Goal: Information Seeking & Learning: Learn about a topic

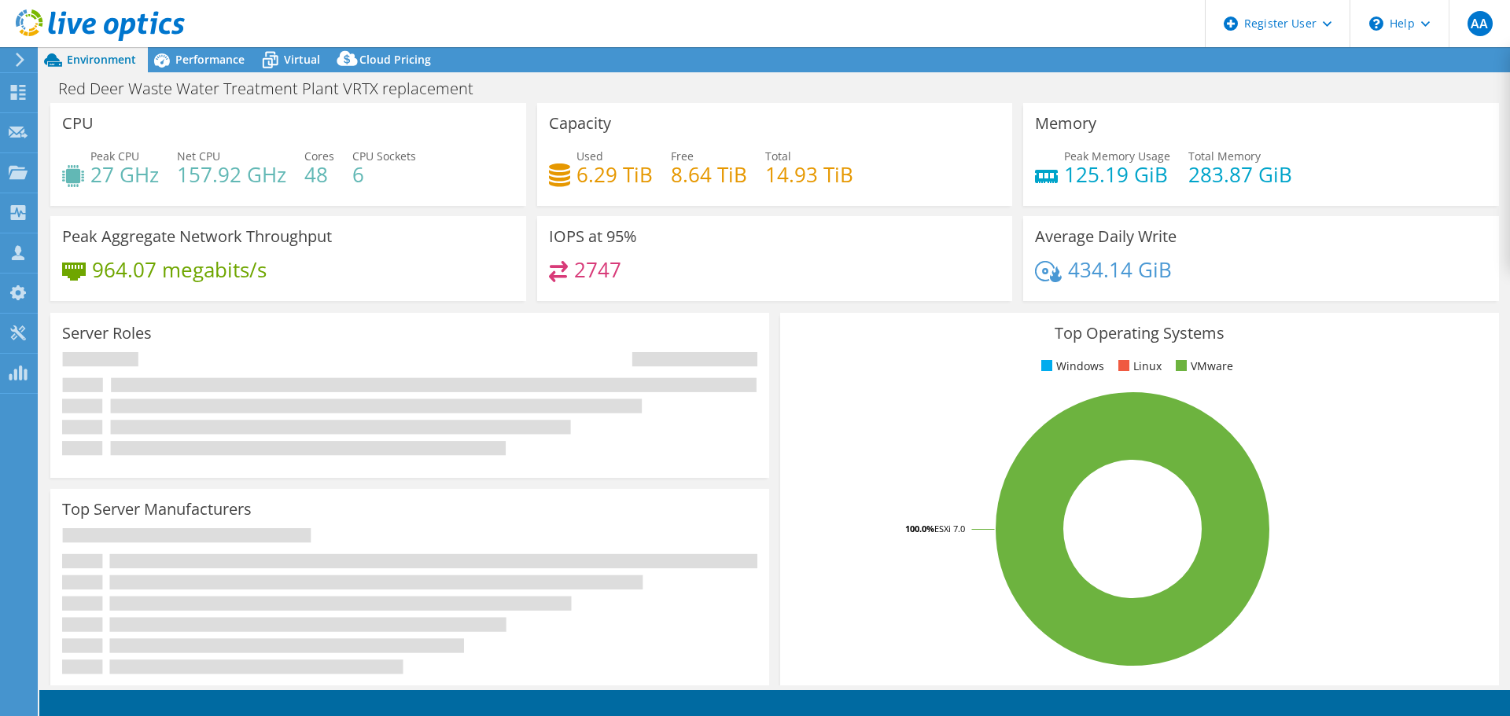
select select "USD"
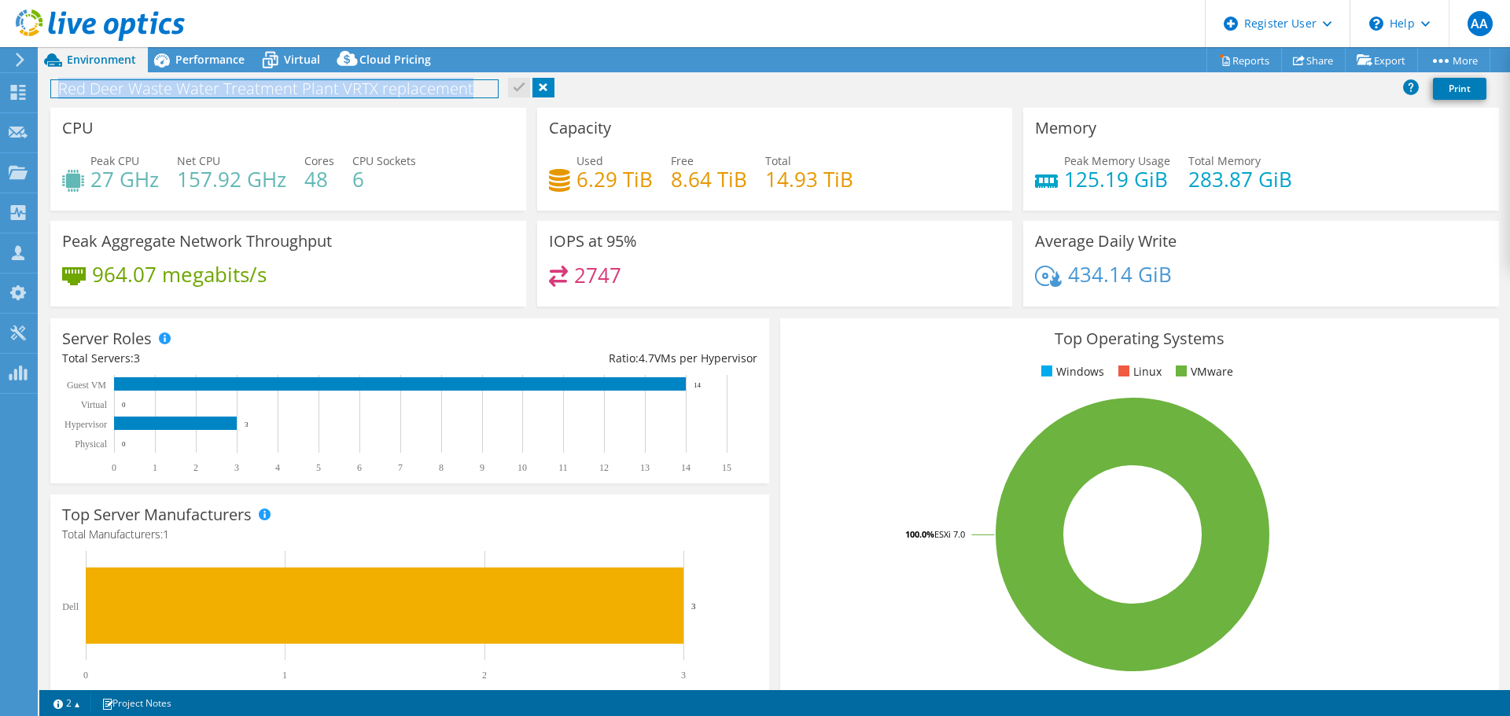
drag, startPoint x: 473, startPoint y: 90, endPoint x: 51, endPoint y: 86, distance: 421.6
click at [51, 86] on h1 "Red Deer Waste Water Treatment Plant VRTX replacement" at bounding box center [274, 88] width 447 height 17
copy h1 "Red Deer Waste Water Treatment Plant VRTX replacement"
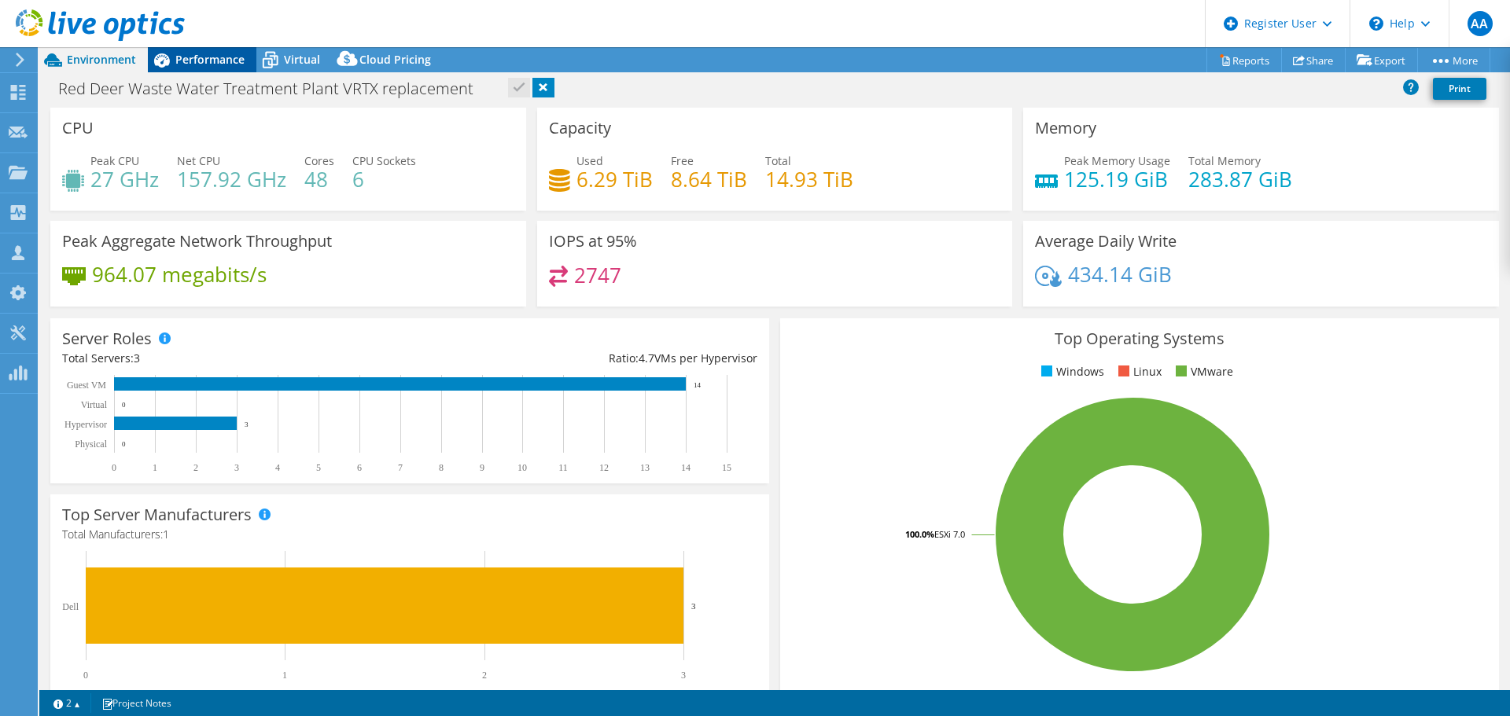
click at [204, 63] on span "Performance" at bounding box center [209, 59] width 69 height 15
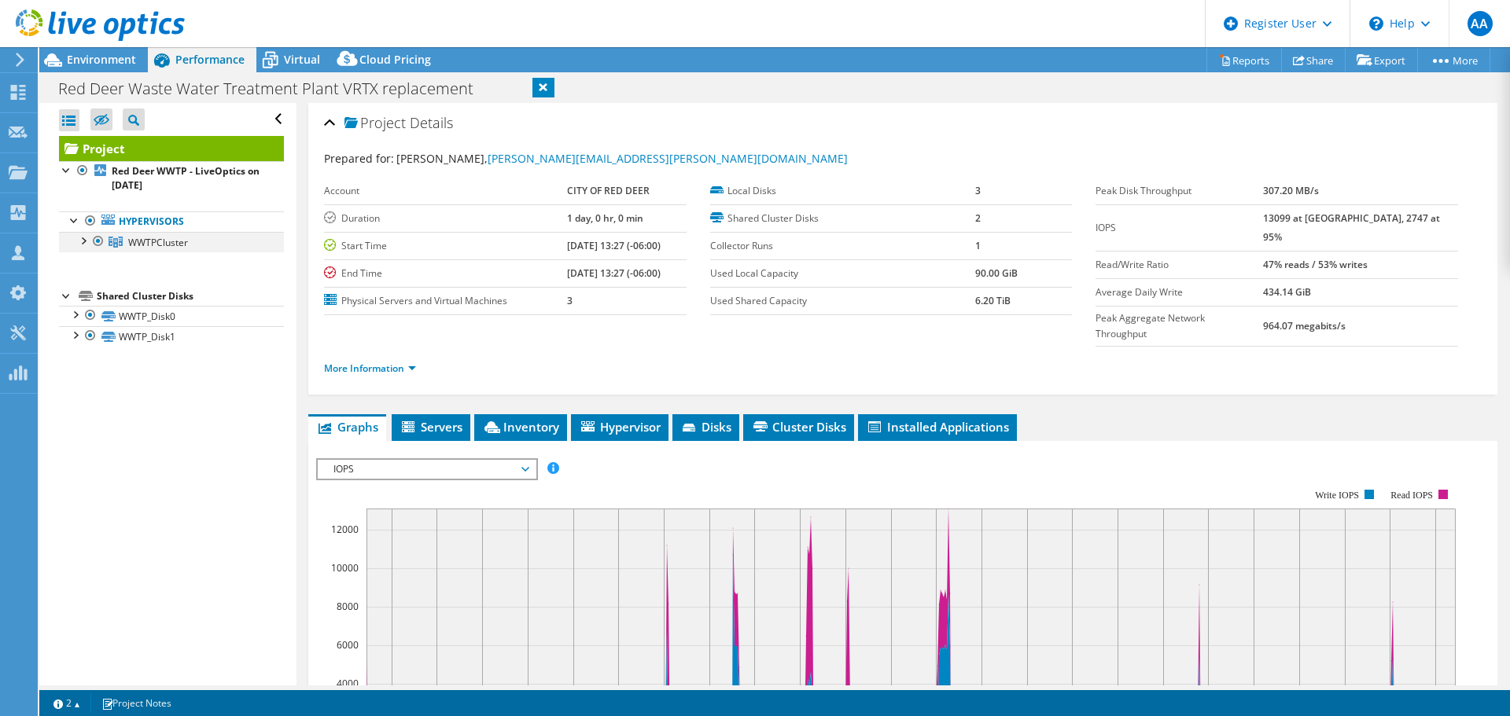
click at [83, 240] on div at bounding box center [83, 240] width 16 height 16
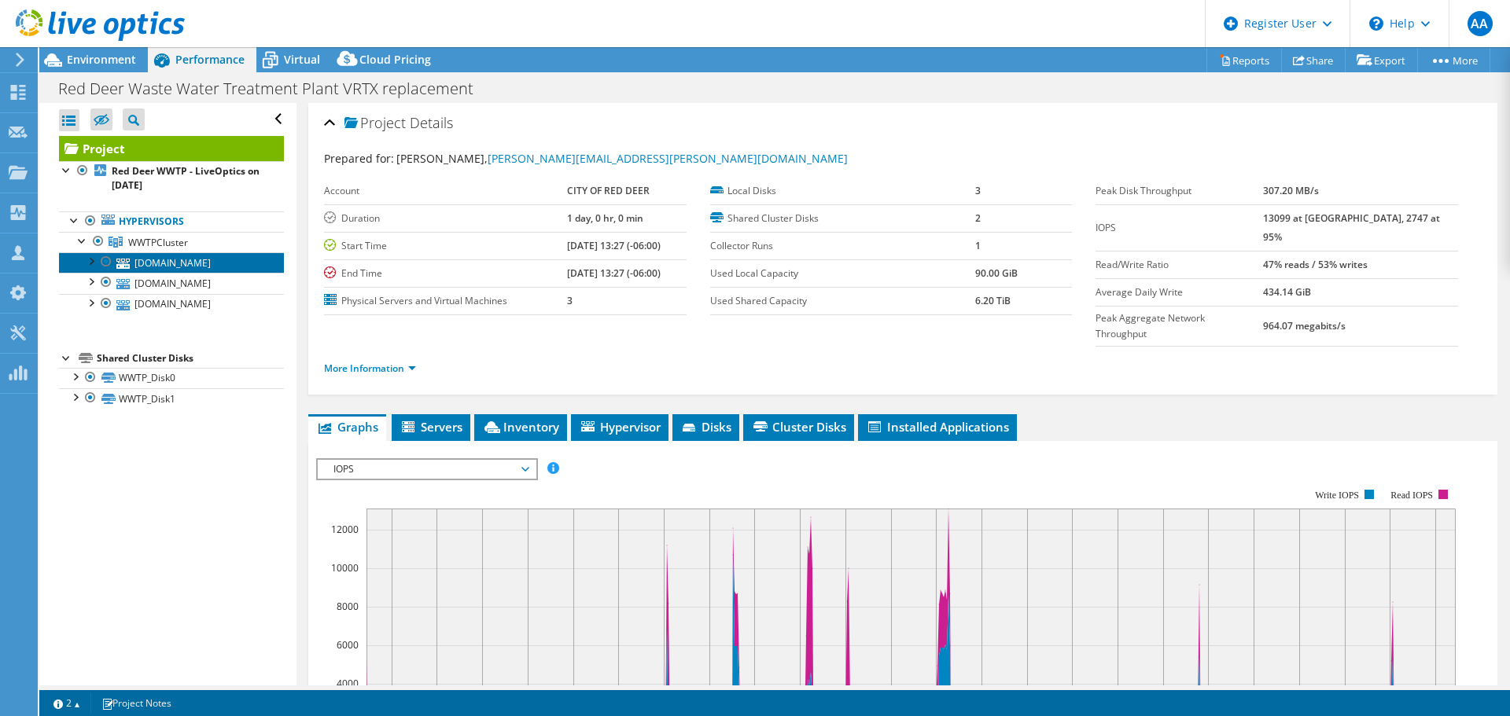
click at [175, 263] on link "[DOMAIN_NAME]" at bounding box center [171, 262] width 225 height 20
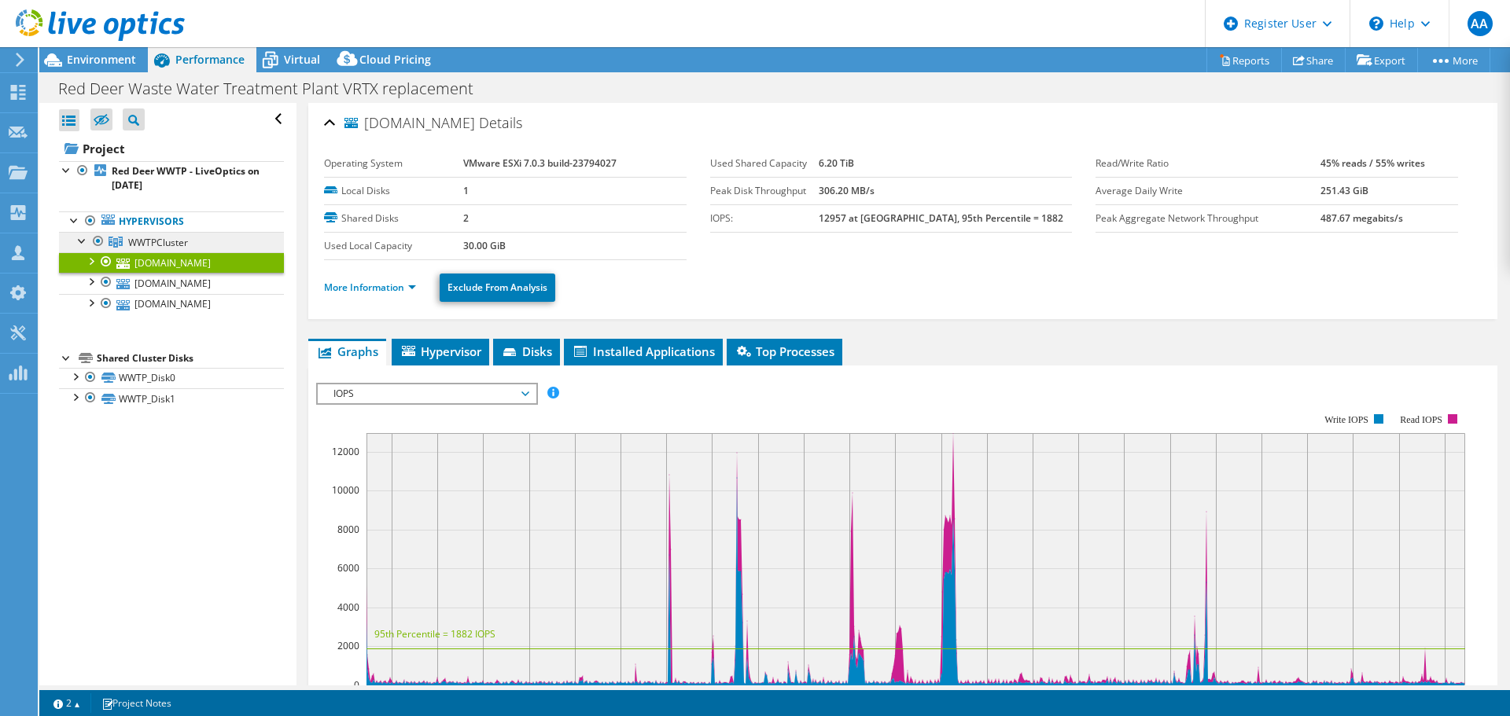
click at [168, 241] on span "WWTPCluster" at bounding box center [158, 242] width 60 height 13
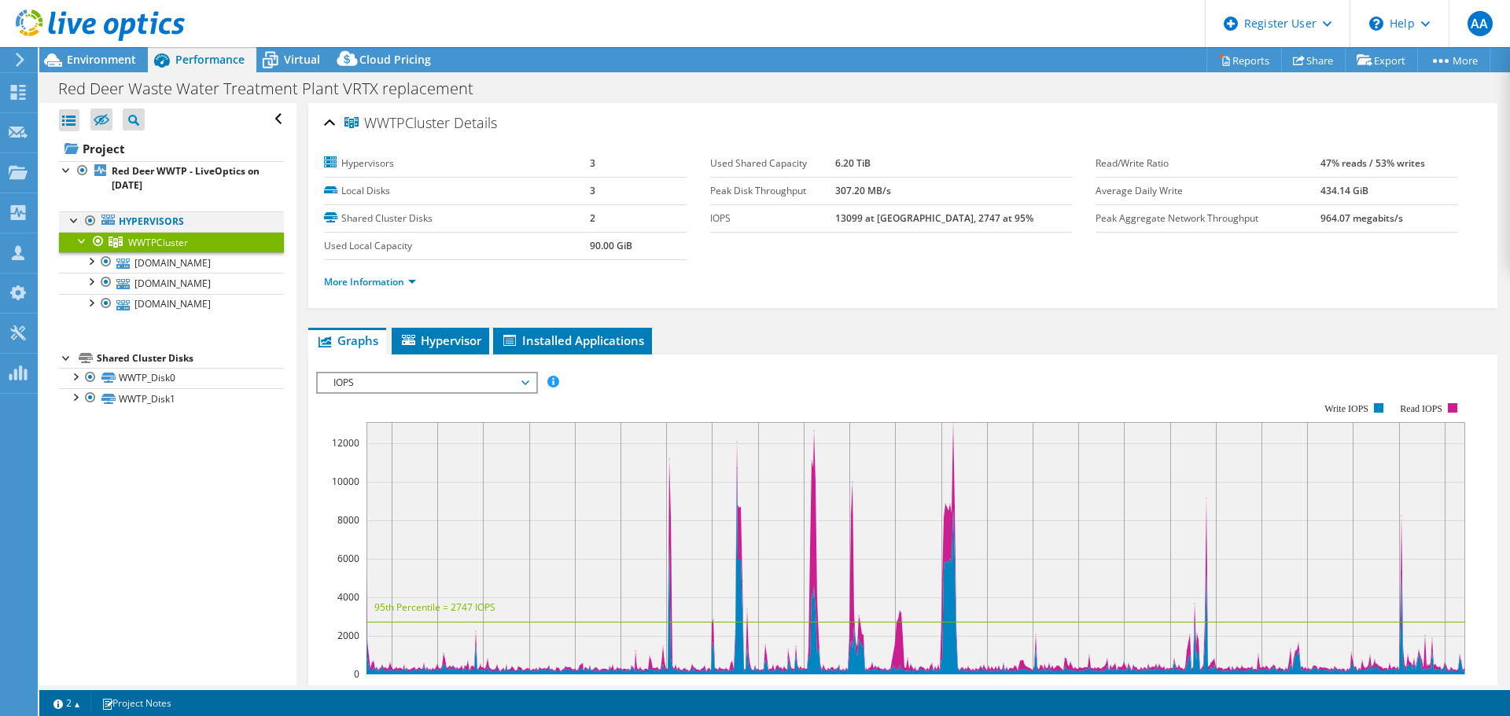
click at [75, 221] on div at bounding box center [75, 220] width 16 height 16
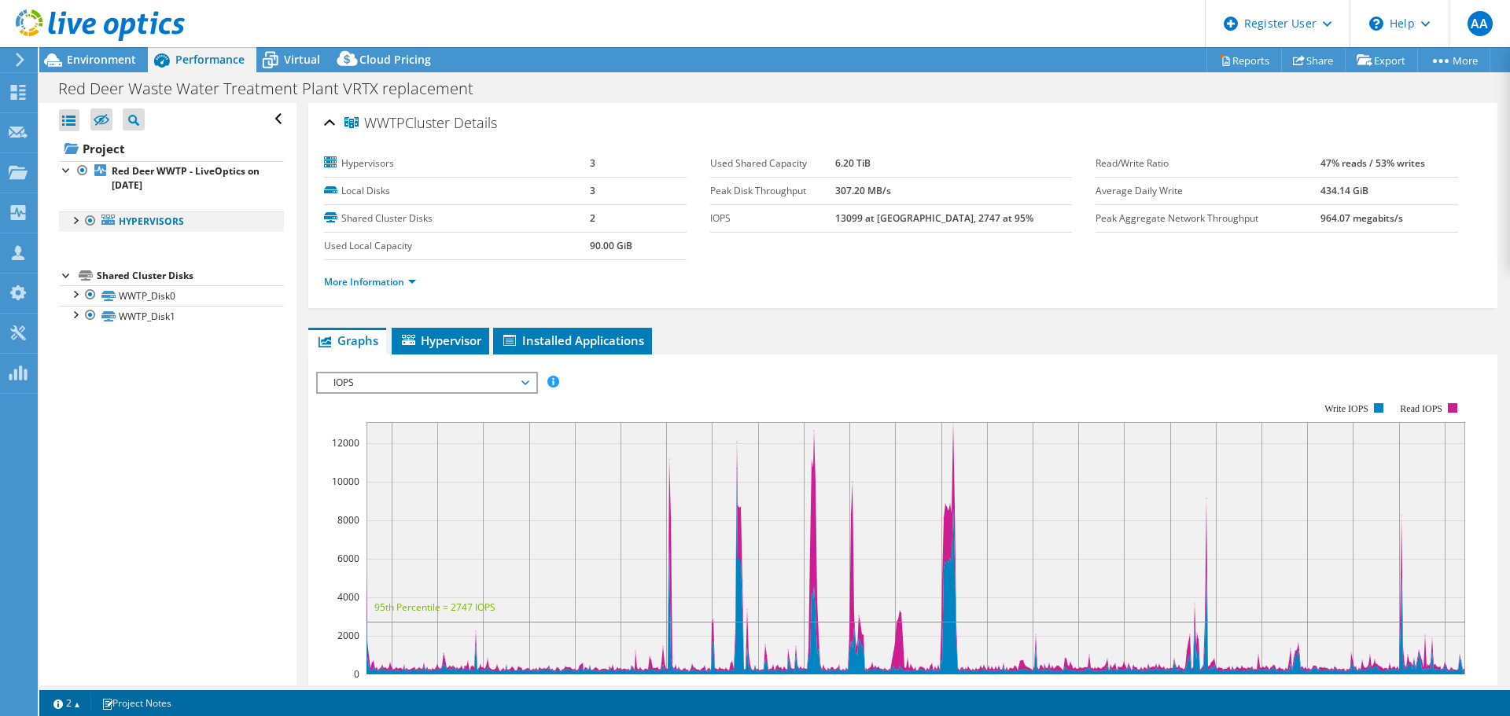
click at [75, 221] on div at bounding box center [75, 220] width 16 height 16
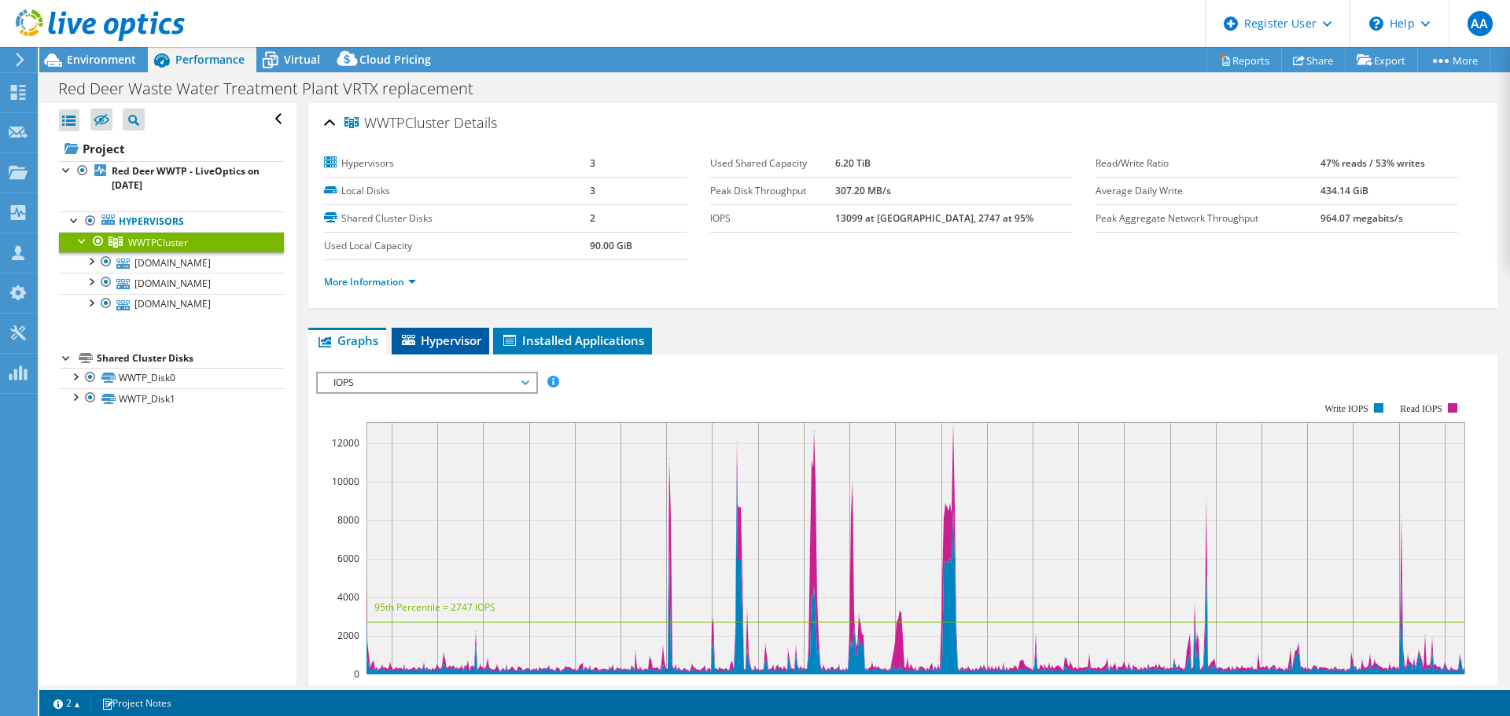
click at [452, 333] on span "Hypervisor" at bounding box center [441, 341] width 82 height 16
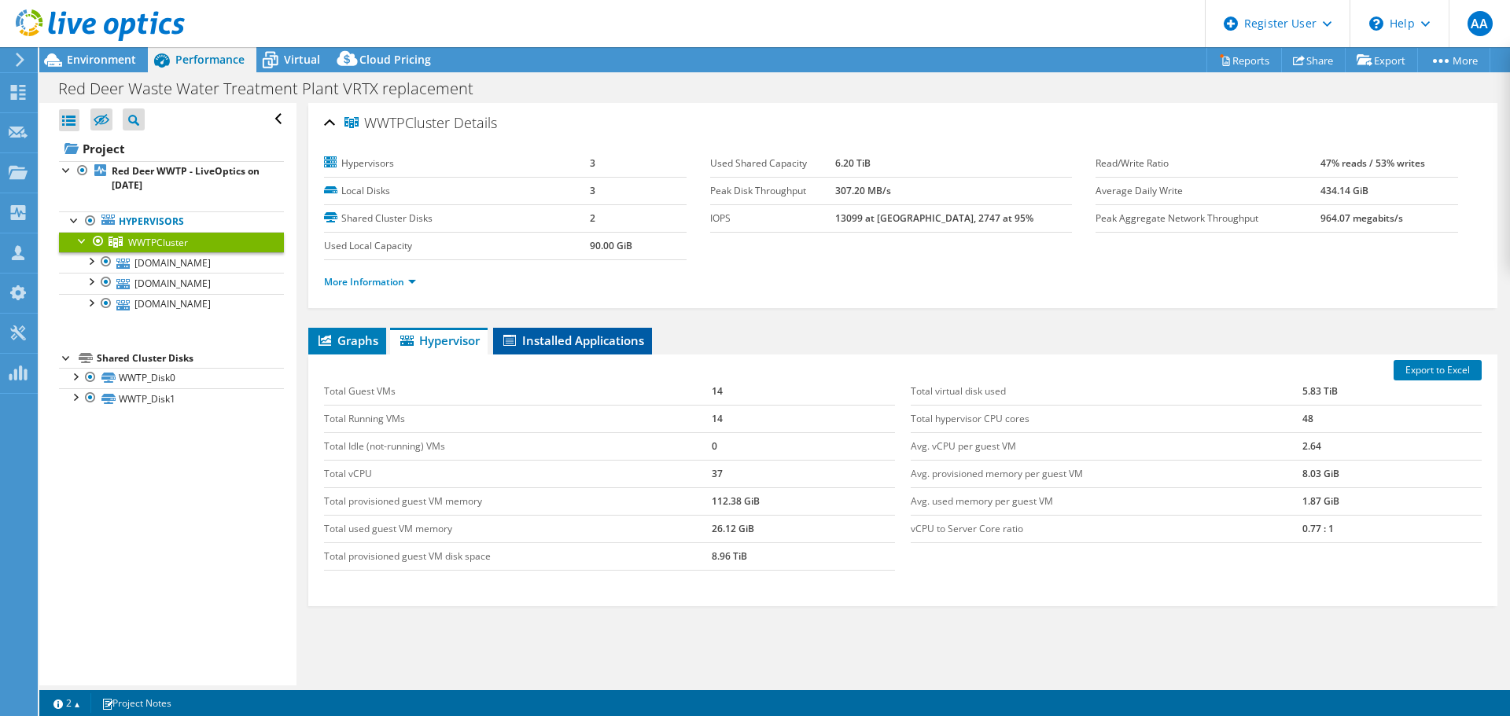
click at [607, 343] on span "Installed Applications" at bounding box center [572, 341] width 143 height 16
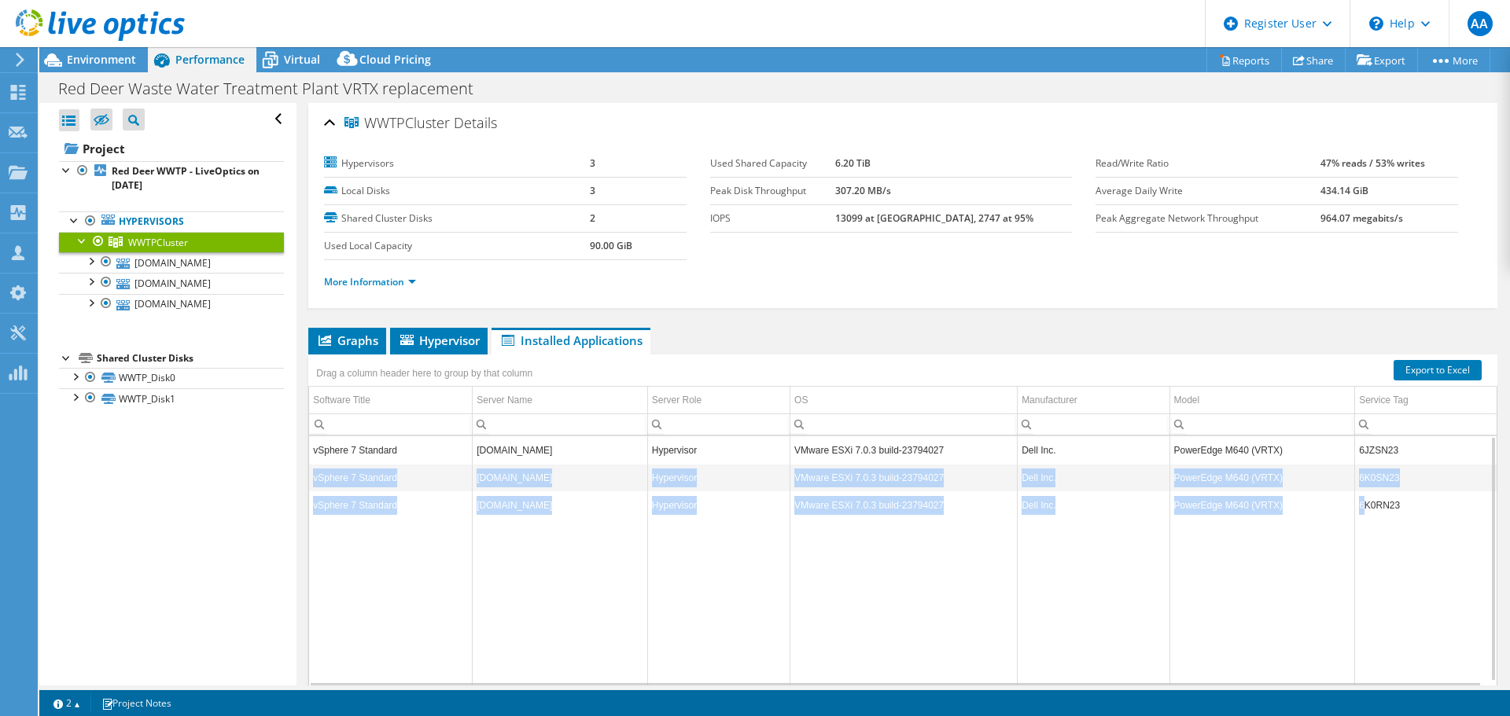
drag, startPoint x: 1393, startPoint y: 454, endPoint x: 1361, endPoint y: 497, distance: 54.0
click at [1355, 507] on tbody "vSphere 7 Standard [DOMAIN_NAME] Hypervisor VMware ESXi 7.0.3 build-23794027 De…" at bounding box center [903, 561] width 1188 height 251
drag, startPoint x: 1388, startPoint y: 459, endPoint x: 1390, endPoint y: 449, distance: 9.7
click at [1389, 459] on td "6JZSN23" at bounding box center [1426, 450] width 142 height 28
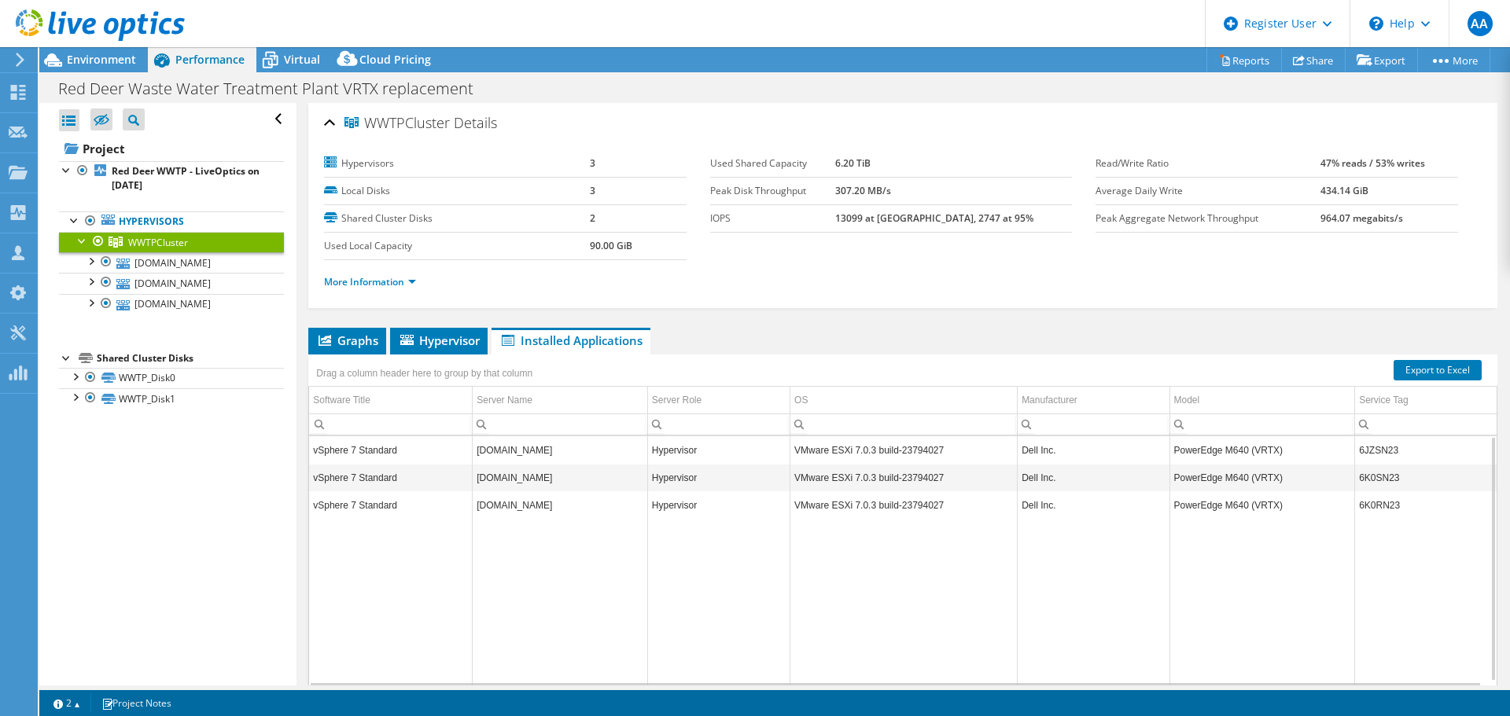
click at [1375, 447] on td "6JZSN23" at bounding box center [1426, 450] width 142 height 28
drag, startPoint x: 1390, startPoint y: 447, endPoint x: 1350, endPoint y: 452, distance: 39.7
click at [1355, 452] on td "6JZSN23" at bounding box center [1426, 450] width 142 height 28
copy td "6JZSN23"
drag, startPoint x: 1394, startPoint y: 475, endPoint x: 1353, endPoint y: 481, distance: 41.3
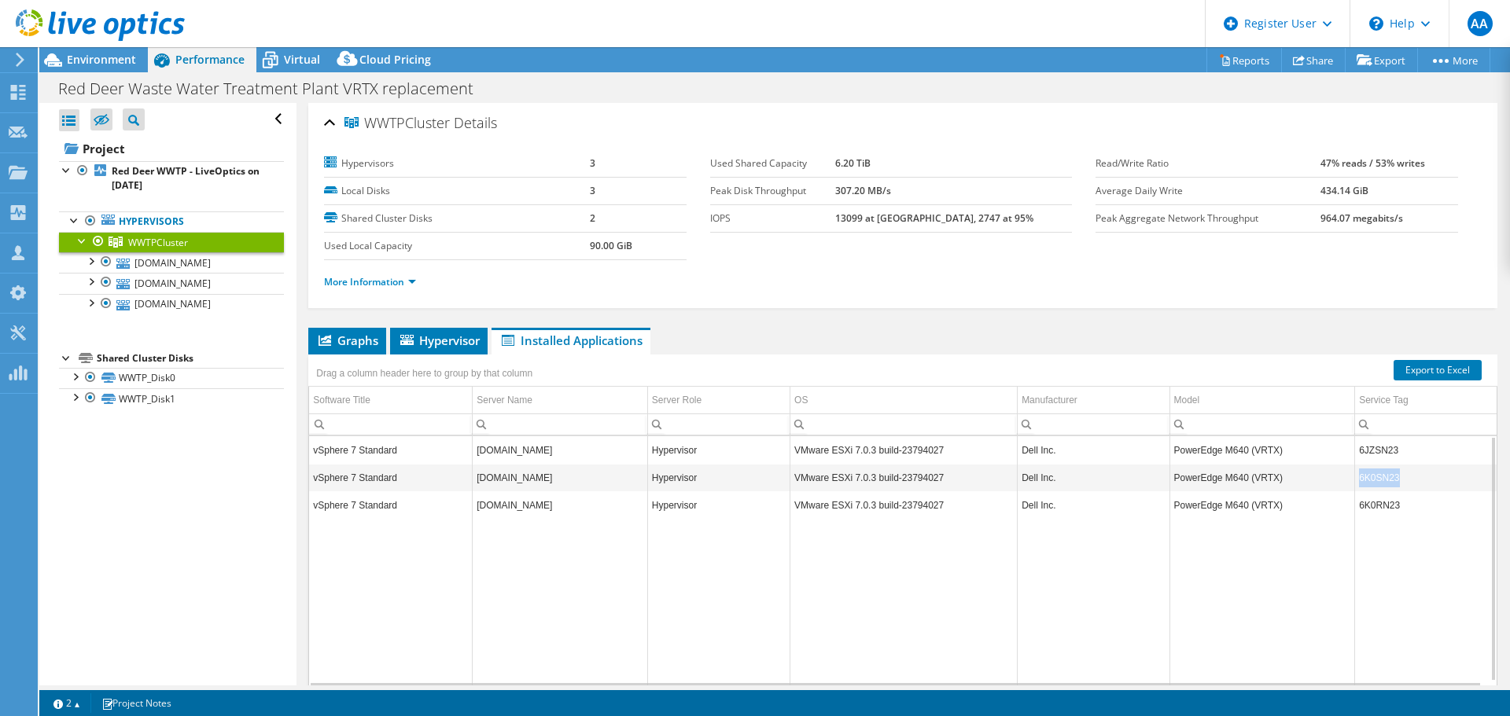
click at [1355, 480] on td "6K0SN23" at bounding box center [1426, 478] width 142 height 28
copy td "6K0SN23"
drag, startPoint x: 1392, startPoint y: 506, endPoint x: 1350, endPoint y: 505, distance: 41.7
click at [1355, 505] on td "6K0RN23" at bounding box center [1426, 506] width 142 height 28
copy td "6K0RN23"
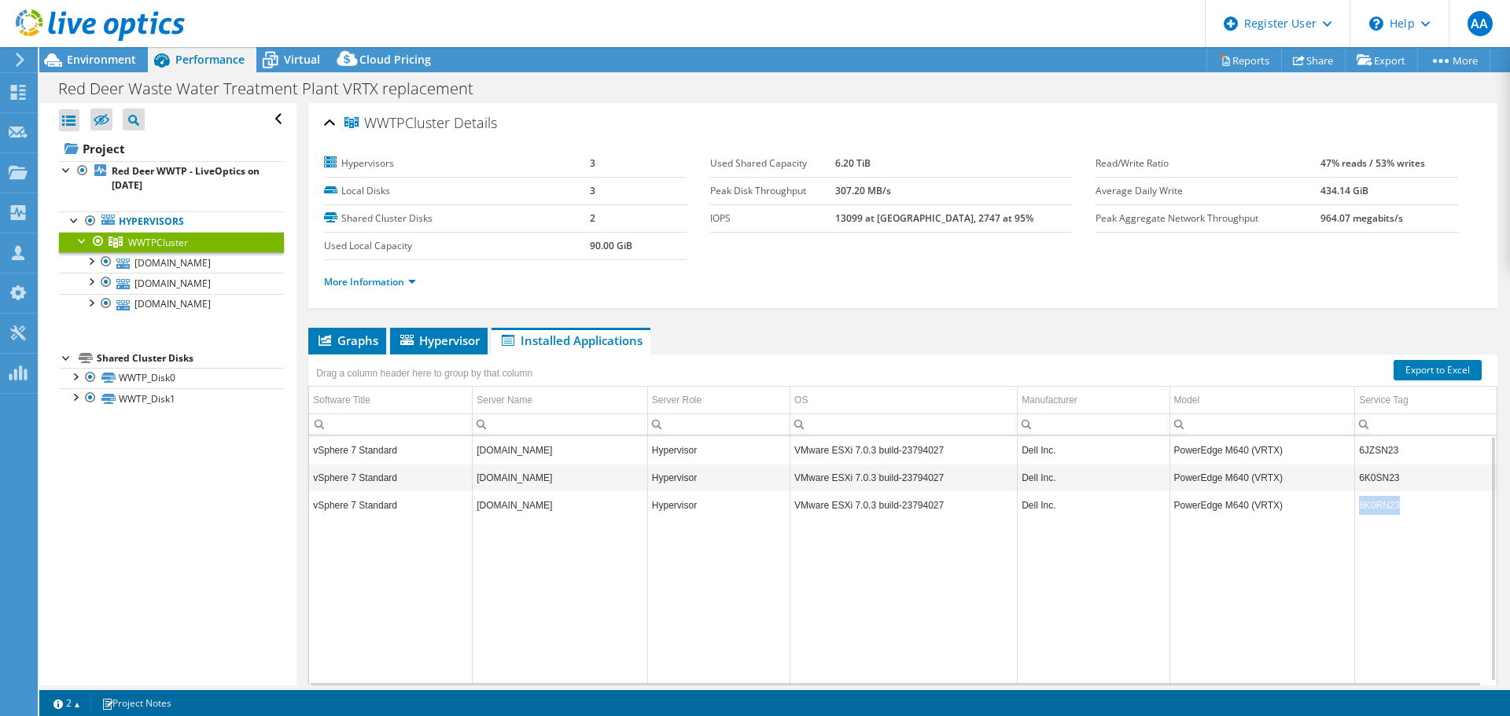
scroll to position [63, 0]
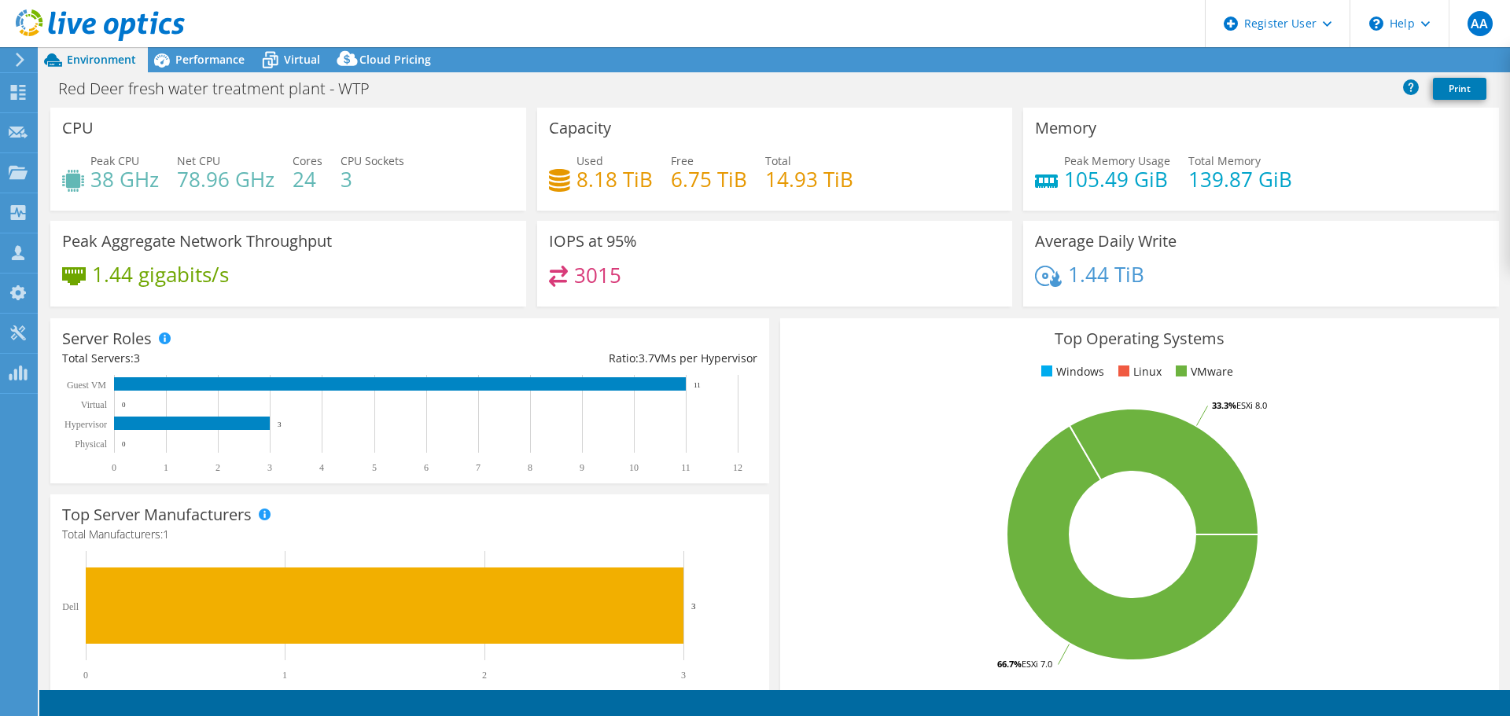
select select "USD"
click at [190, 54] on span "Performance" at bounding box center [209, 59] width 69 height 15
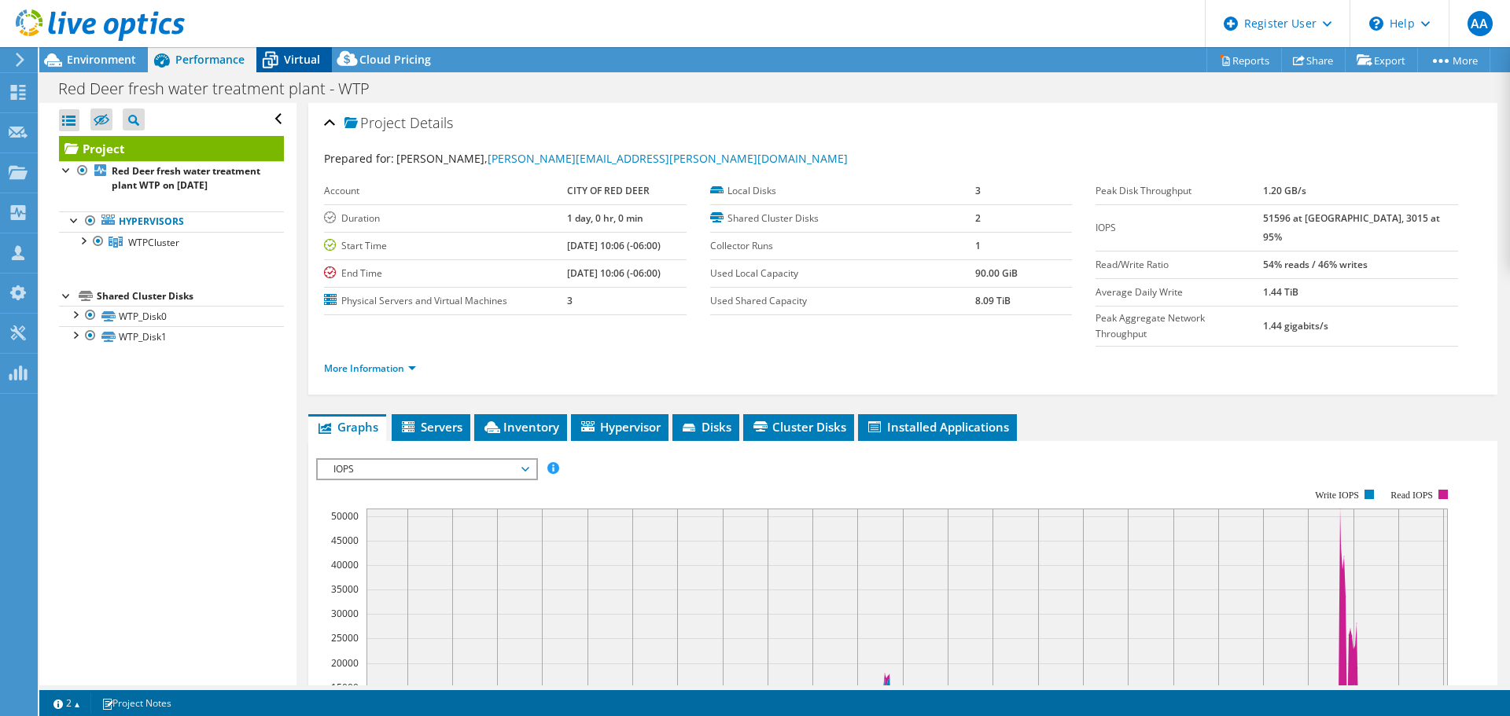
click at [298, 60] on span "Virtual" at bounding box center [302, 59] width 36 height 15
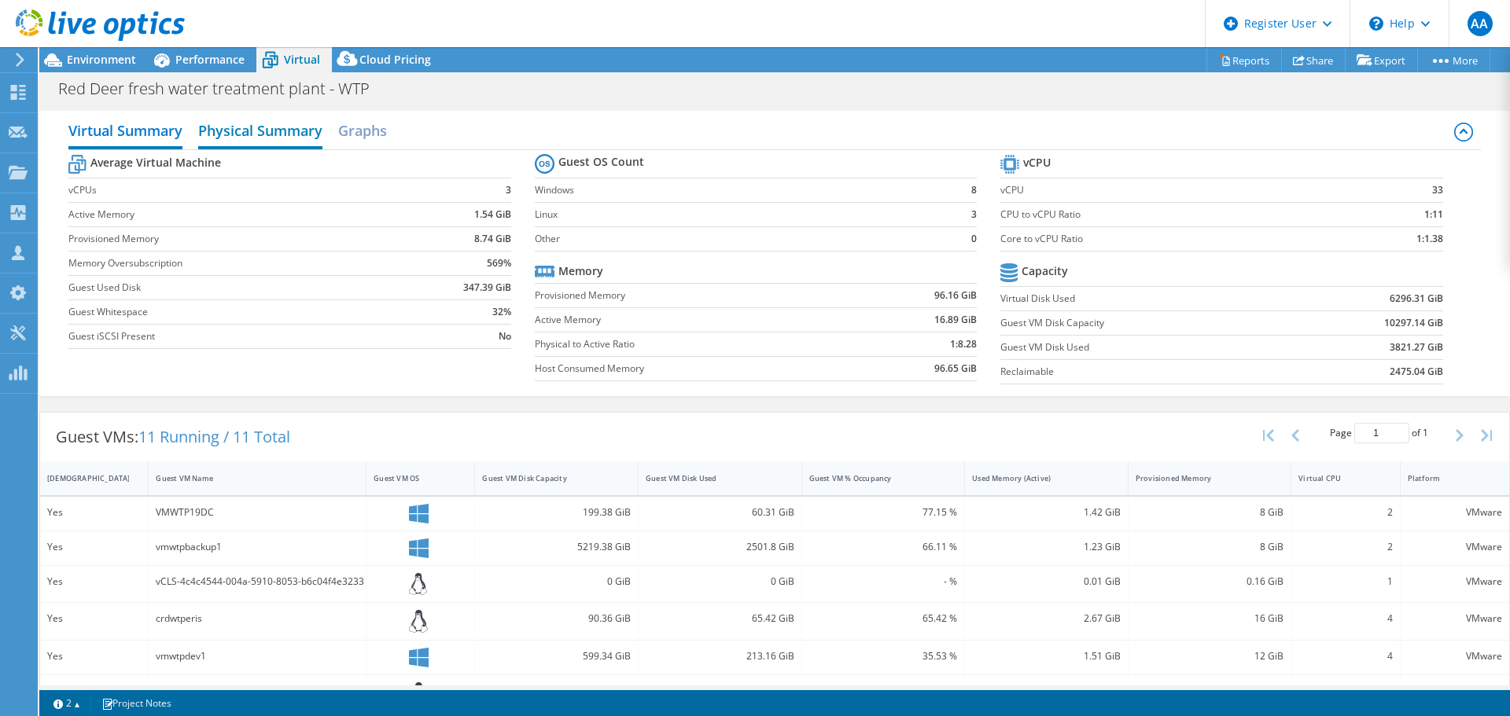
click at [288, 135] on h2 "Physical Summary" at bounding box center [260, 132] width 124 height 35
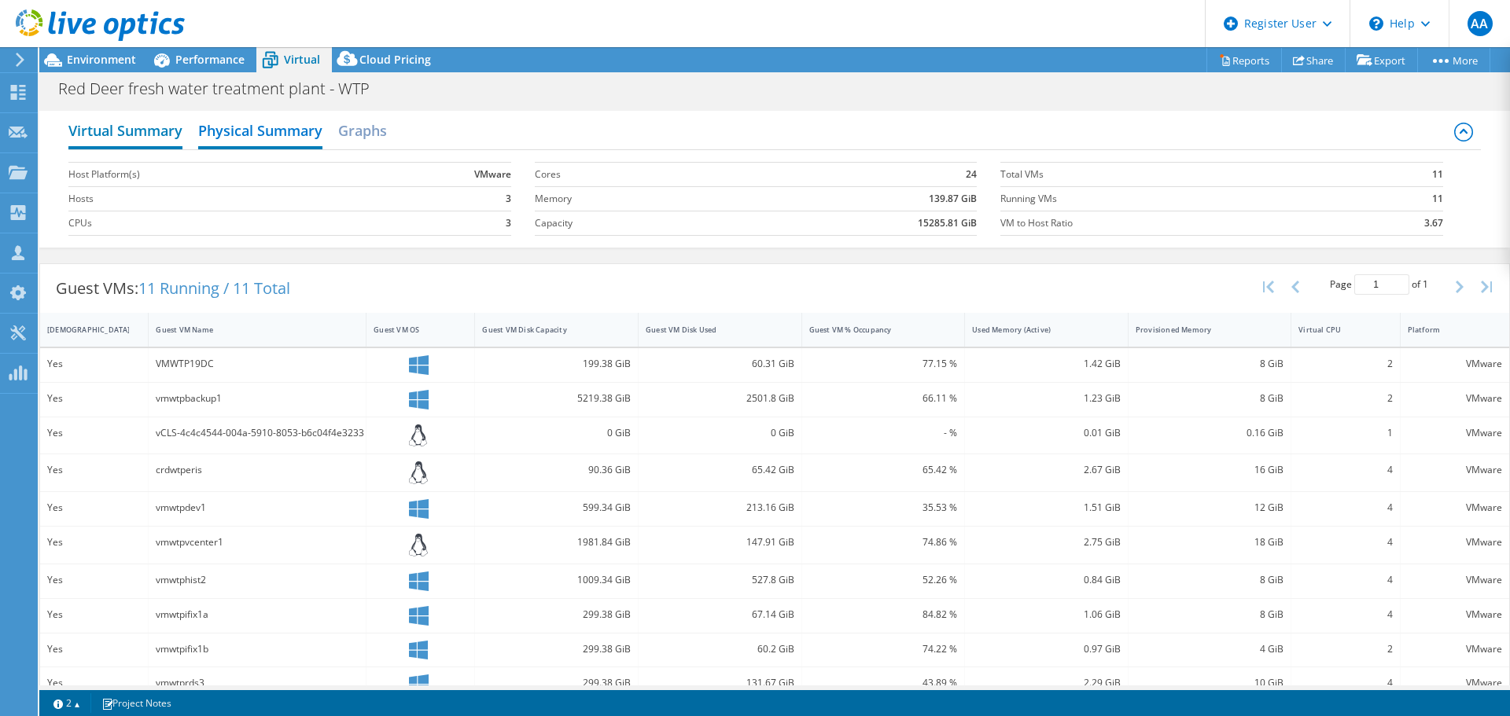
click at [134, 131] on h2 "Virtual Summary" at bounding box center [125, 132] width 114 height 35
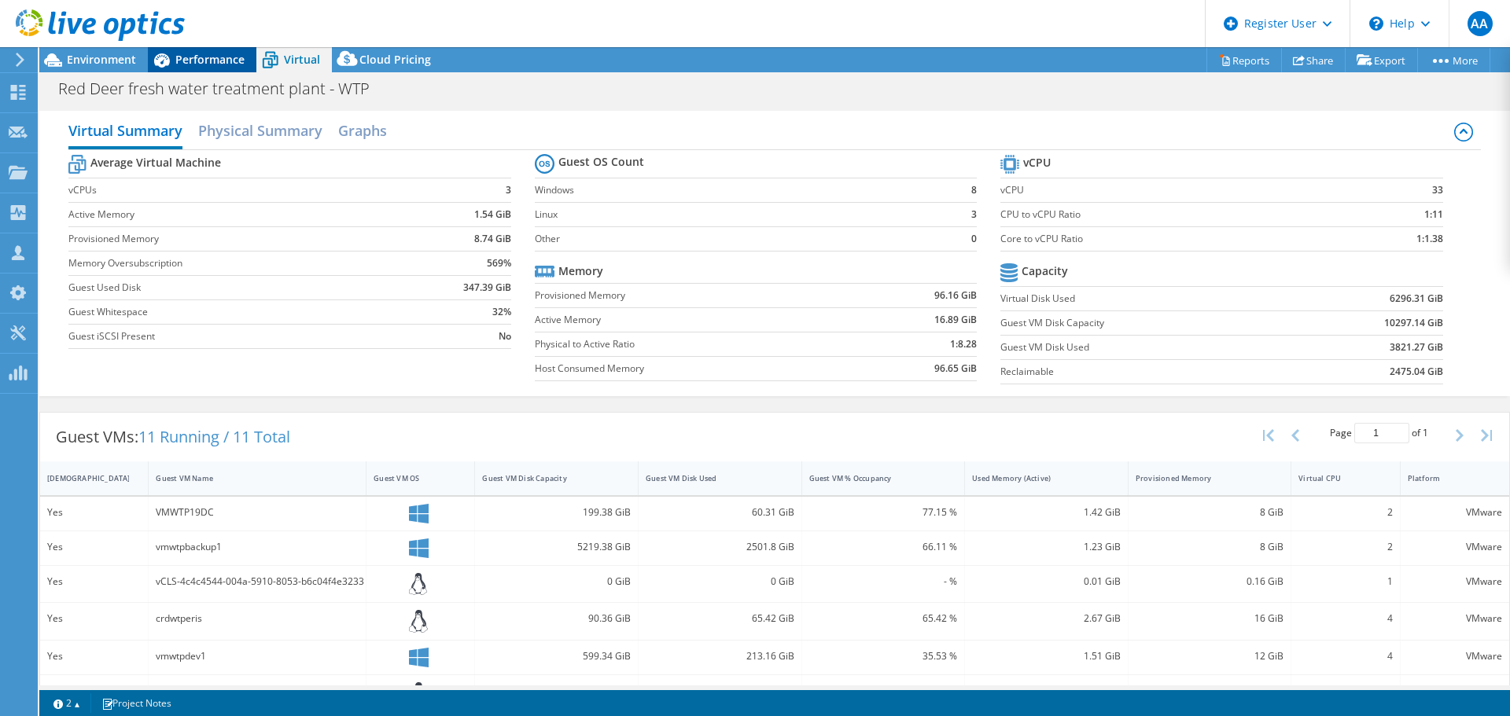
click at [203, 59] on span "Performance" at bounding box center [209, 59] width 69 height 15
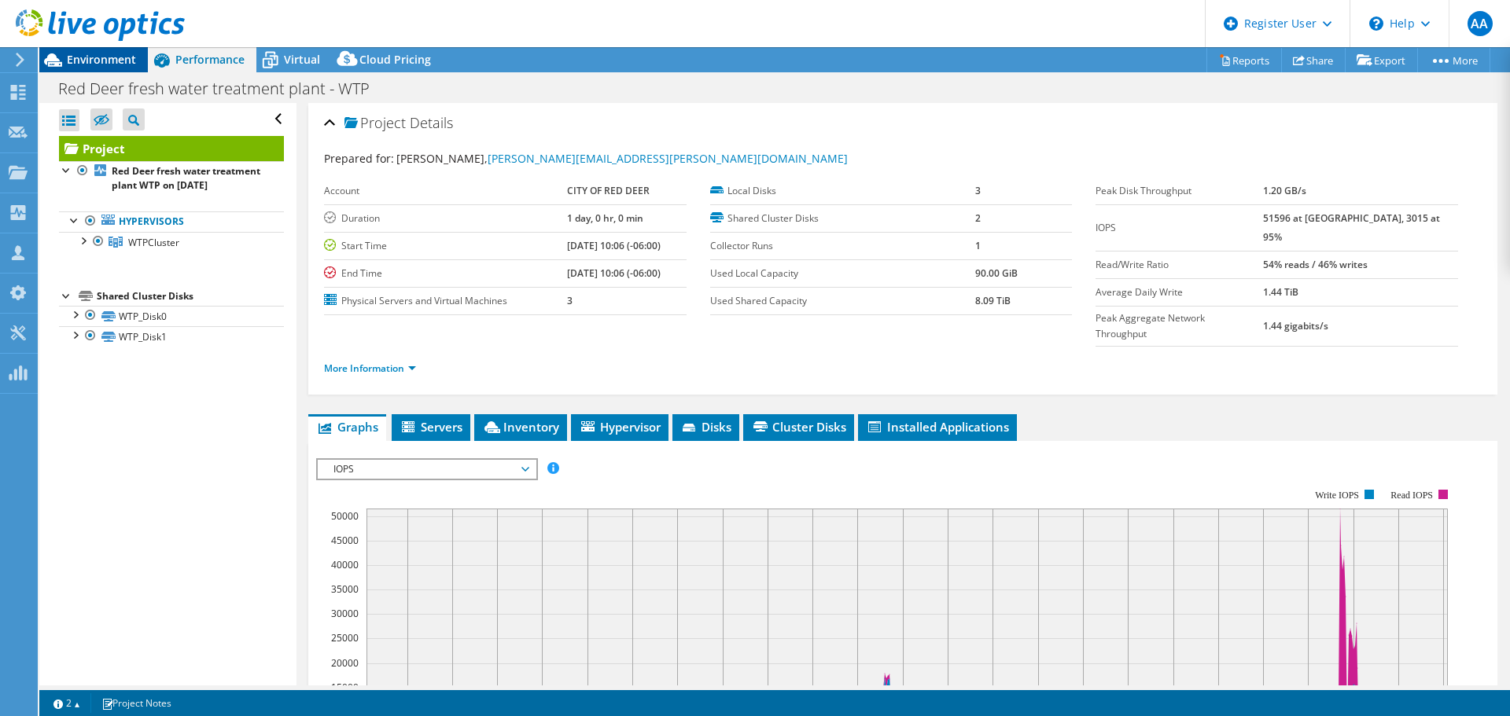
click at [80, 58] on span "Environment" at bounding box center [101, 59] width 69 height 15
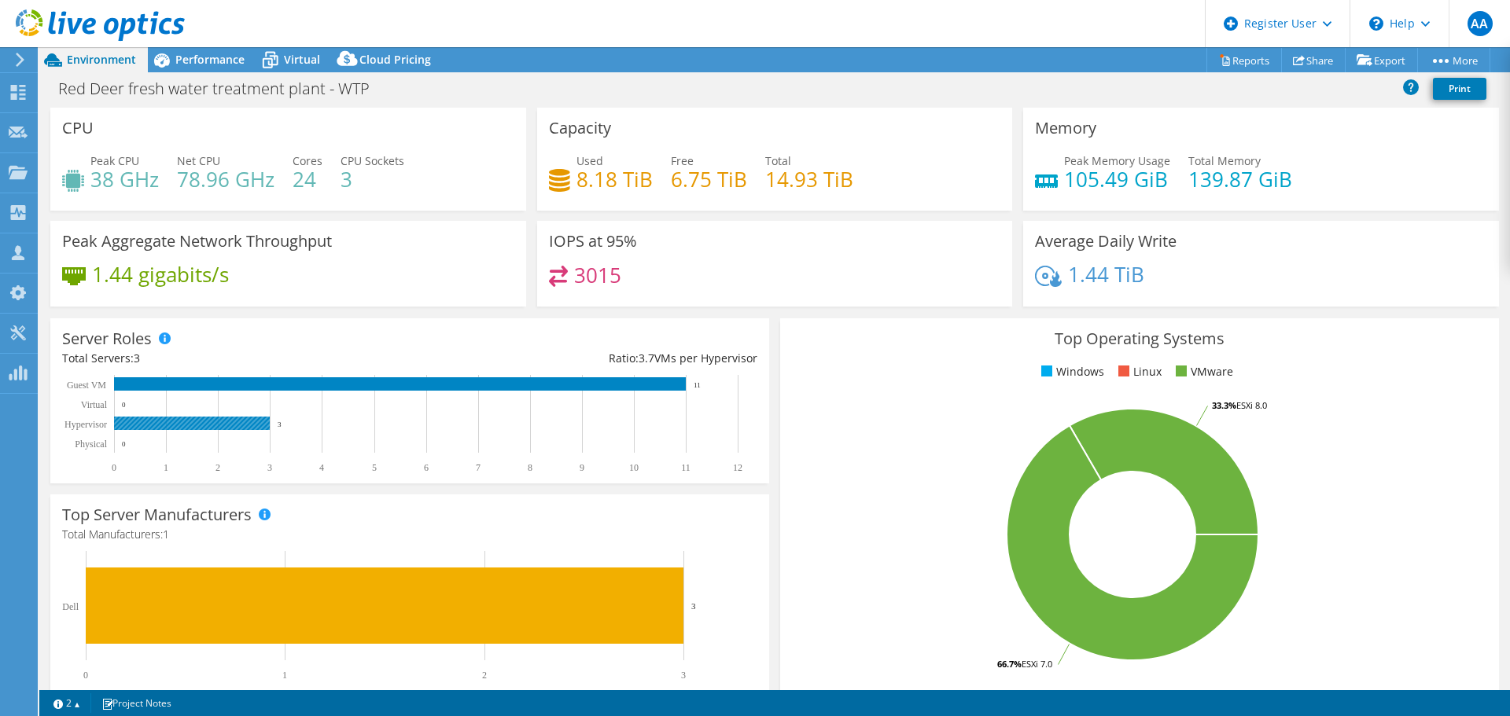
click at [186, 422] on rect at bounding box center [192, 423] width 156 height 13
click at [211, 61] on span "Performance" at bounding box center [209, 59] width 69 height 15
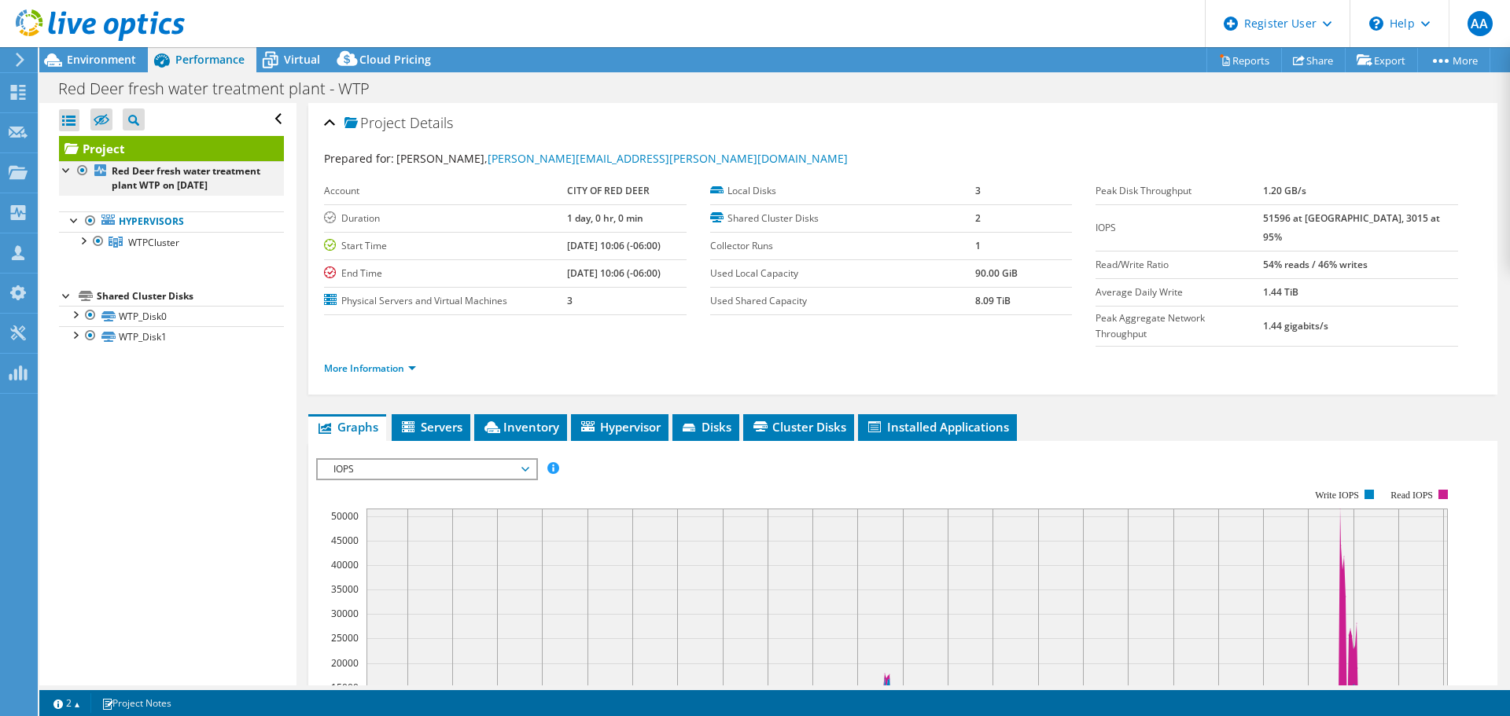
click at [68, 168] on div at bounding box center [67, 169] width 16 height 16
click at [85, 248] on div at bounding box center [83, 240] width 16 height 16
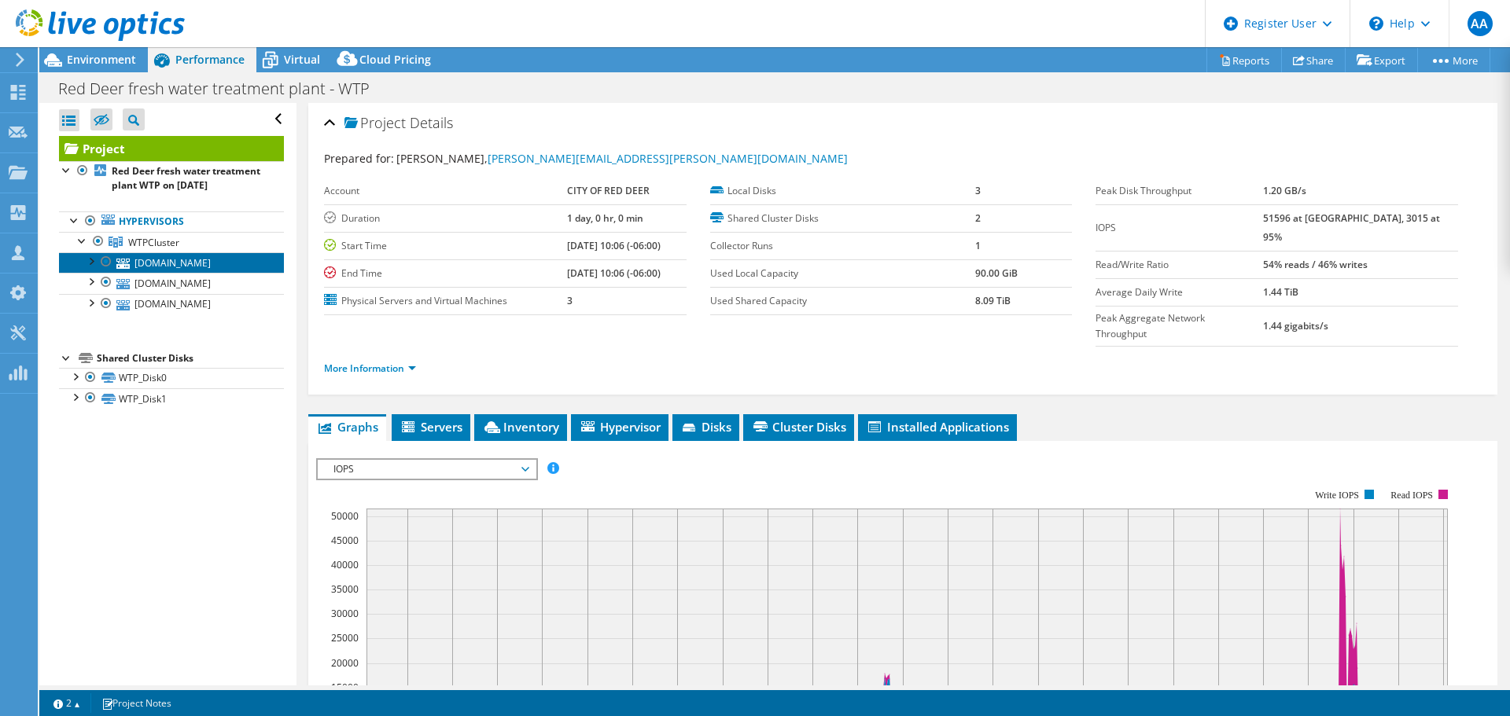
click at [168, 273] on link "wtpvmhost1.crdnet.ca" at bounding box center [171, 262] width 225 height 20
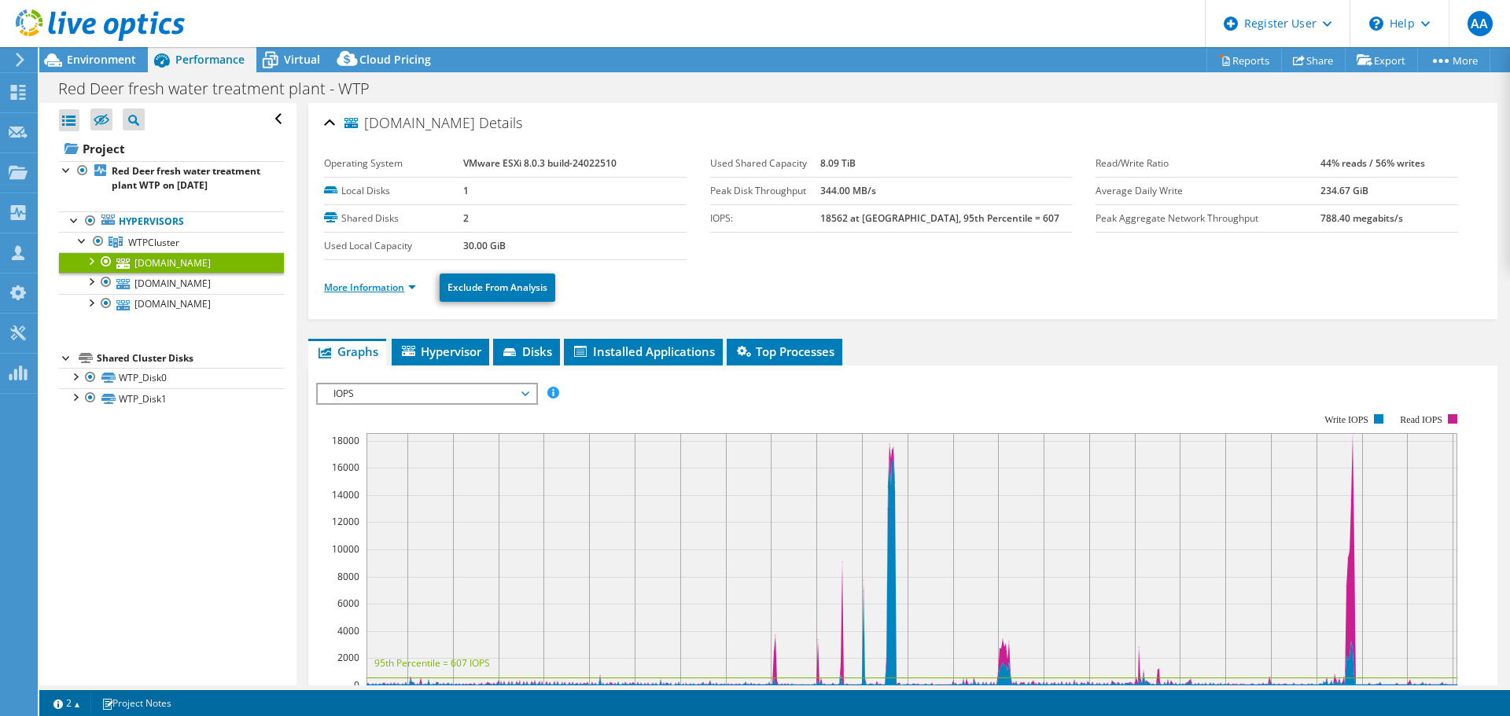
click at [409, 285] on link "More Information" at bounding box center [370, 287] width 92 height 13
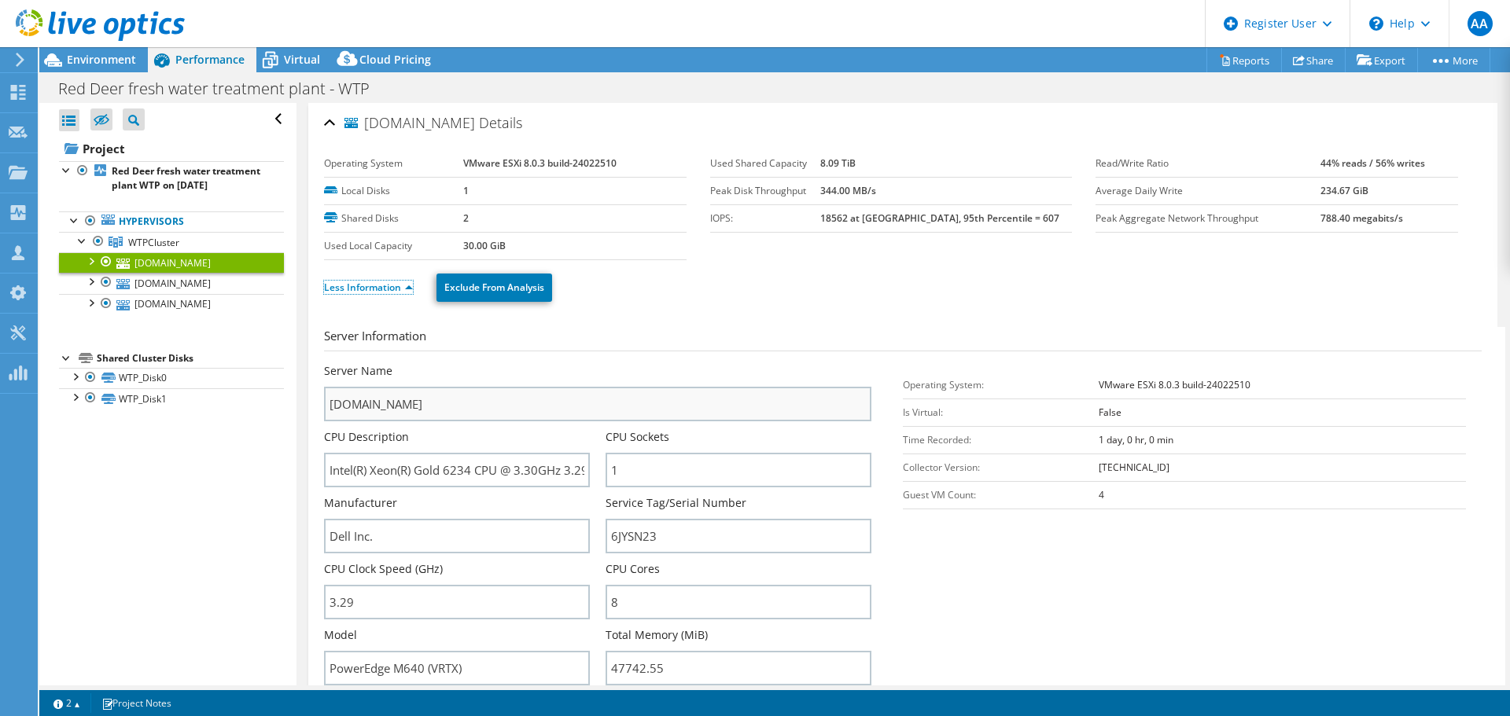
scroll to position [79, 0]
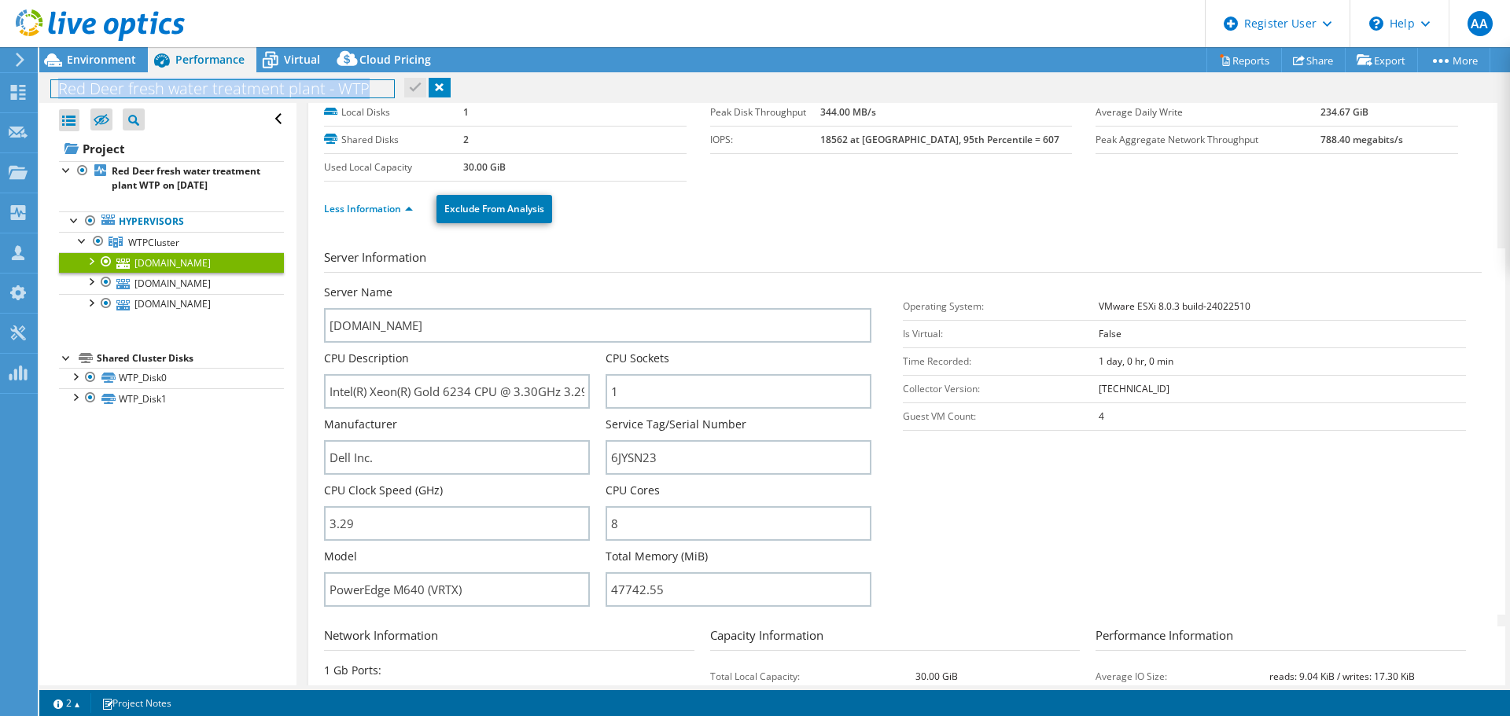
drag, startPoint x: 365, startPoint y: 87, endPoint x: 40, endPoint y: 94, distance: 324.9
click at [40, 94] on div "Red Deer fresh water treatment plant - WTP Print" at bounding box center [774, 88] width 1471 height 29
copy h1 "Red Deer fresh water treatment plant - WTP"
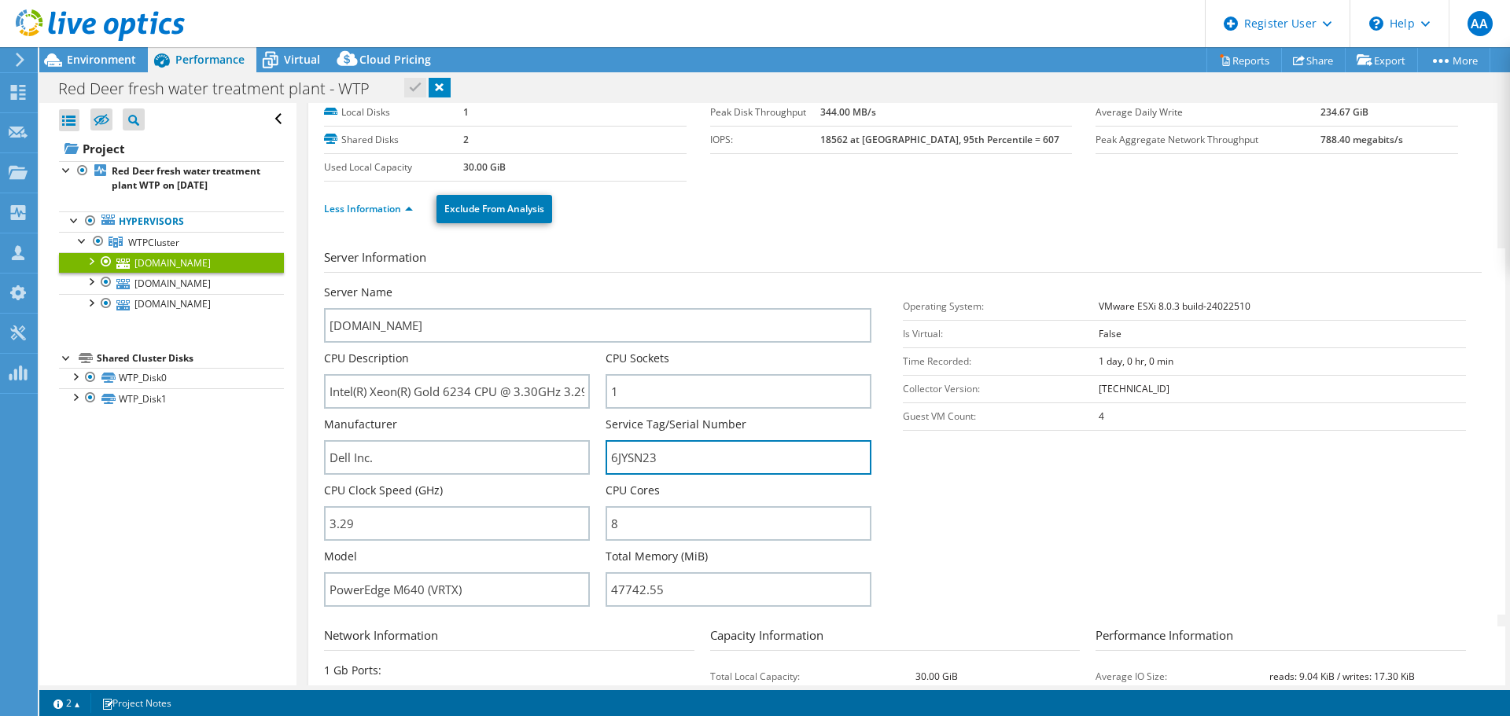
drag, startPoint x: 665, startPoint y: 460, endPoint x: 591, endPoint y: 459, distance: 73.1
click at [591, 285] on div "Server Name wtpvmhost1.crdnet.ca CPU Description Intel(R) Xeon(R) Gold 6234 CPU…" at bounding box center [605, 285] width 563 height 0
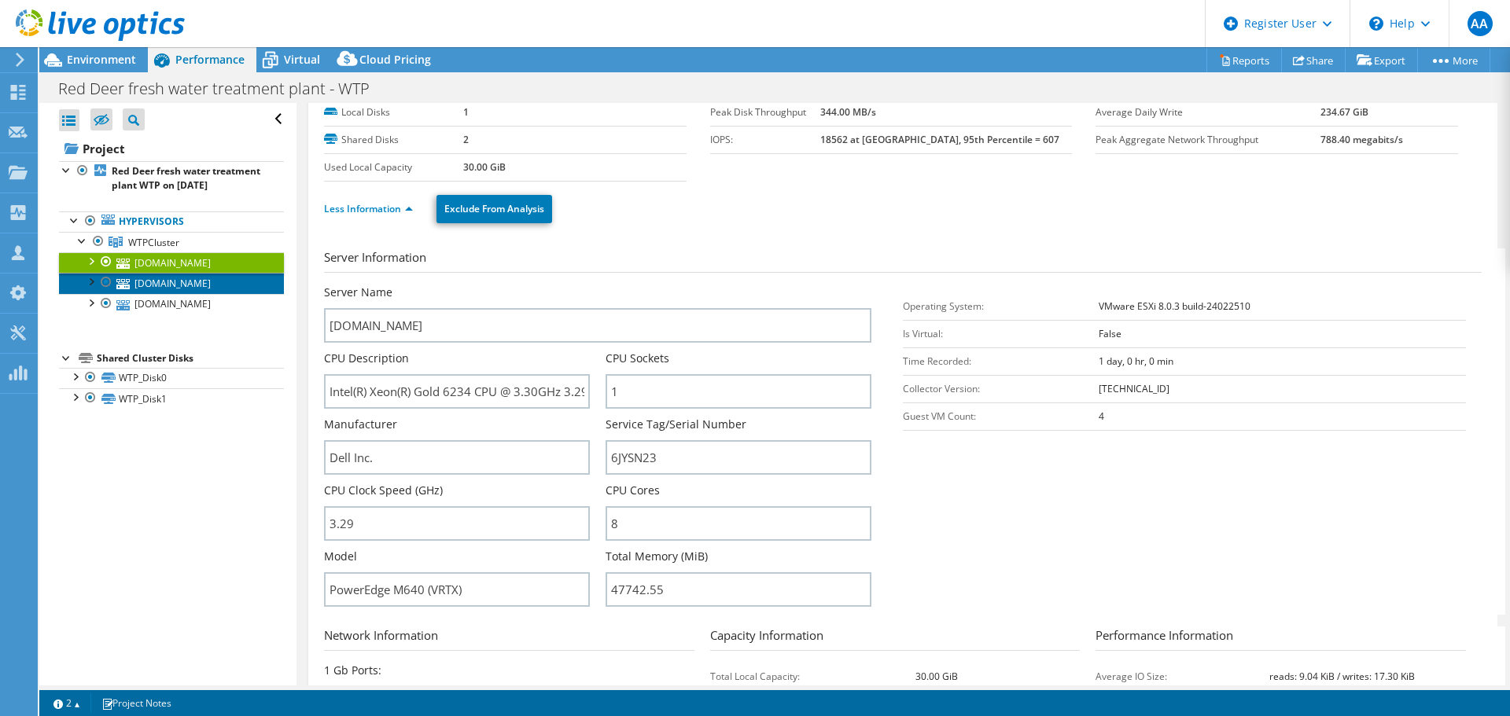
click at [217, 293] on link "wtpvmhost3.crdnet.ca" at bounding box center [171, 283] width 225 height 20
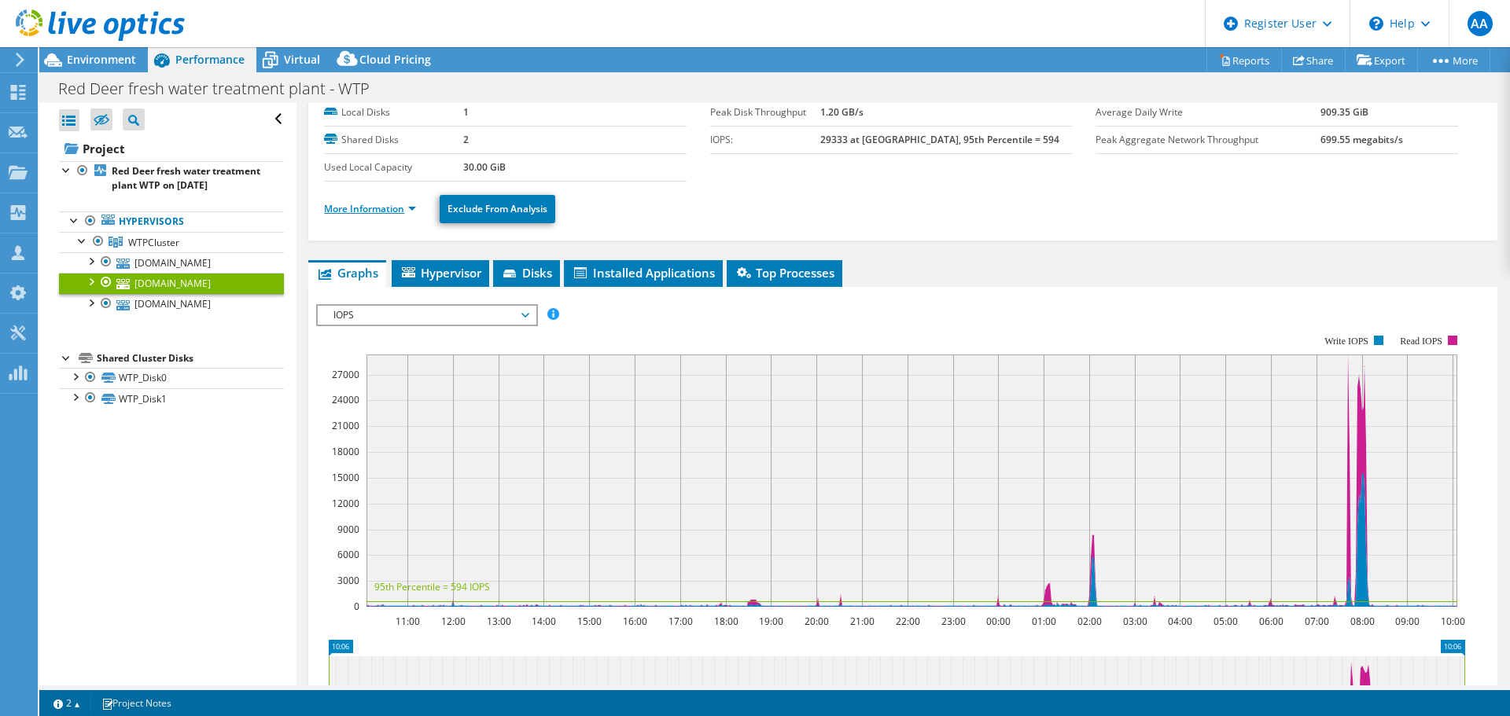
click at [404, 208] on link "More Information" at bounding box center [370, 208] width 92 height 13
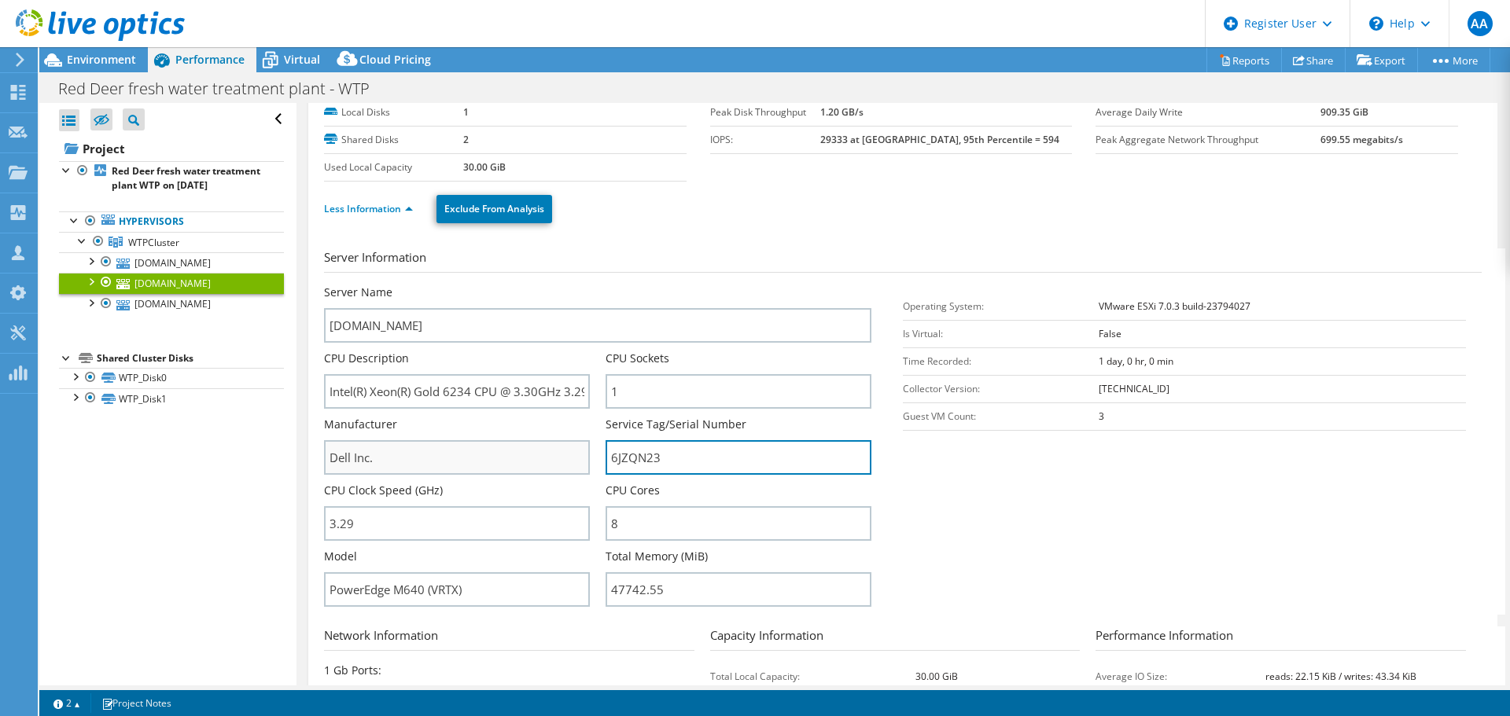
drag, startPoint x: 680, startPoint y: 462, endPoint x: 490, endPoint y: 451, distance: 190.6
click at [490, 285] on div "Server Name wtpvmhost3.crdnet.ca CPU Description Intel(R) Xeon(R) Gold 6234 CPU…" at bounding box center [605, 285] width 563 height 0
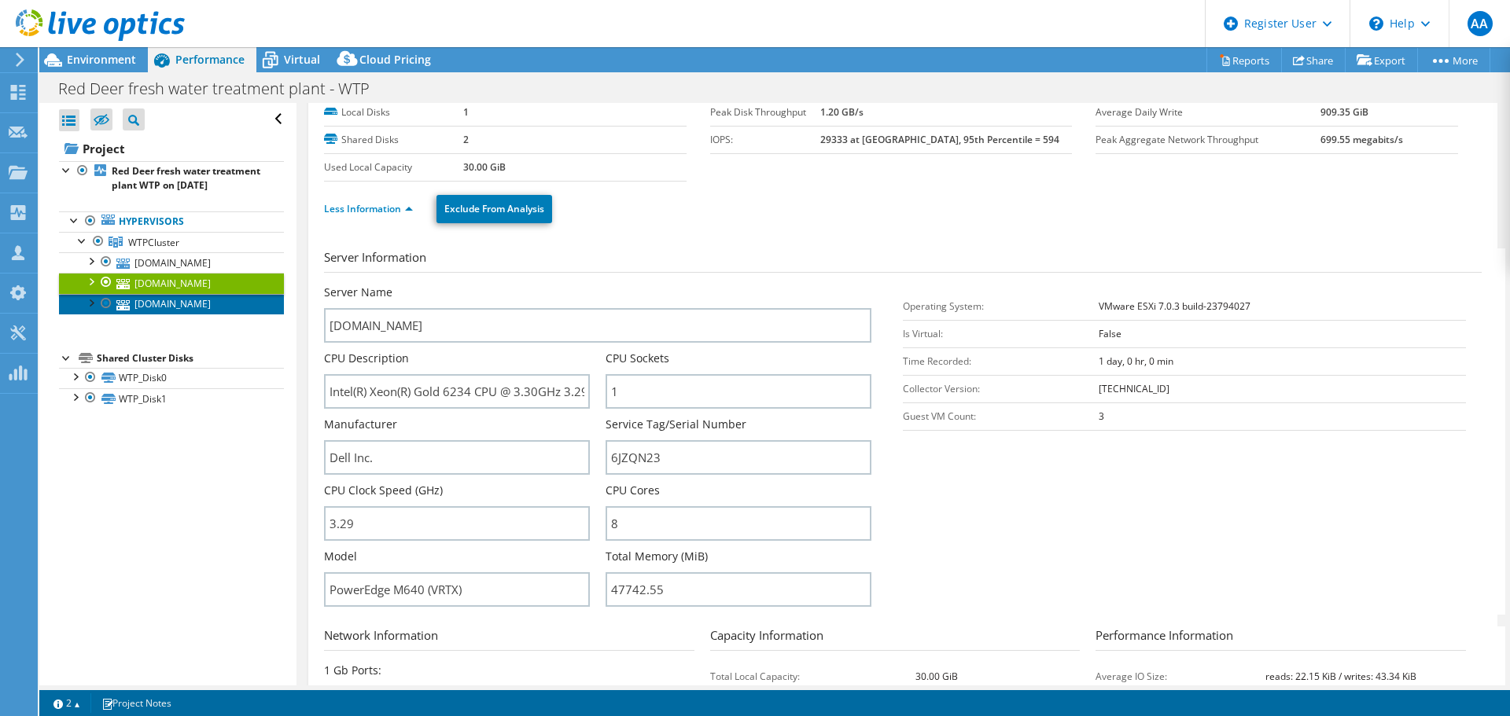
click at [196, 315] on link "wtpvmhost2.crdnet.ca" at bounding box center [171, 304] width 225 height 20
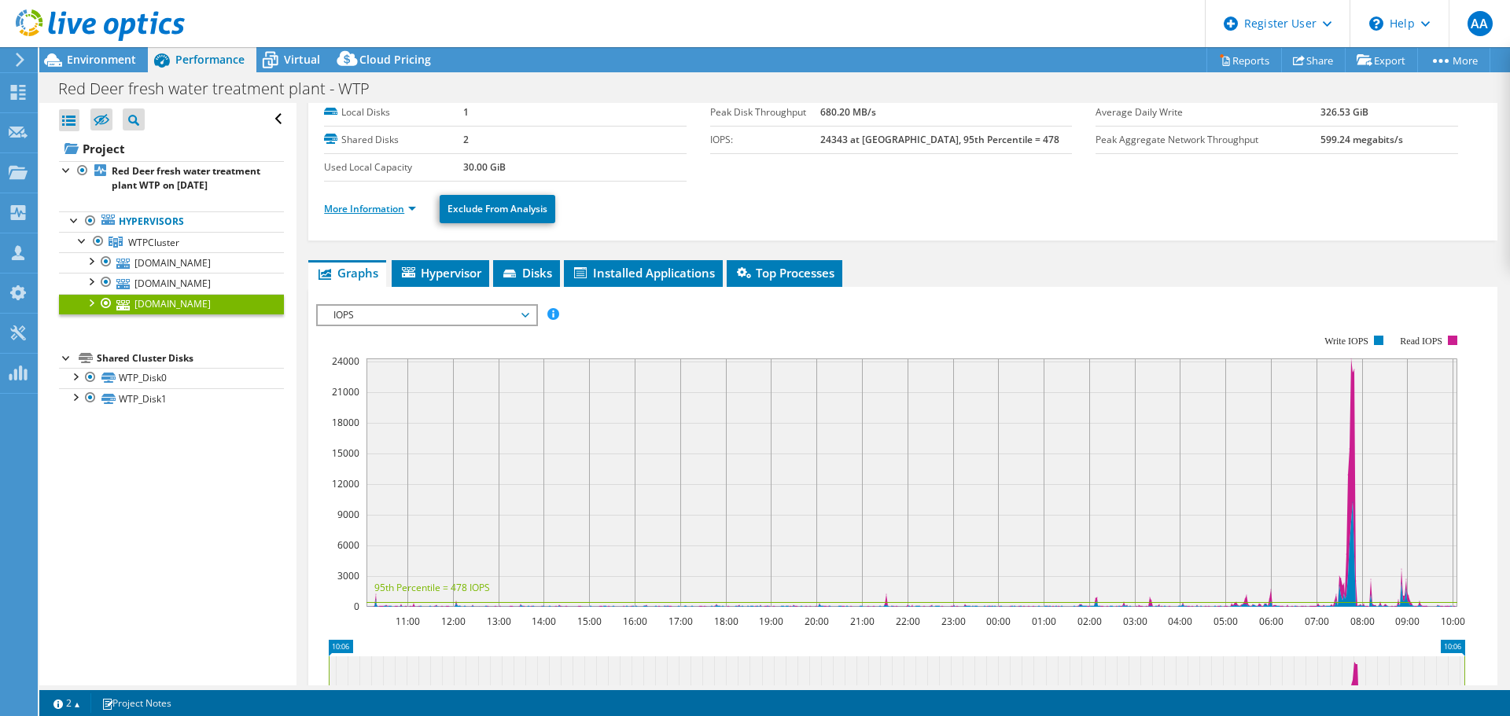
click at [414, 208] on link "More Information" at bounding box center [370, 208] width 92 height 13
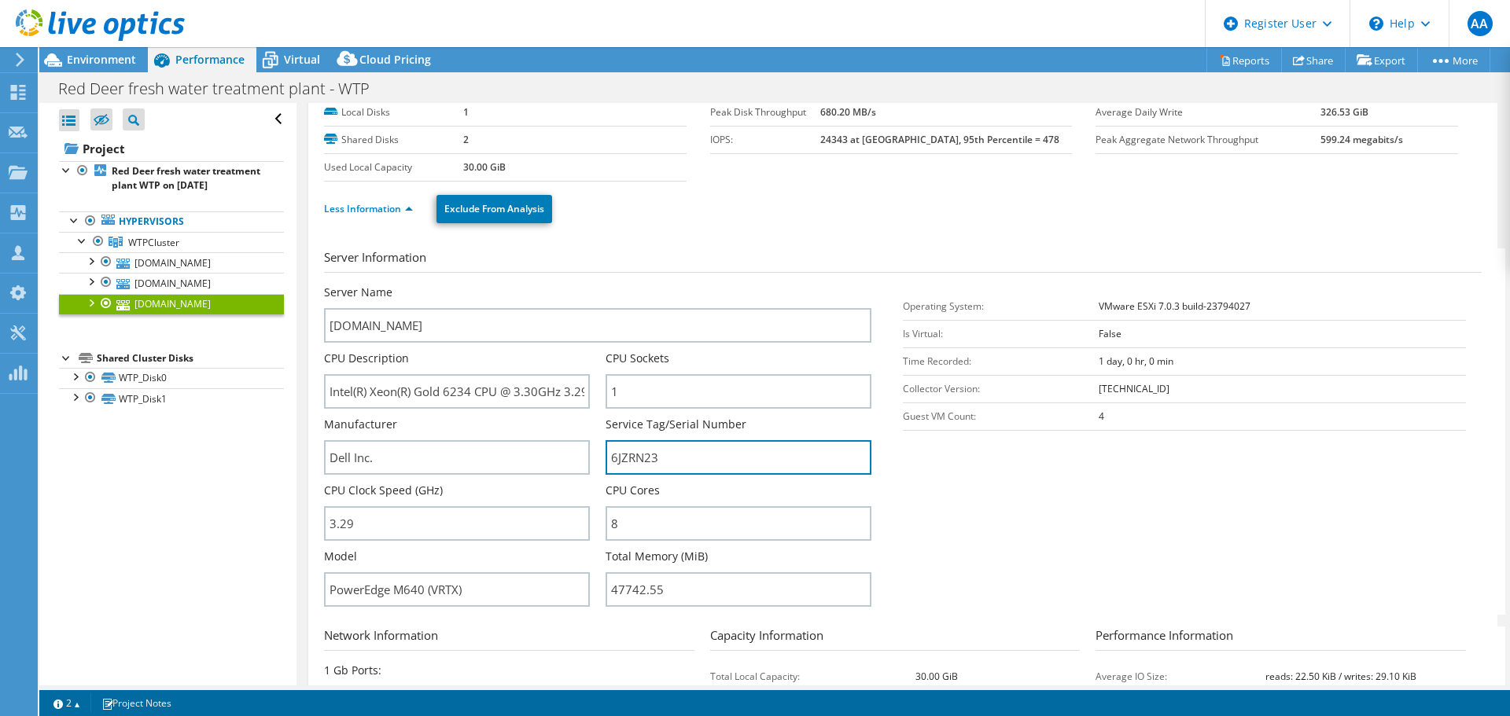
drag, startPoint x: 660, startPoint y: 466, endPoint x: 597, endPoint y: 463, distance: 63.0
click at [595, 285] on div "Server Name wtpvmhost2.crdnet.ca CPU Description Intel(R) Xeon(R) Gold 6234 CPU…" at bounding box center [605, 285] width 563 height 0
click at [65, 365] on div at bounding box center [67, 357] width 16 height 16
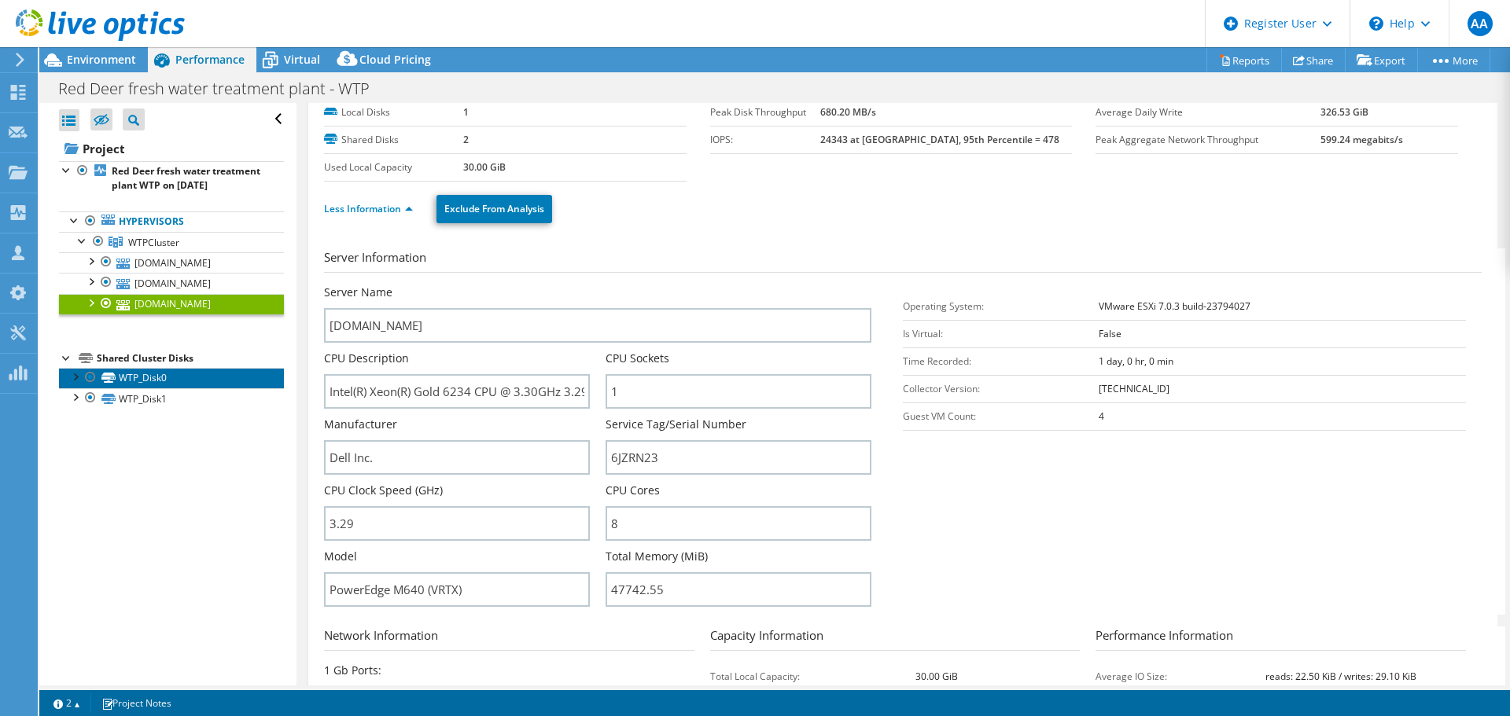
click at [158, 389] on link "WTP_Disk0" at bounding box center [171, 378] width 225 height 20
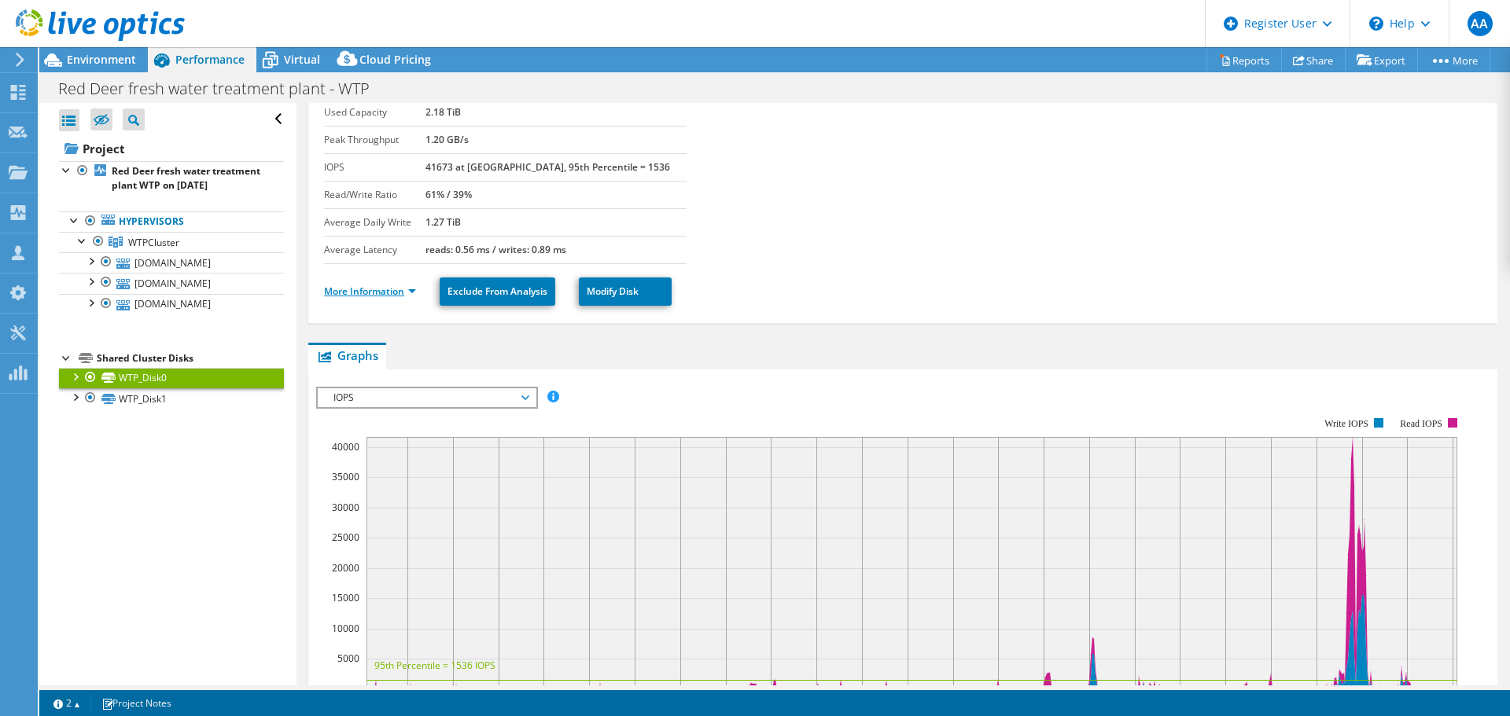
click at [408, 296] on link "More Information" at bounding box center [370, 291] width 92 height 13
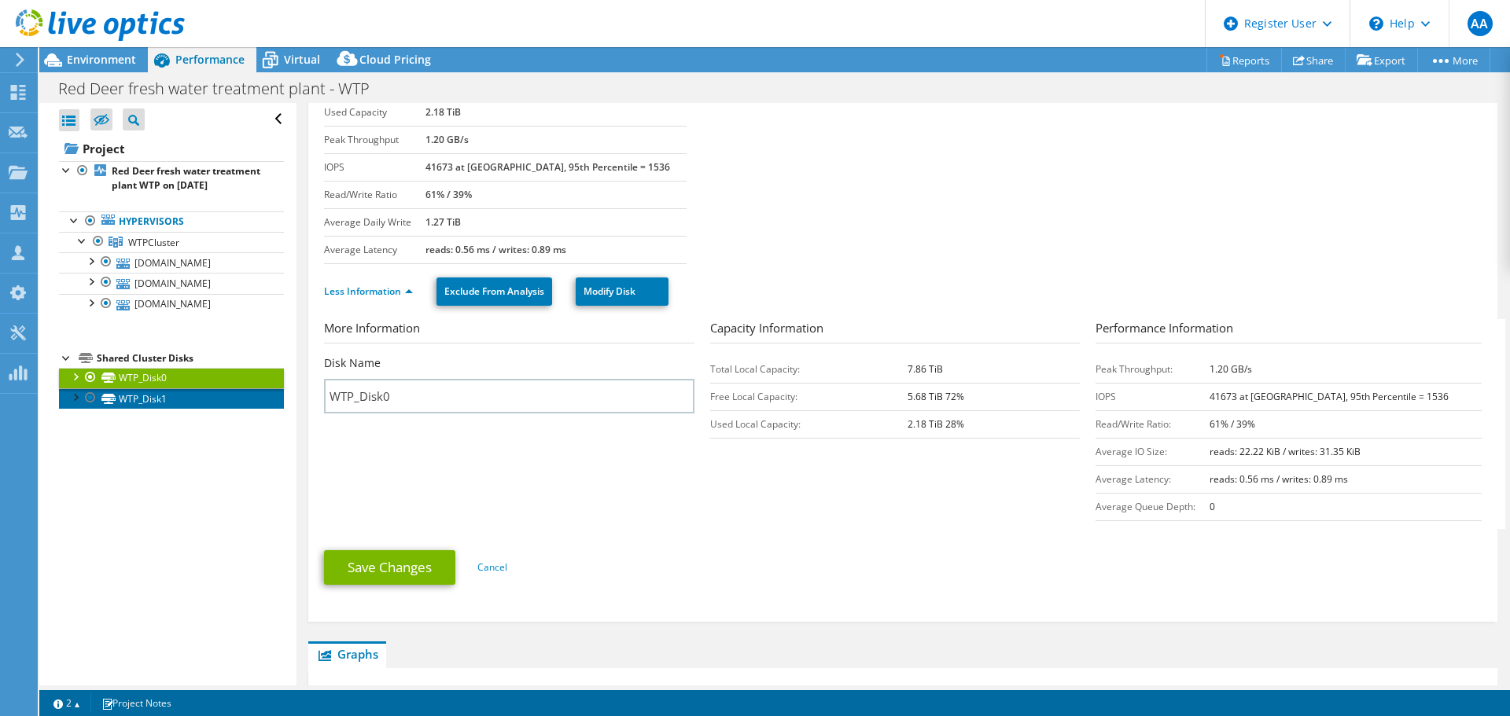
click at [111, 404] on icon at bounding box center [108, 399] width 14 height 10
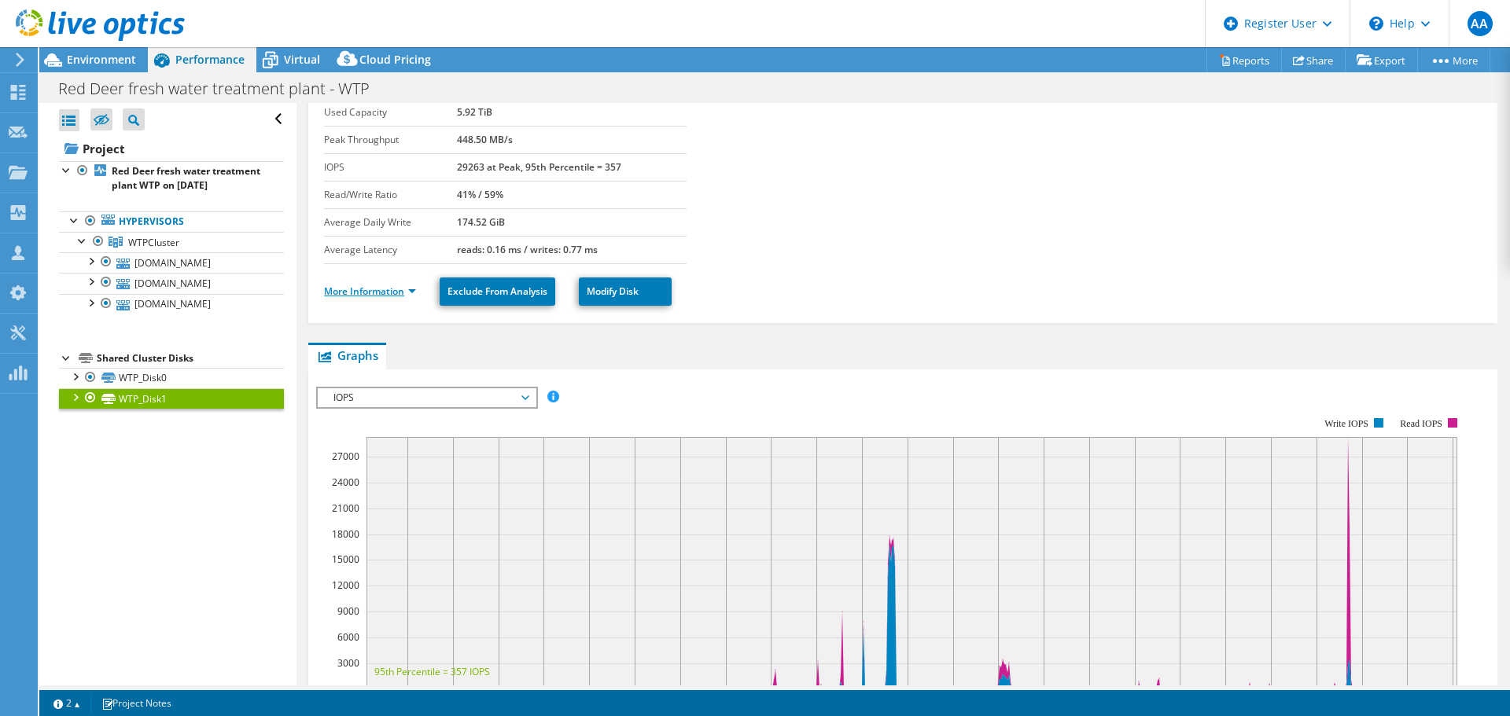
click at [412, 291] on link "More Information" at bounding box center [370, 291] width 92 height 13
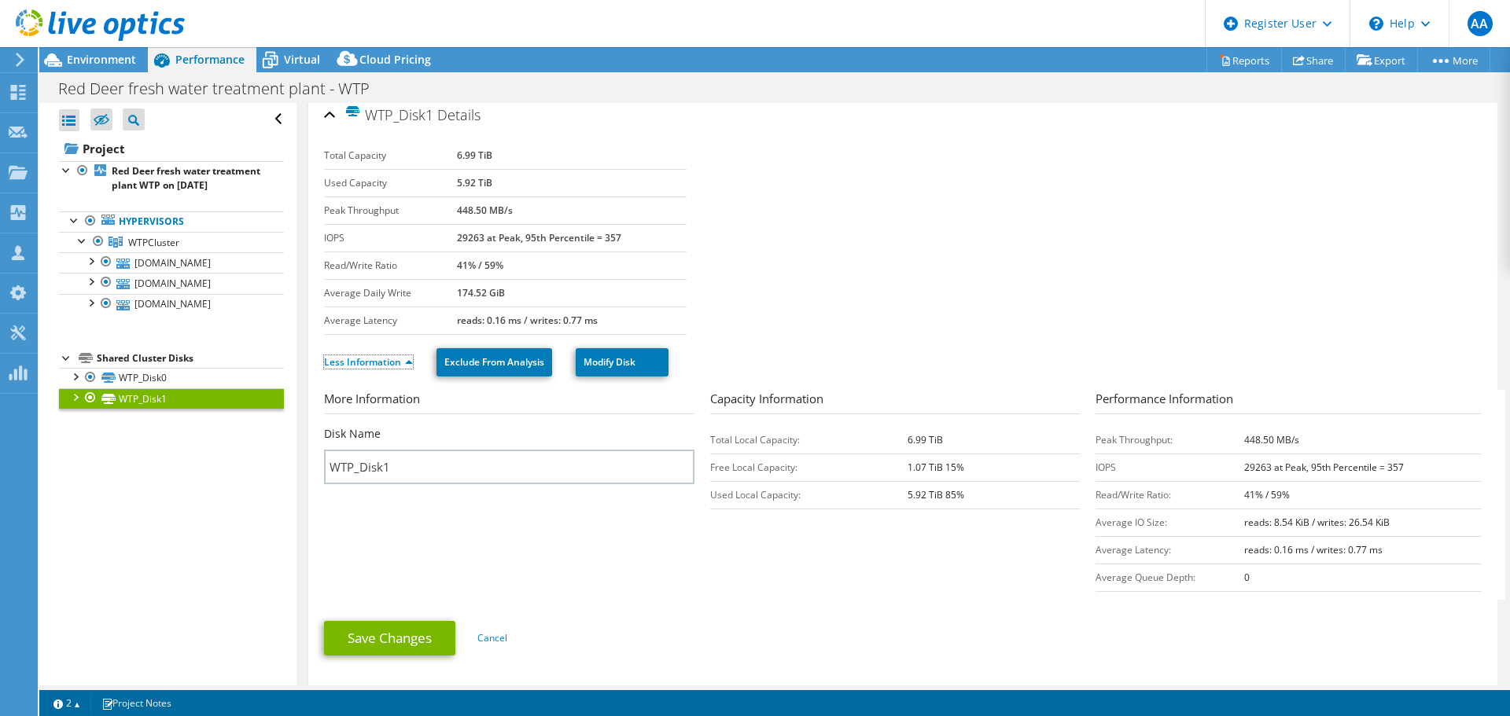
scroll to position [0, 0]
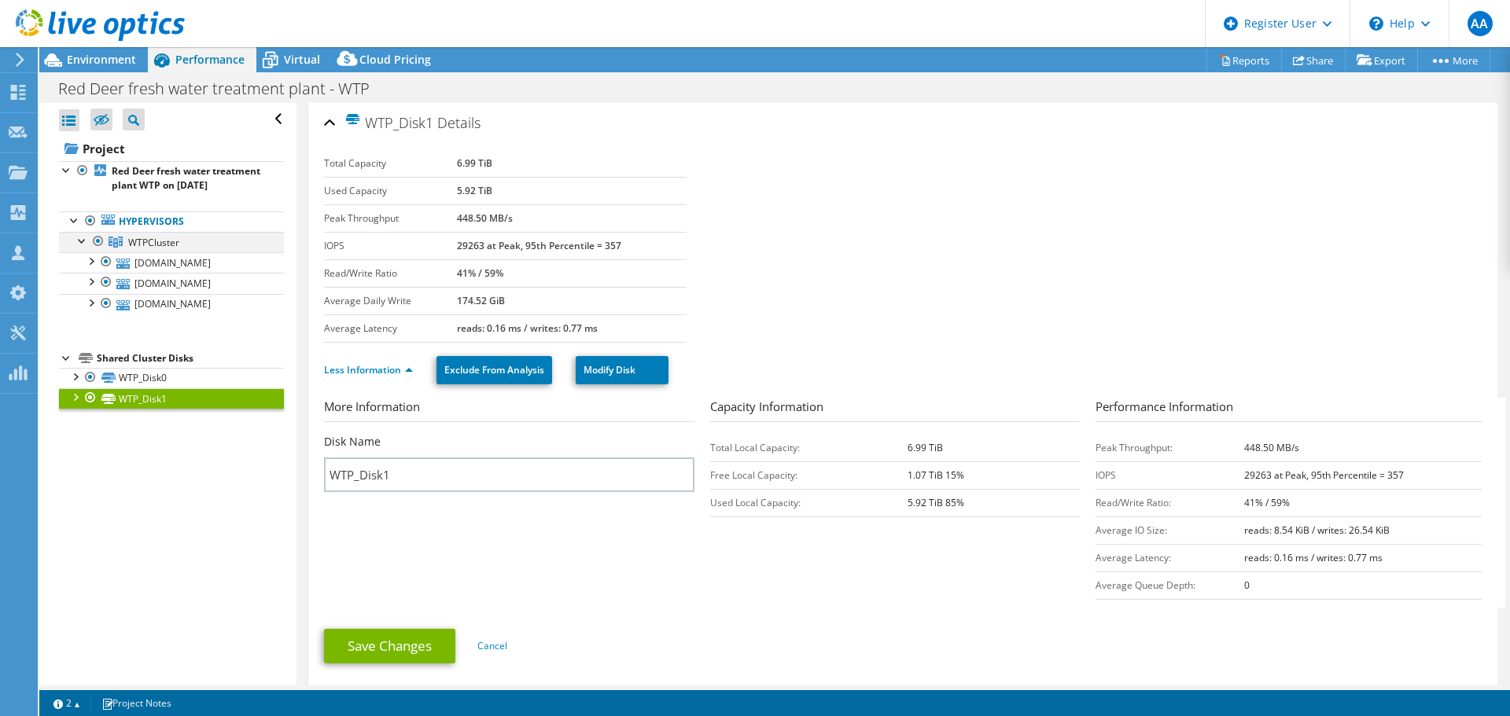
click at [81, 248] on div at bounding box center [83, 240] width 16 height 16
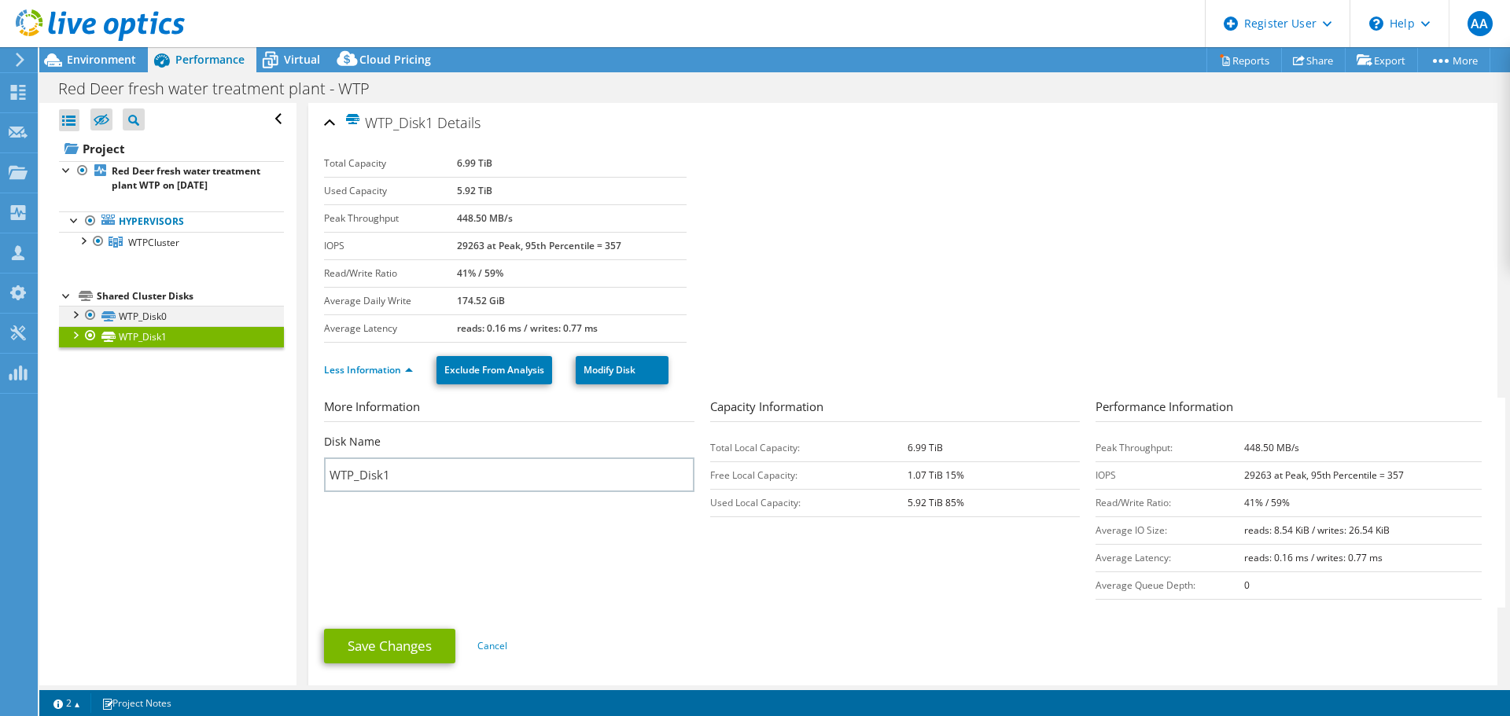
click at [74, 322] on div at bounding box center [75, 314] width 16 height 16
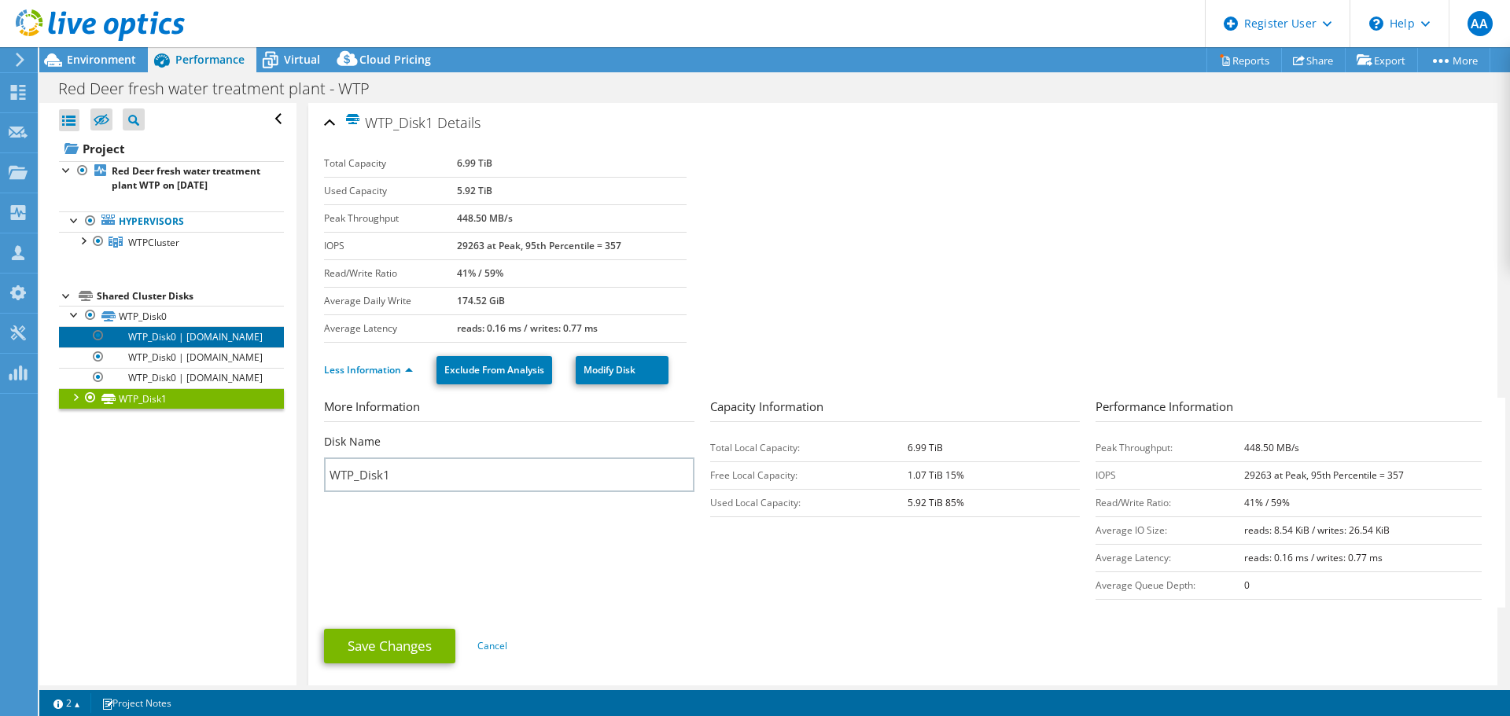
click at [140, 347] on link "WTP_Disk0 | wtpvmhost1.crdnet.ca" at bounding box center [171, 336] width 225 height 20
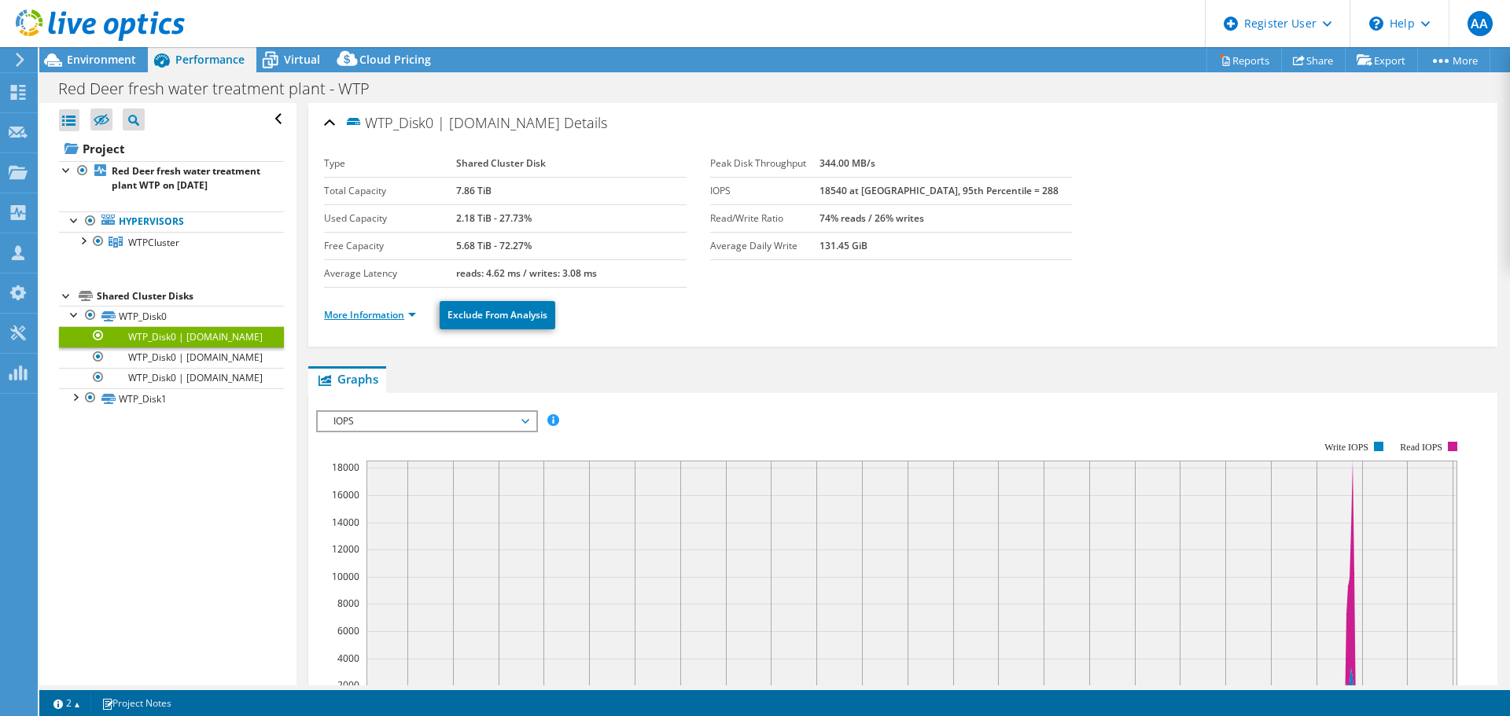
click at [414, 313] on link "More Information" at bounding box center [370, 314] width 92 height 13
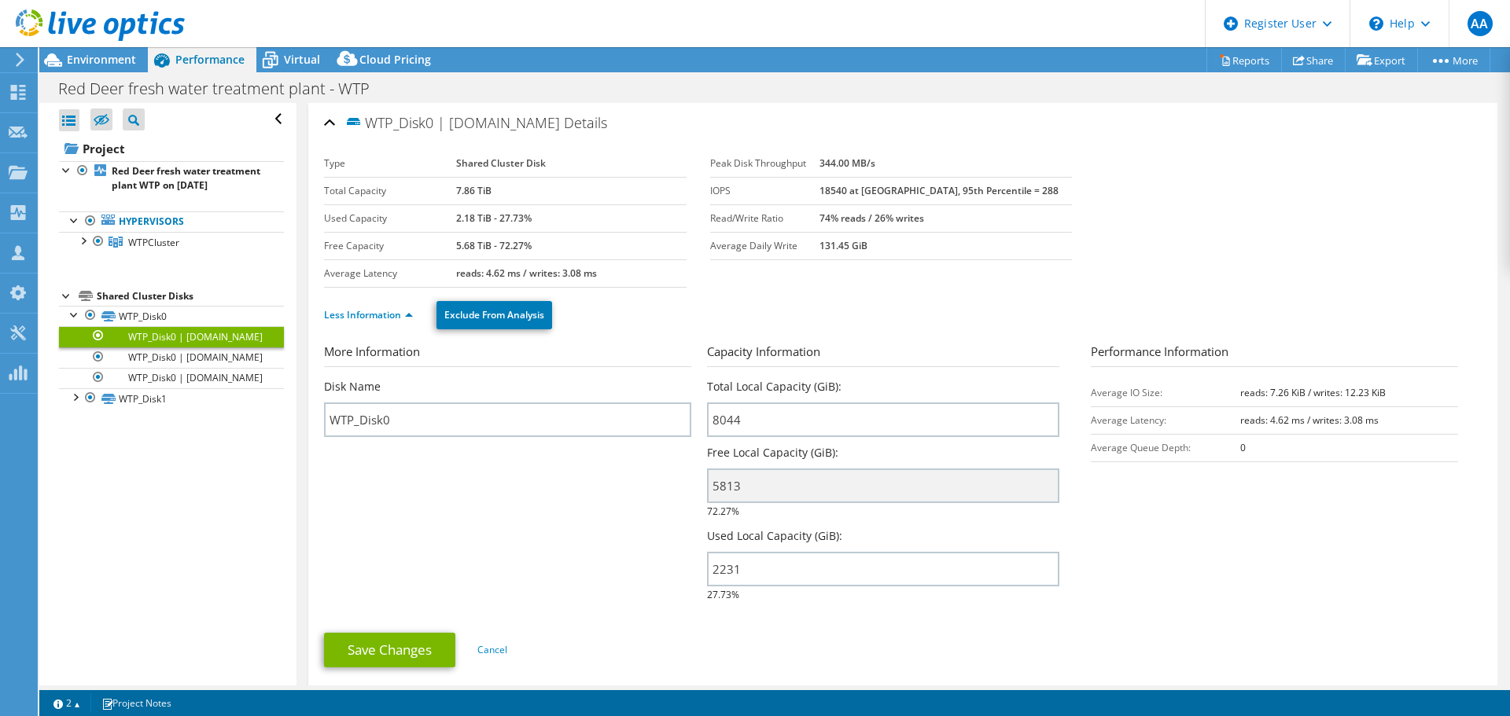
click at [414, 314] on li "Less Information" at bounding box center [373, 315] width 98 height 17
click at [75, 404] on div at bounding box center [75, 397] width 16 height 16
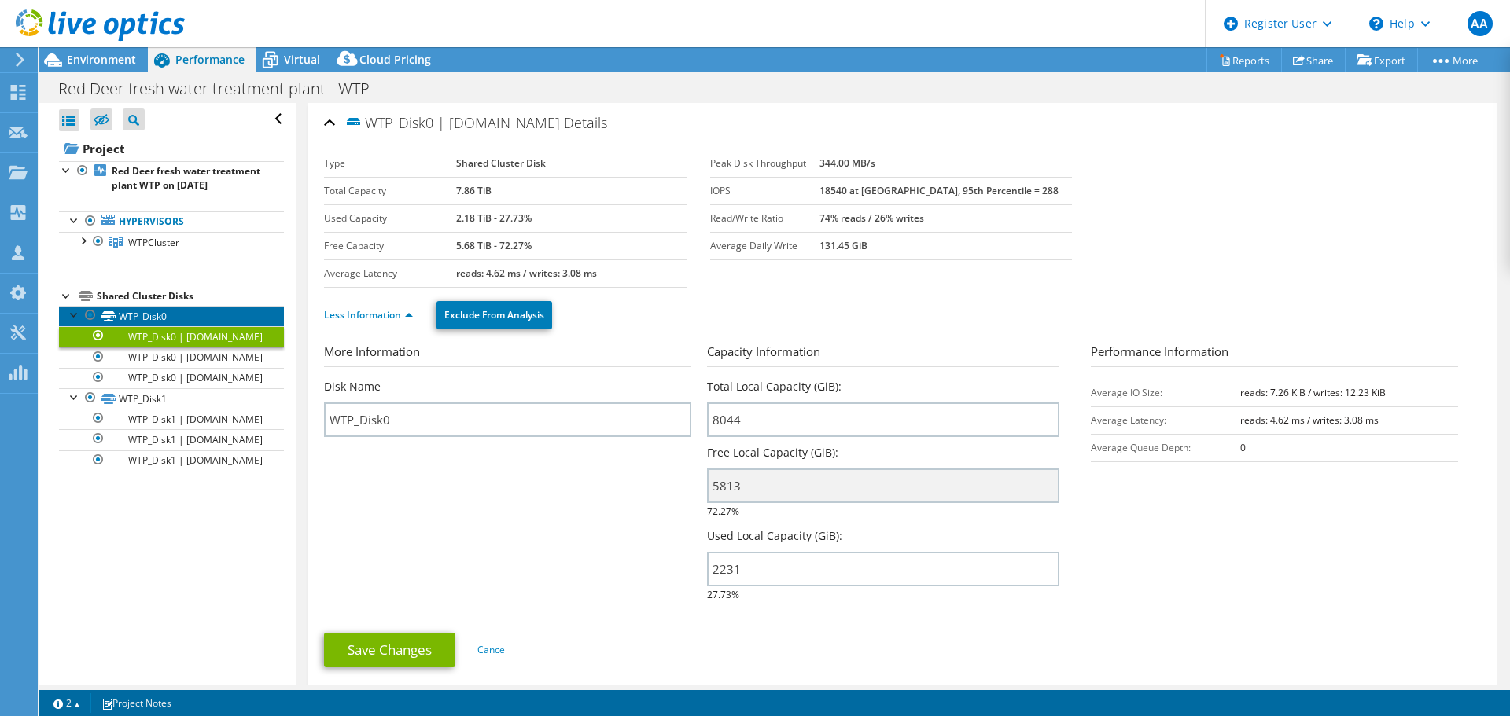
click at [135, 326] on link "WTP_Disk0" at bounding box center [171, 316] width 225 height 20
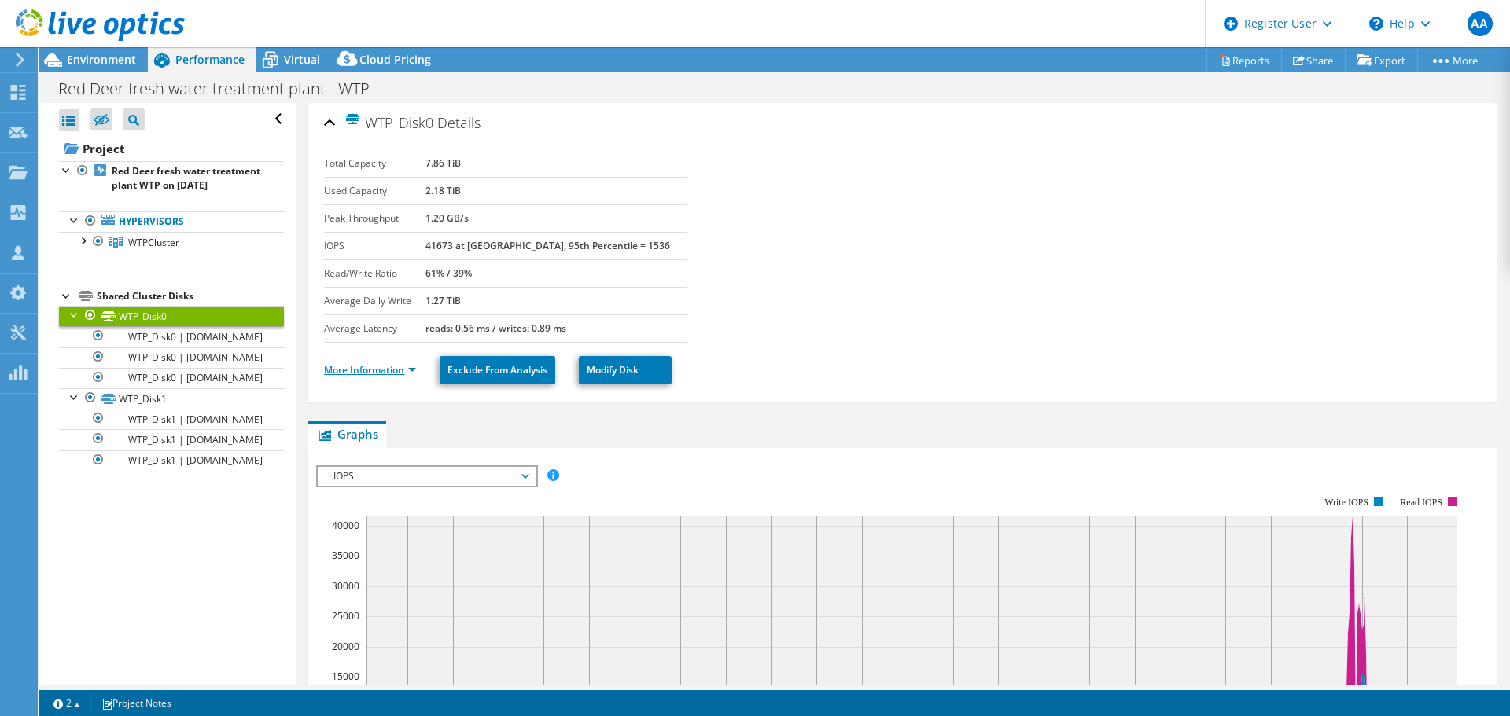
click at [413, 370] on link "More Information" at bounding box center [370, 369] width 92 height 13
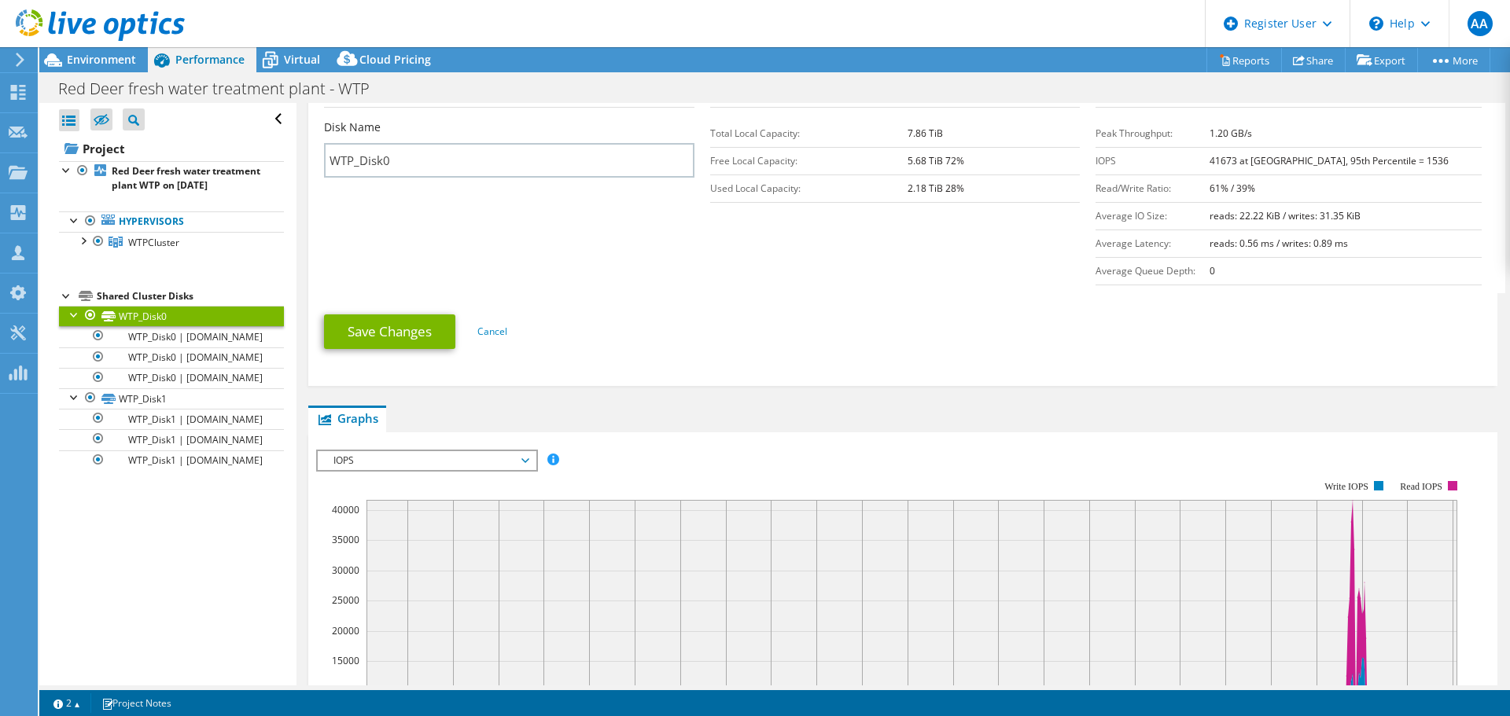
scroll to position [551, 0]
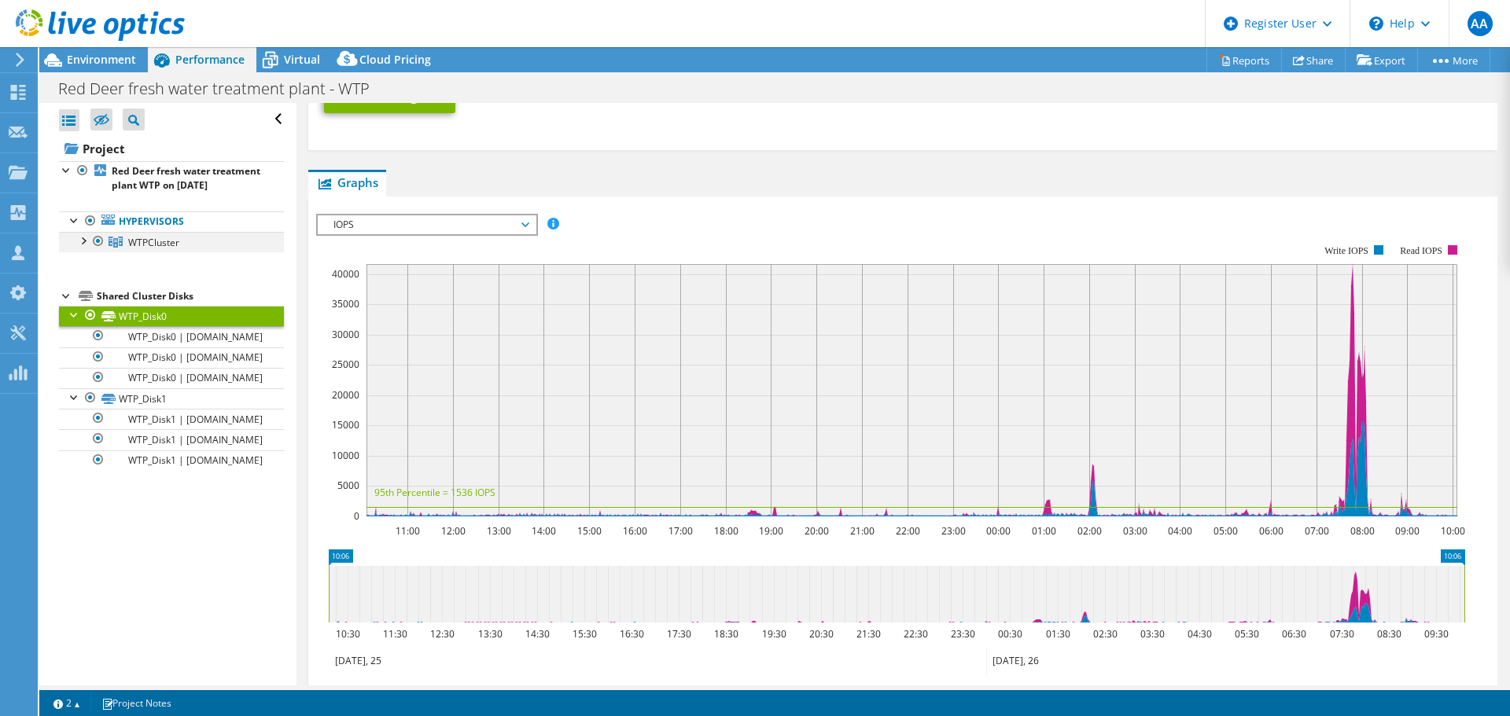
click at [85, 248] on div at bounding box center [83, 240] width 16 height 16
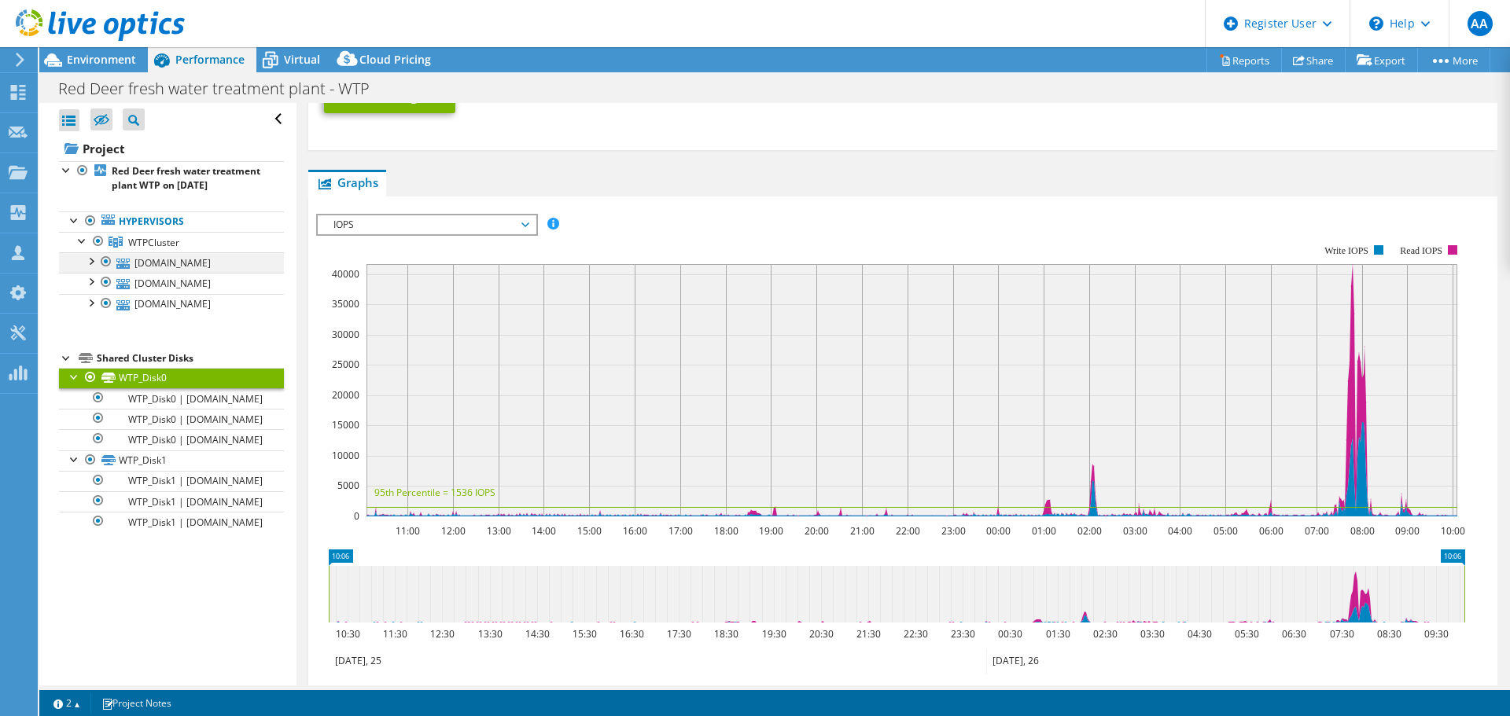
click at [93, 268] on div at bounding box center [91, 260] width 16 height 16
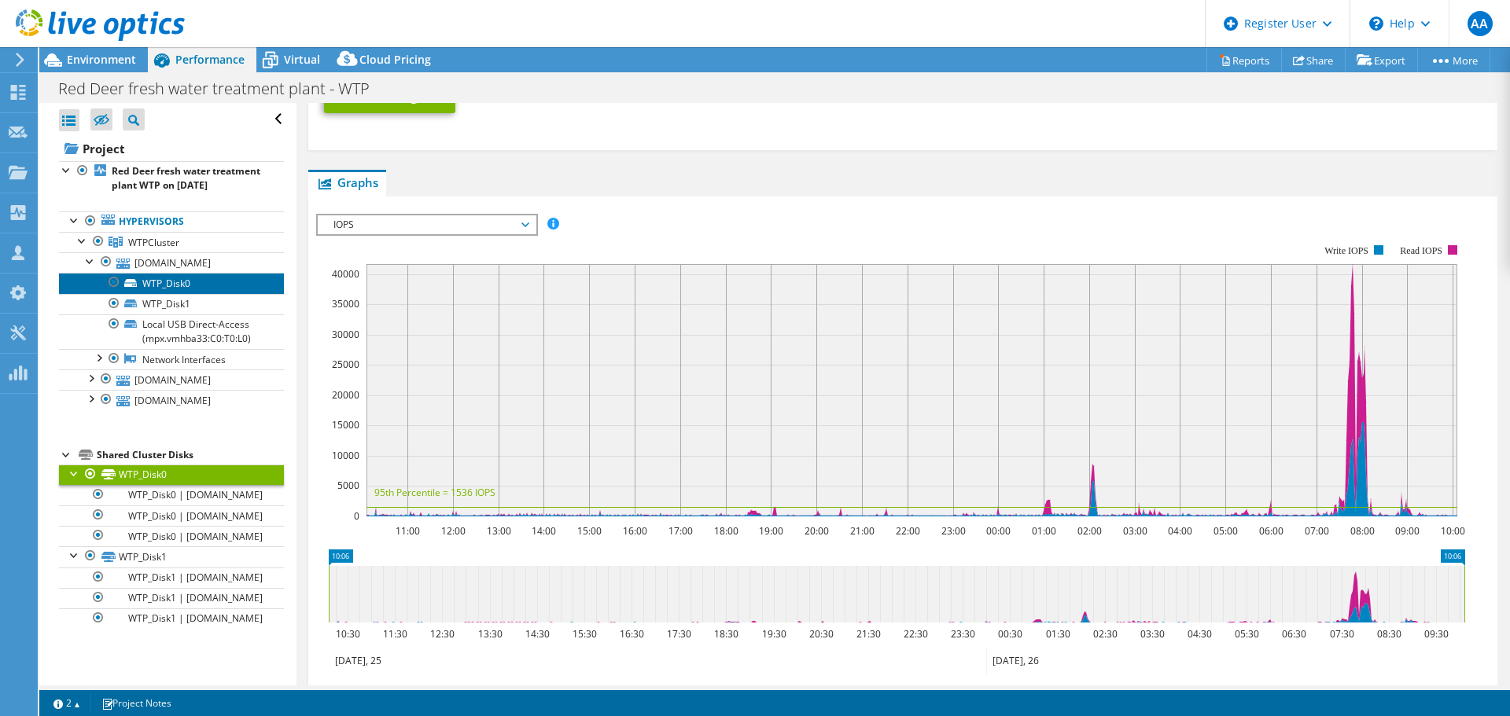
click at [139, 293] on link "WTP_Disk0" at bounding box center [171, 283] width 225 height 20
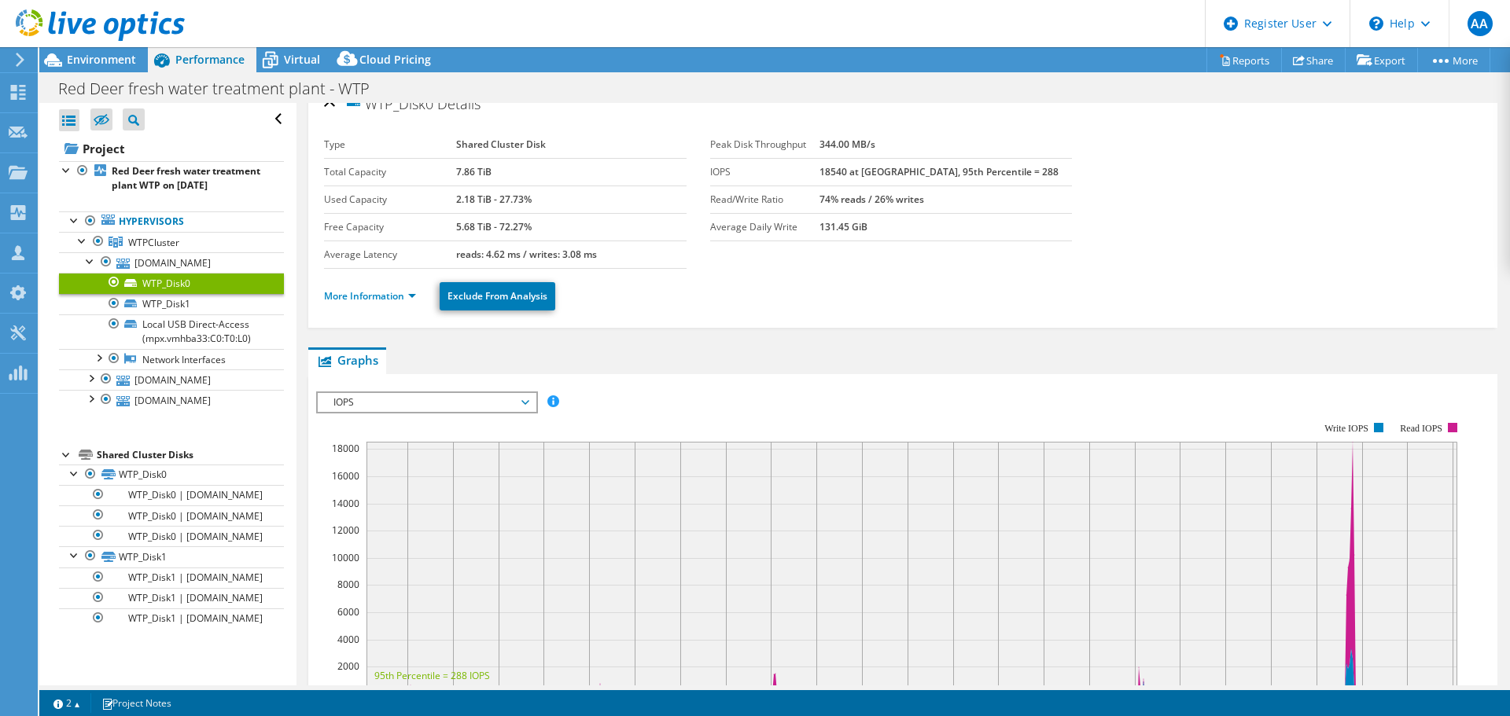
scroll to position [0, 0]
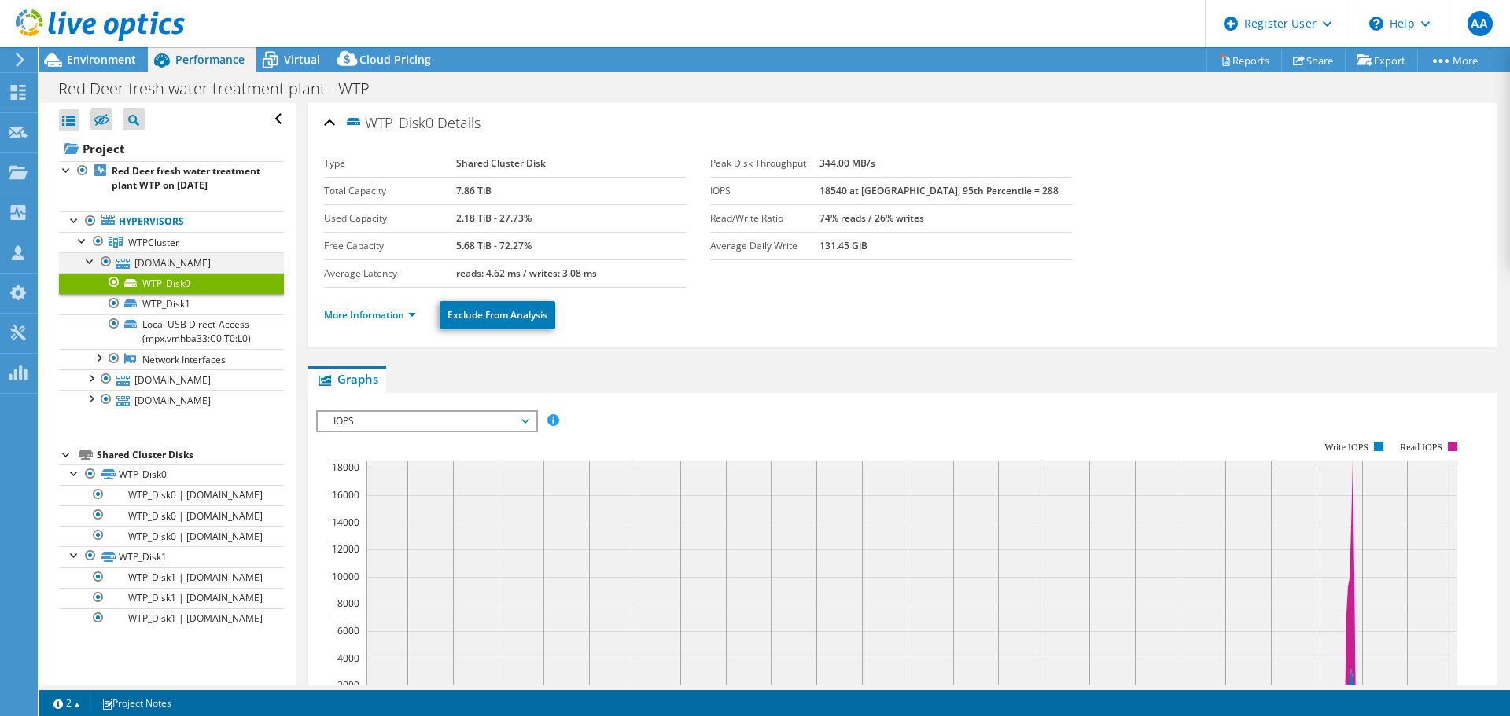
click at [88, 268] on div at bounding box center [91, 260] width 16 height 16
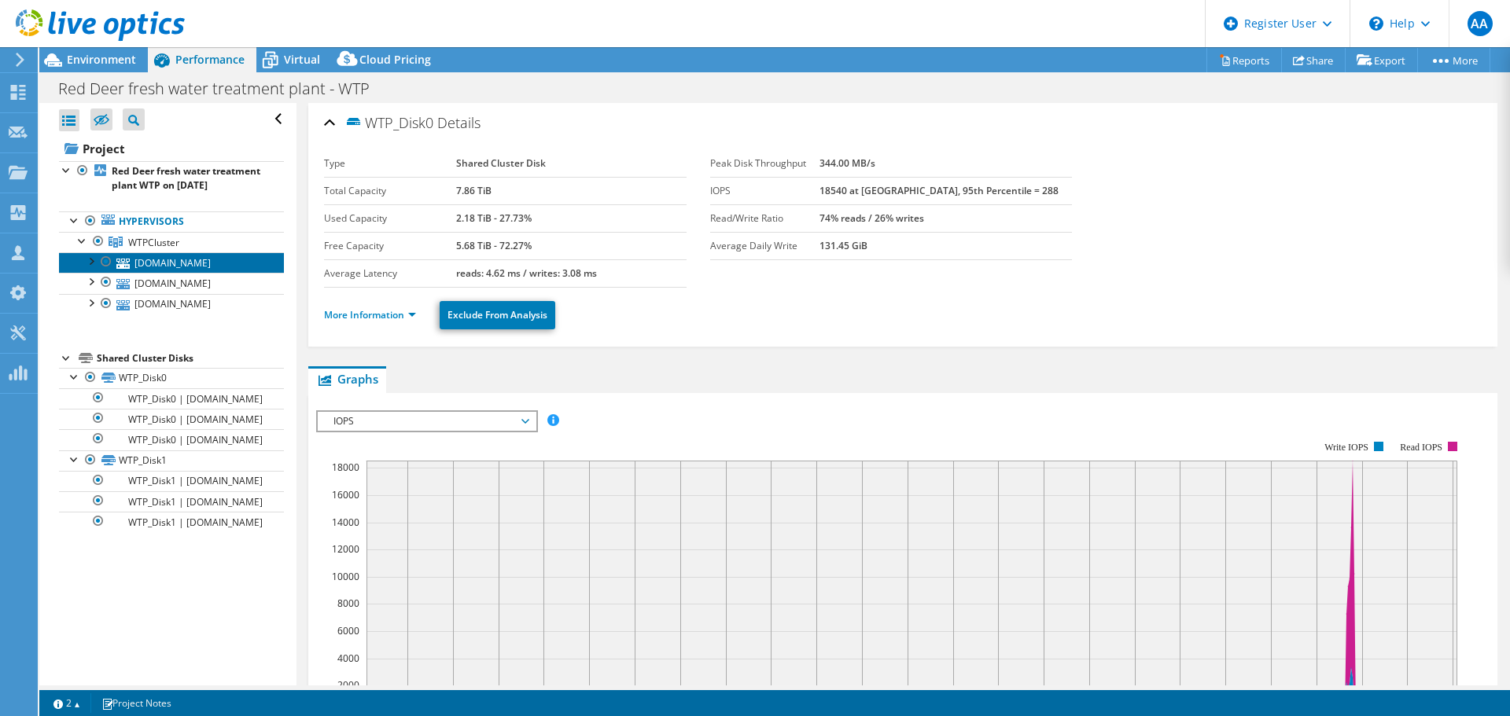
click at [150, 273] on link "wtpvmhost1.crdnet.ca" at bounding box center [171, 262] width 225 height 20
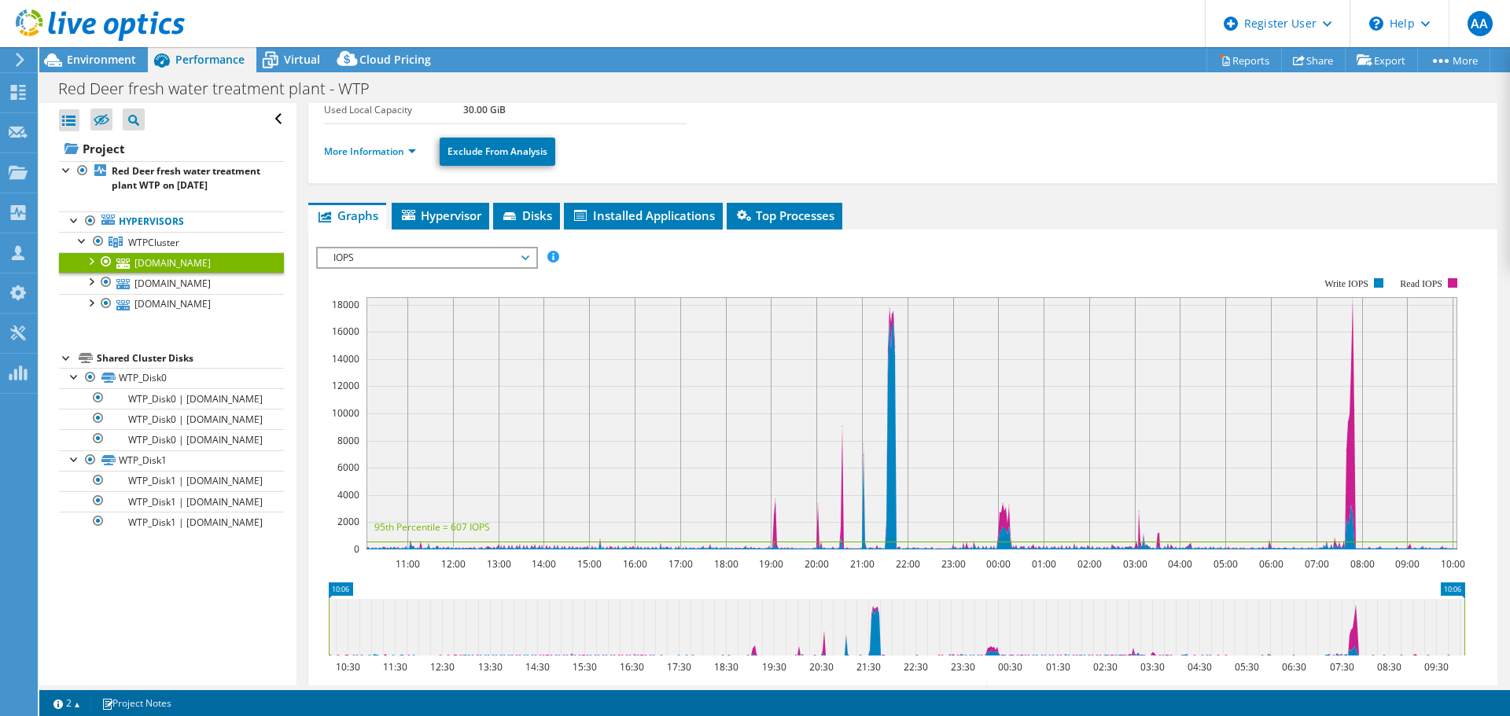
scroll to position [157, 0]
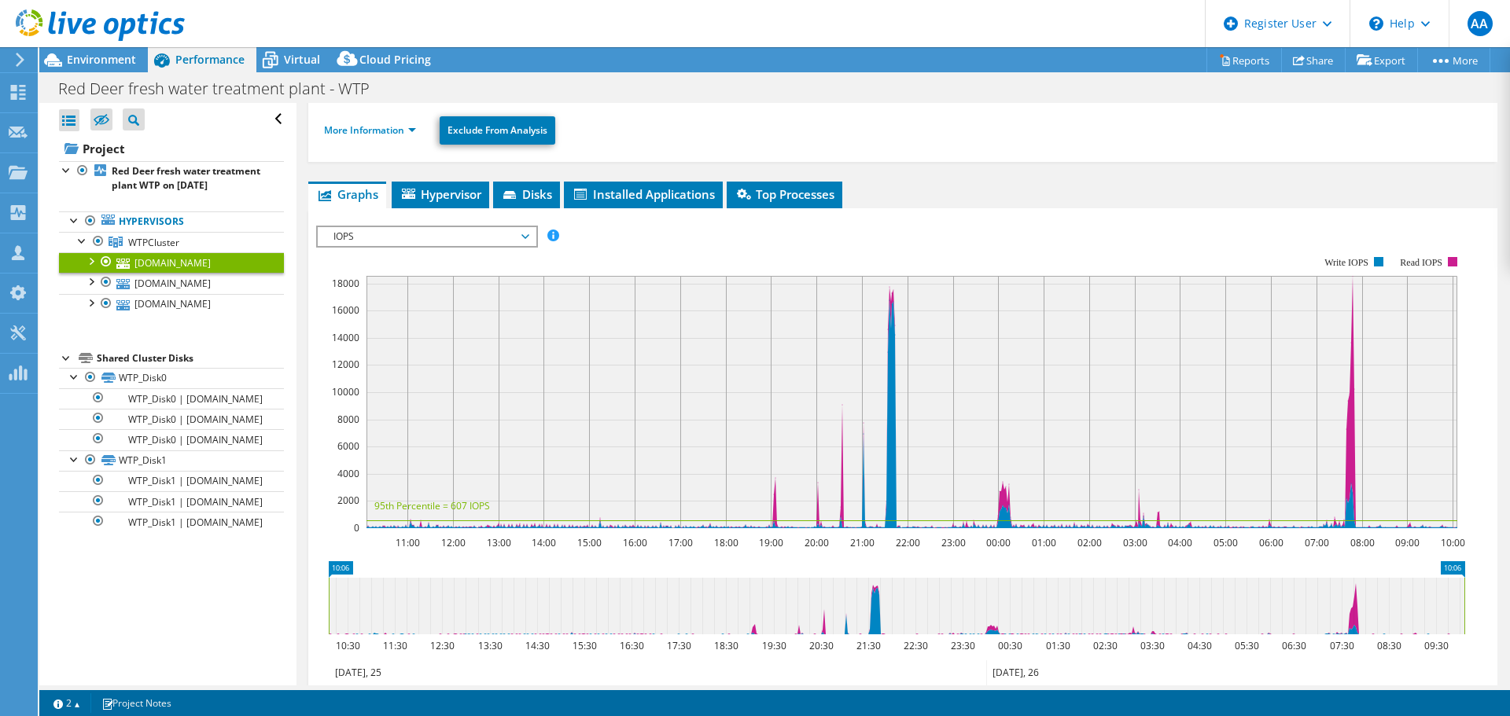
click at [524, 231] on span "IOPS" at bounding box center [427, 236] width 202 height 19
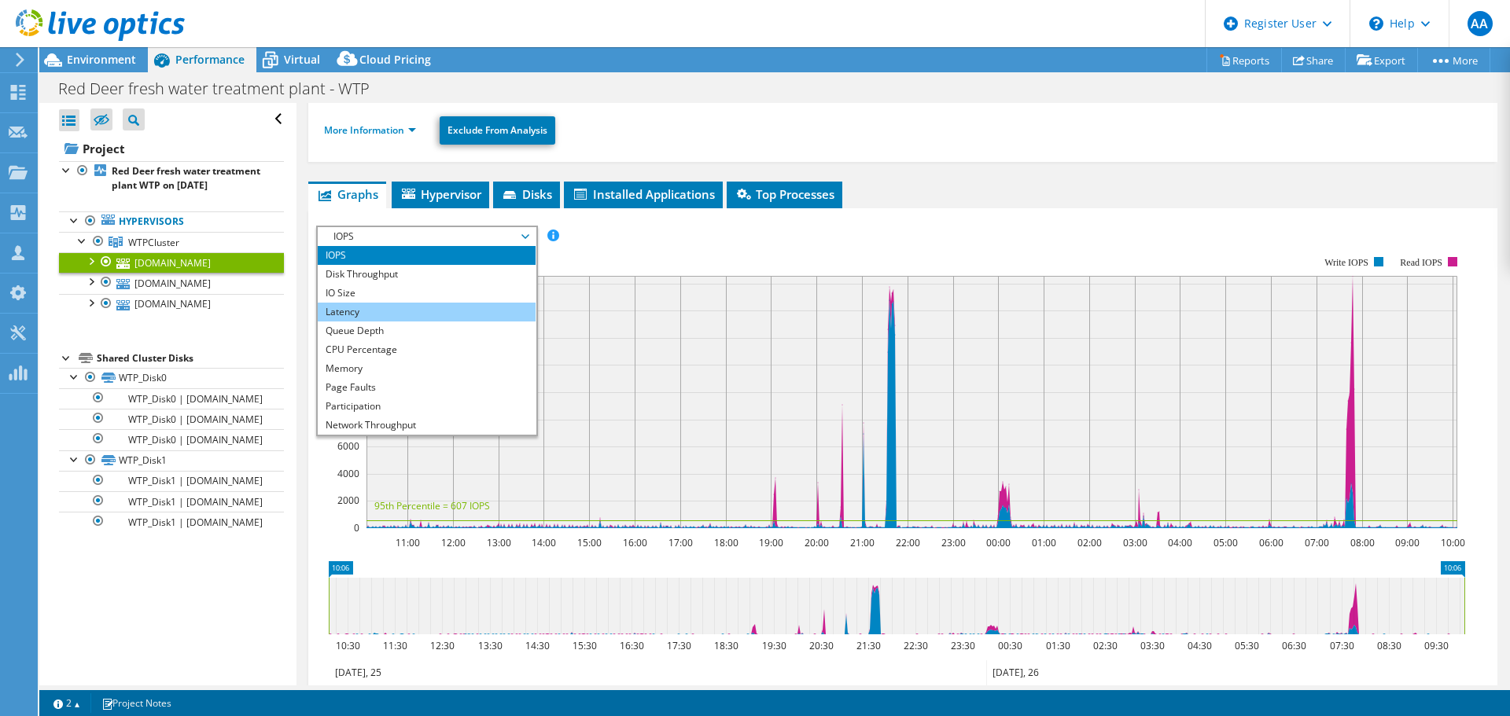
click at [474, 308] on li "Latency" at bounding box center [427, 312] width 218 height 19
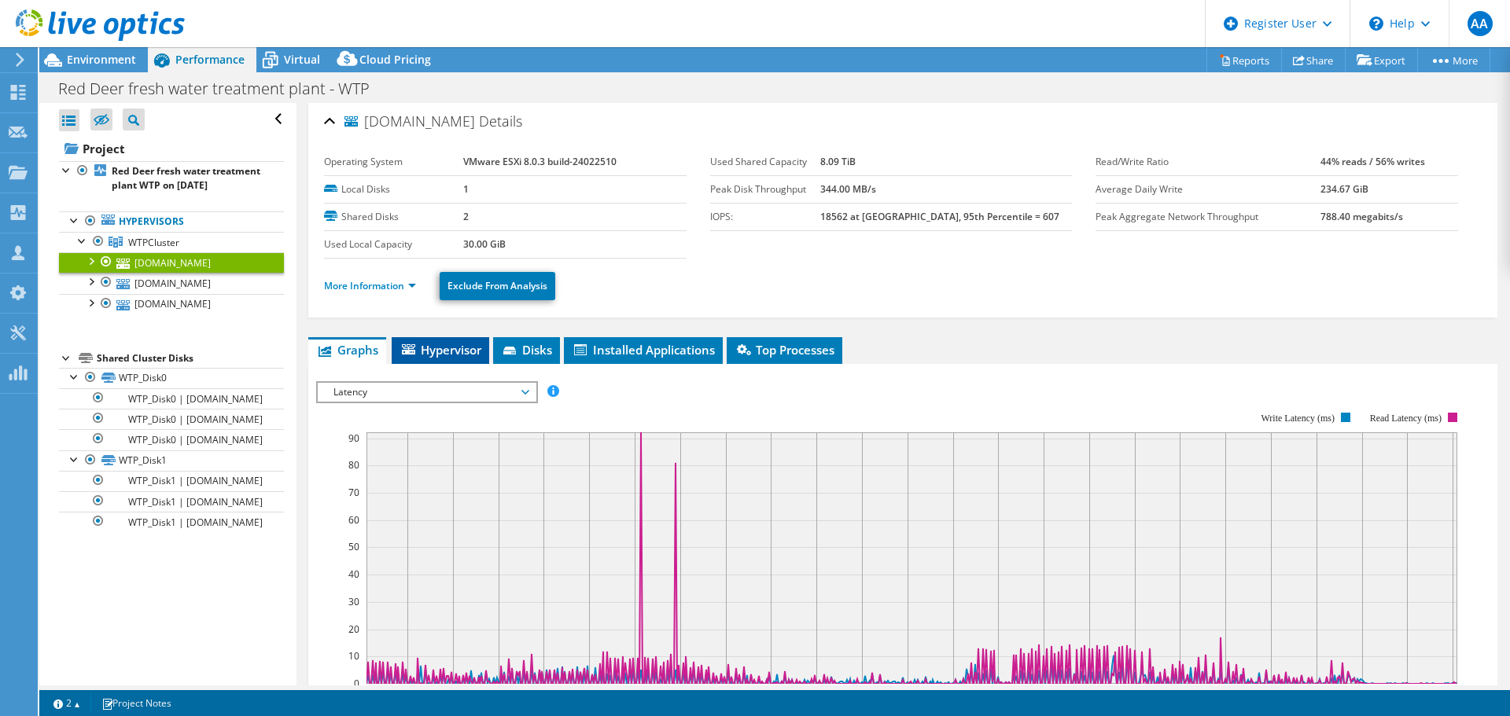
scroll to position [0, 0]
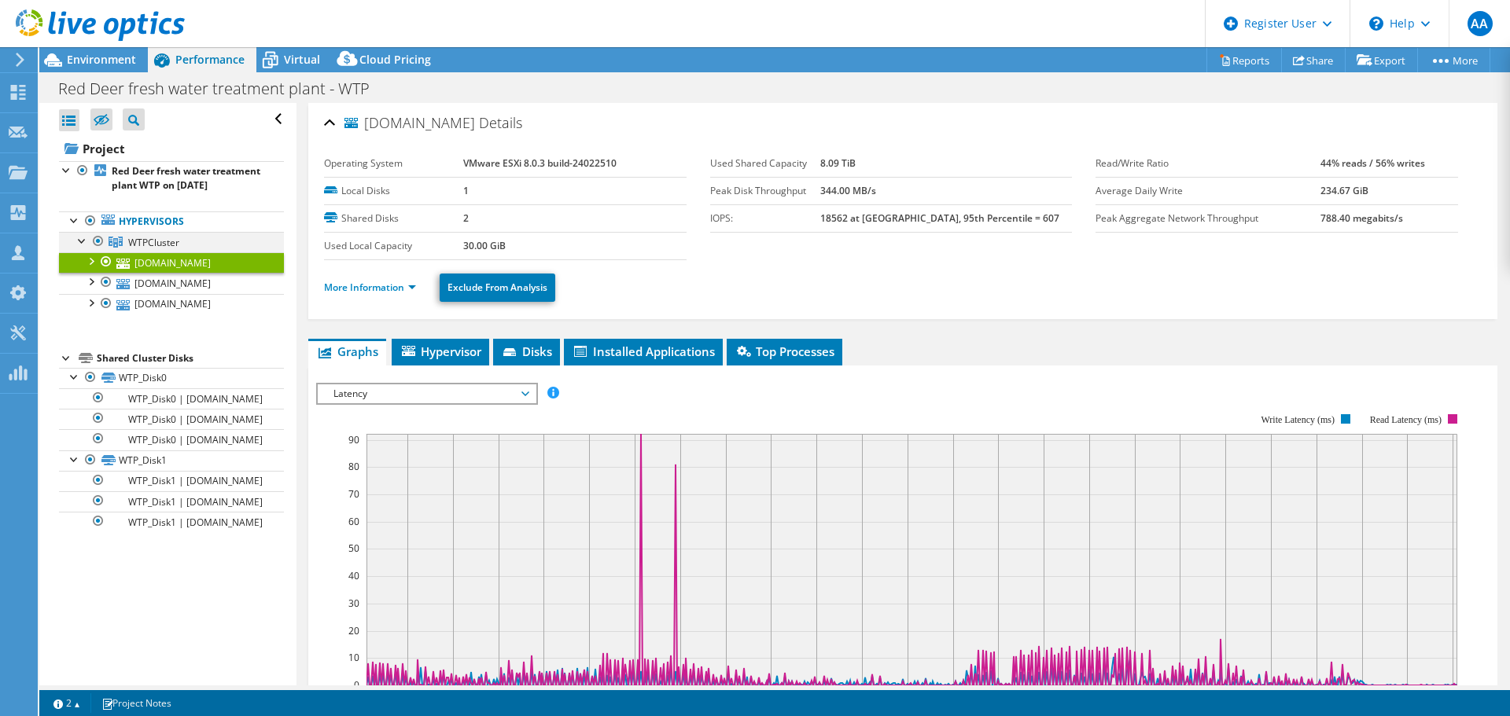
click at [83, 248] on div at bounding box center [83, 240] width 16 height 16
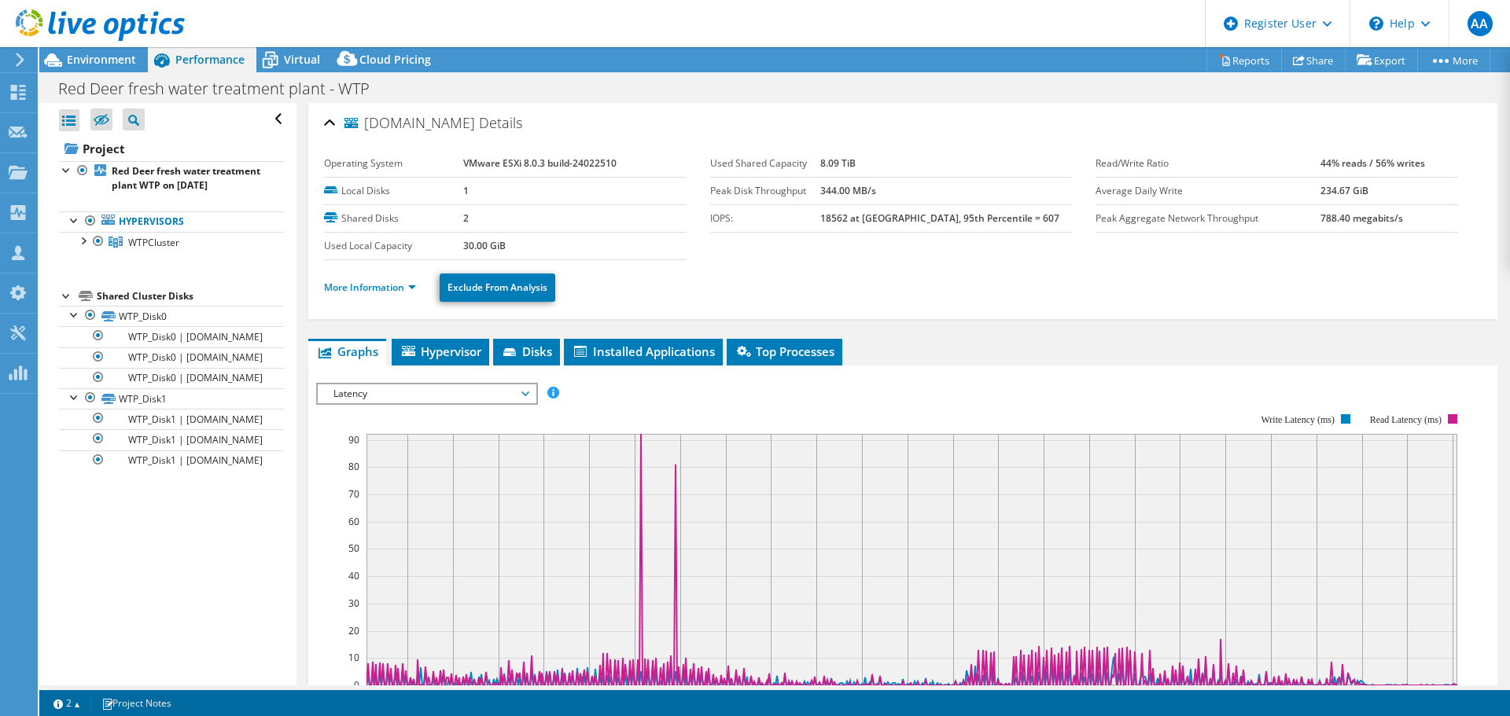
click at [65, 303] on div at bounding box center [67, 295] width 16 height 16
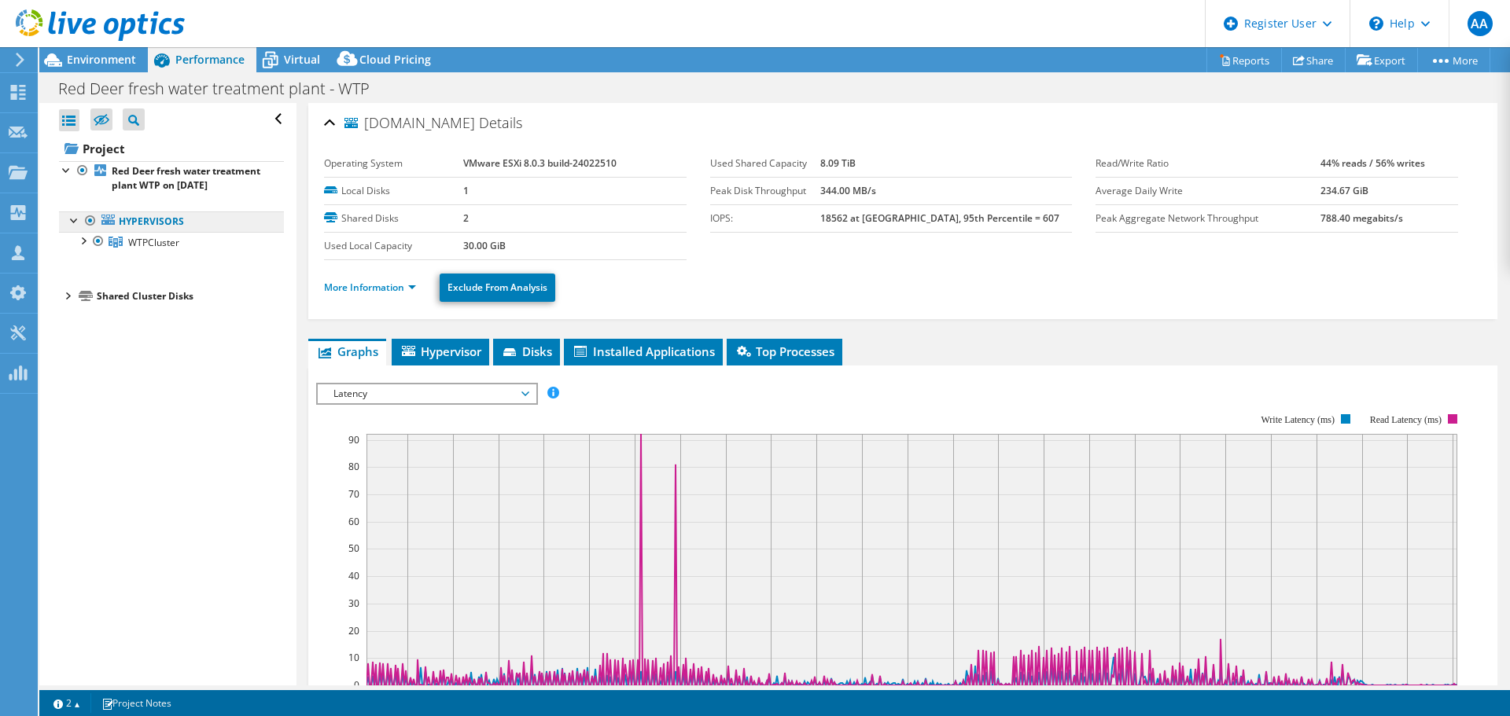
click at [132, 232] on link "Hypervisors" at bounding box center [171, 222] width 225 height 20
click at [125, 252] on link "WTPCluster" at bounding box center [171, 242] width 225 height 20
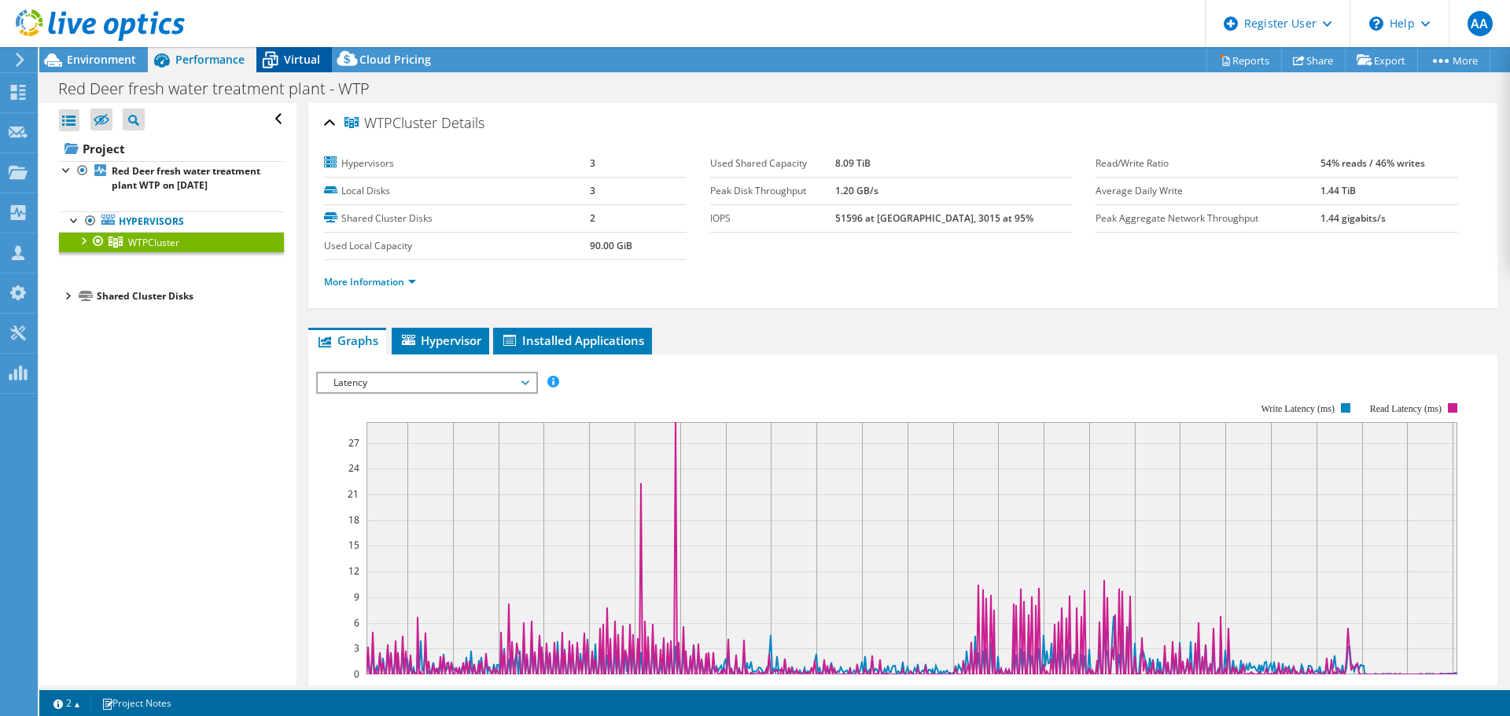
click at [291, 60] on span "Virtual" at bounding box center [302, 59] width 36 height 15
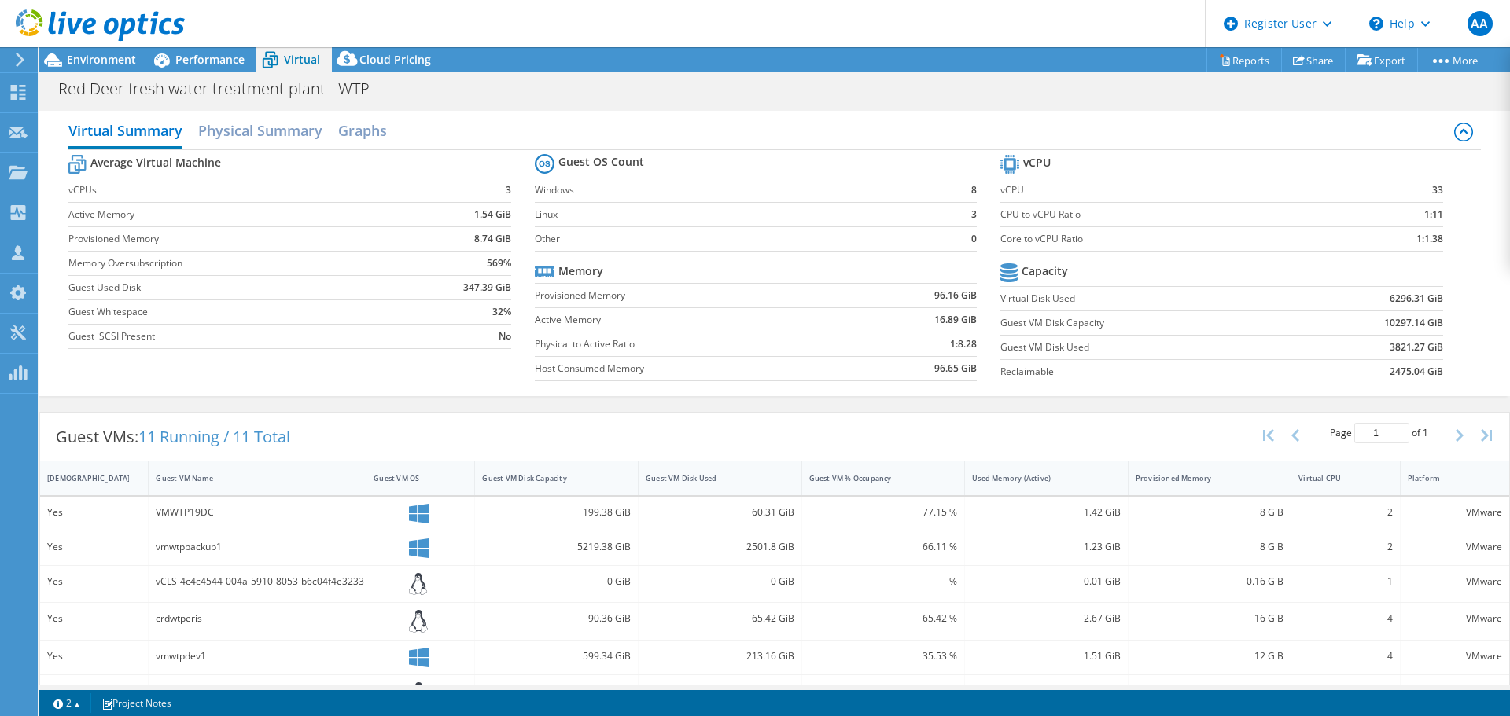
click at [347, 316] on label "Guest Whitespace" at bounding box center [236, 312] width 337 height 16
click at [104, 64] on span "Environment" at bounding box center [101, 59] width 69 height 15
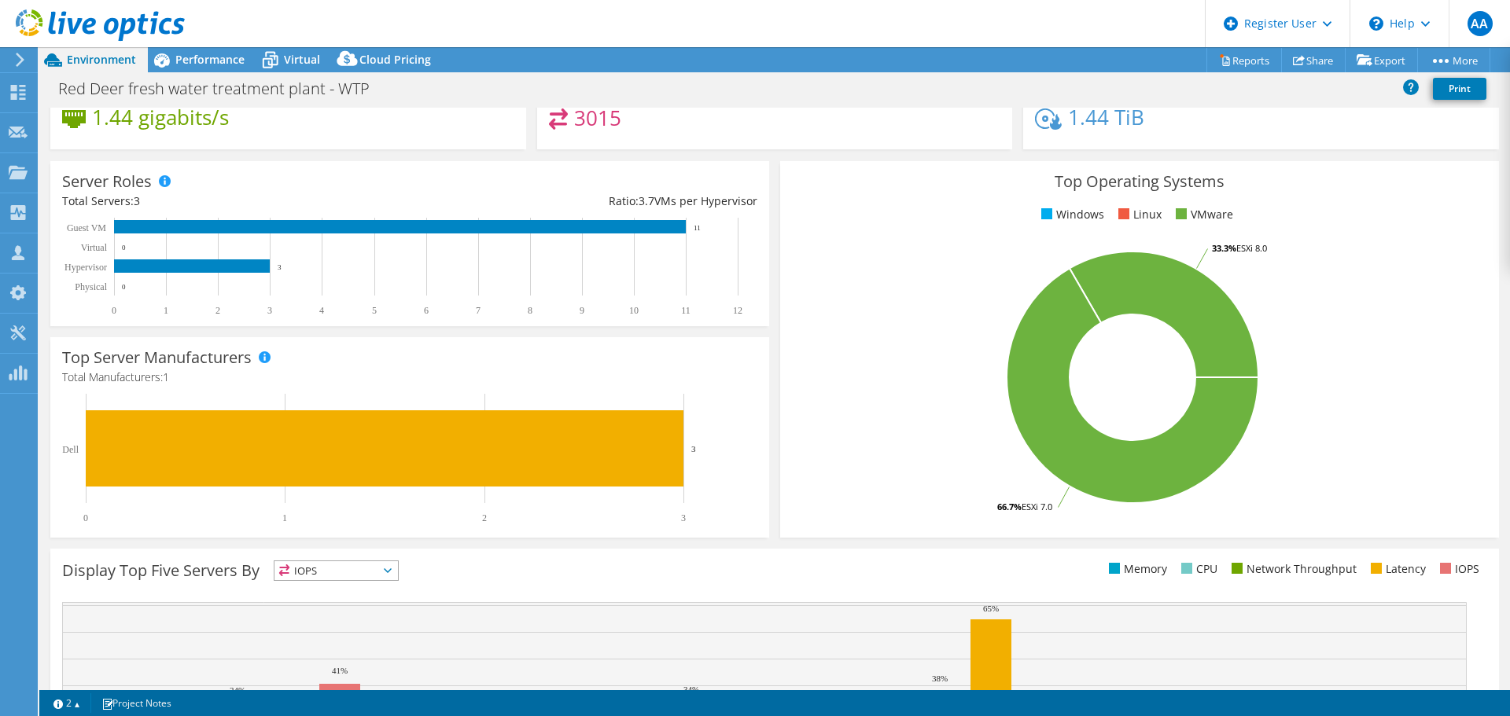
scroll to position [333, 0]
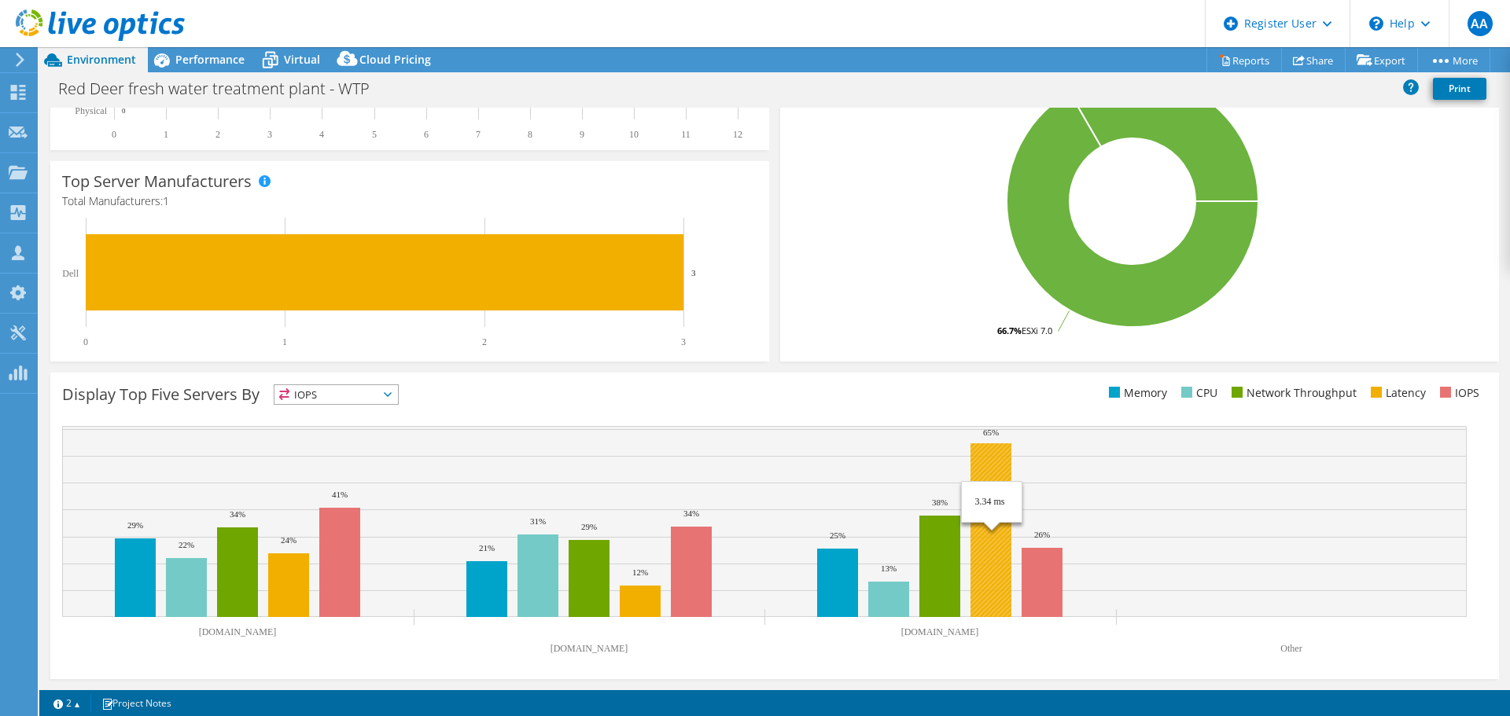
click at [996, 452] on rect at bounding box center [991, 531] width 41 height 174
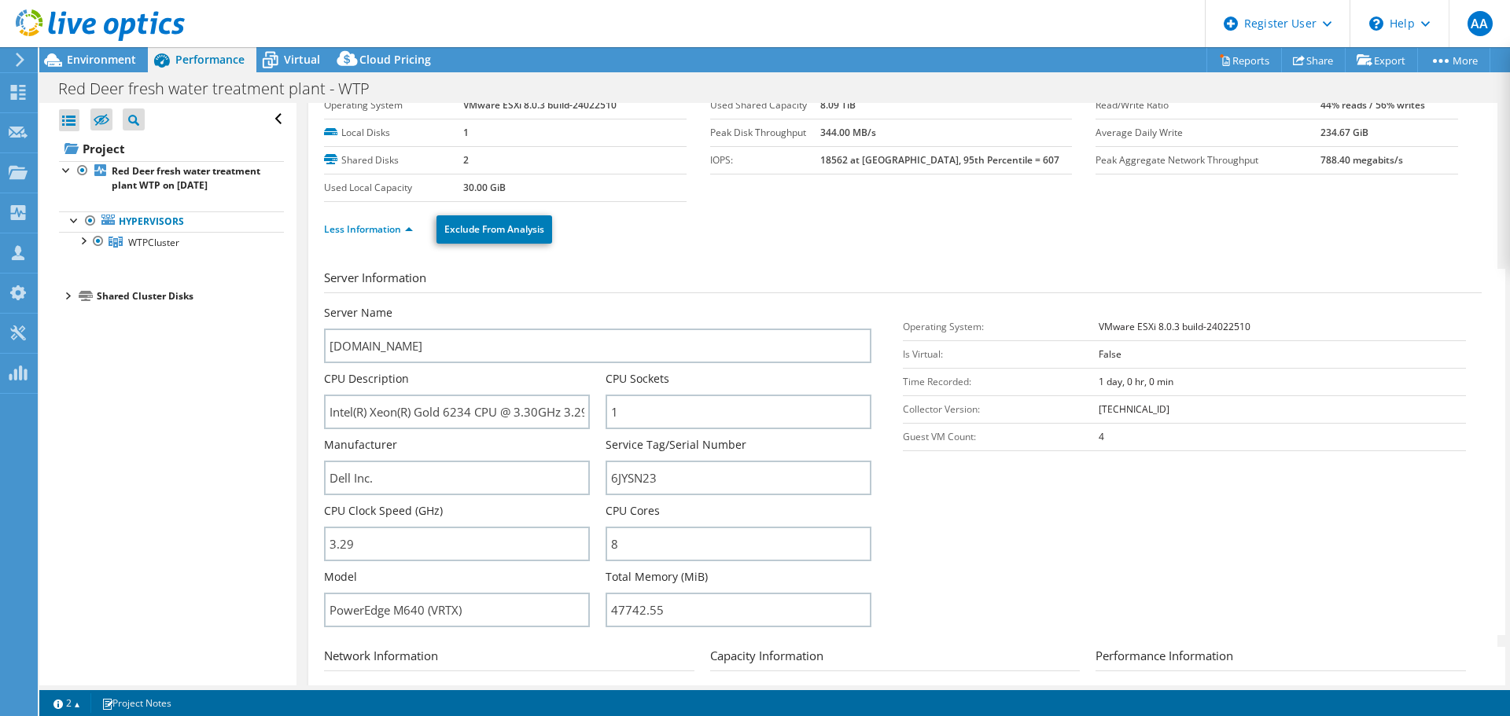
scroll to position [0, 0]
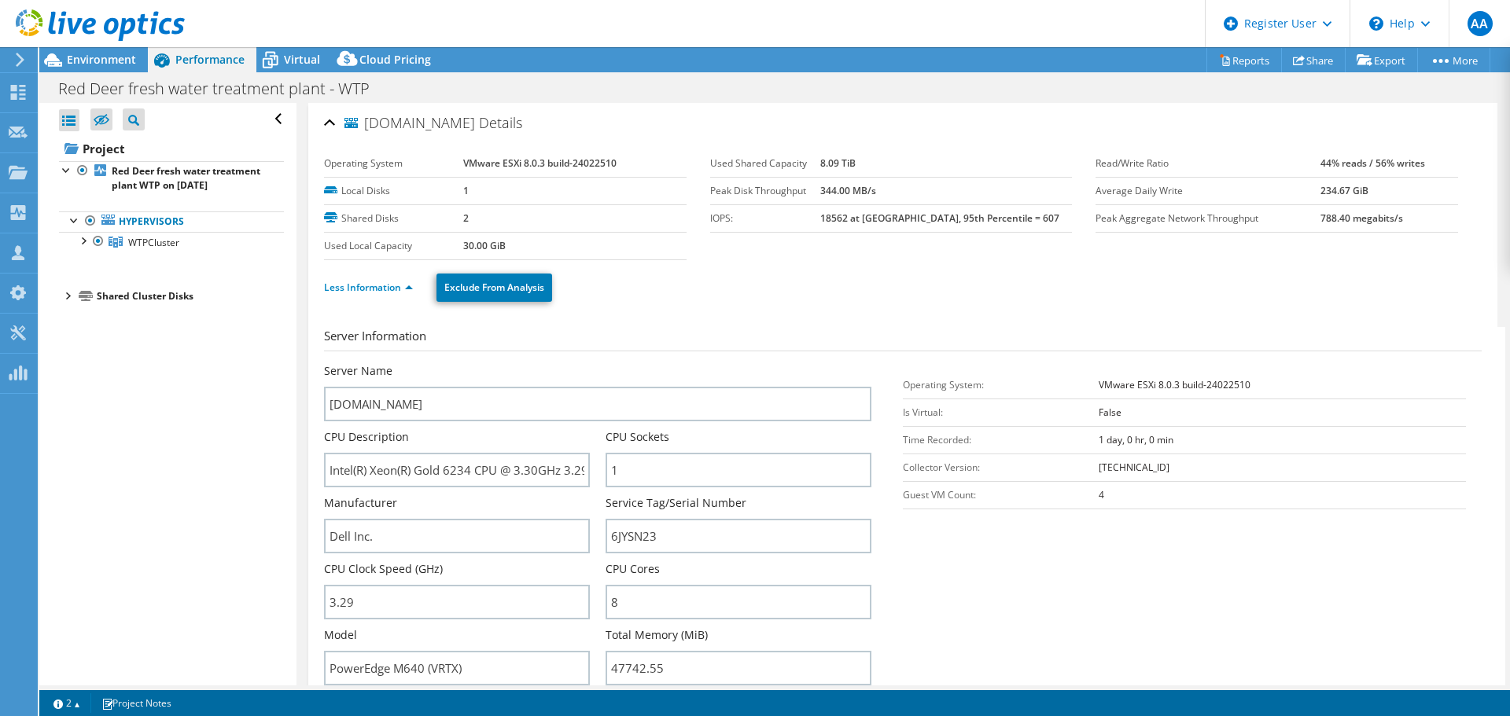
click at [333, 124] on div "wtpvmhost1.crdnet.ca Details" at bounding box center [903, 124] width 1158 height 34
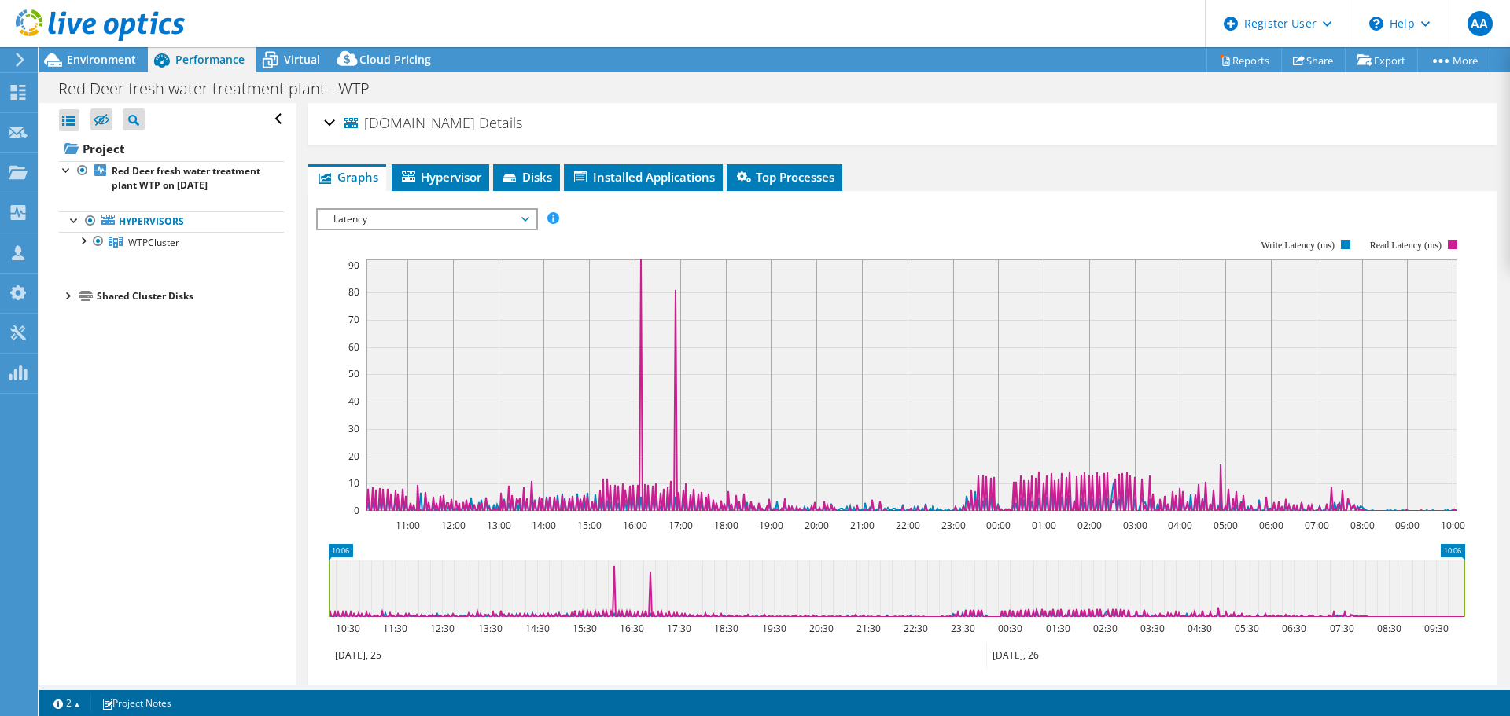
click at [1234, 157] on div "wtpvmhost1.crdnet.ca Details Operating System VMware ESXi 8.0.3 build-24022510 …" at bounding box center [903, 478] width 1213 height 751
click at [525, 215] on span "Latency" at bounding box center [427, 219] width 202 height 19
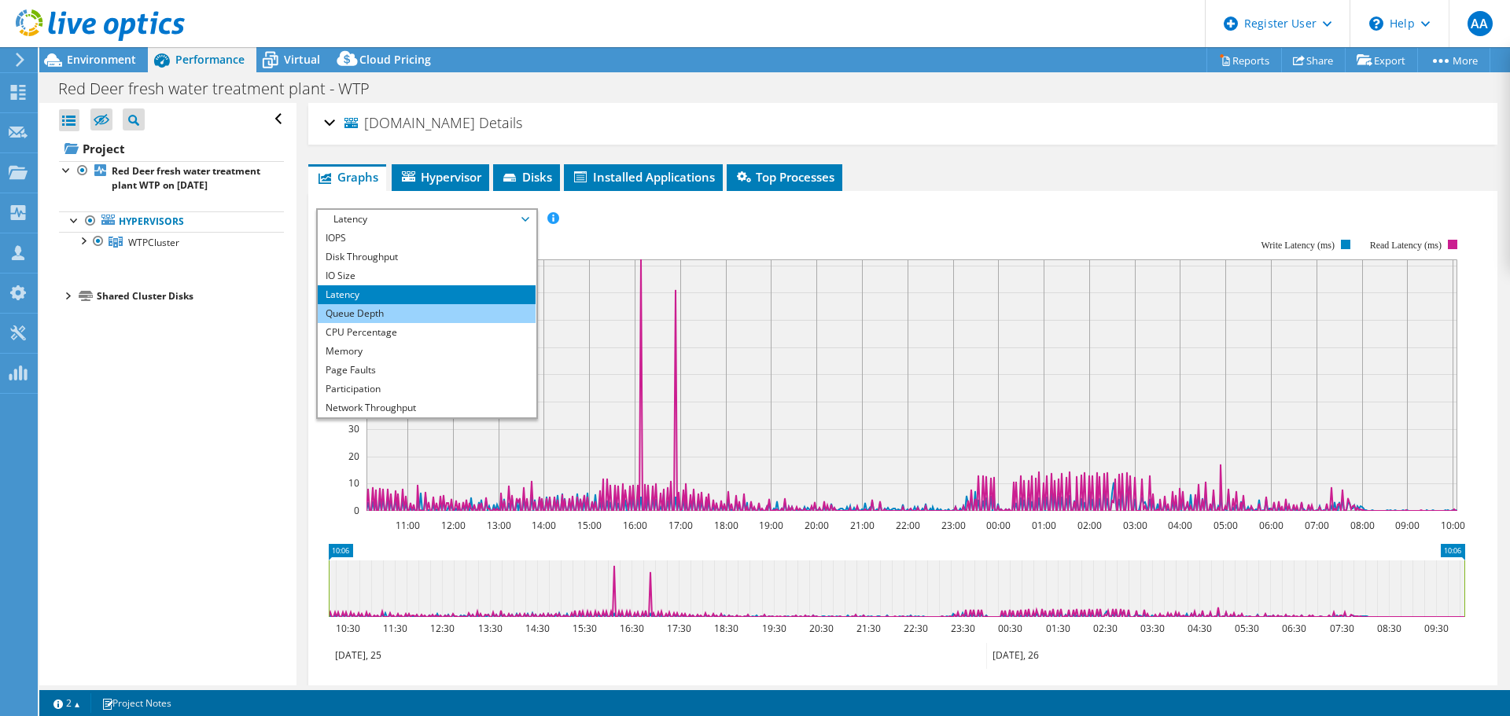
click at [484, 310] on li "Queue Depth" at bounding box center [427, 313] width 218 height 19
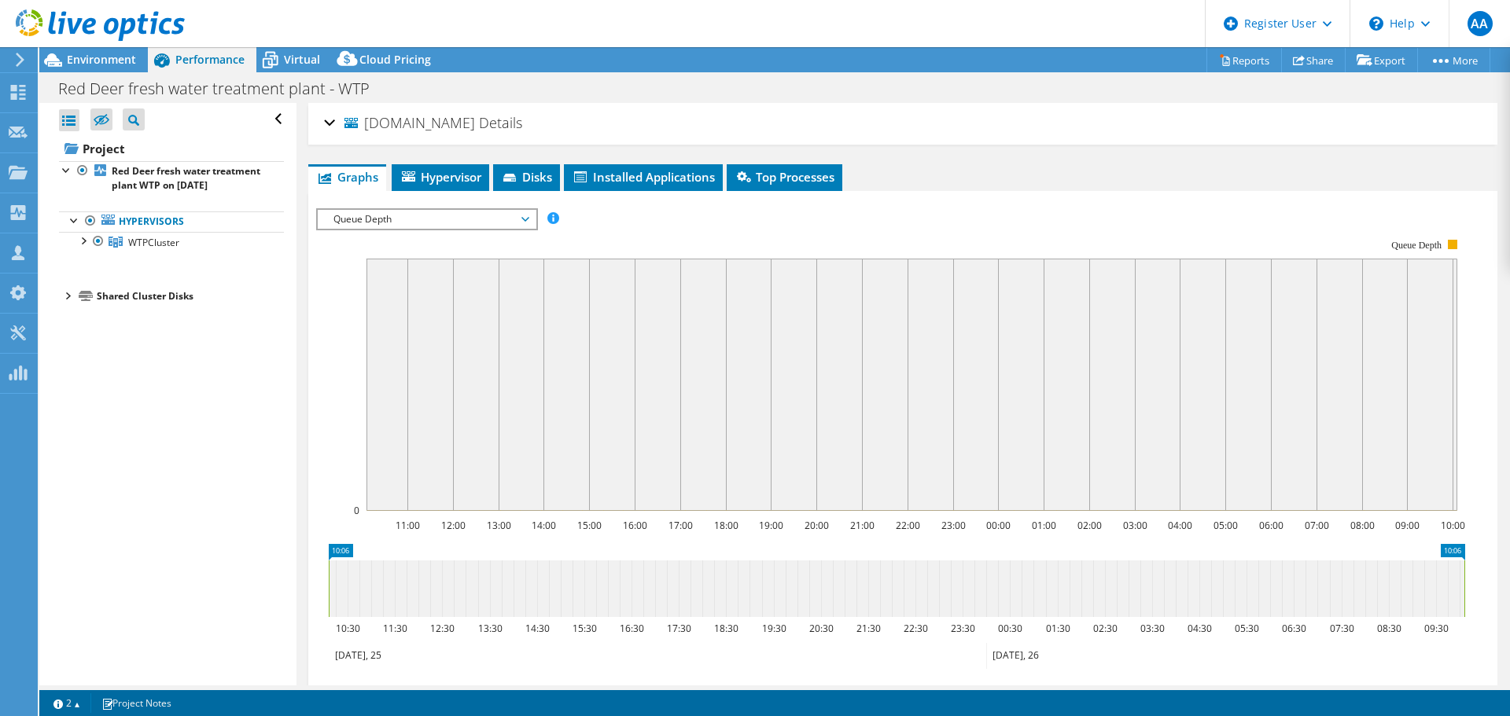
click at [521, 219] on span "Queue Depth" at bounding box center [427, 219] width 202 height 19
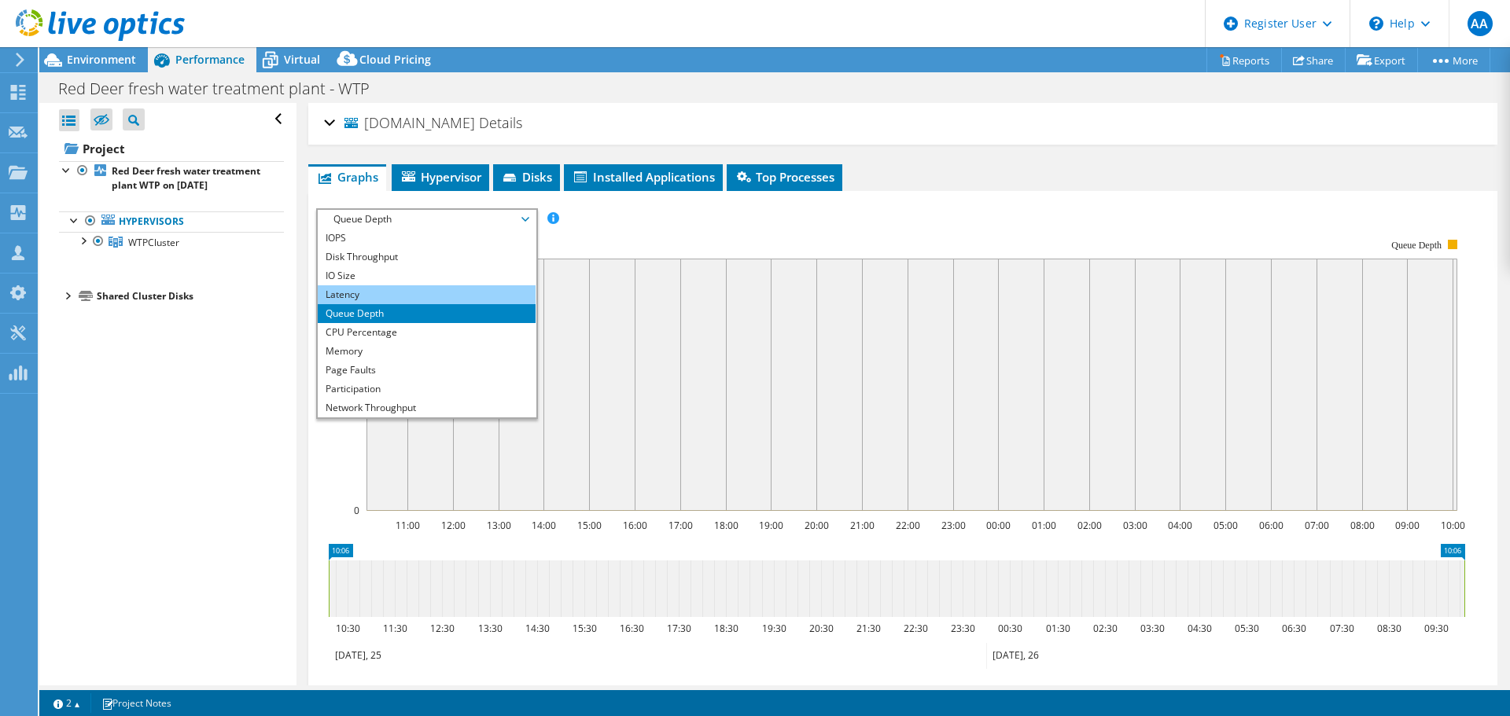
click at [432, 296] on li "Latency" at bounding box center [427, 294] width 218 height 19
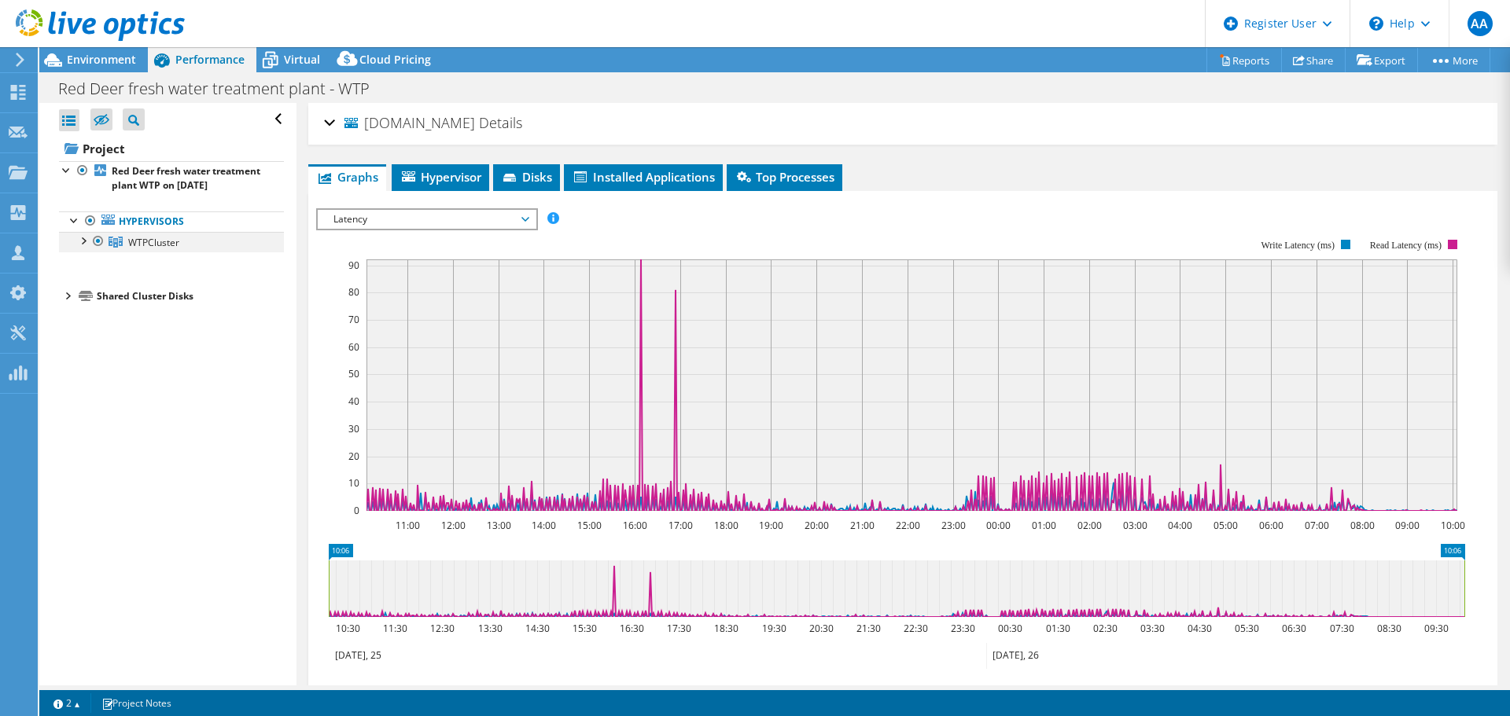
click at [76, 248] on div at bounding box center [83, 240] width 16 height 16
click at [198, 273] on link "wtpvmhost1.crdnet.ca" at bounding box center [171, 262] width 225 height 20
click at [525, 215] on span "Latency" at bounding box center [427, 219] width 202 height 19
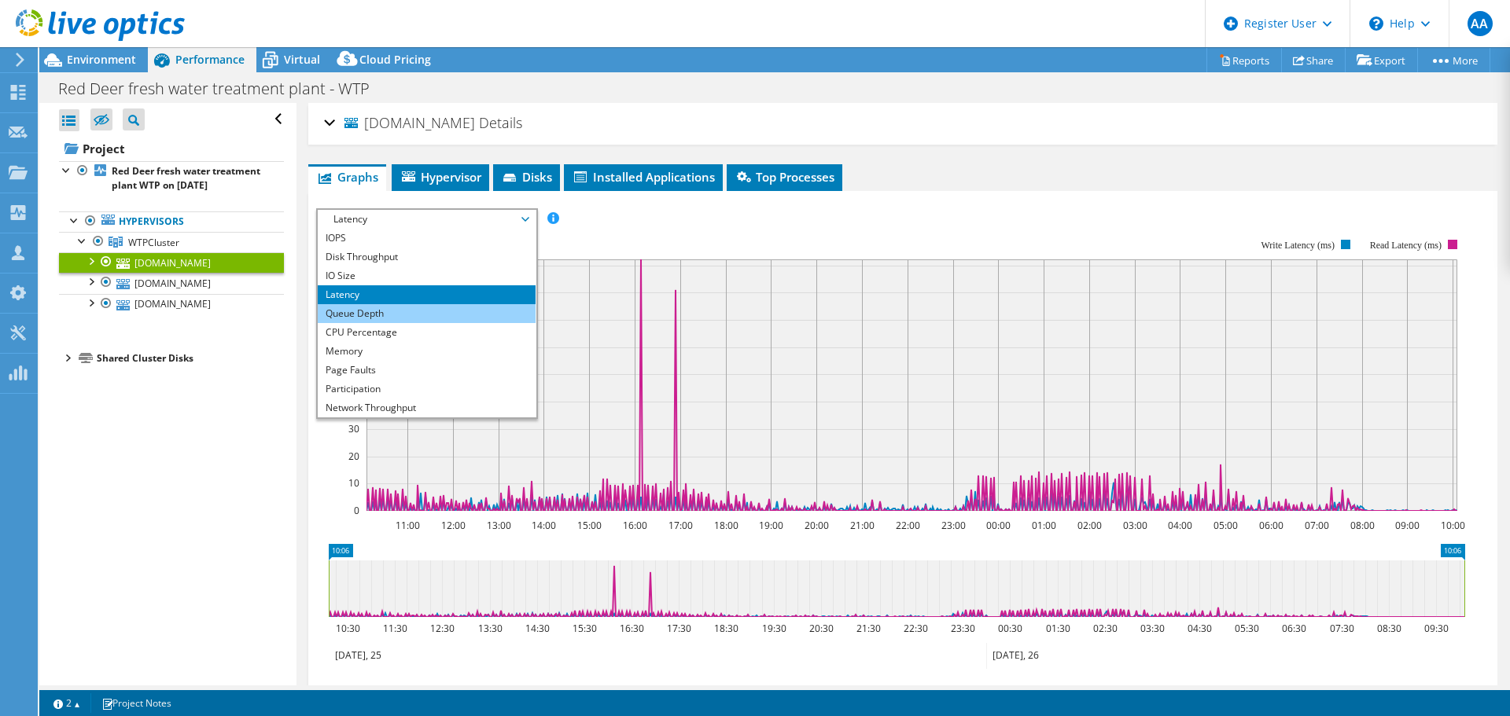
click at [477, 319] on li "Queue Depth" at bounding box center [427, 313] width 218 height 19
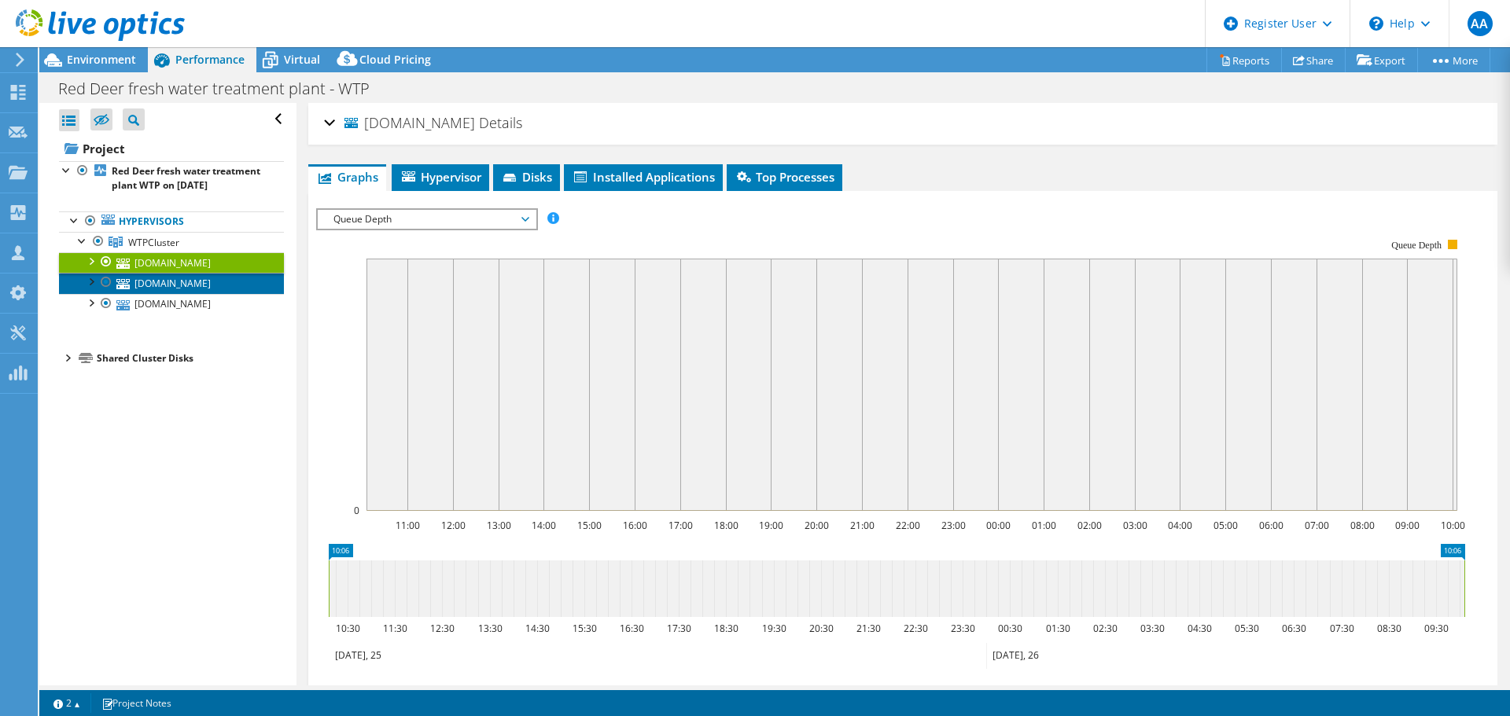
click at [186, 293] on link "wtpvmhost3.crdnet.ca" at bounding box center [171, 283] width 225 height 20
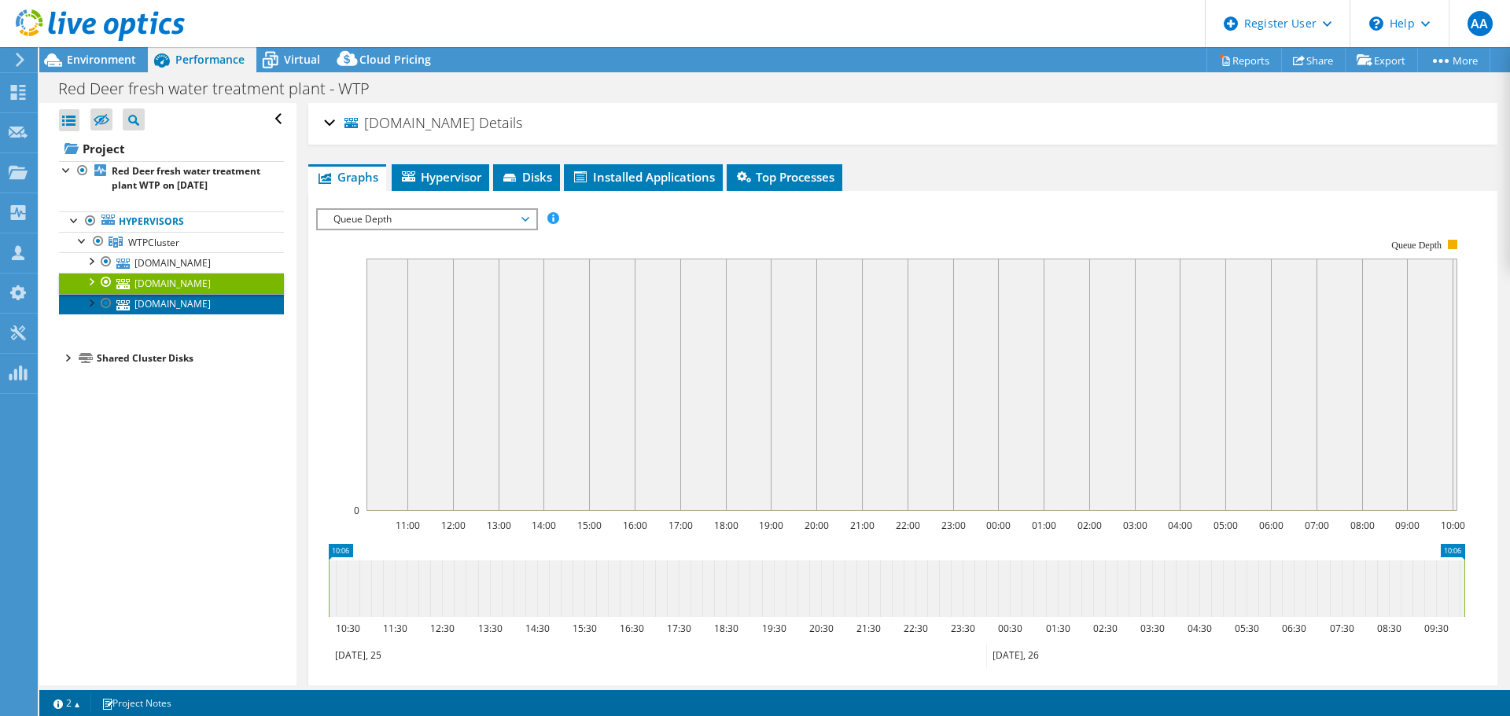
click at [161, 315] on link "wtpvmhost2.crdnet.ca" at bounding box center [171, 304] width 225 height 20
click at [175, 293] on link "wtpvmhost3.crdnet.ca" at bounding box center [171, 283] width 225 height 20
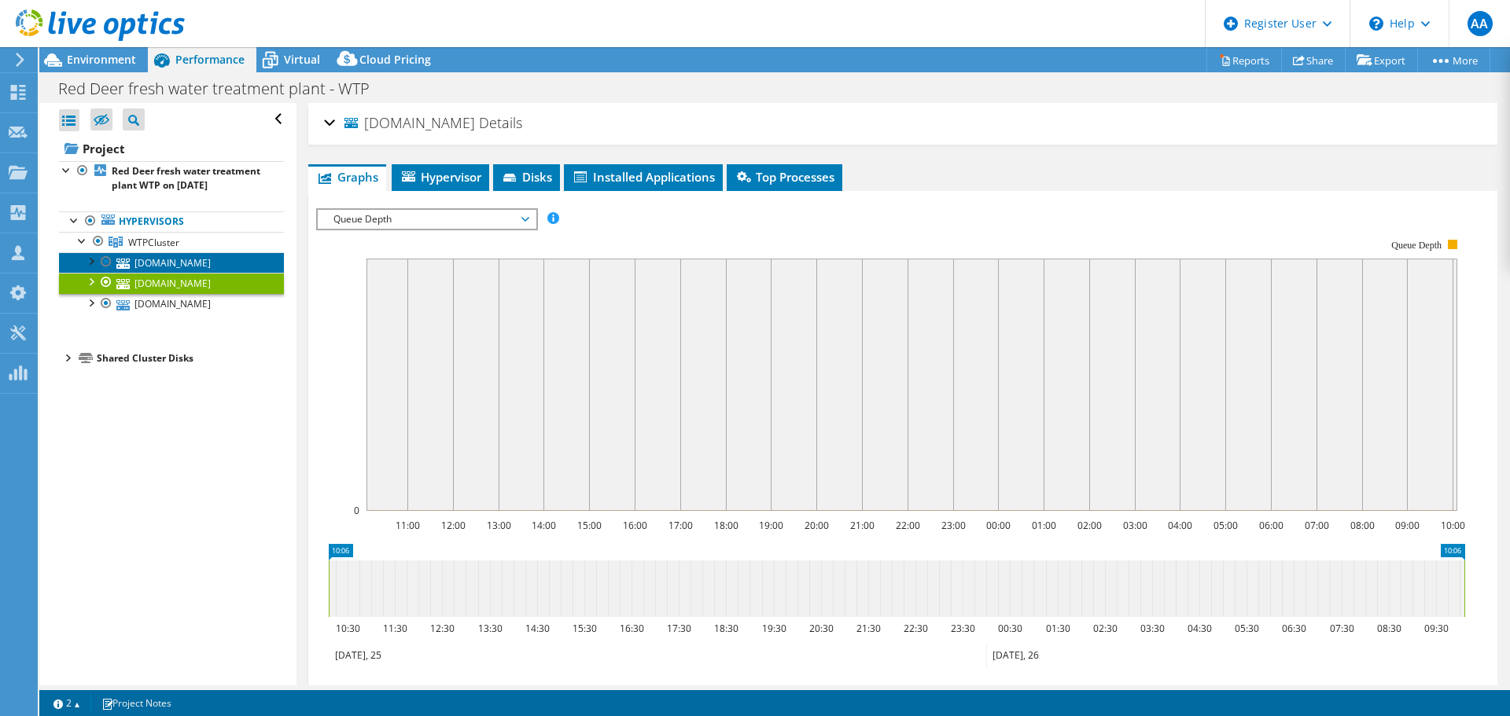
click at [179, 273] on link "wtpvmhost1.crdnet.ca" at bounding box center [171, 262] width 225 height 20
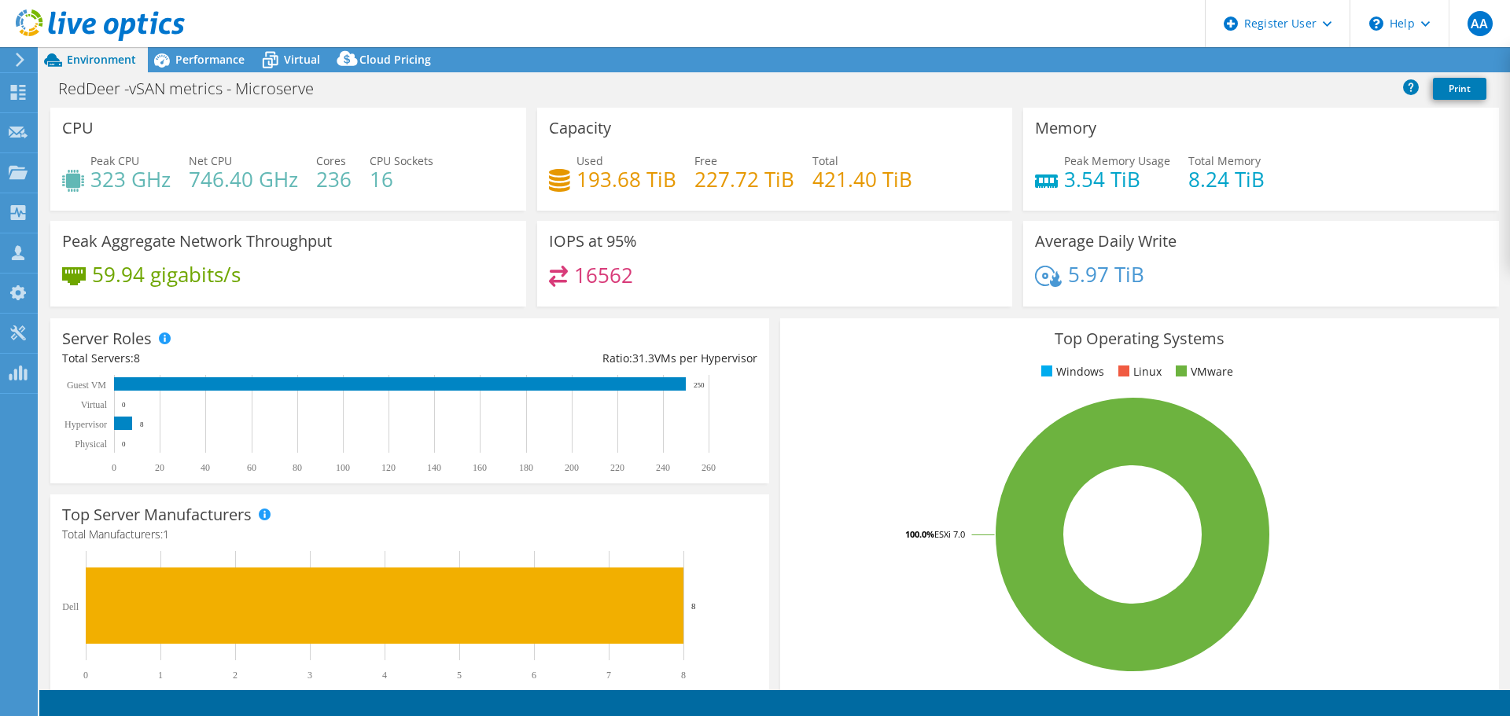
select select "USD"
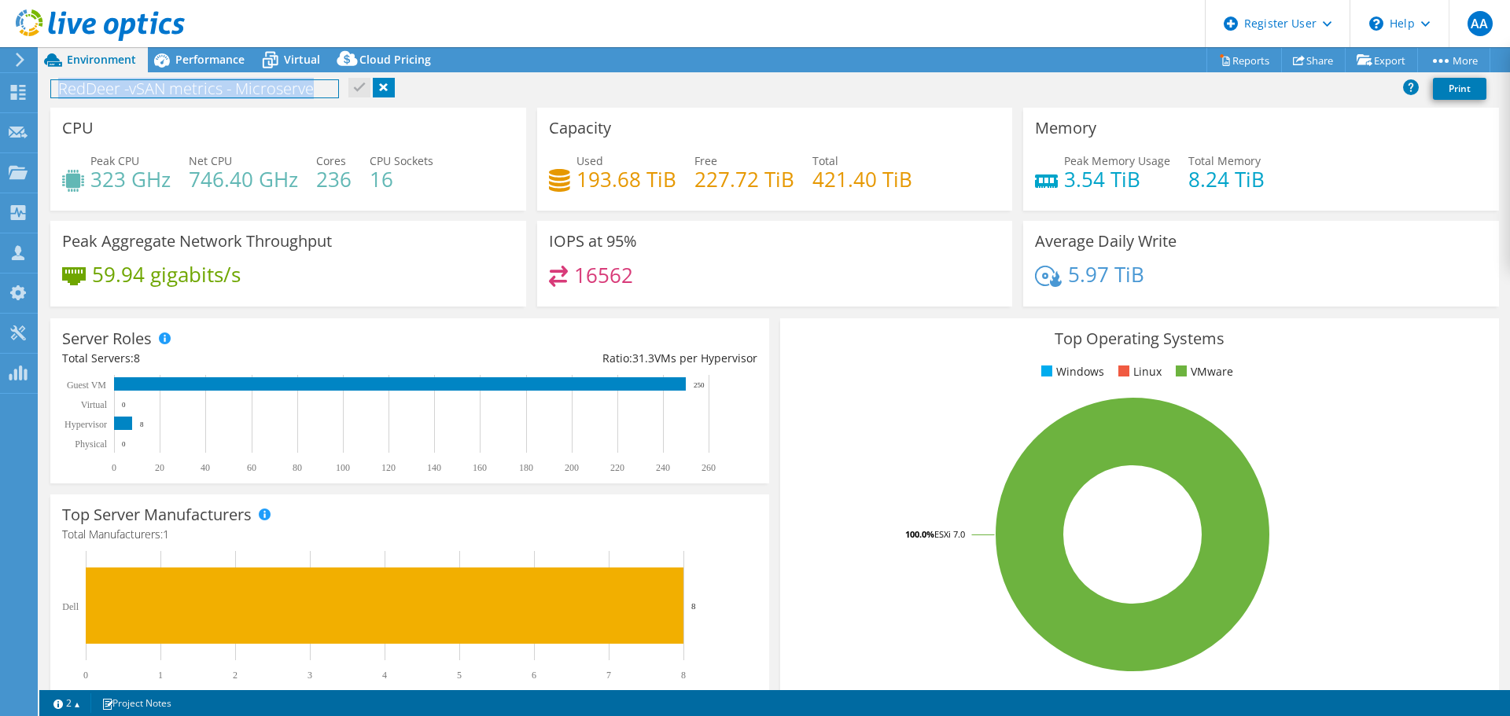
drag, startPoint x: 319, startPoint y: 97, endPoint x: 42, endPoint y: 94, distance: 276.1
click at [42, 94] on div "RedDeer -vSAN metrics - Microserve Print" at bounding box center [774, 88] width 1471 height 29
click at [214, 62] on span "Performance" at bounding box center [209, 59] width 69 height 15
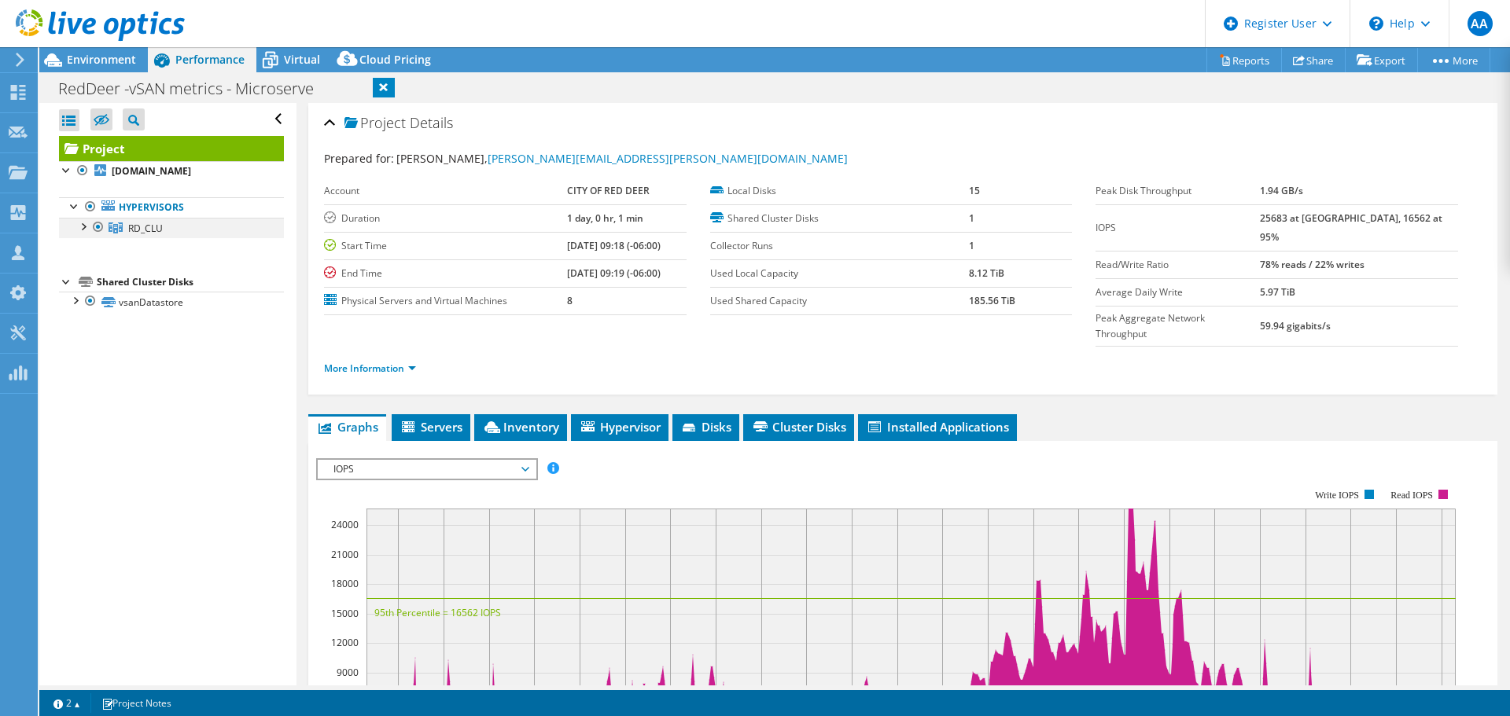
click at [79, 229] on div at bounding box center [83, 226] width 16 height 16
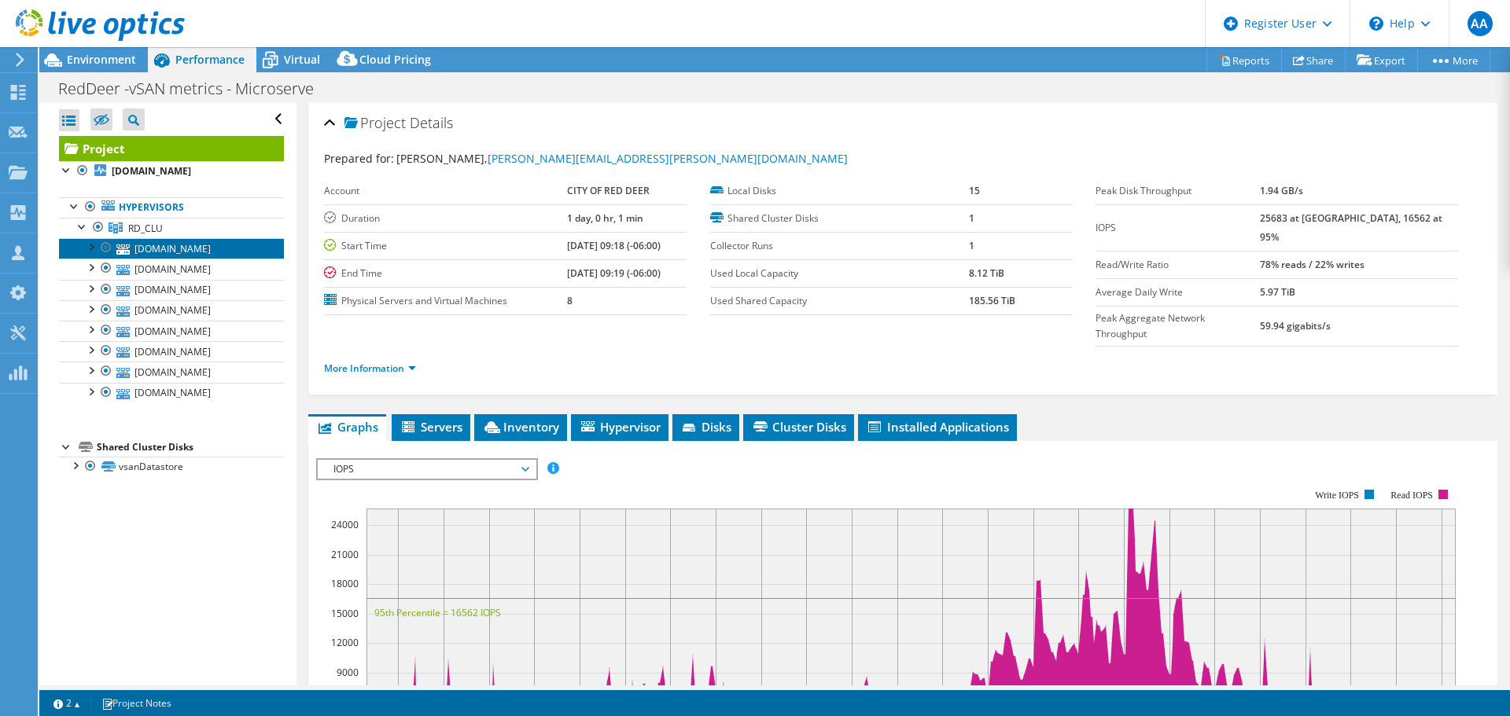
click at [170, 255] on link "rdhost3.crdnet.ca" at bounding box center [171, 248] width 225 height 20
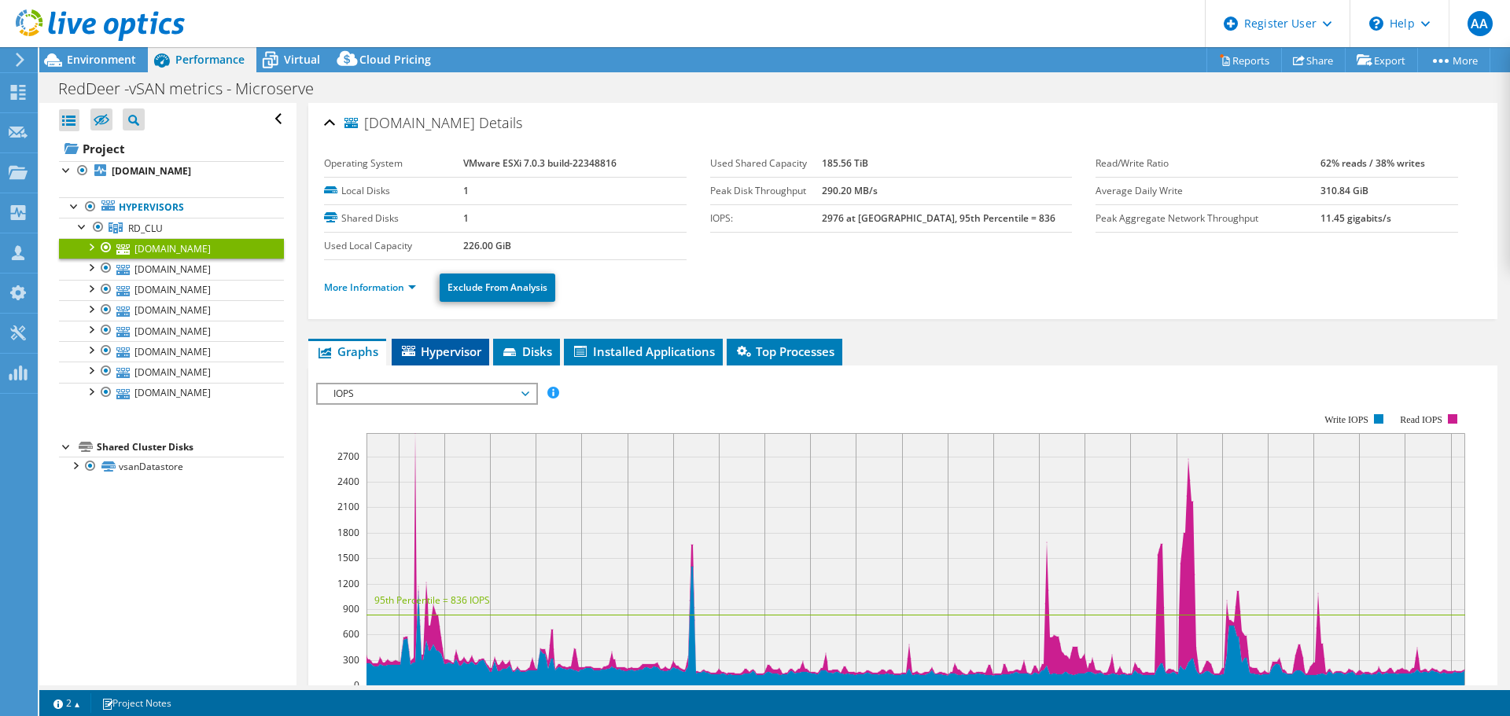
click at [443, 341] on li "Hypervisor" at bounding box center [441, 352] width 98 height 27
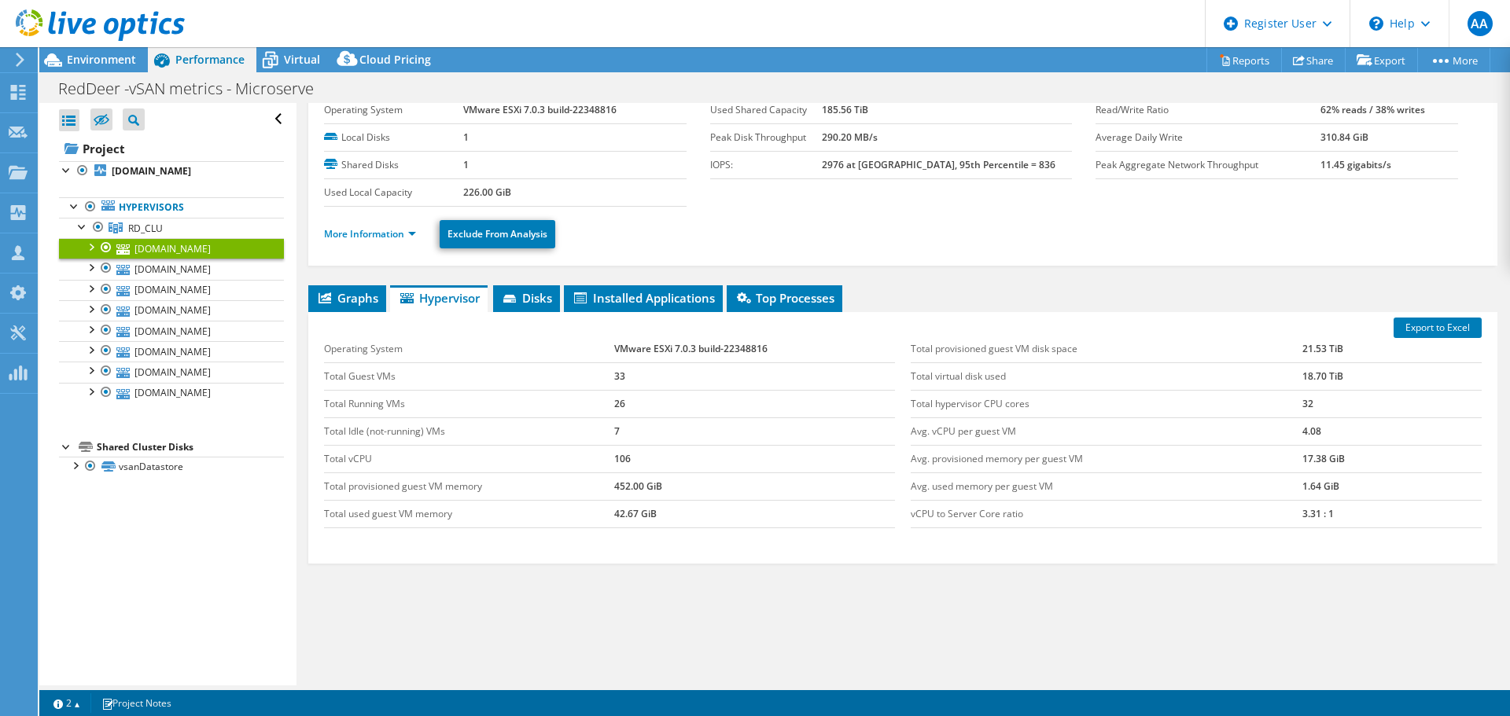
scroll to position [74, 0]
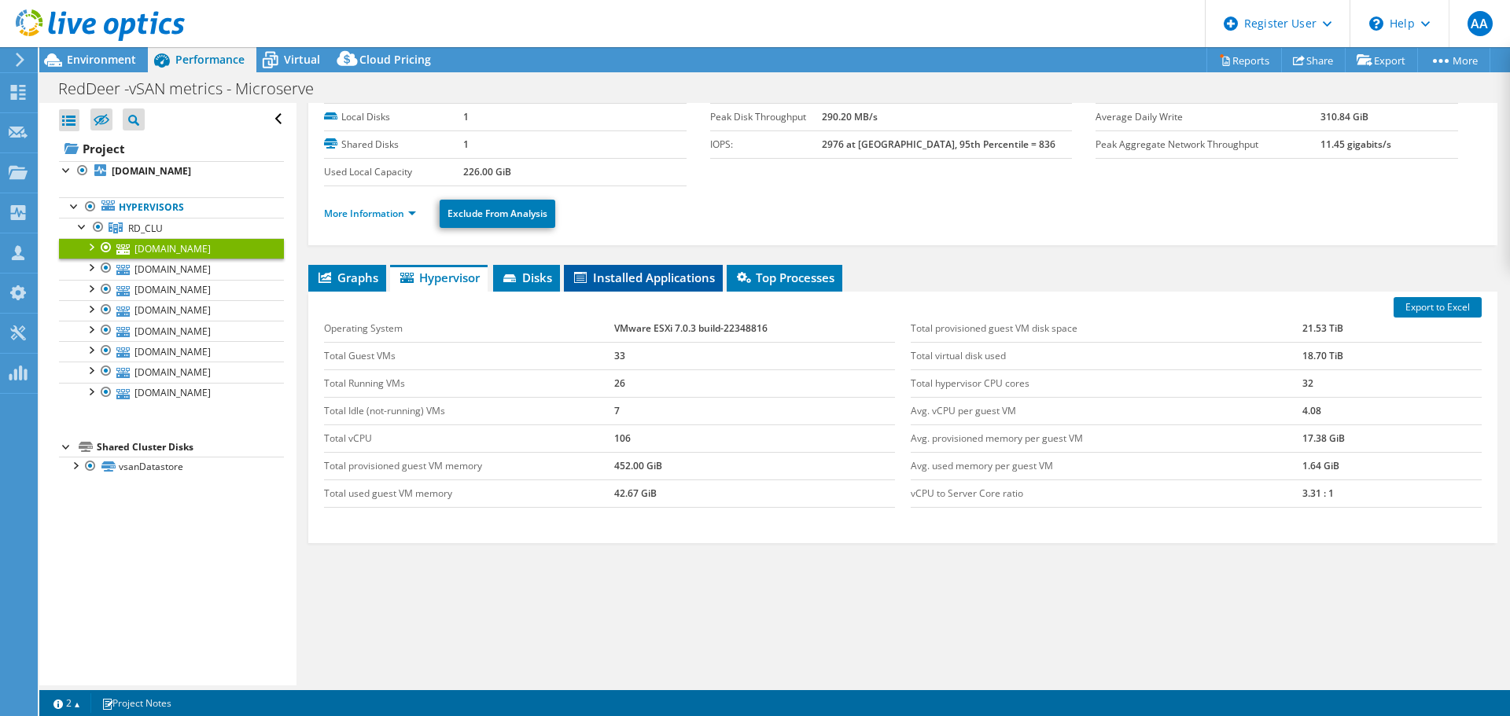
click at [595, 274] on span "Installed Applications" at bounding box center [643, 278] width 143 height 16
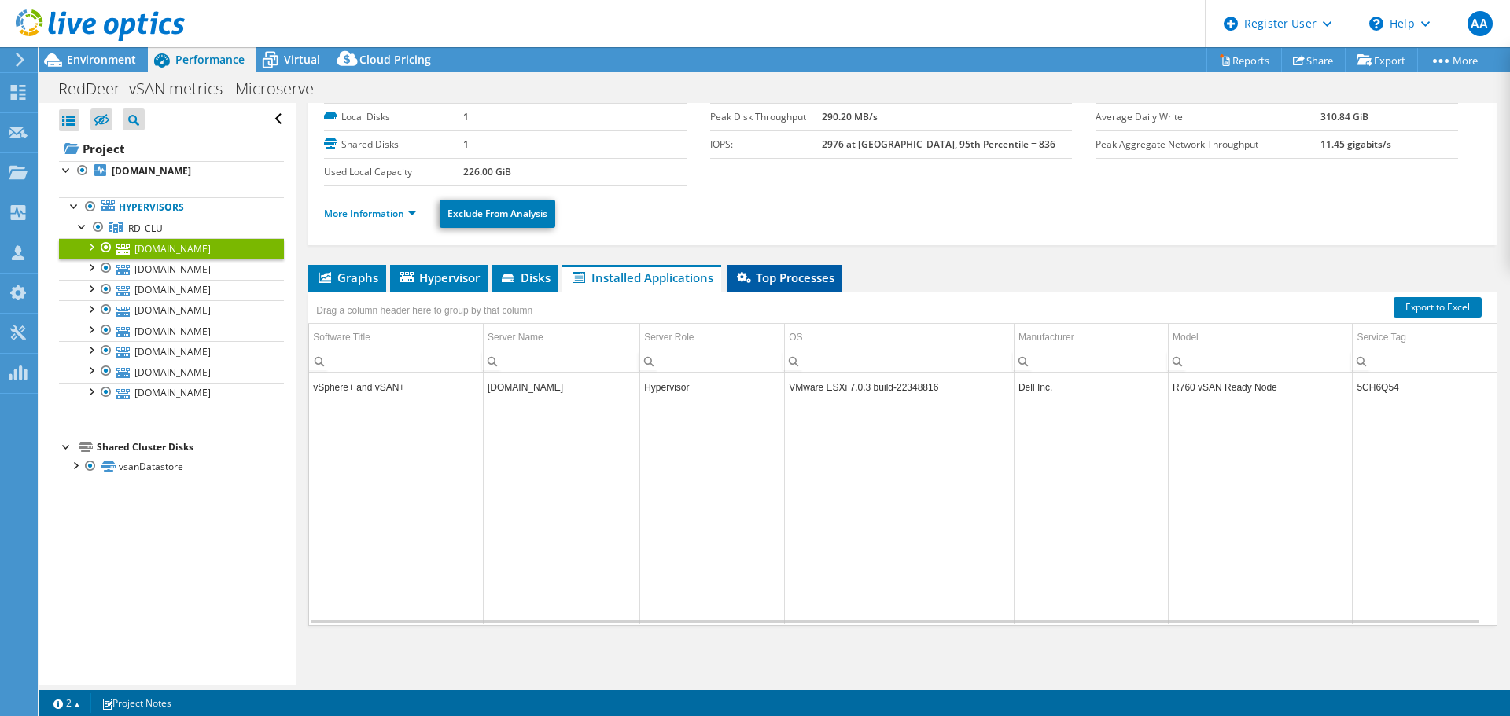
click at [783, 276] on span "Top Processes" at bounding box center [785, 278] width 100 height 16
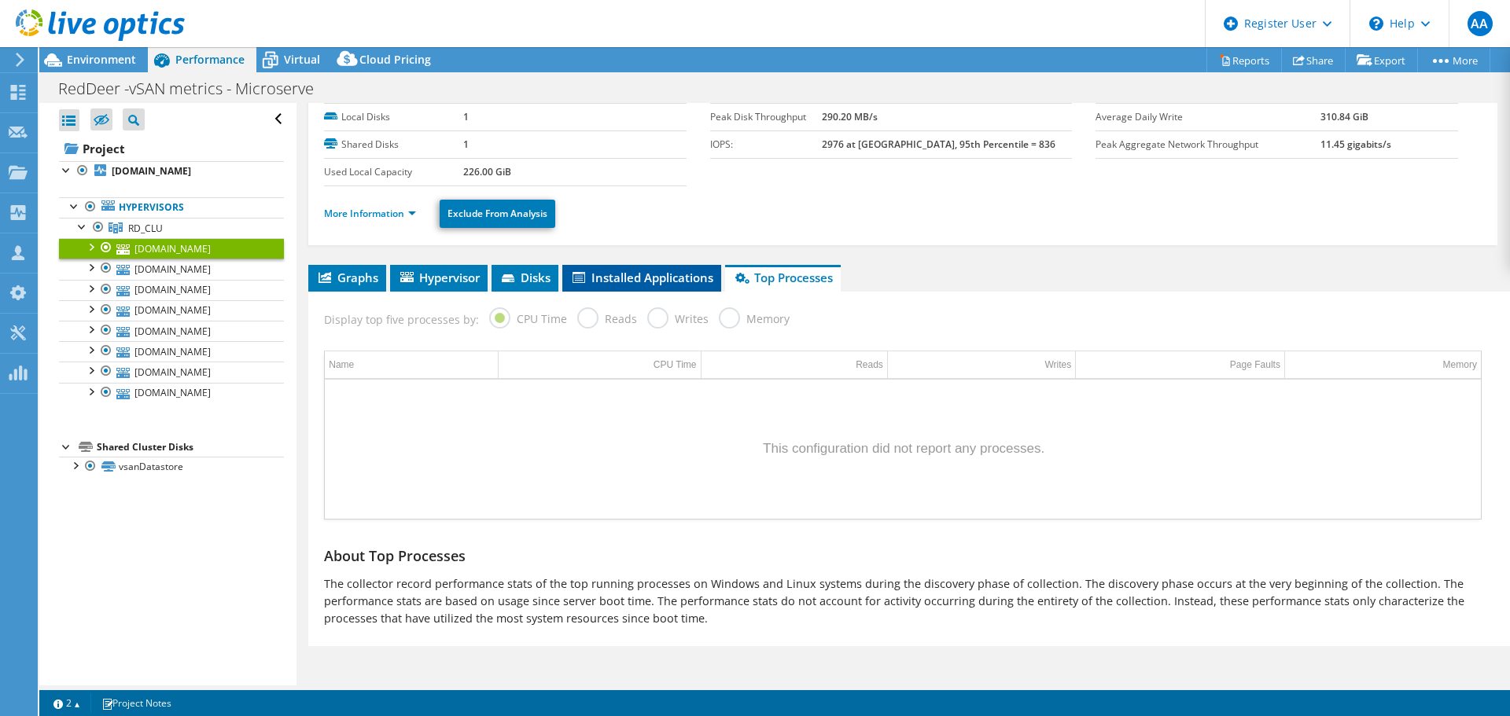
click at [636, 274] on span "Installed Applications" at bounding box center [641, 278] width 143 height 16
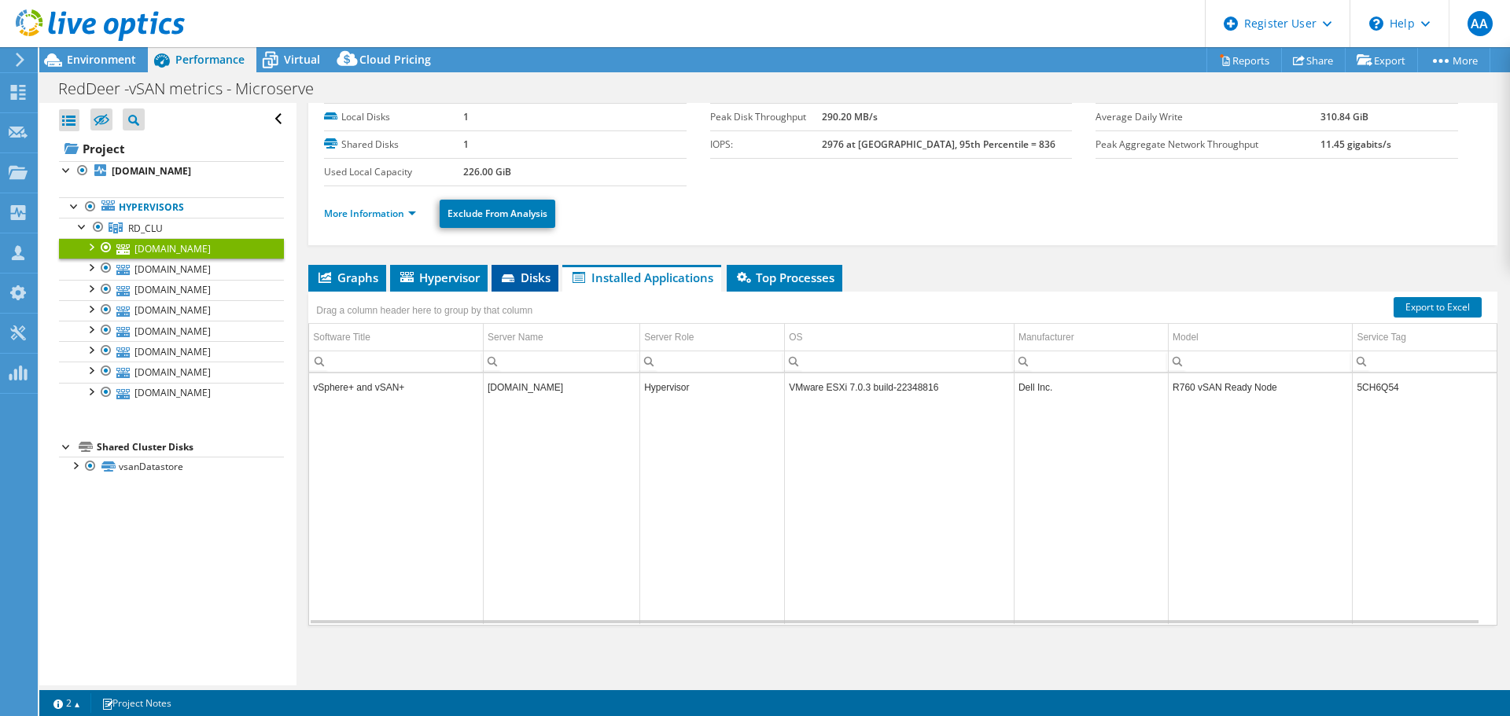
click at [514, 282] on icon at bounding box center [508, 278] width 13 height 8
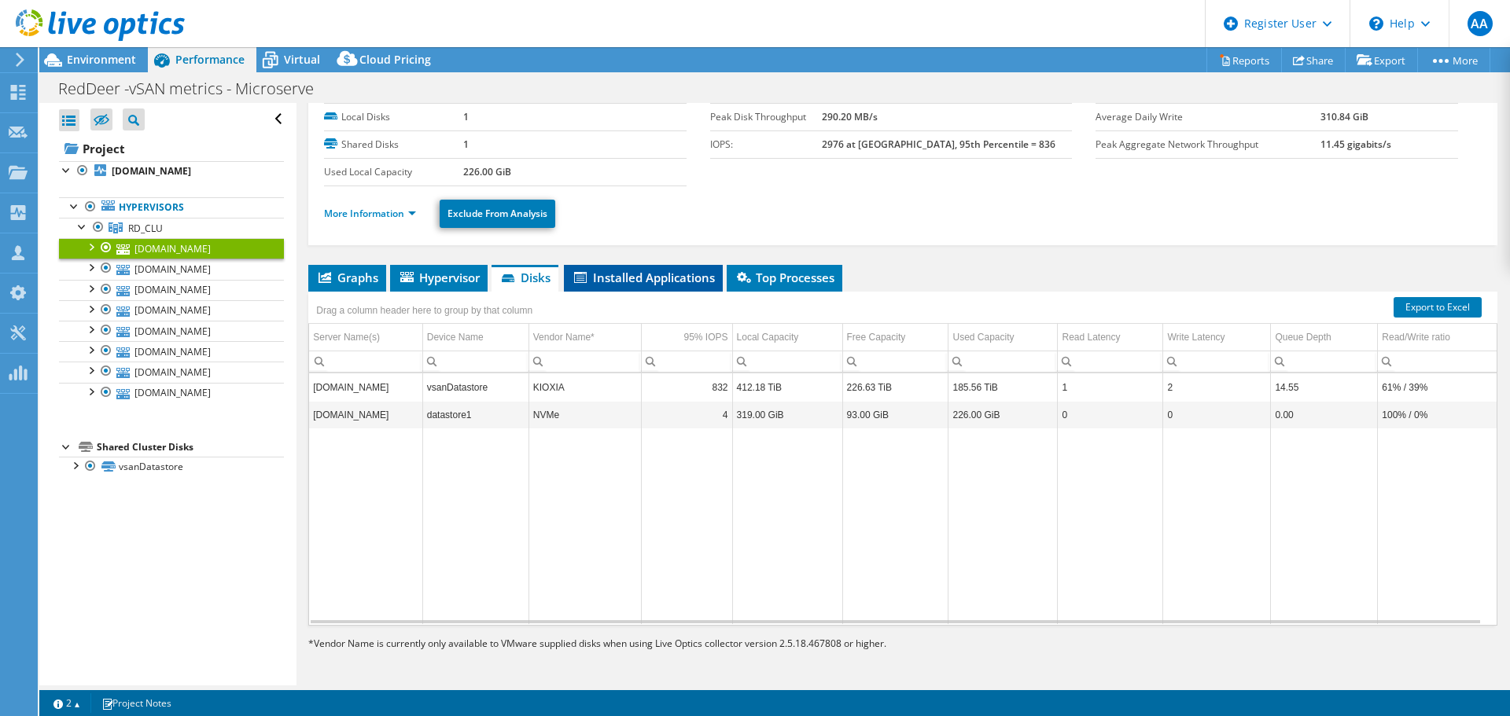
click at [630, 284] on span "Installed Applications" at bounding box center [643, 278] width 143 height 16
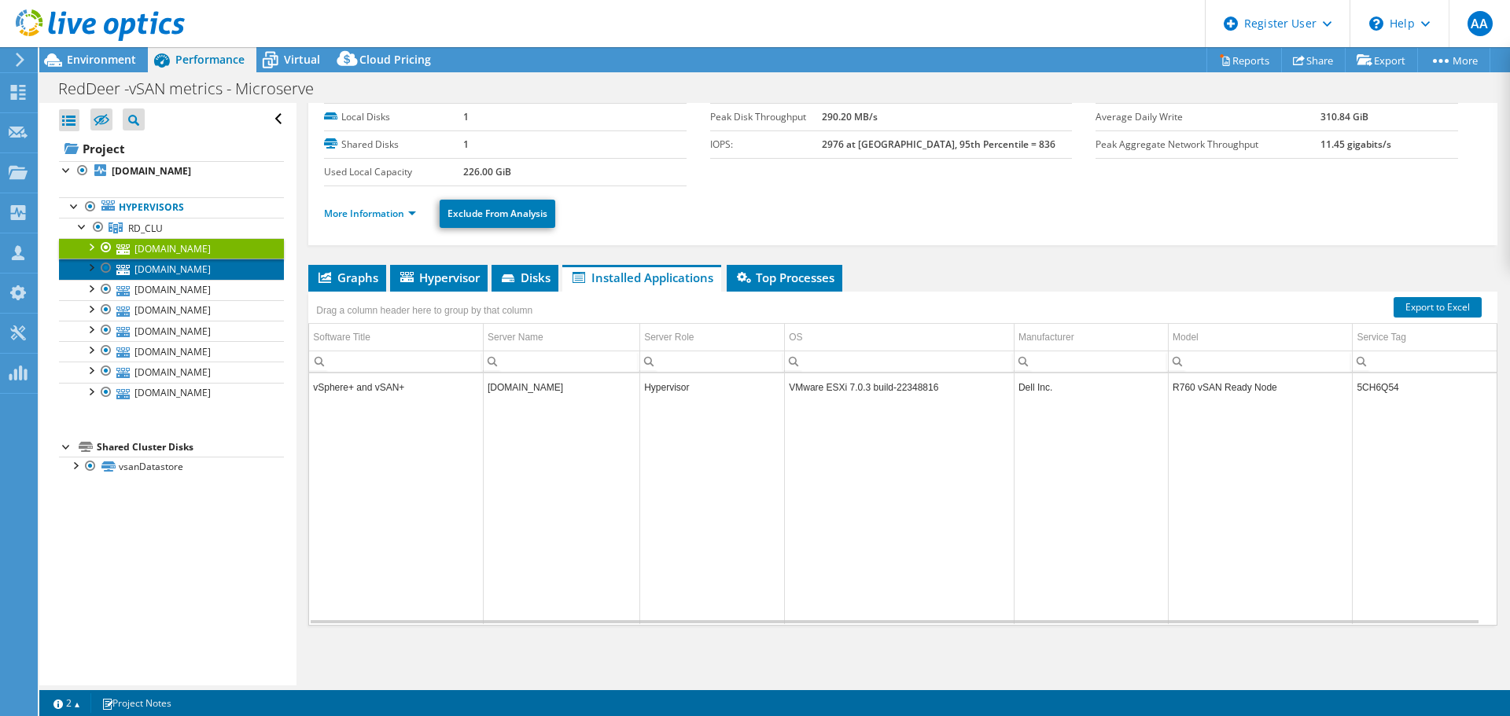
click at [174, 266] on link "rdhost7.crdnet.ca" at bounding box center [171, 269] width 225 height 20
click at [185, 245] on link "rdhost3.crdnet.ca" at bounding box center [171, 248] width 225 height 20
click at [184, 269] on link "rdhost7.crdnet.ca" at bounding box center [171, 269] width 225 height 20
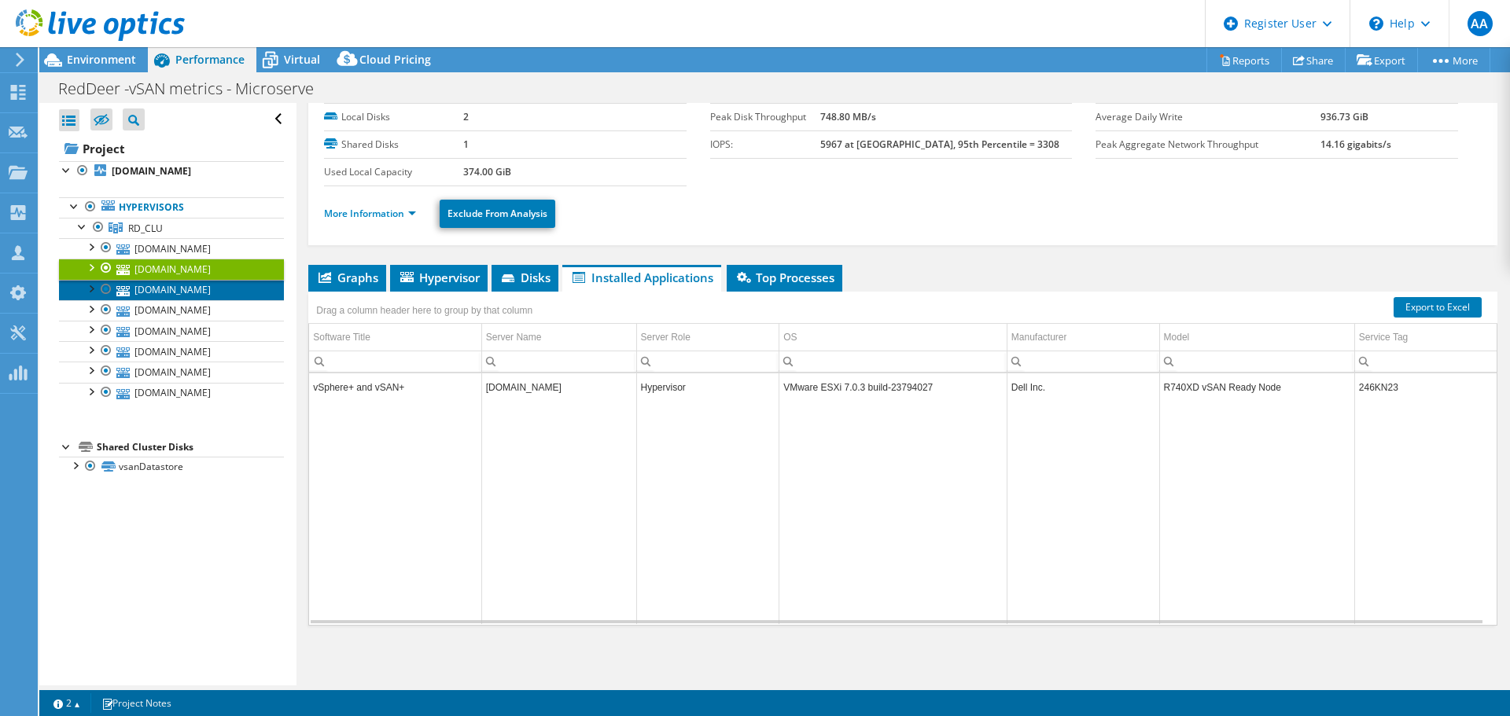
click at [183, 284] on link "rdhost6.crdnet.ca" at bounding box center [171, 290] width 225 height 20
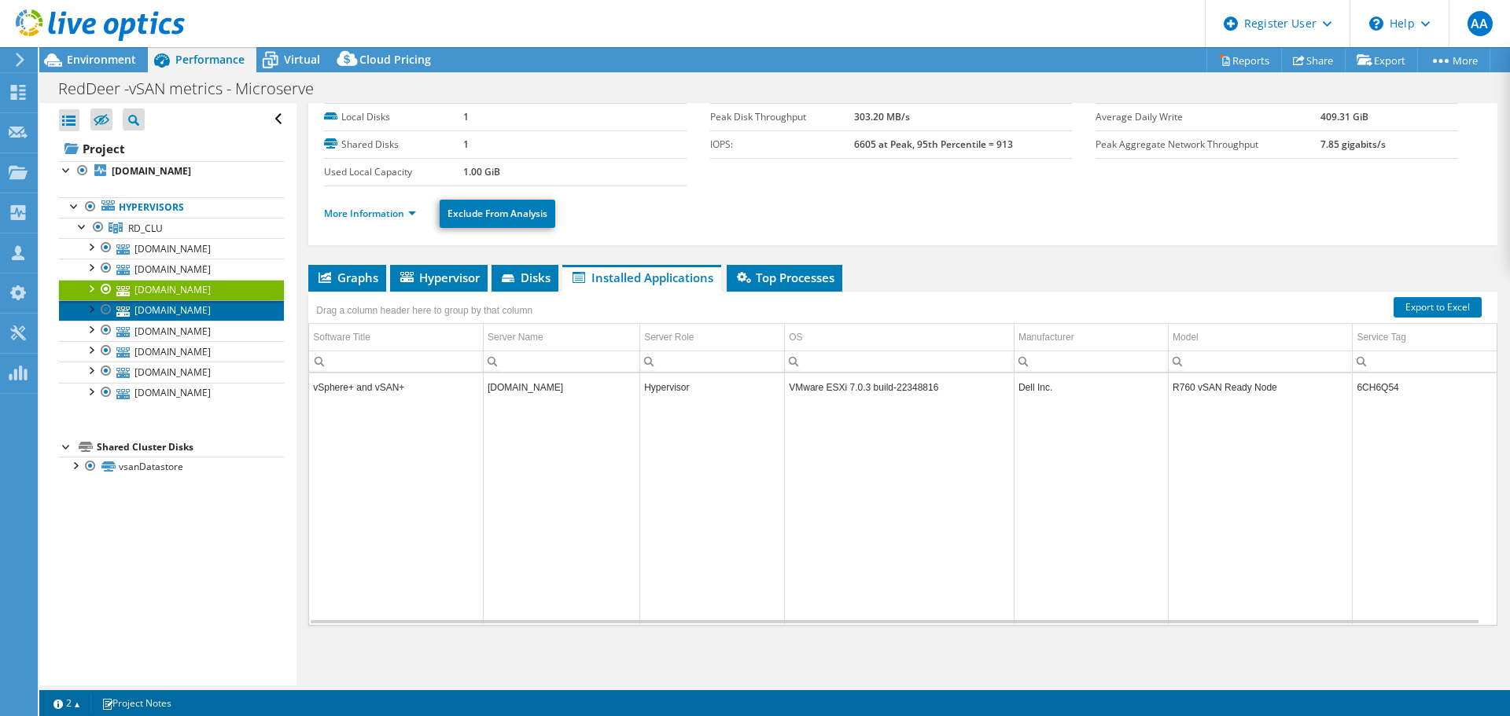
click at [188, 312] on link "rdhost2.crdnet.ca" at bounding box center [171, 310] width 225 height 20
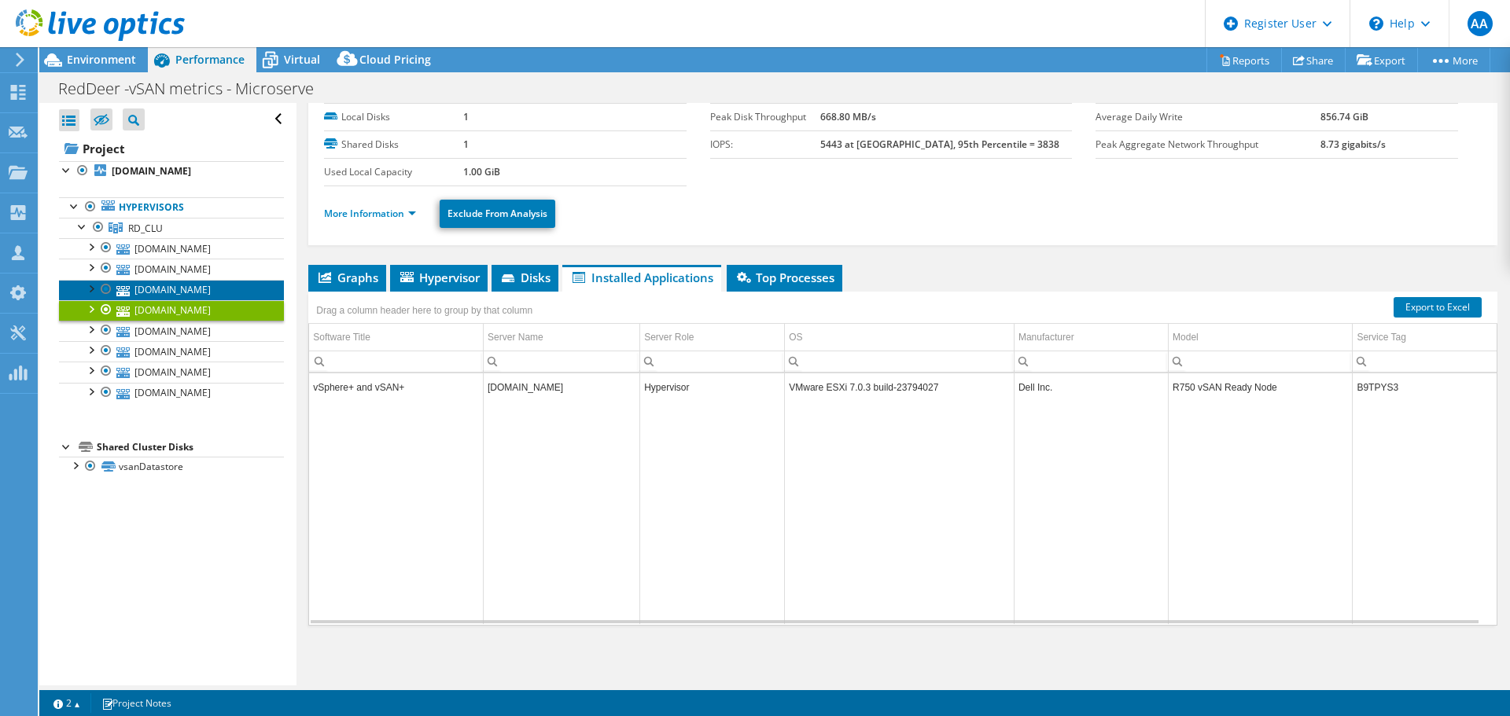
click at [196, 285] on link "rdhost6.crdnet.ca" at bounding box center [171, 290] width 225 height 20
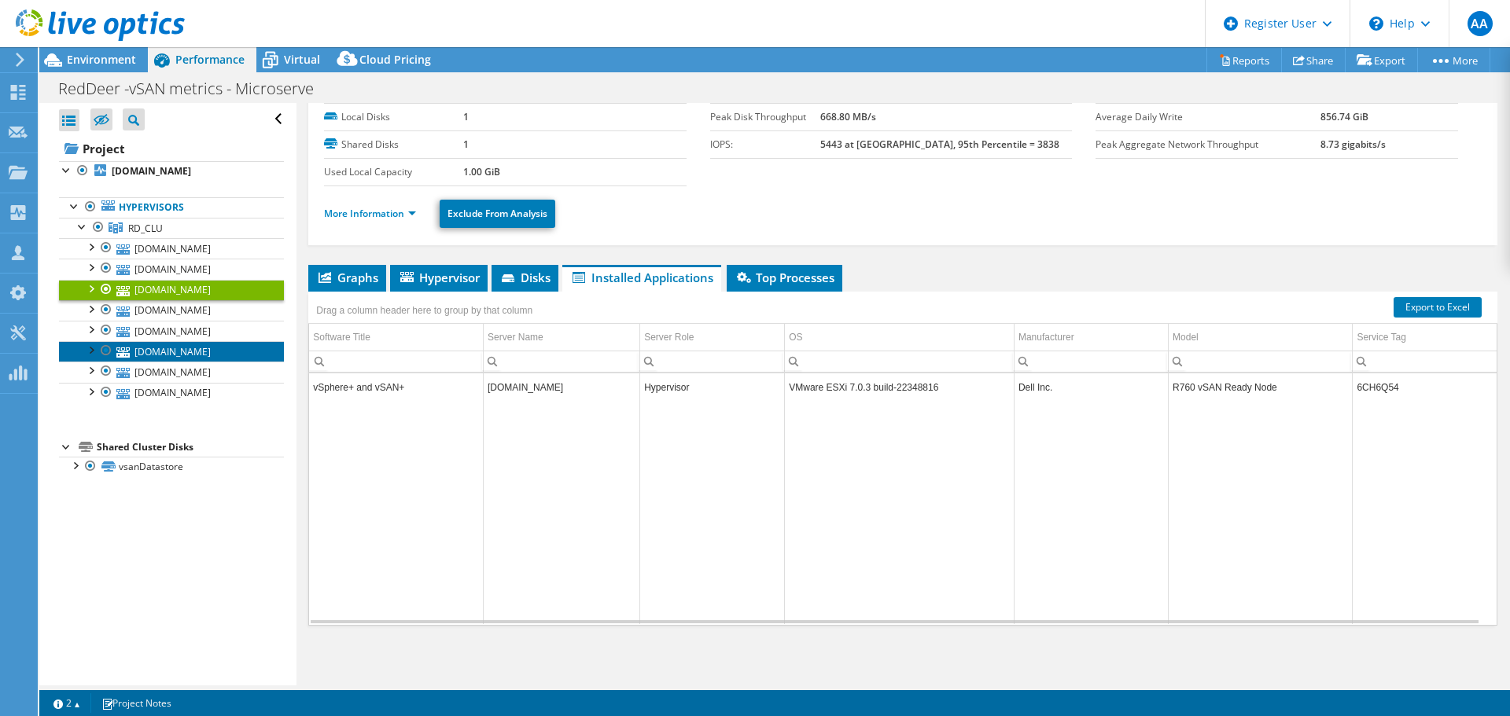
click at [171, 344] on link "rdhost4.crdnet.ca" at bounding box center [171, 351] width 225 height 20
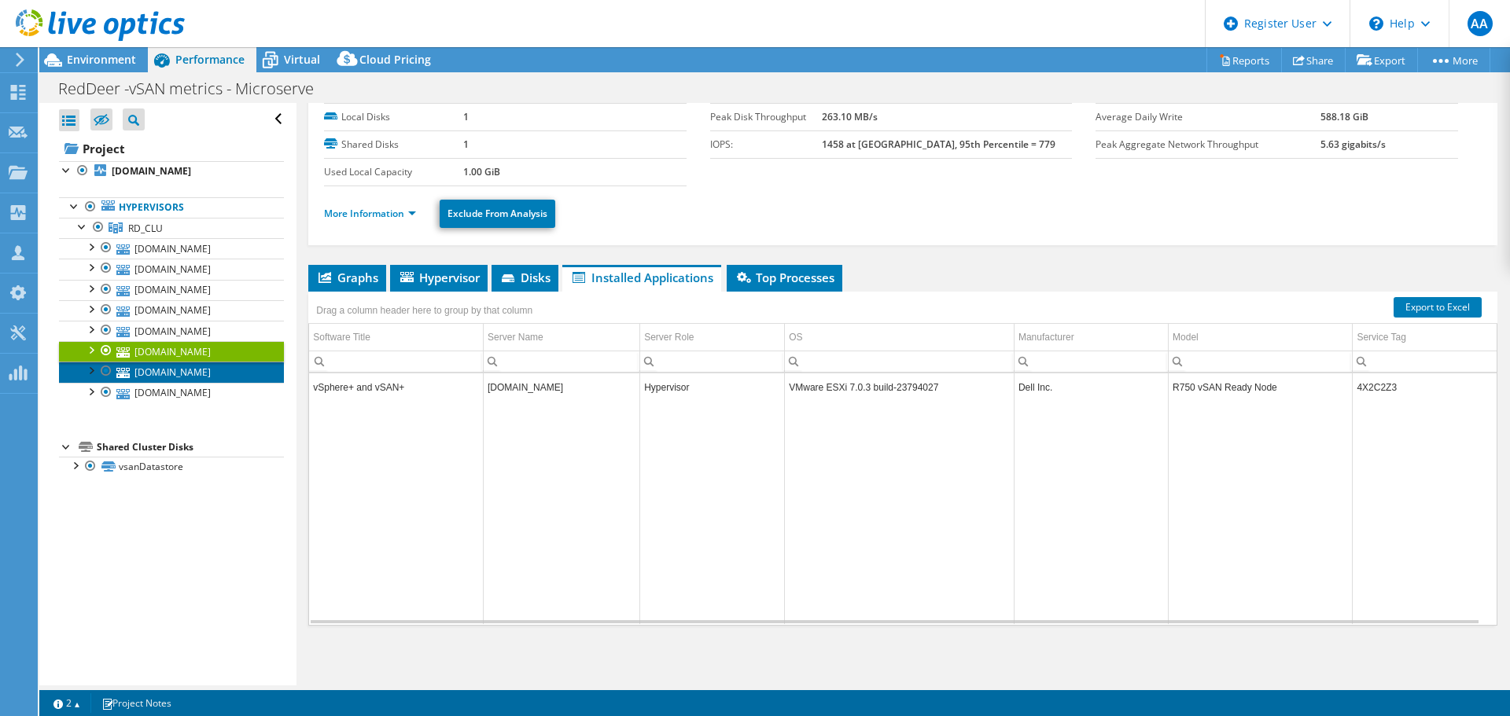
click at [176, 375] on link "rdhost1.crdnet.ca" at bounding box center [171, 372] width 225 height 20
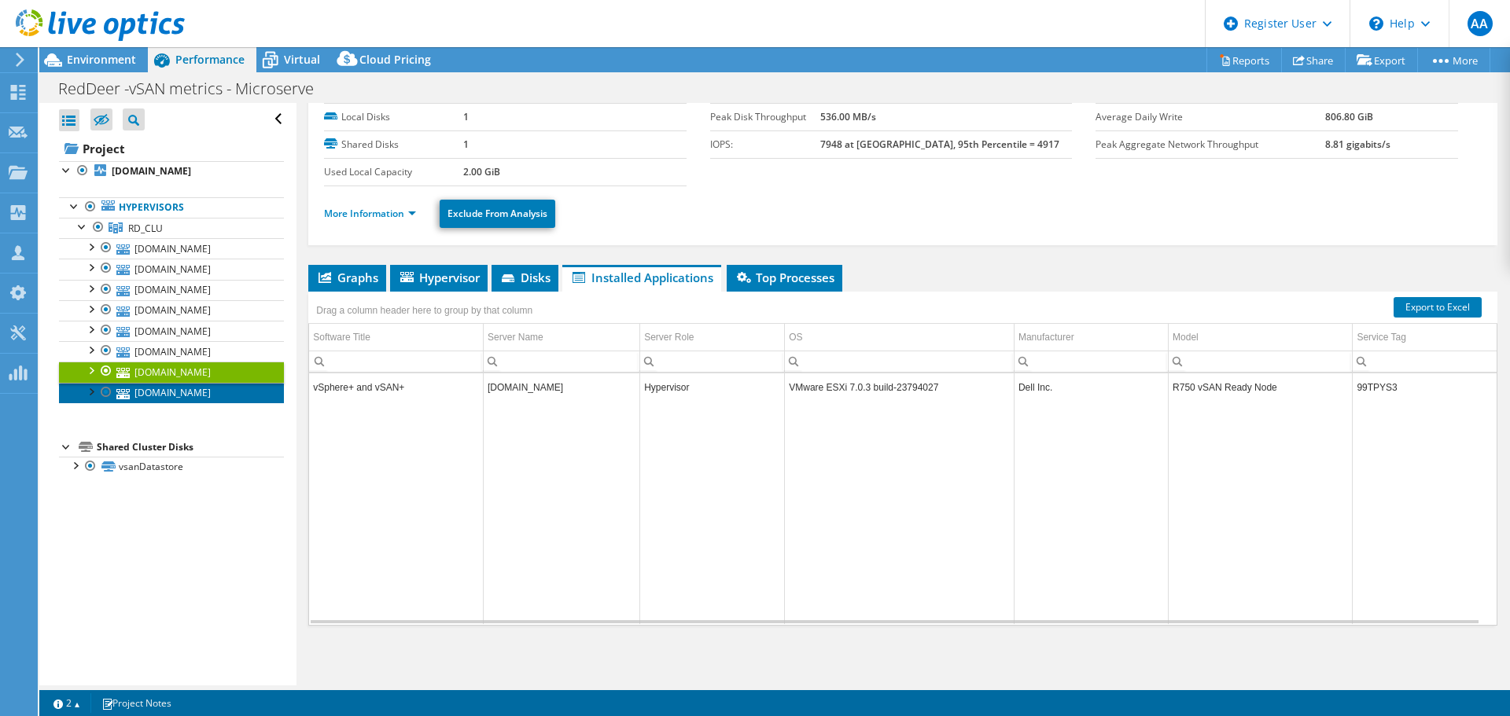
click at [183, 394] on link "rdhost5.crdnet.ca" at bounding box center [171, 393] width 225 height 20
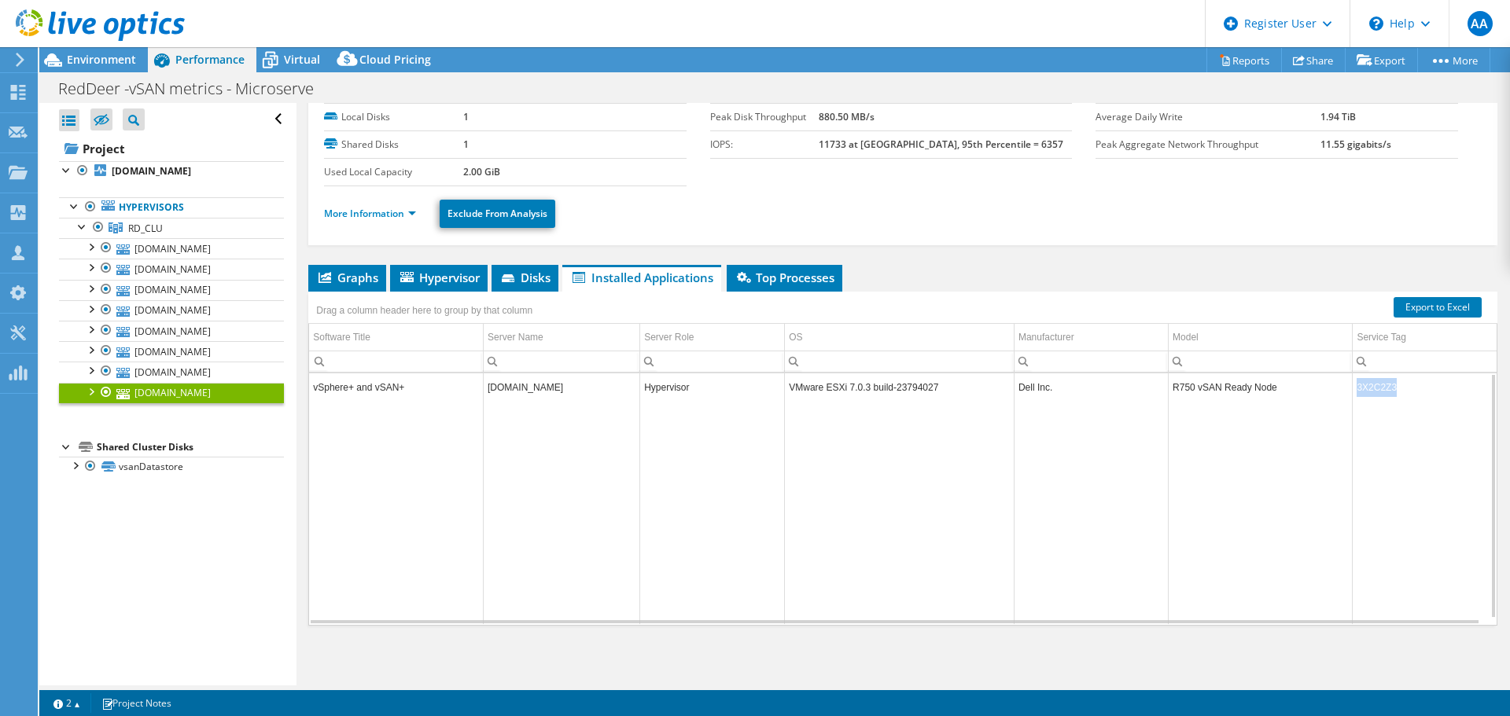
drag, startPoint x: 1398, startPoint y: 386, endPoint x: 1274, endPoint y: 391, distance: 123.6
click at [1273, 392] on tr "vSphere+ and vSAN+ rdhost5.crdnet.ca Hypervisor VMware ESXi 7.0.3 build-2379402…" at bounding box center [903, 388] width 1188 height 28
copy tr "3X2C2Z3"
click at [194, 373] on link "rdhost1.crdnet.ca" at bounding box center [171, 372] width 225 height 20
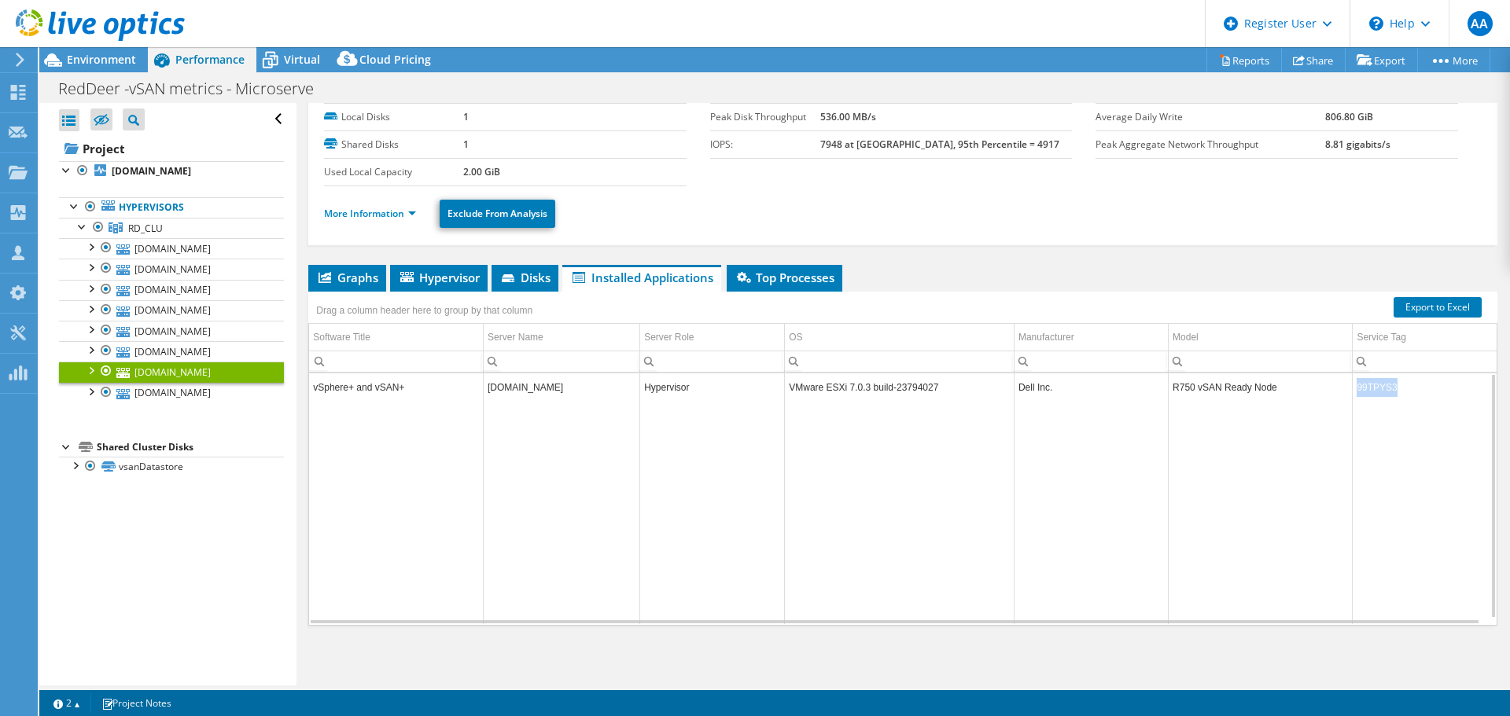
drag, startPoint x: 1393, startPoint y: 388, endPoint x: 1353, endPoint y: 386, distance: 40.1
click at [1353, 386] on td "99TPYS3" at bounding box center [1425, 388] width 144 height 28
copy td "99TPYS3"
click at [182, 346] on link "rdhost4.crdnet.ca" at bounding box center [171, 351] width 225 height 20
drag, startPoint x: 1394, startPoint y: 386, endPoint x: 1351, endPoint y: 385, distance: 42.5
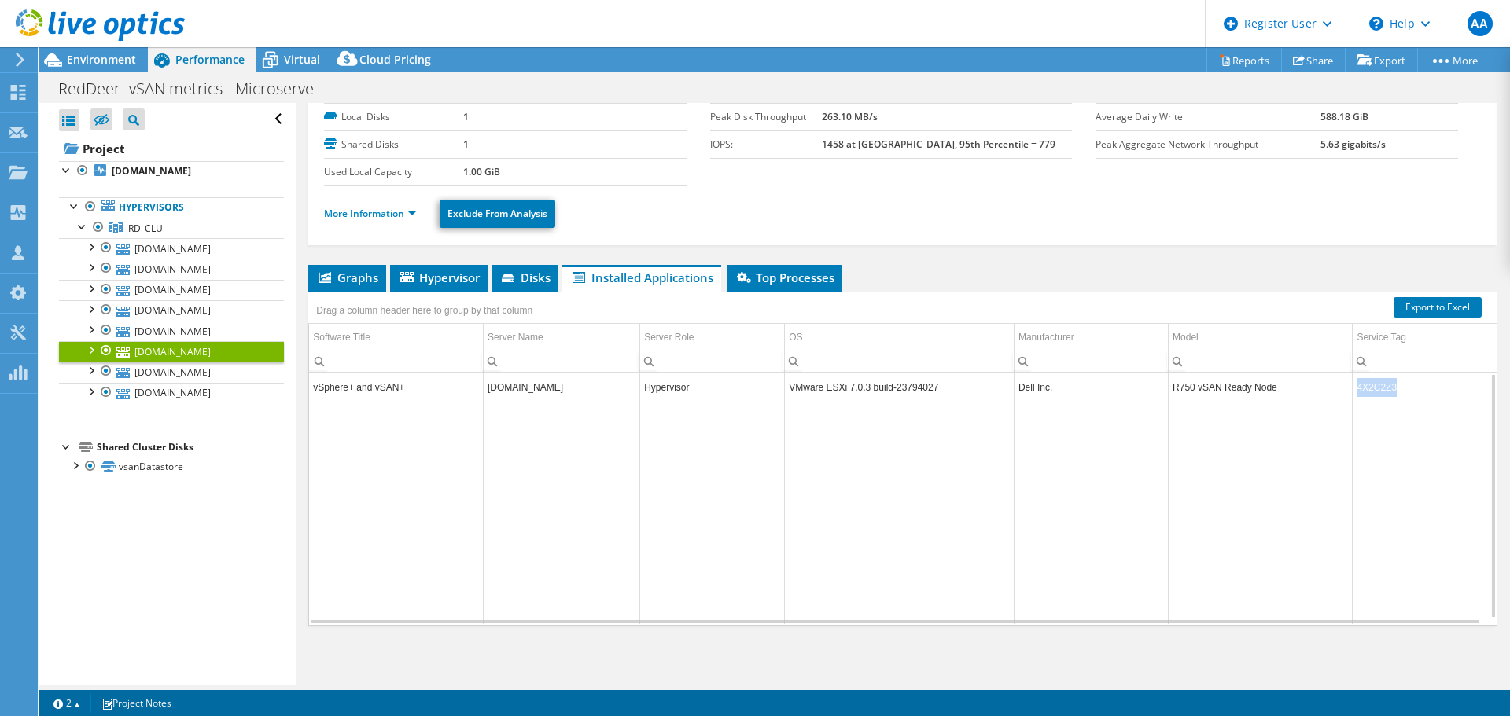
click at [1353, 385] on td "4X2C2Z3" at bounding box center [1425, 388] width 144 height 28
copy td "4X2C2Z3"
click at [195, 335] on link "rdhost8.crdnet.ca" at bounding box center [171, 331] width 225 height 20
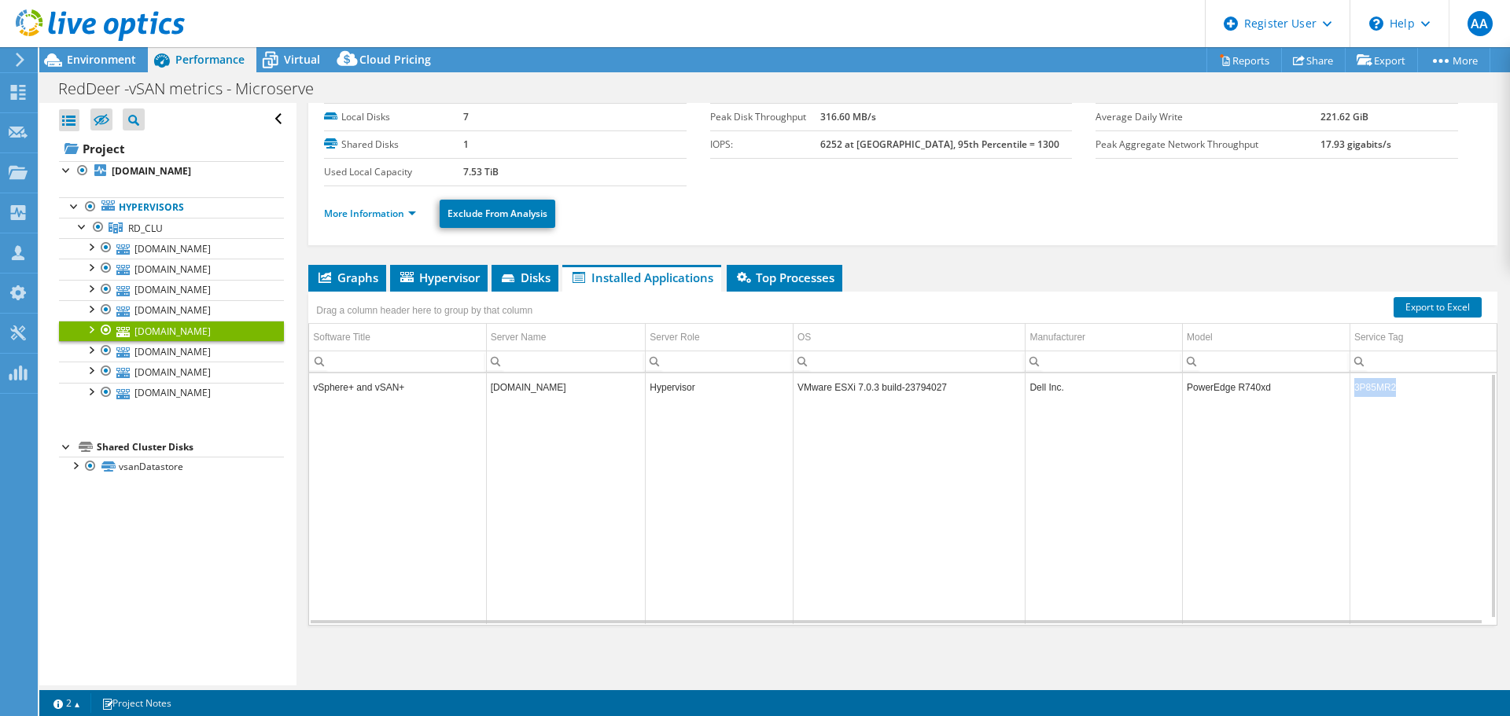
drag, startPoint x: 1387, startPoint y: 388, endPoint x: 1337, endPoint y: 390, distance: 50.4
click at [1337, 390] on tr "vSphere+ and vSAN+ rdhost8.crdnet.ca Hypervisor VMware ESXi 7.0.3 build-2379402…" at bounding box center [903, 388] width 1188 height 28
copy tr "3P85MR2"
click at [191, 308] on link "rdhost2.crdnet.ca" at bounding box center [171, 310] width 225 height 20
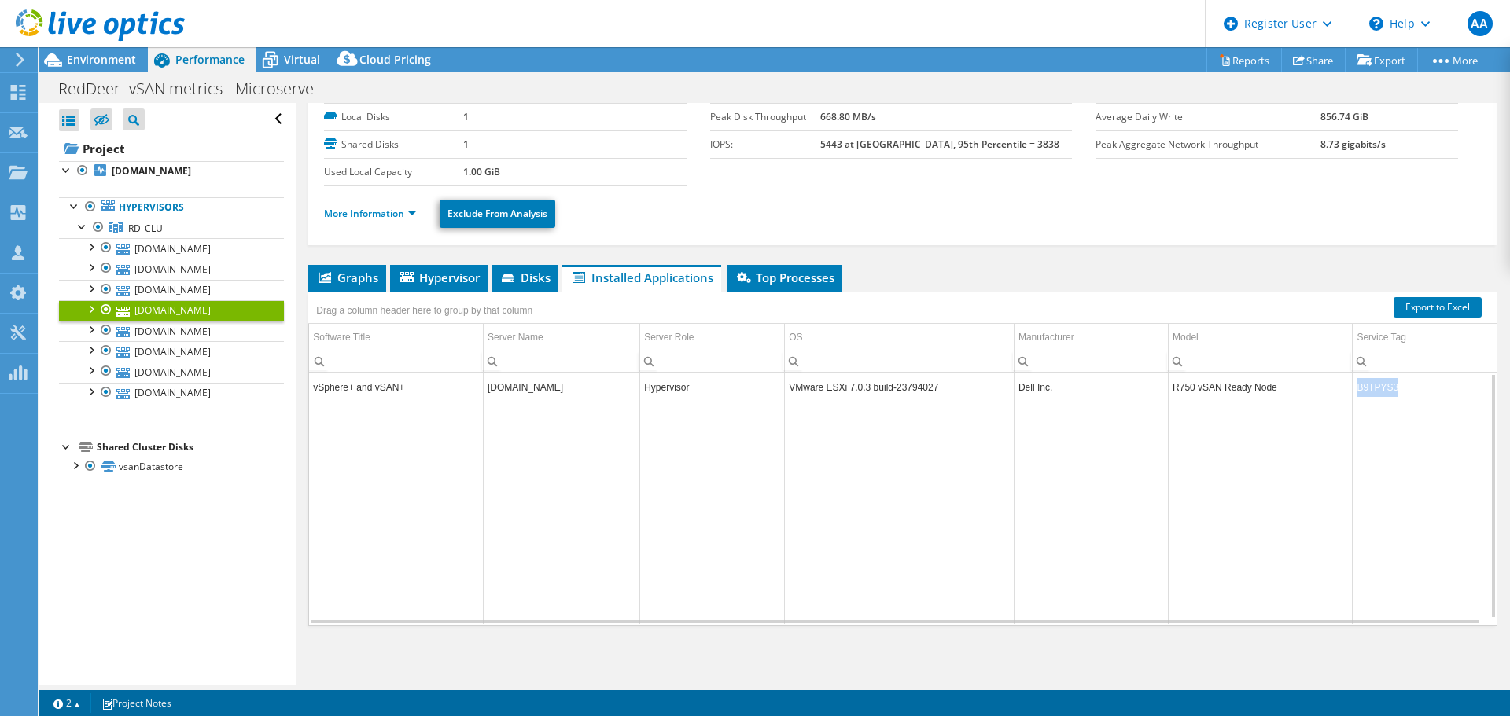
drag, startPoint x: 1380, startPoint y: 388, endPoint x: 1355, endPoint y: 392, distance: 25.5
click at [1353, 388] on td "B9TPYS3" at bounding box center [1425, 388] width 144 height 28
copy td "B9TPYS3"
click at [228, 283] on link "rdhost6.crdnet.ca" at bounding box center [171, 290] width 225 height 20
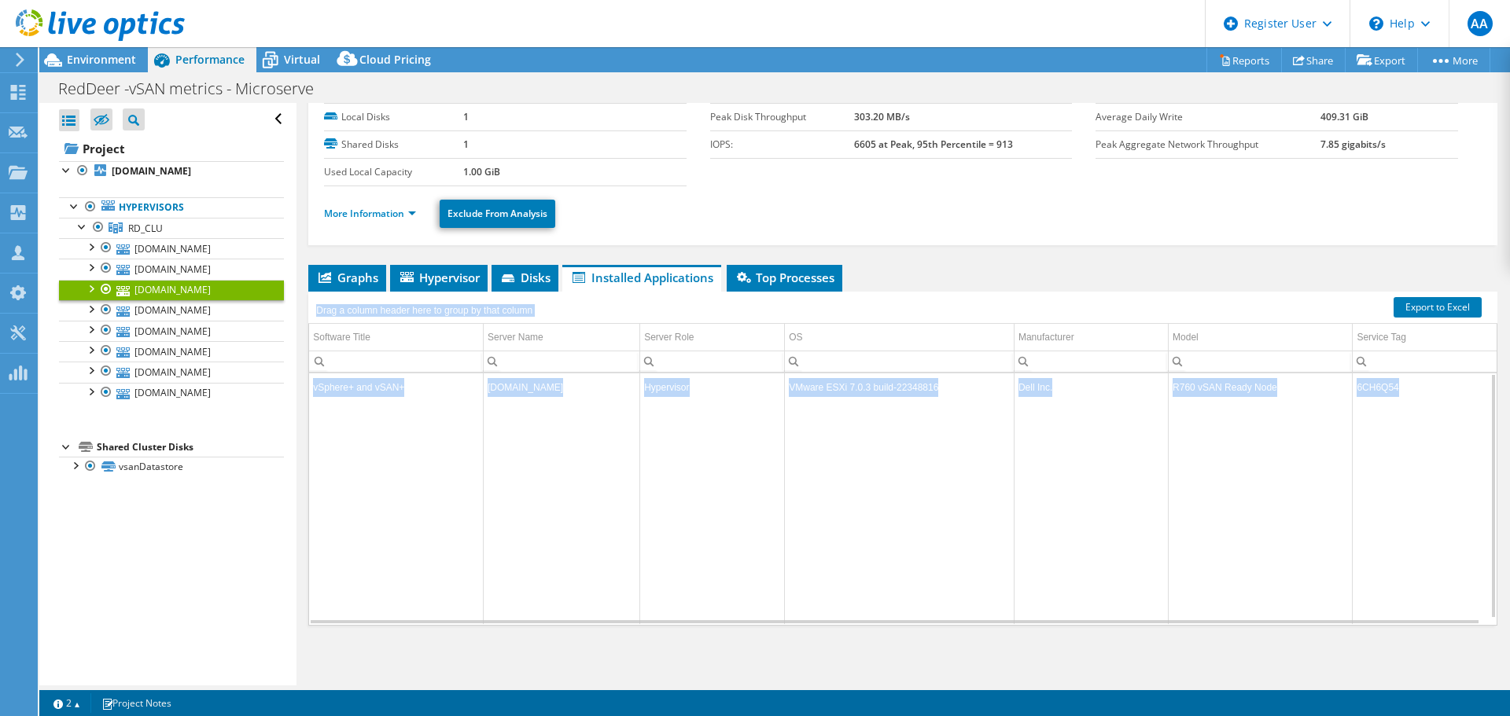
drag, startPoint x: 1395, startPoint y: 386, endPoint x: 1345, endPoint y: 389, distance: 50.4
click at [1345, 389] on div "Drag a column header here to group by that column Software Title Server Name Se…" at bounding box center [902, 459] width 1189 height 334
click at [1366, 391] on td "6CH6Q54" at bounding box center [1425, 388] width 144 height 28
drag, startPoint x: 1394, startPoint y: 388, endPoint x: 1347, endPoint y: 385, distance: 46.5
click at [1347, 385] on div "Drag a column header here to group by that column Software Title Server Name Se…" at bounding box center [902, 459] width 1189 height 334
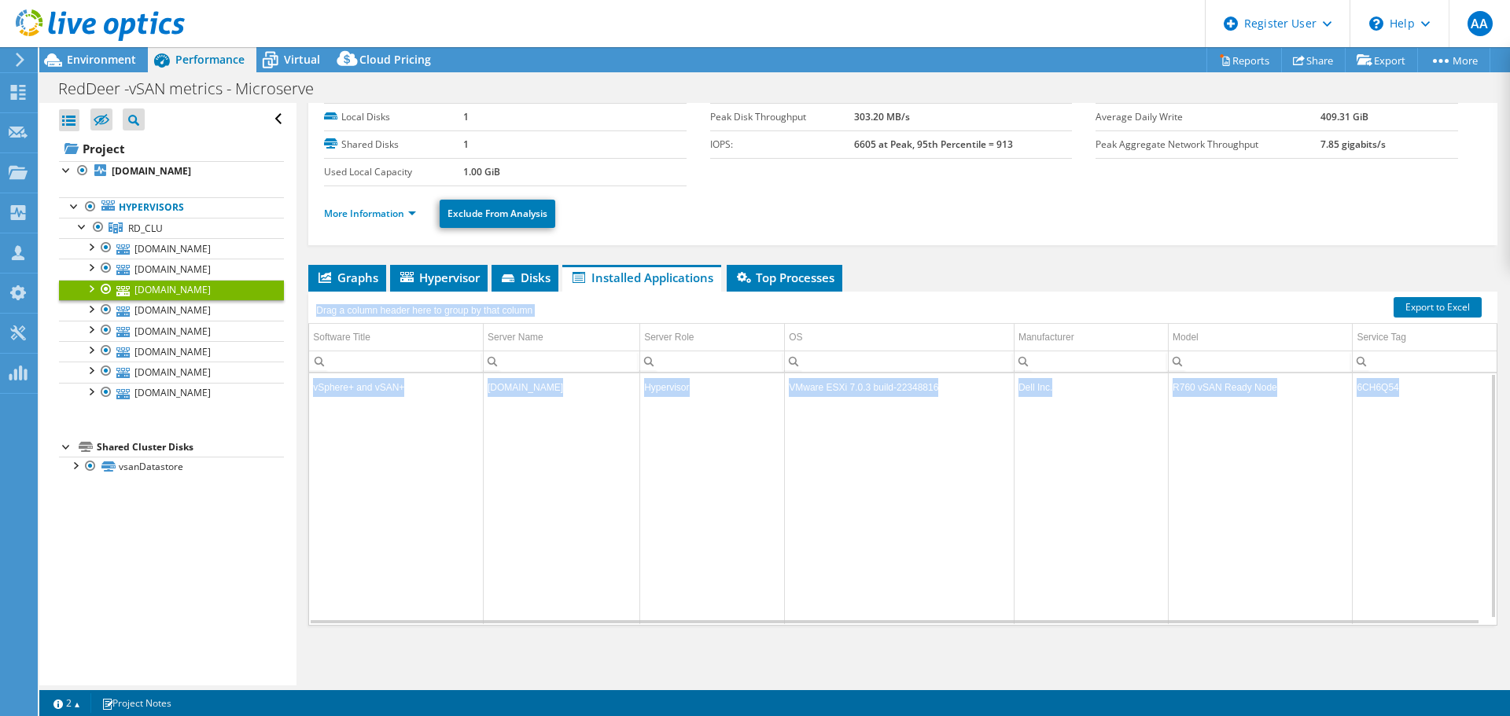
click at [1391, 384] on td "6CH6Q54" at bounding box center [1425, 388] width 144 height 28
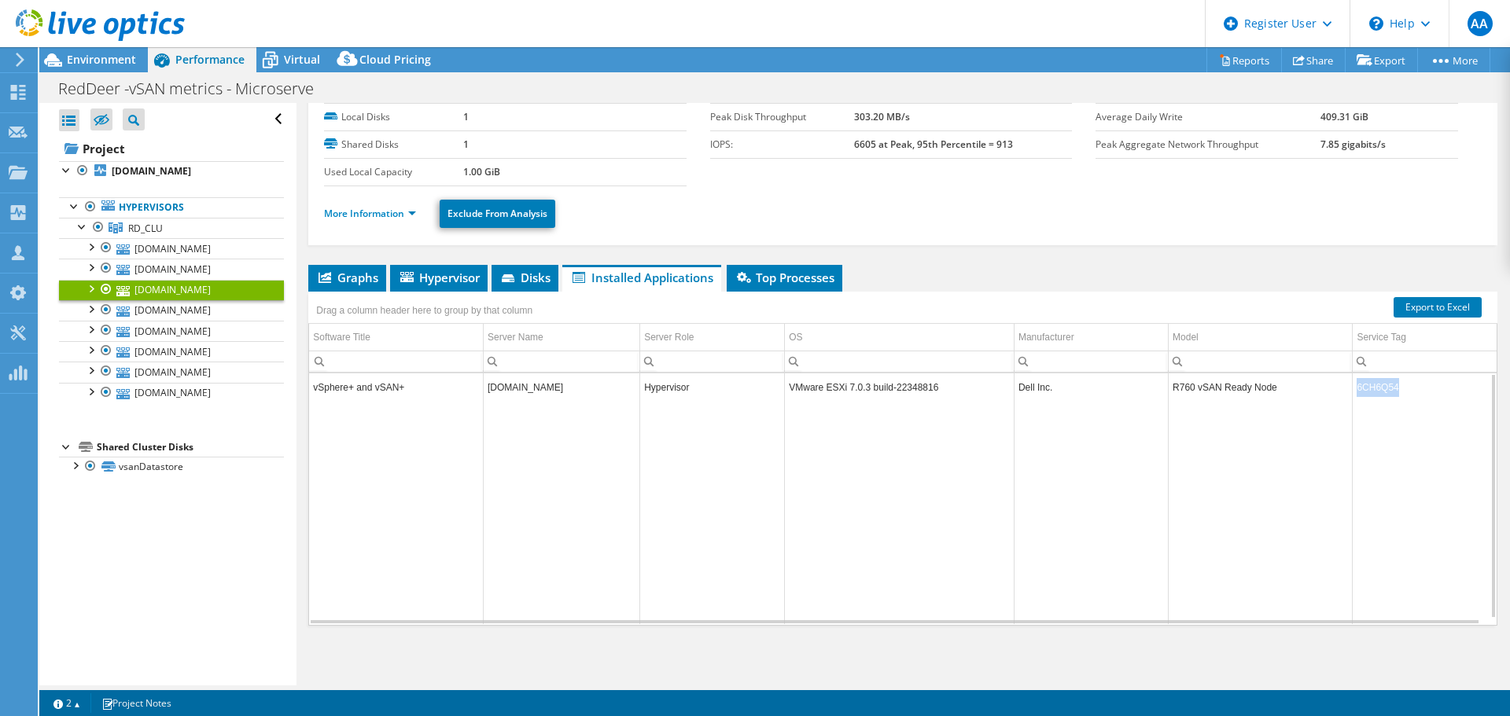
drag, startPoint x: 1394, startPoint y: 388, endPoint x: 1350, endPoint y: 387, distance: 44.0
click at [1353, 387] on td "6CH6Q54" at bounding box center [1425, 388] width 144 height 28
copy td "6CH6Q54"
click at [171, 263] on link "rdhost7.crdnet.ca" at bounding box center [171, 269] width 225 height 20
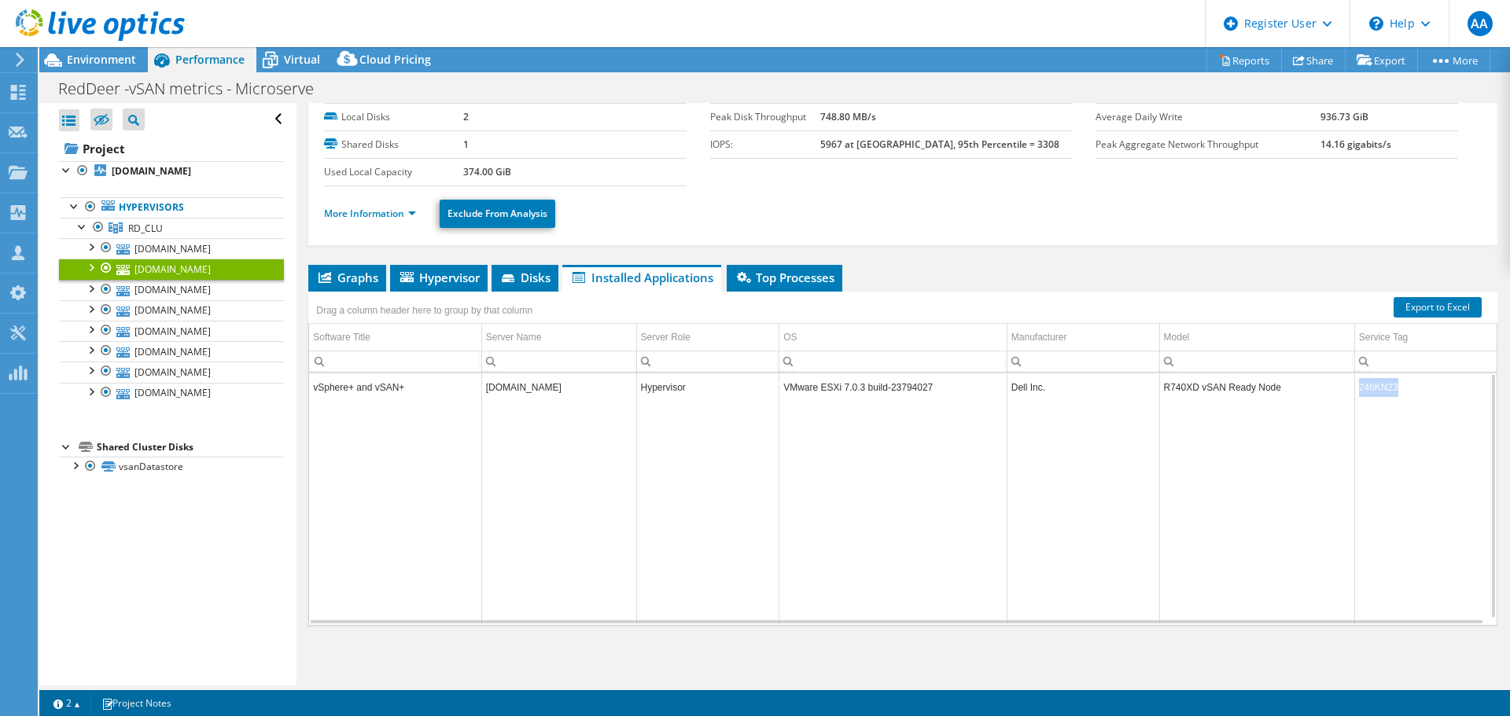
drag, startPoint x: 1368, startPoint y: 392, endPoint x: 1350, endPoint y: 395, distance: 17.6
click at [1354, 395] on td "246KN23" at bounding box center [1425, 388] width 142 height 28
copy td "246KN23"
click at [154, 255] on link "rdhost3.crdnet.ca" at bounding box center [171, 248] width 225 height 20
drag, startPoint x: 1392, startPoint y: 391, endPoint x: 1350, endPoint y: 392, distance: 41.7
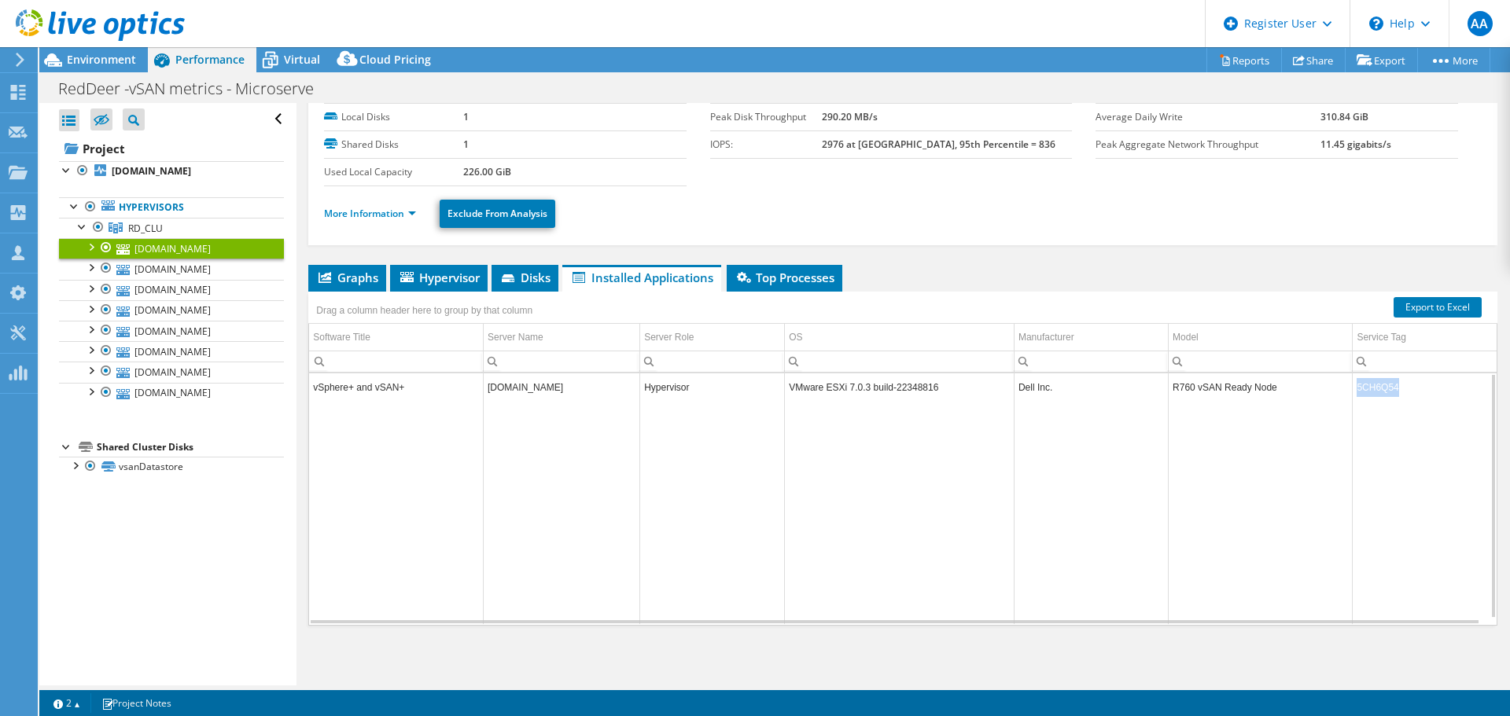
click at [1353, 392] on td "5CH6Q54" at bounding box center [1425, 388] width 144 height 28
copy td "5CH6Q54"
click at [160, 264] on link "rdhost7.crdnet.ca" at bounding box center [171, 269] width 225 height 20
drag, startPoint x: 1384, startPoint y: 387, endPoint x: 1370, endPoint y: 387, distance: 14.2
click at [1369, 387] on td "246KN23" at bounding box center [1425, 388] width 142 height 28
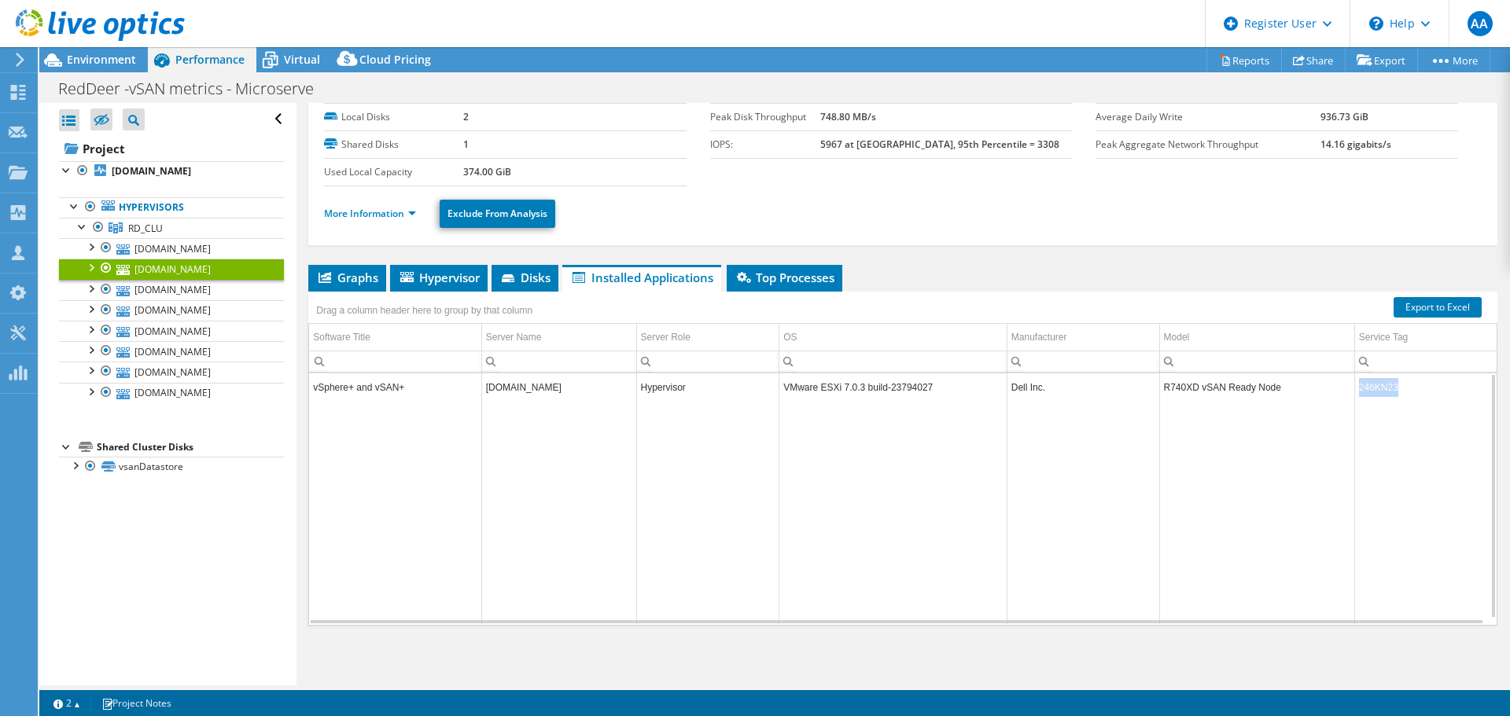
drag, startPoint x: 1396, startPoint y: 387, endPoint x: 1343, endPoint y: 391, distance: 52.8
click at [1343, 391] on tr "vSphere+ and vSAN+ rdhost7.crdnet.ca Hypervisor VMware ESXi 7.0.3 build-2379402…" at bounding box center [903, 388] width 1188 height 28
copy tr "246KN23"
click at [223, 293] on link "rdhost6.crdnet.ca" at bounding box center [171, 290] width 225 height 20
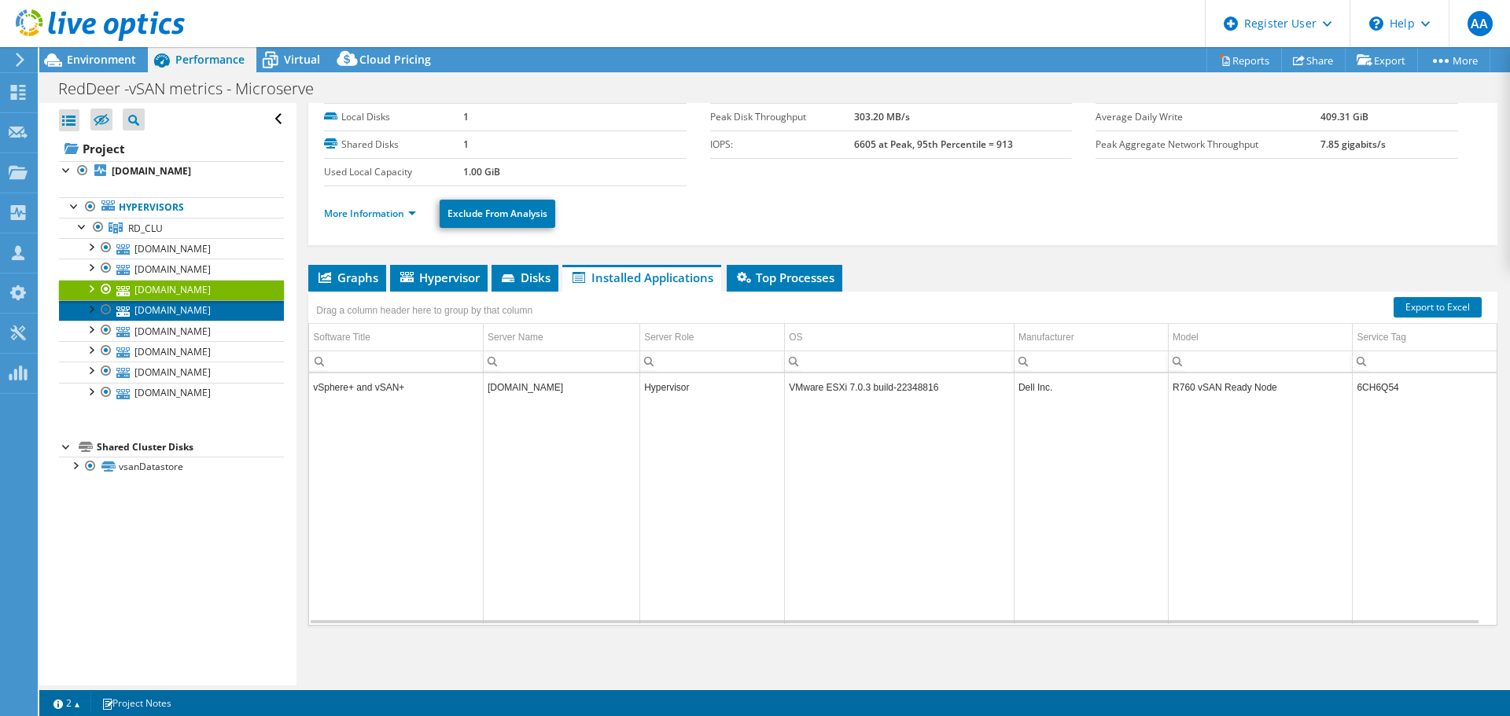
click at [208, 310] on link "rdhost2.crdnet.ca" at bounding box center [171, 310] width 225 height 20
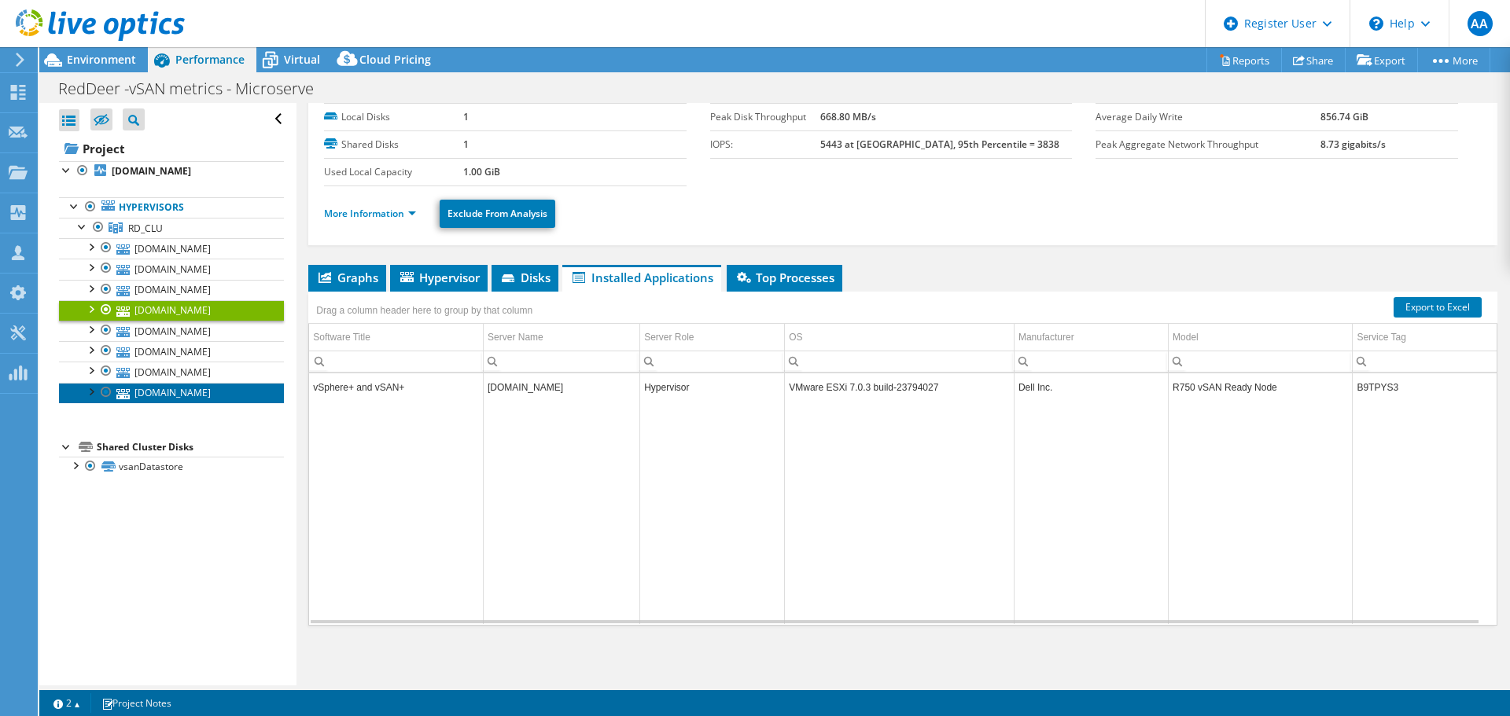
click at [187, 394] on link "rdhost5.crdnet.ca" at bounding box center [171, 393] width 225 height 20
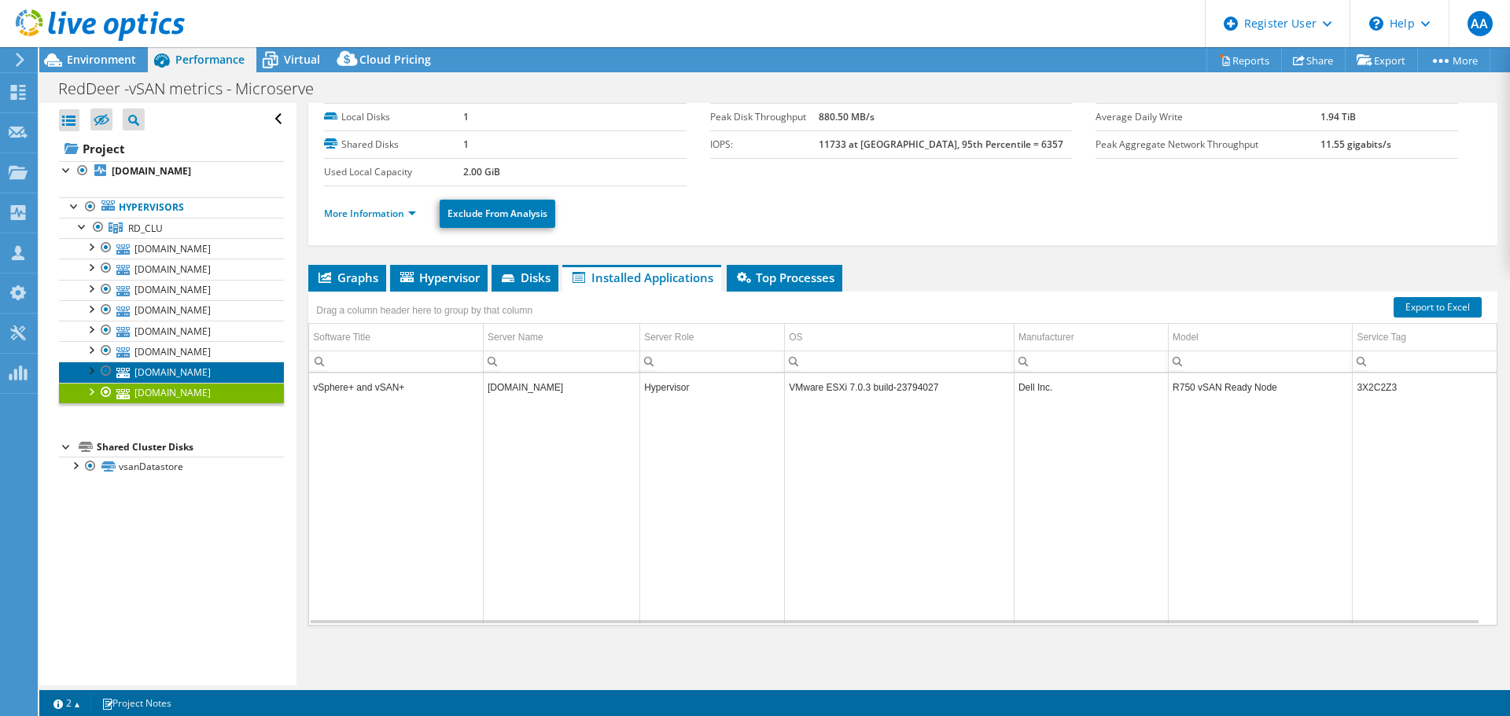
click at [196, 369] on link "rdhost1.crdnet.ca" at bounding box center [171, 372] width 225 height 20
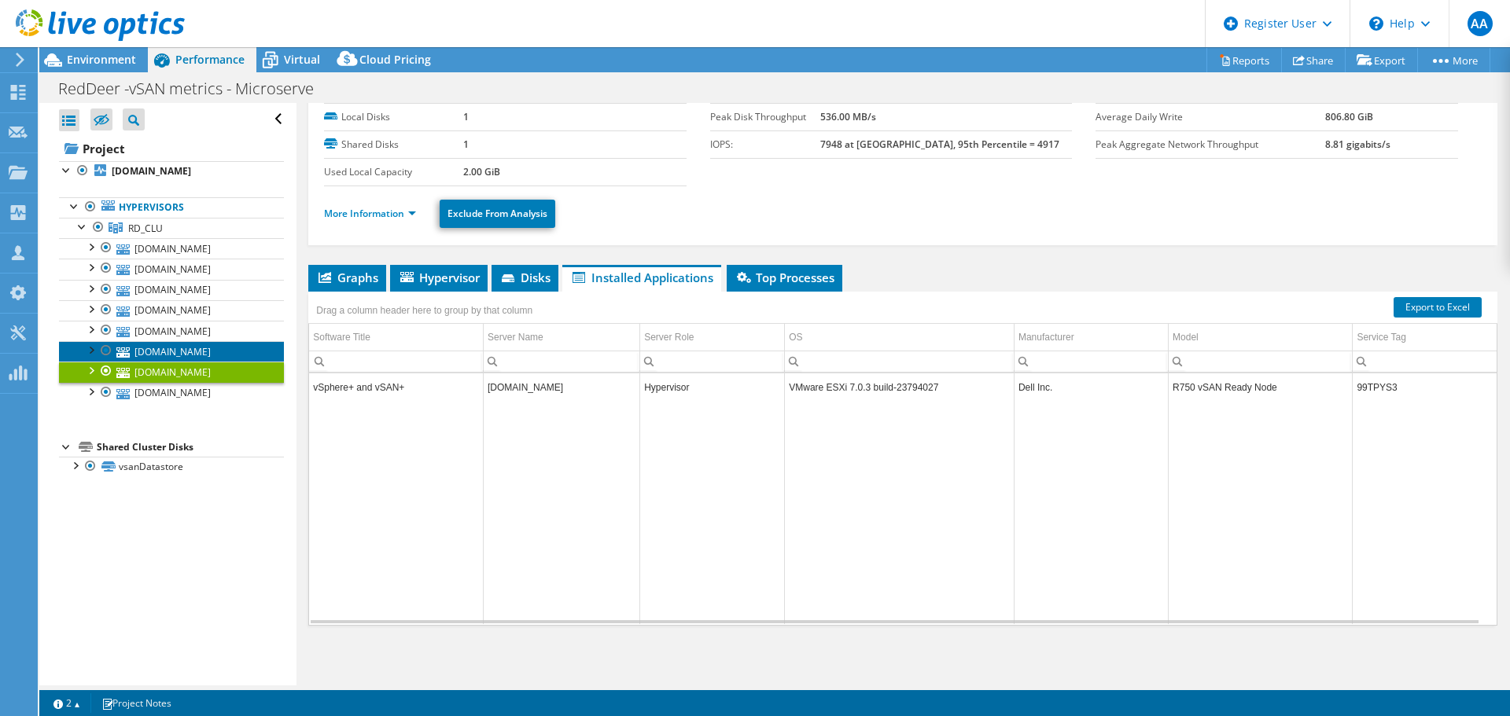
click at [199, 352] on link "rdhost4.crdnet.ca" at bounding box center [171, 351] width 225 height 20
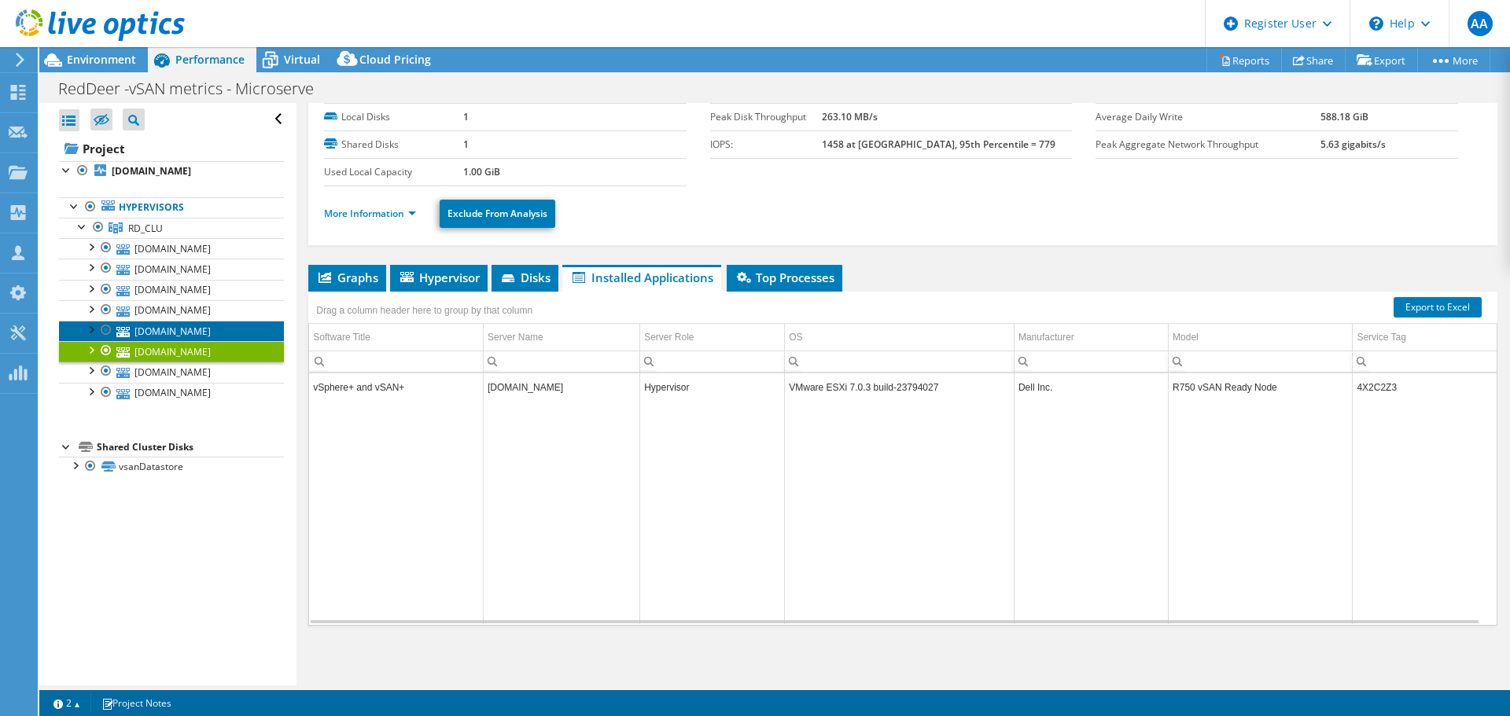
click at [198, 330] on link "rdhost8.crdnet.ca" at bounding box center [171, 331] width 225 height 20
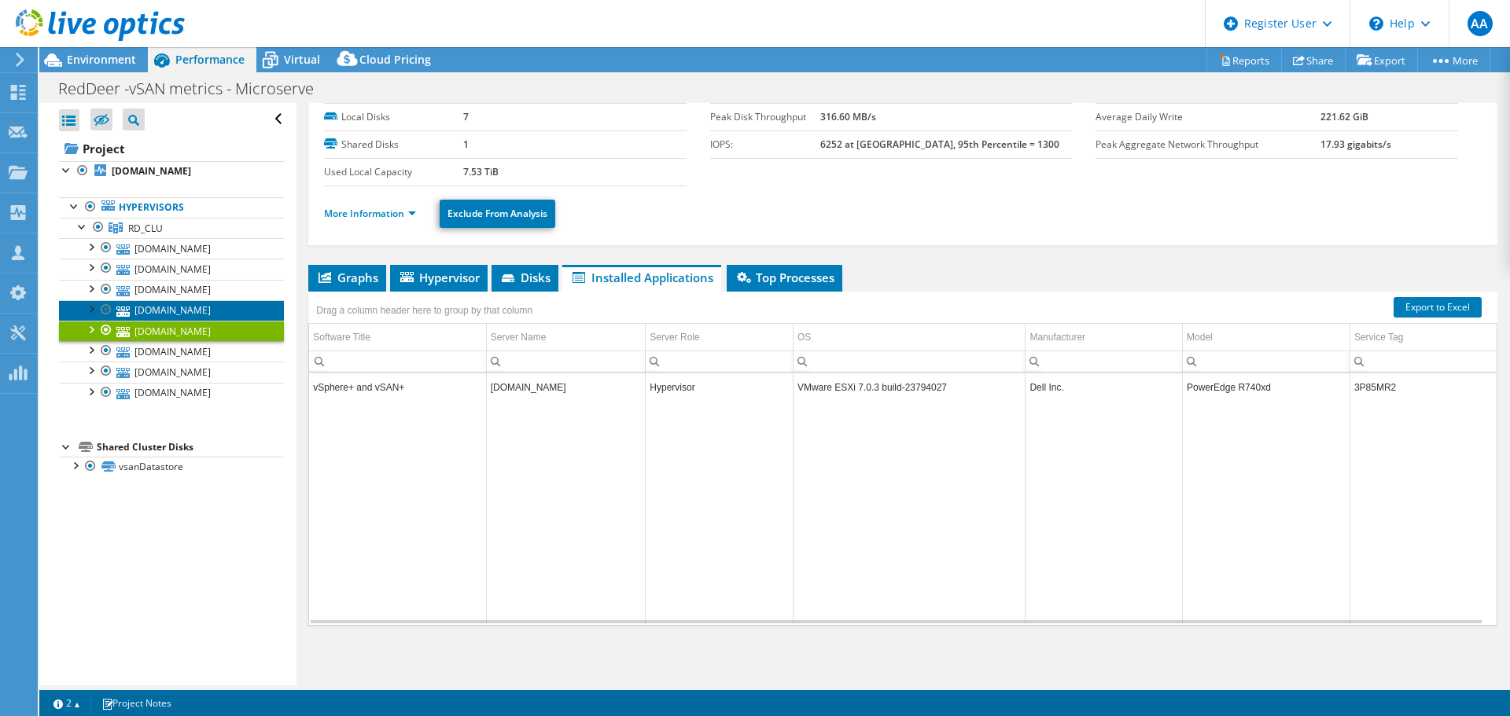
click at [212, 317] on link "rdhost2.crdnet.ca" at bounding box center [171, 310] width 225 height 20
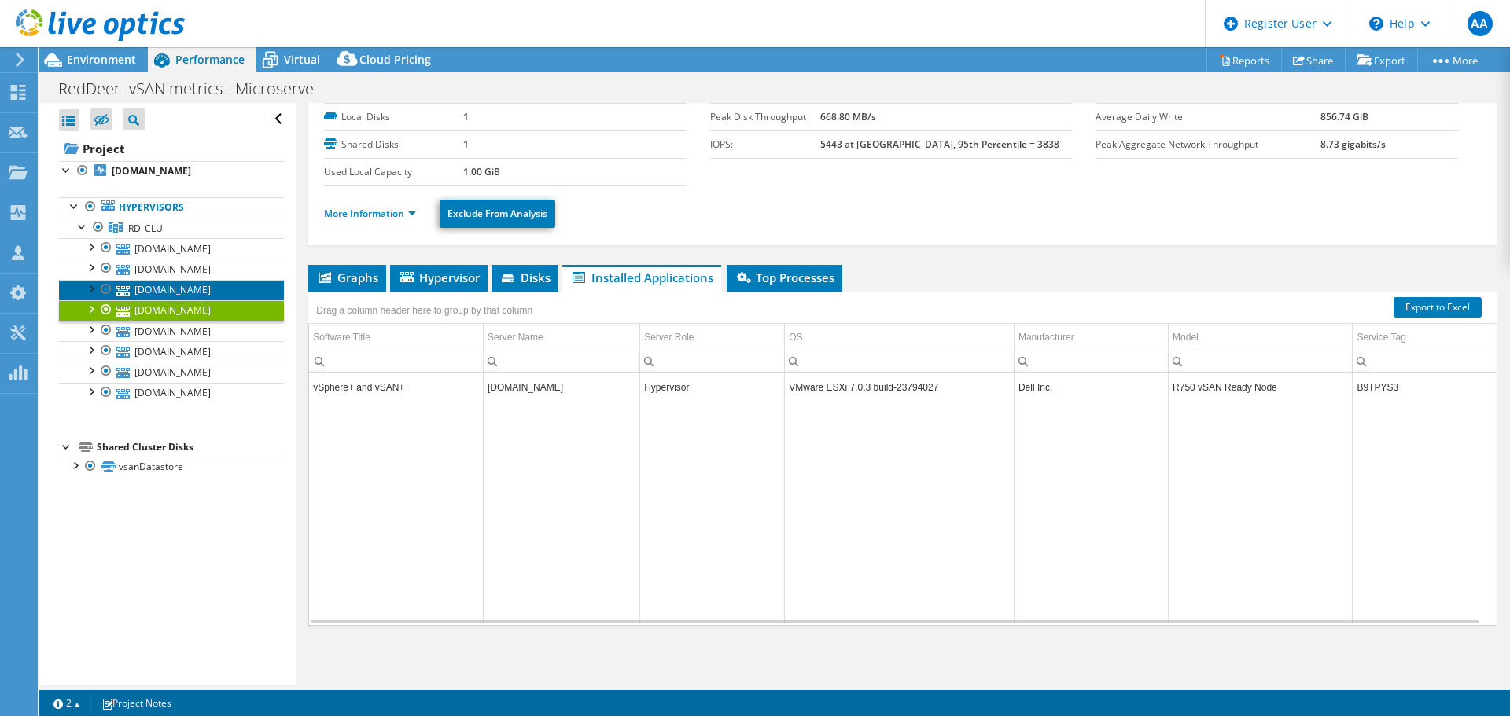
click at [193, 285] on link "rdhost6.crdnet.ca" at bounding box center [171, 290] width 225 height 20
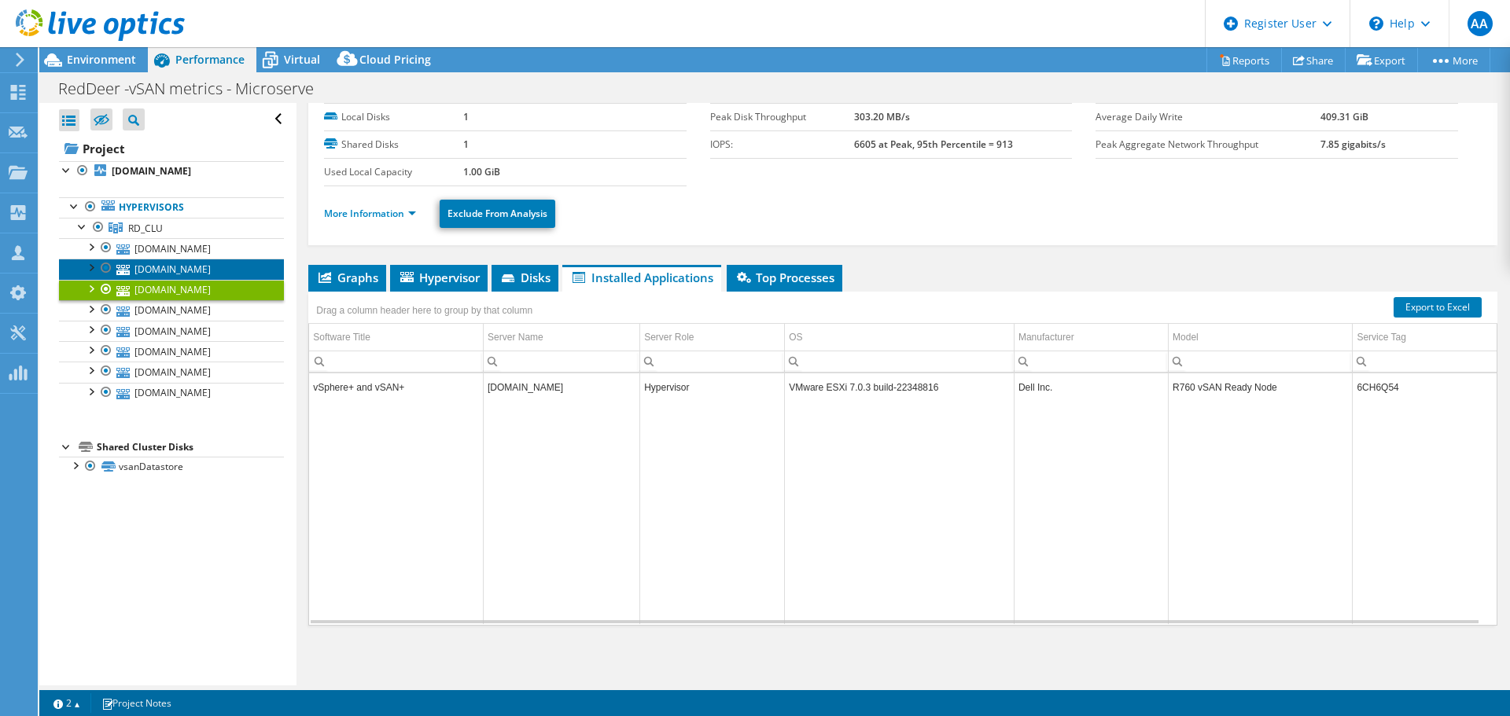
click at [187, 269] on link "rdhost7.crdnet.ca" at bounding box center [171, 269] width 225 height 20
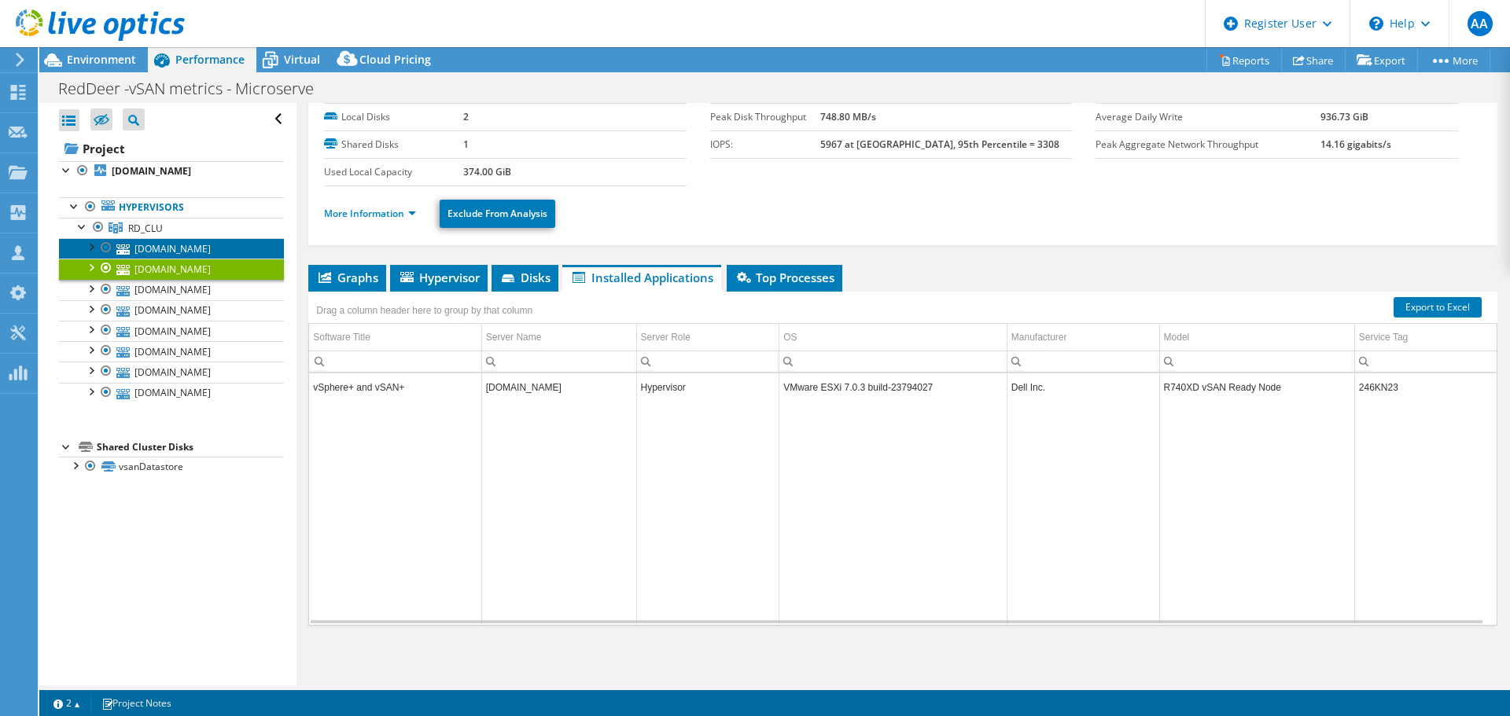
click at [199, 249] on link "rdhost3.crdnet.ca" at bounding box center [171, 248] width 225 height 20
click at [198, 262] on link "rdhost7.crdnet.ca" at bounding box center [171, 269] width 225 height 20
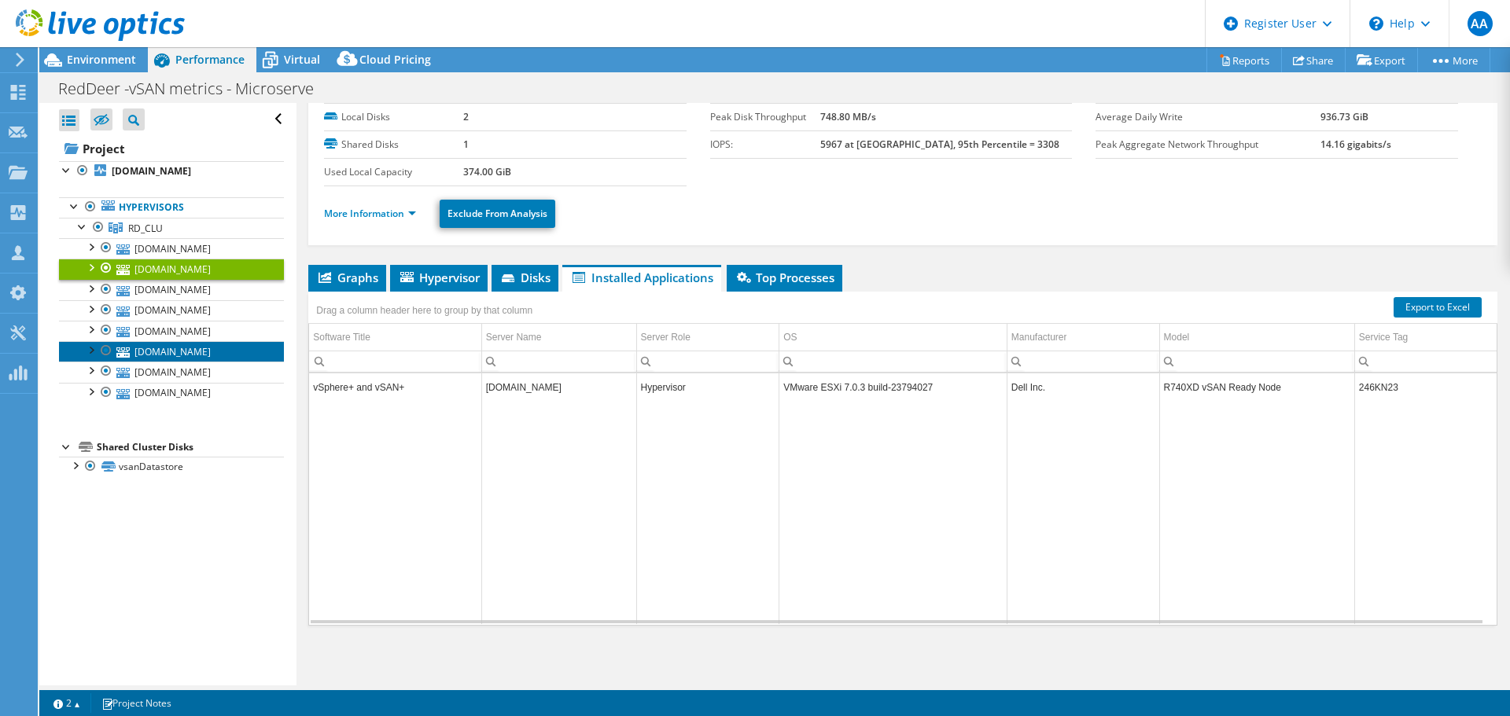
click at [225, 353] on link "rdhost4.crdnet.ca" at bounding box center [171, 351] width 225 height 20
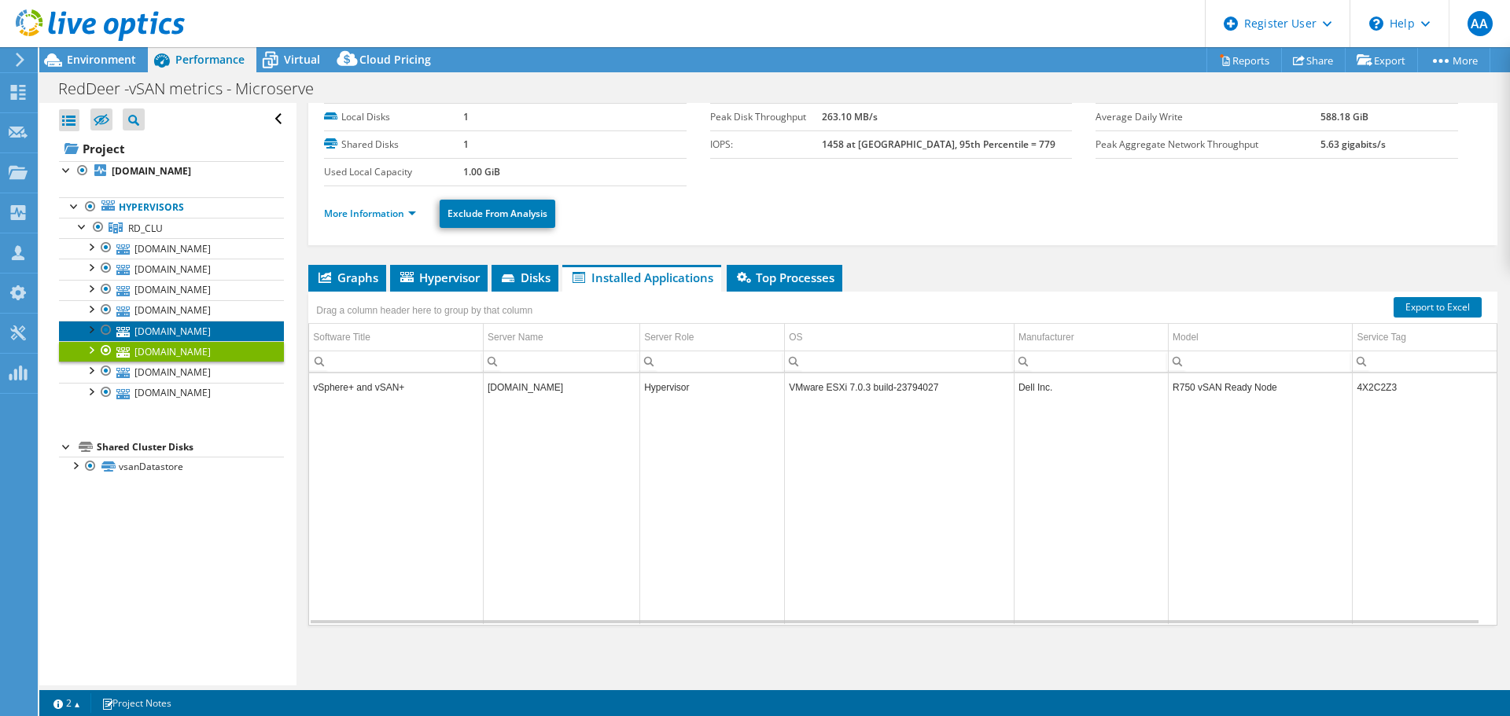
click at [225, 328] on link "rdhost8.crdnet.ca" at bounding box center [171, 331] width 225 height 20
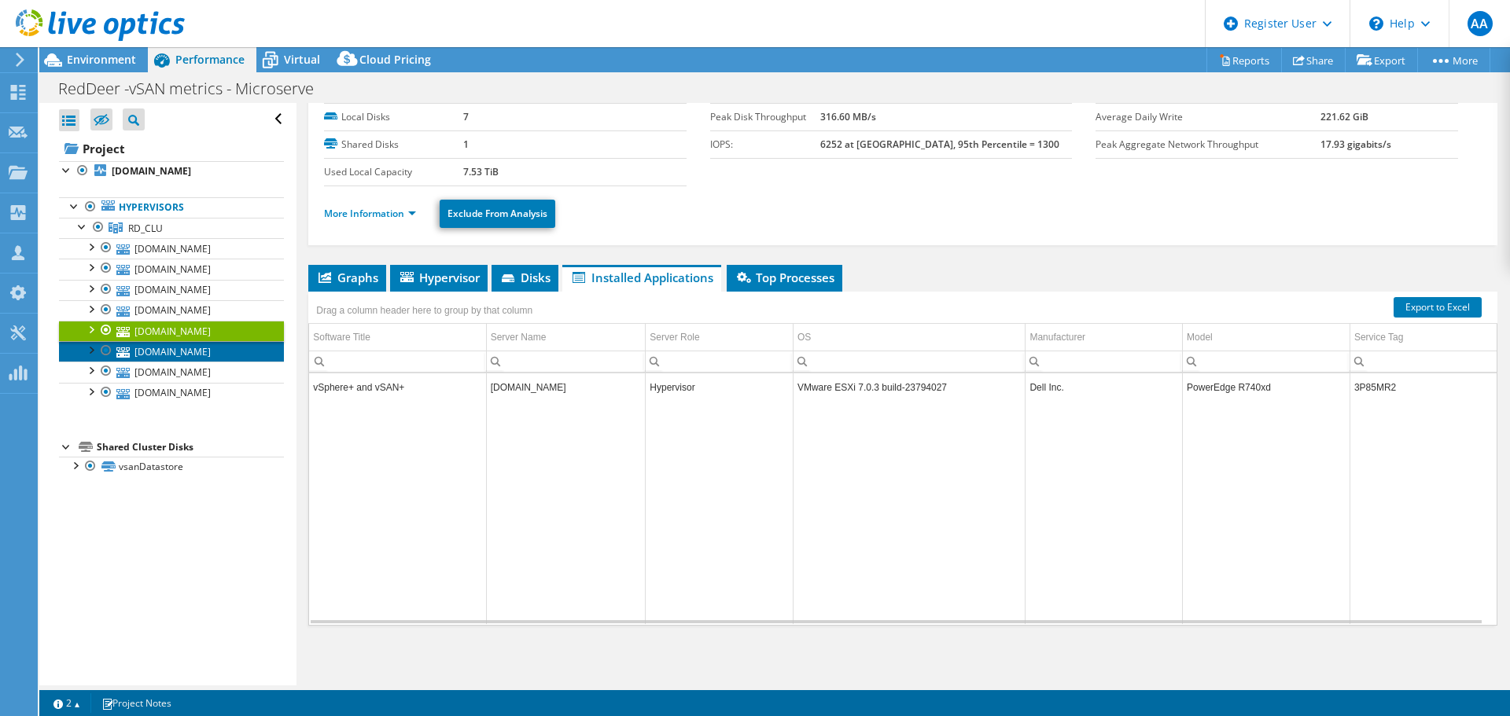
click at [221, 346] on link "rdhost4.crdnet.ca" at bounding box center [171, 351] width 225 height 20
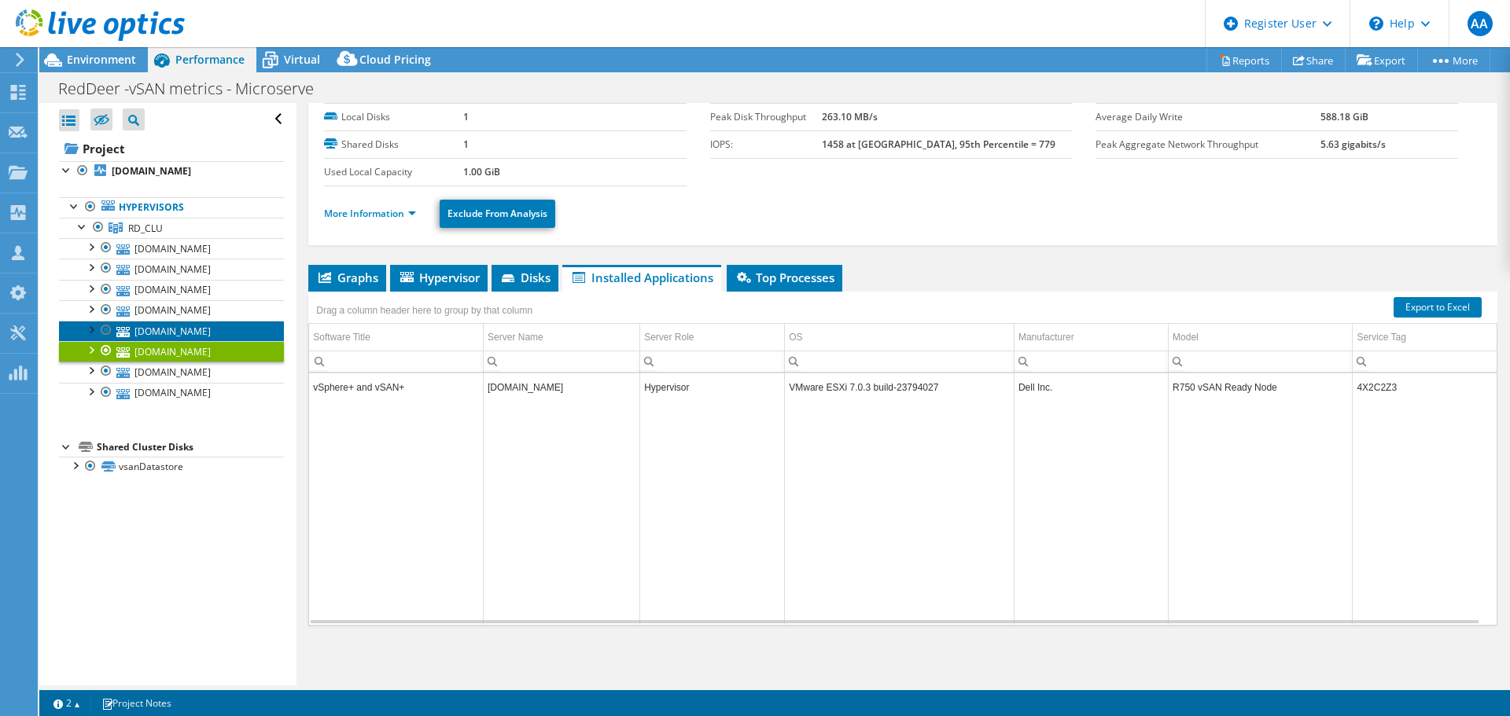
click at [226, 330] on link "rdhost8.crdnet.ca" at bounding box center [171, 331] width 225 height 20
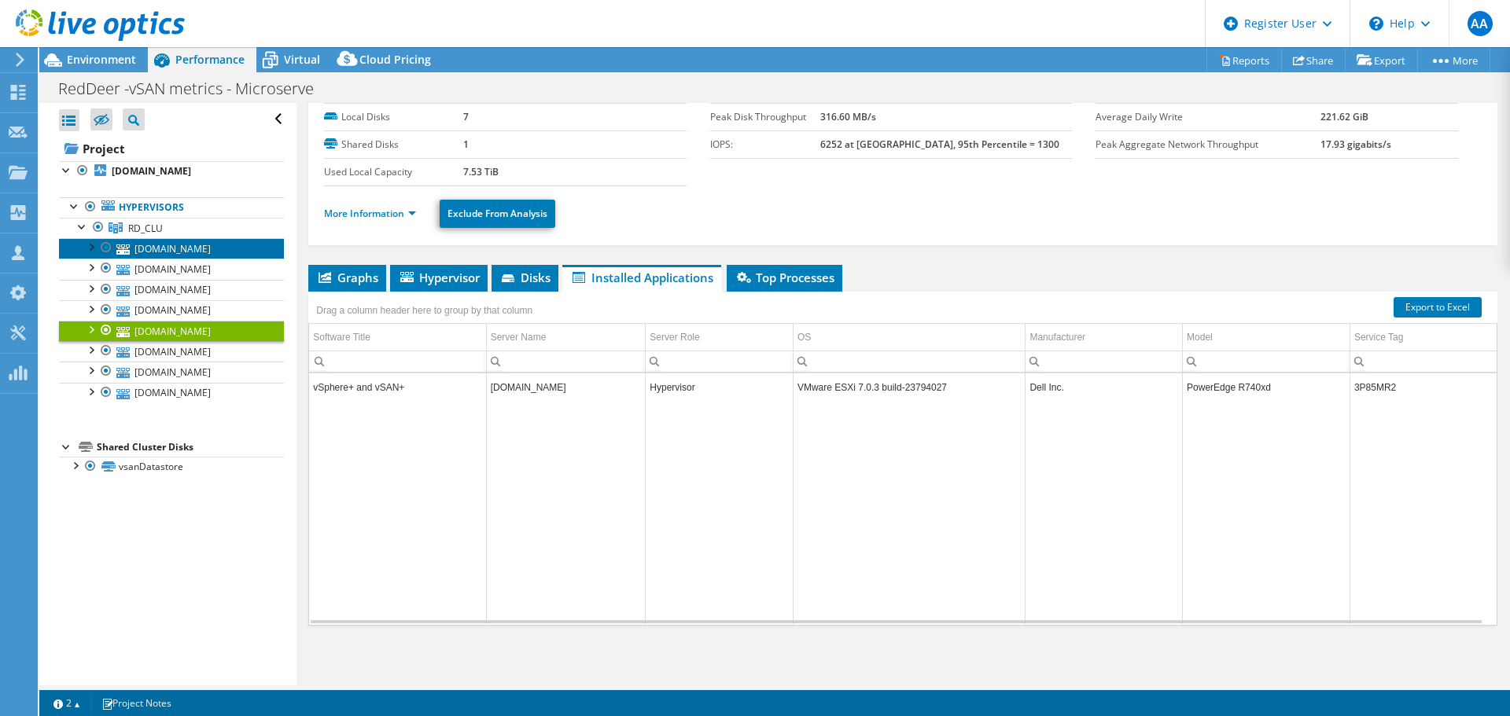
click at [203, 251] on link "rdhost3.crdnet.ca" at bounding box center [171, 248] width 225 height 20
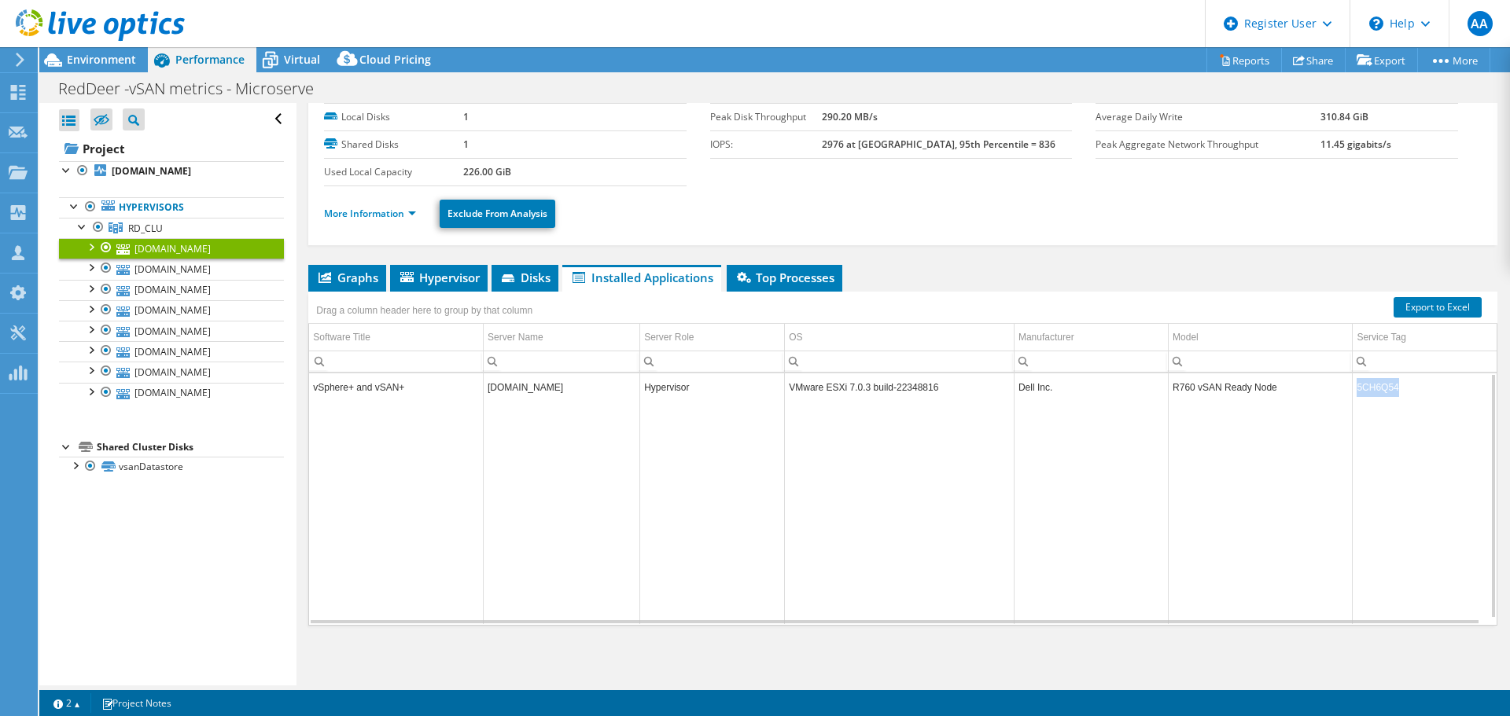
drag, startPoint x: 1394, startPoint y: 390, endPoint x: 1360, endPoint y: 414, distance: 41.2
click at [1353, 390] on td "5CH6Q54" at bounding box center [1425, 388] width 144 height 28
click at [340, 274] on span "Graphs" at bounding box center [347, 278] width 62 height 16
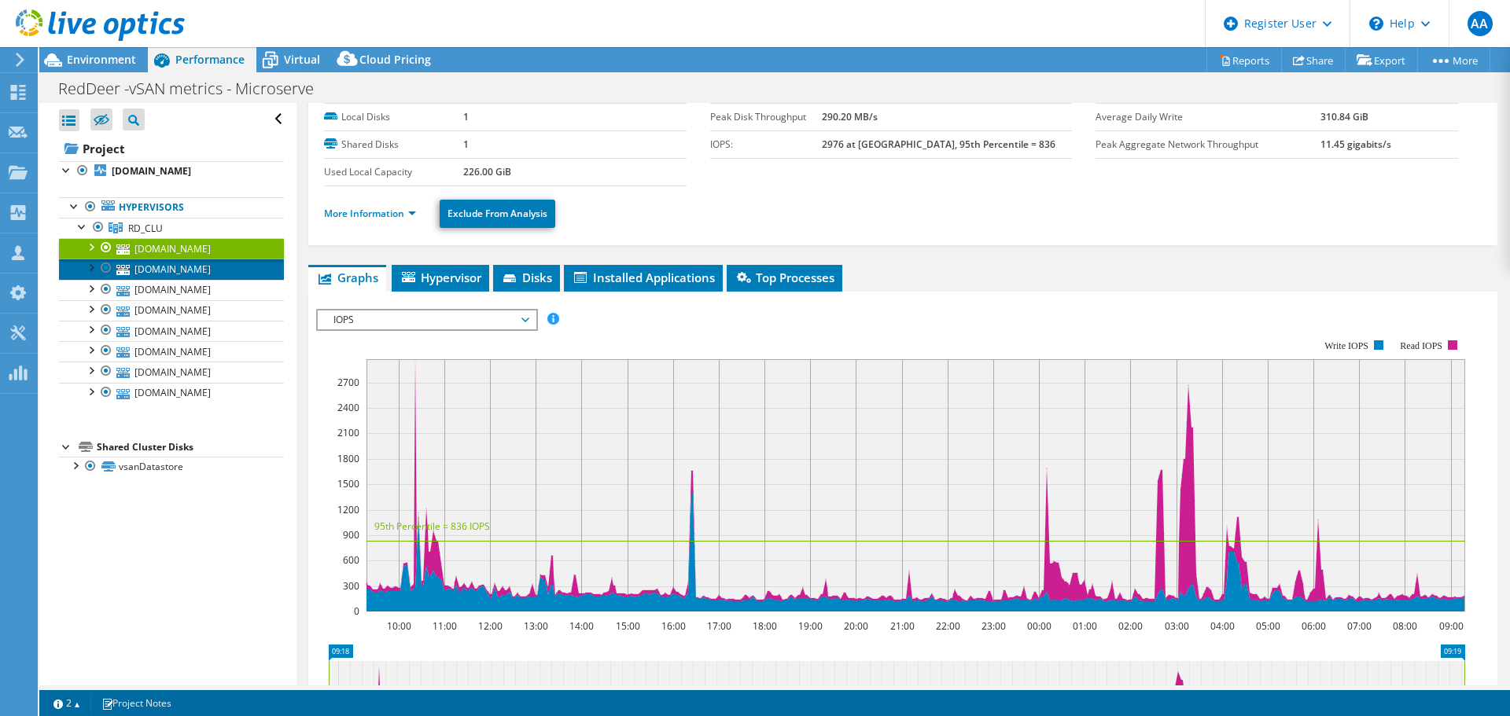
click at [164, 270] on link "rdhost7.crdnet.ca" at bounding box center [171, 269] width 225 height 20
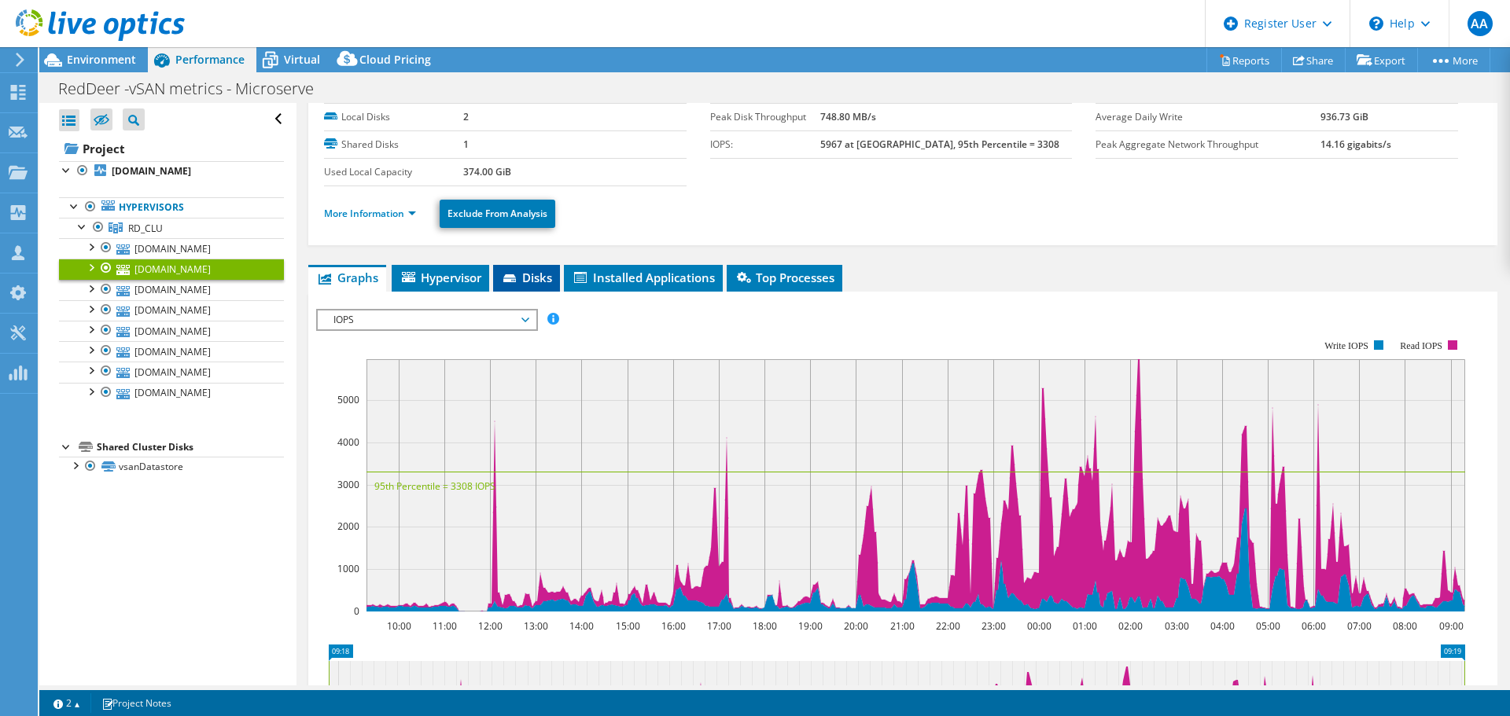
scroll to position [0, 0]
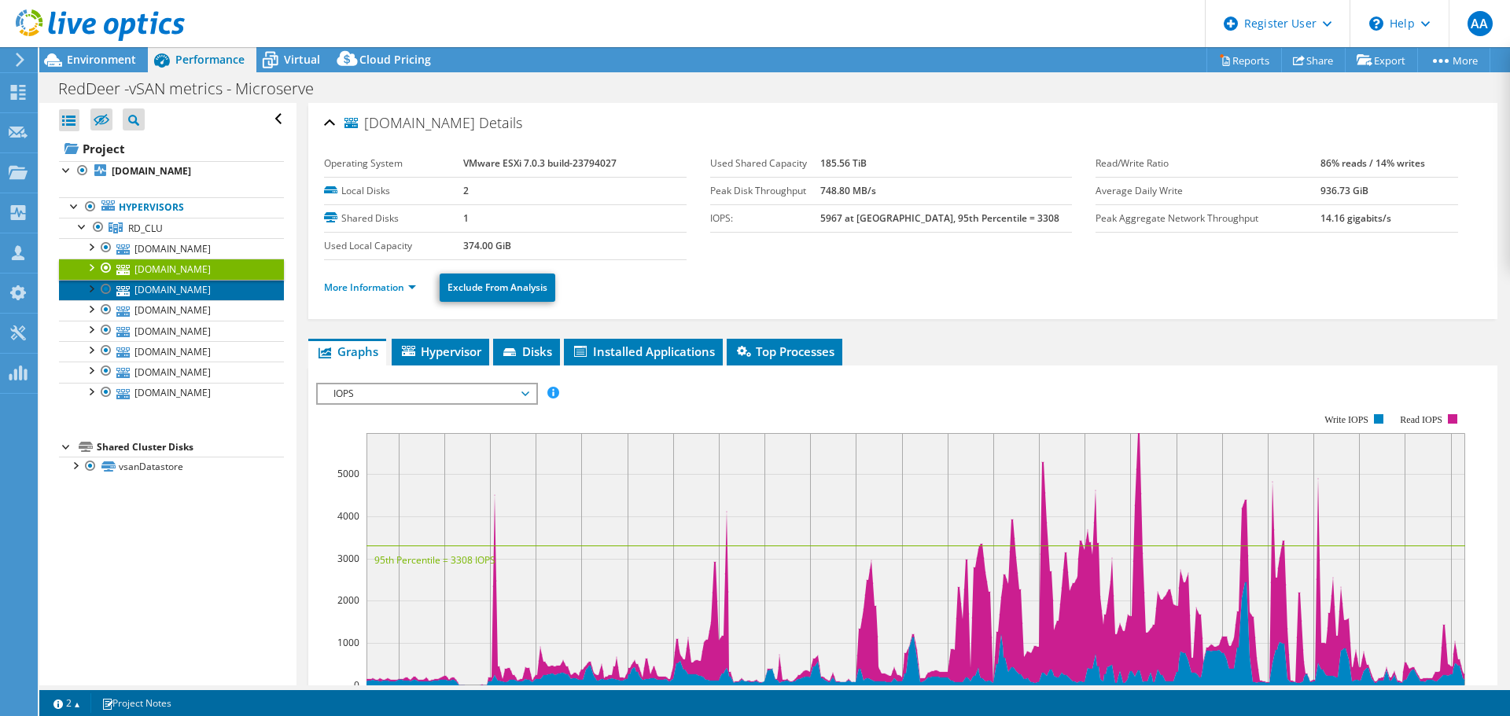
click at [152, 290] on link "rdhost6.crdnet.ca" at bounding box center [171, 290] width 225 height 20
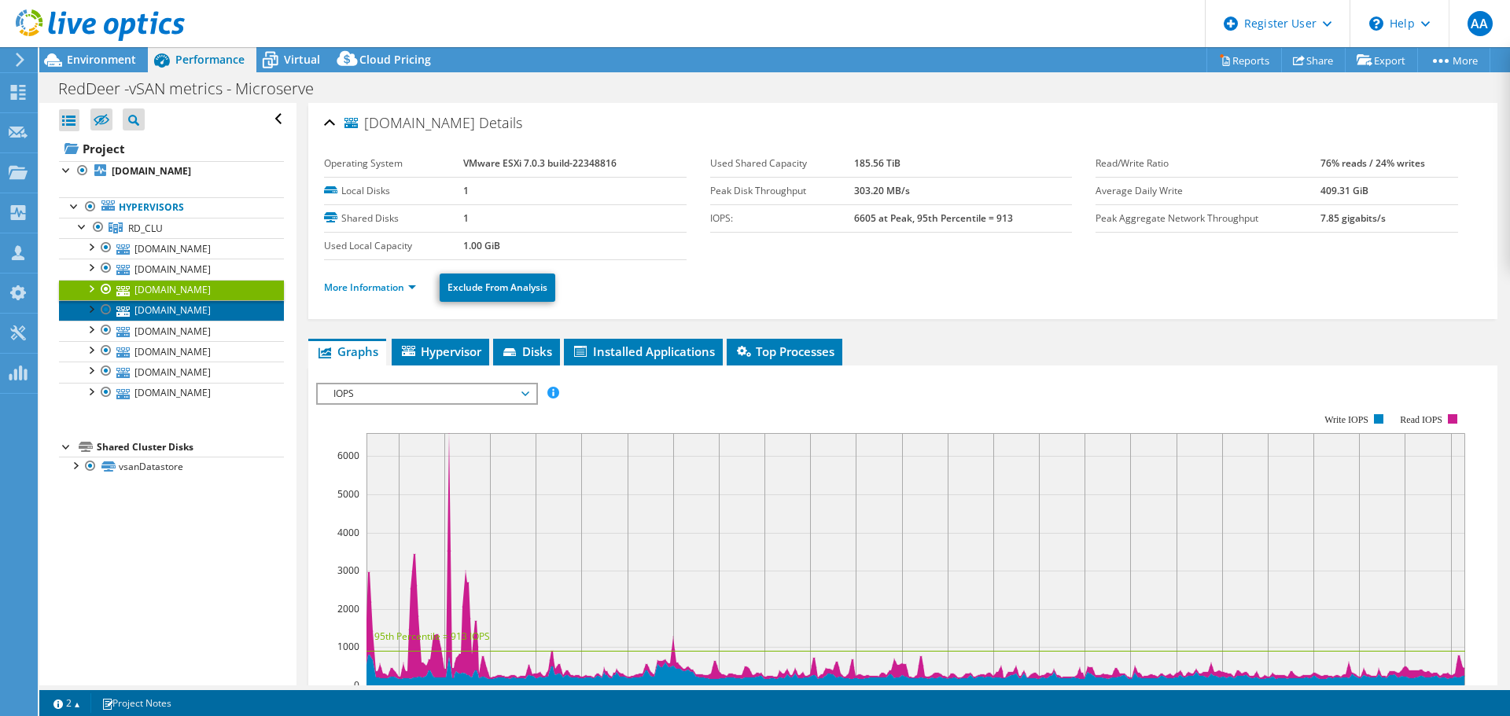
click at [164, 304] on link "rdhost2.crdnet.ca" at bounding box center [171, 310] width 225 height 20
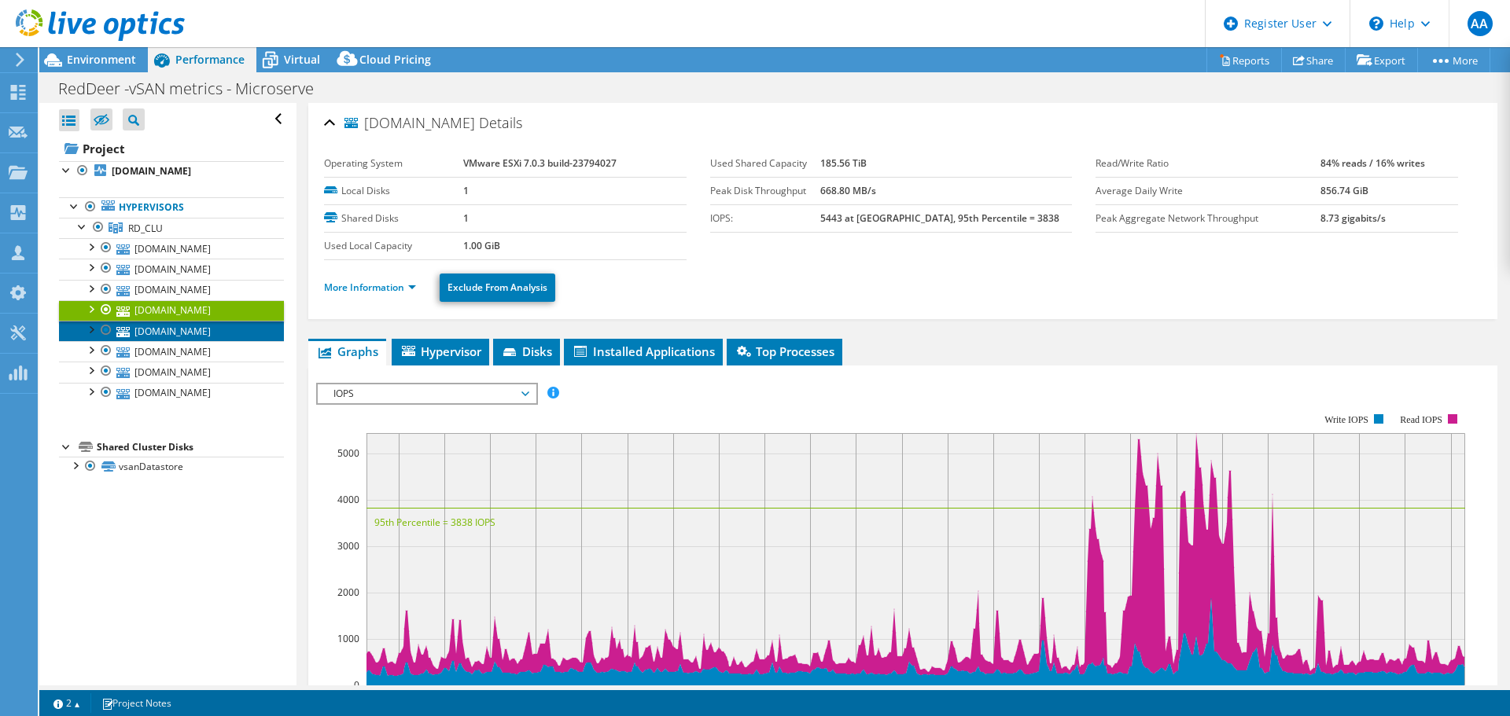
click at [186, 338] on link "rdhost8.crdnet.ca" at bounding box center [171, 331] width 225 height 20
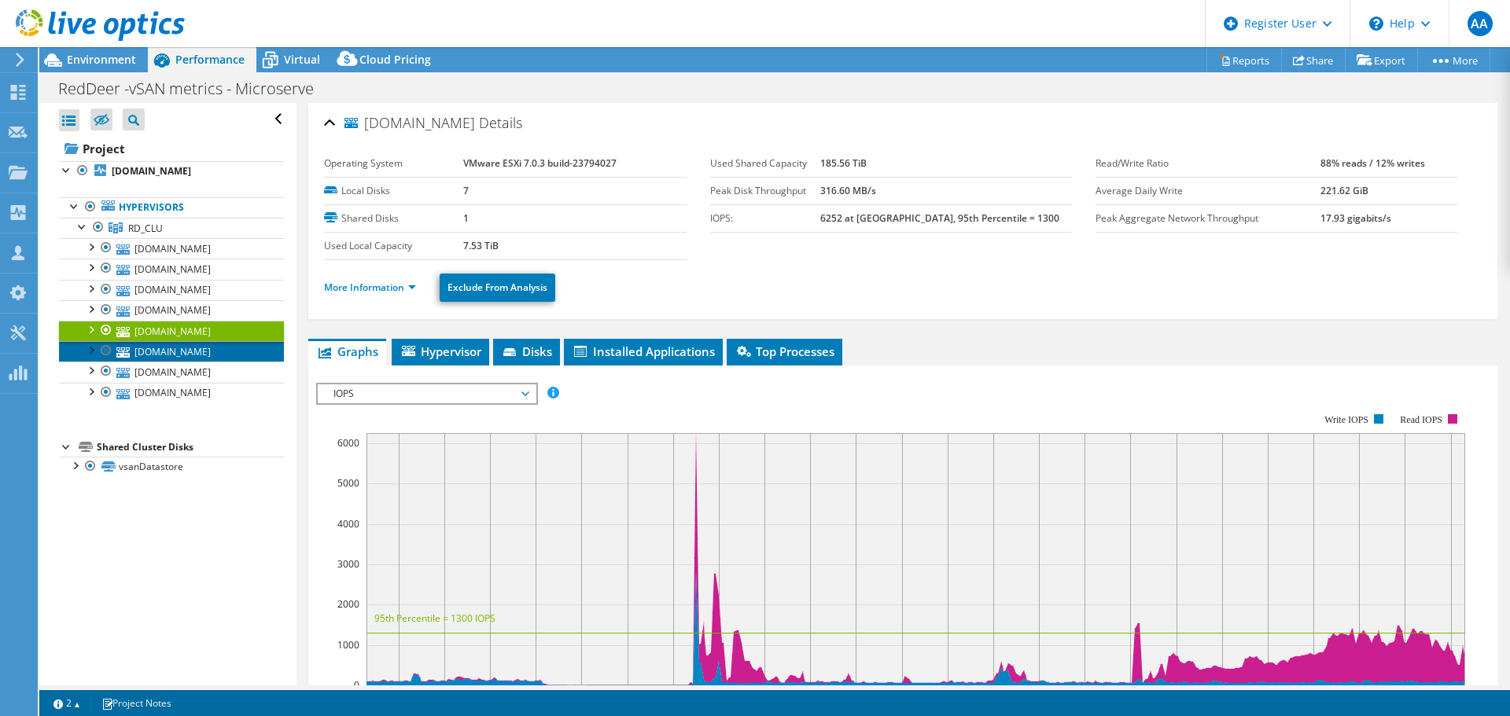
click at [186, 354] on link "rdhost4.crdnet.ca" at bounding box center [171, 351] width 225 height 20
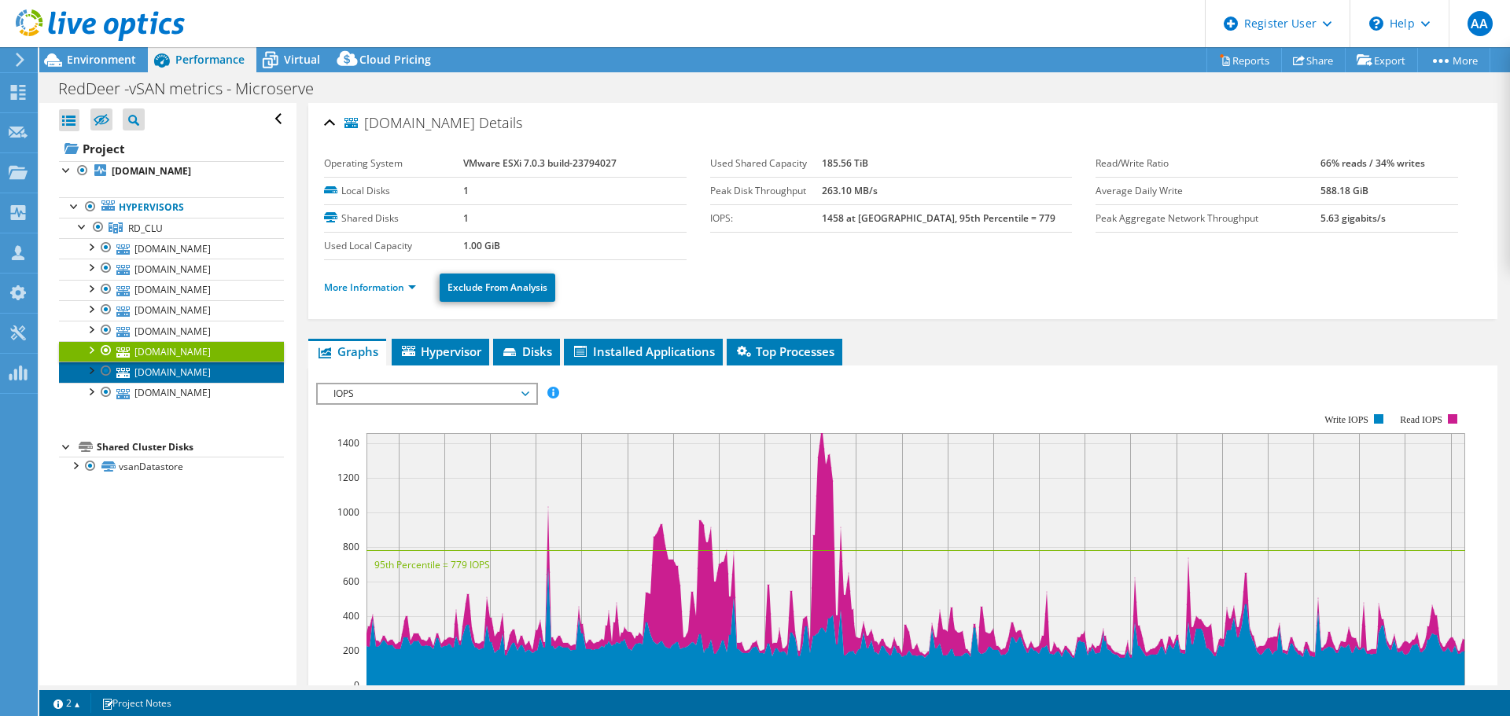
click at [189, 366] on link "rdhost1.crdnet.ca" at bounding box center [171, 372] width 225 height 20
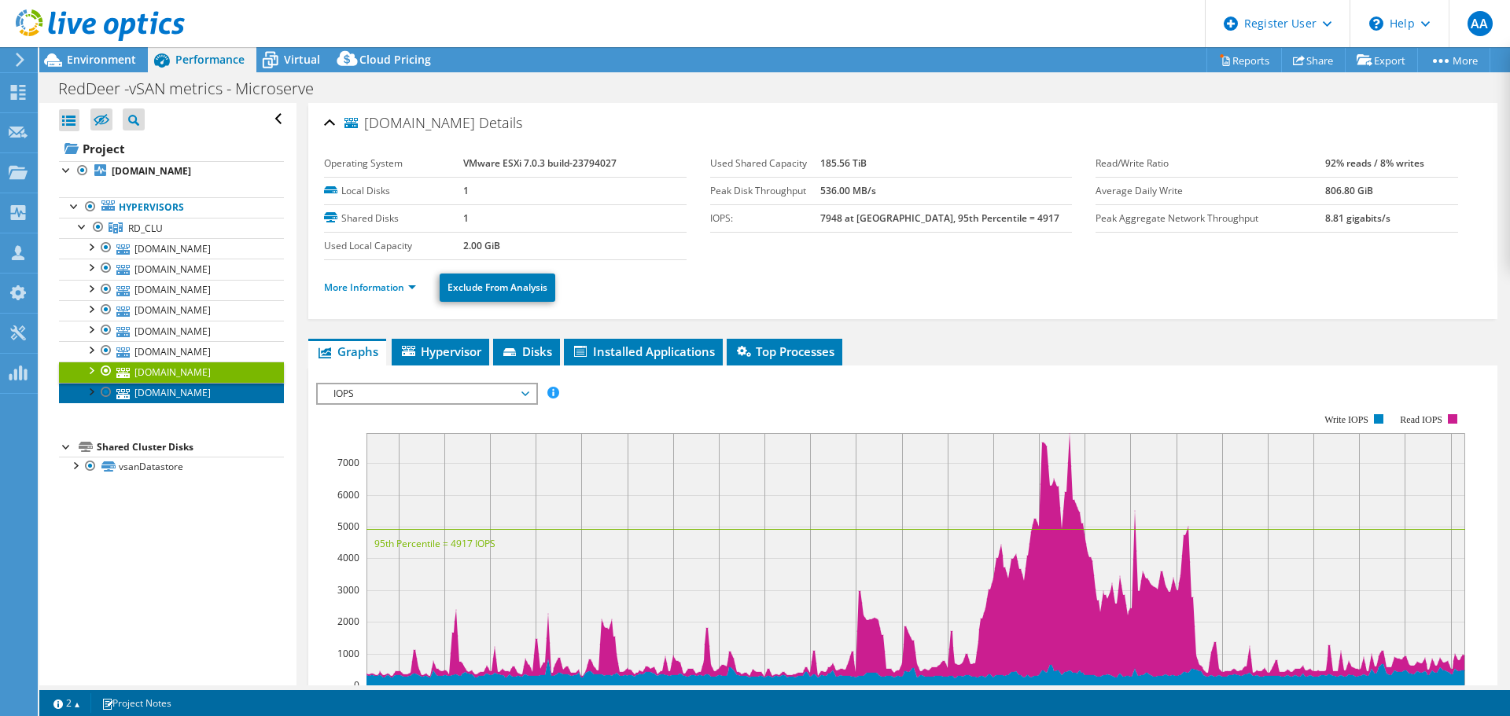
click at [196, 388] on link "rdhost5.crdnet.ca" at bounding box center [171, 393] width 225 height 20
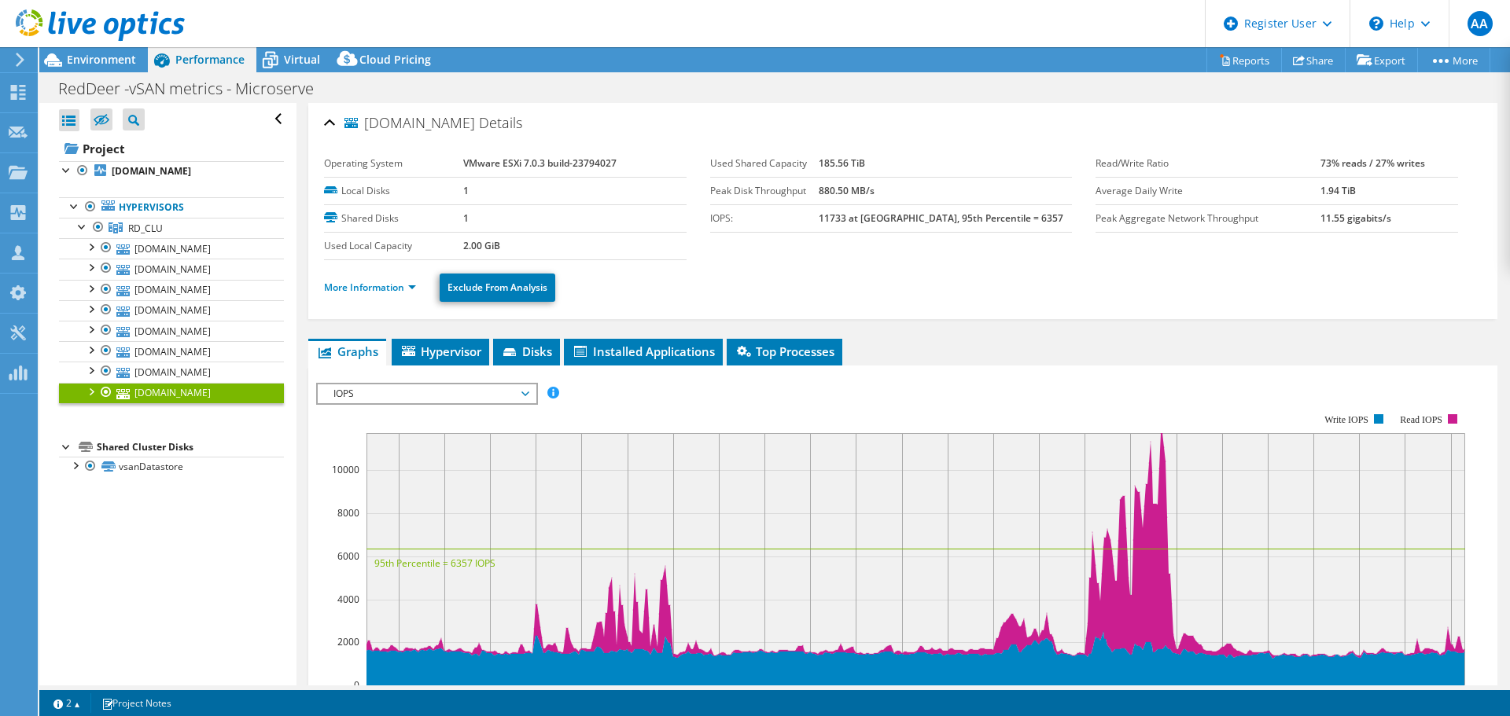
scroll to position [79, 0]
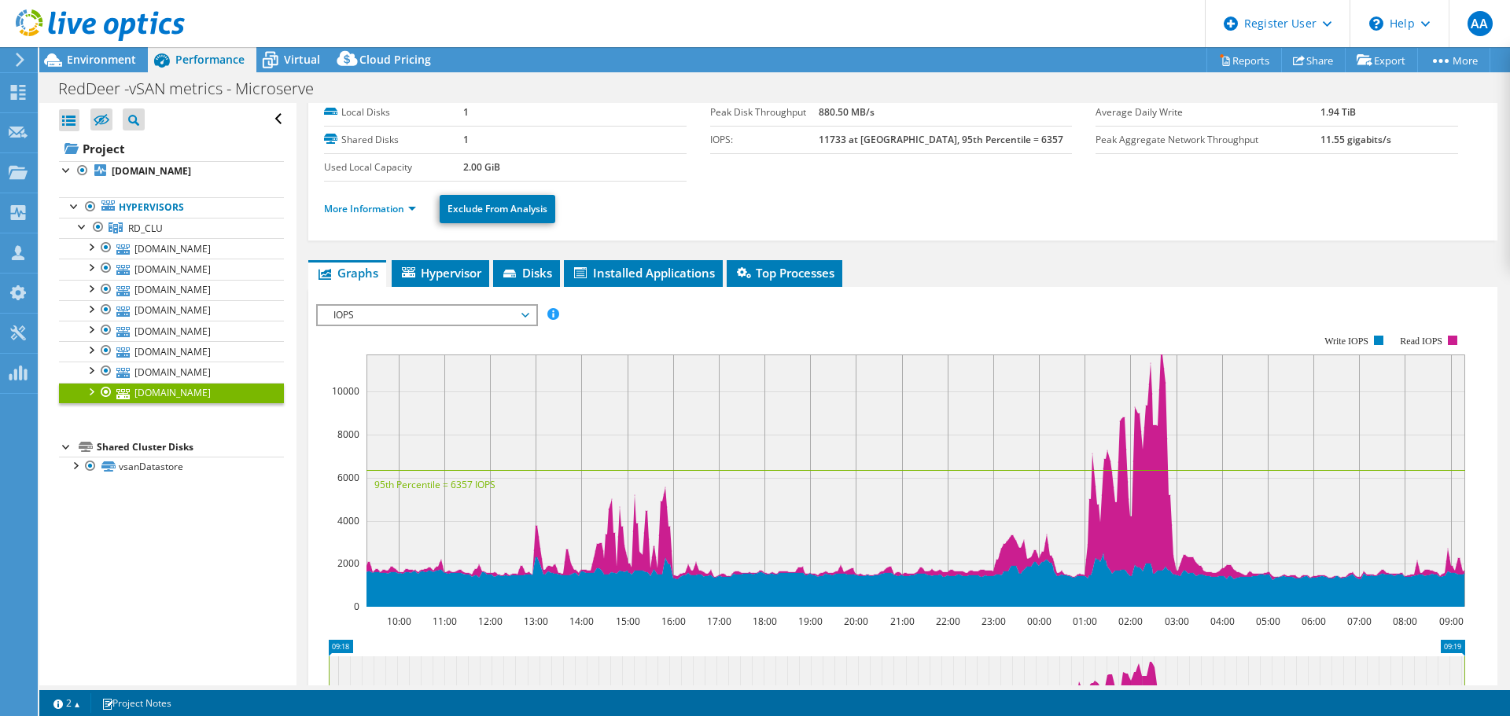
click at [524, 316] on span "IOPS" at bounding box center [427, 315] width 202 height 19
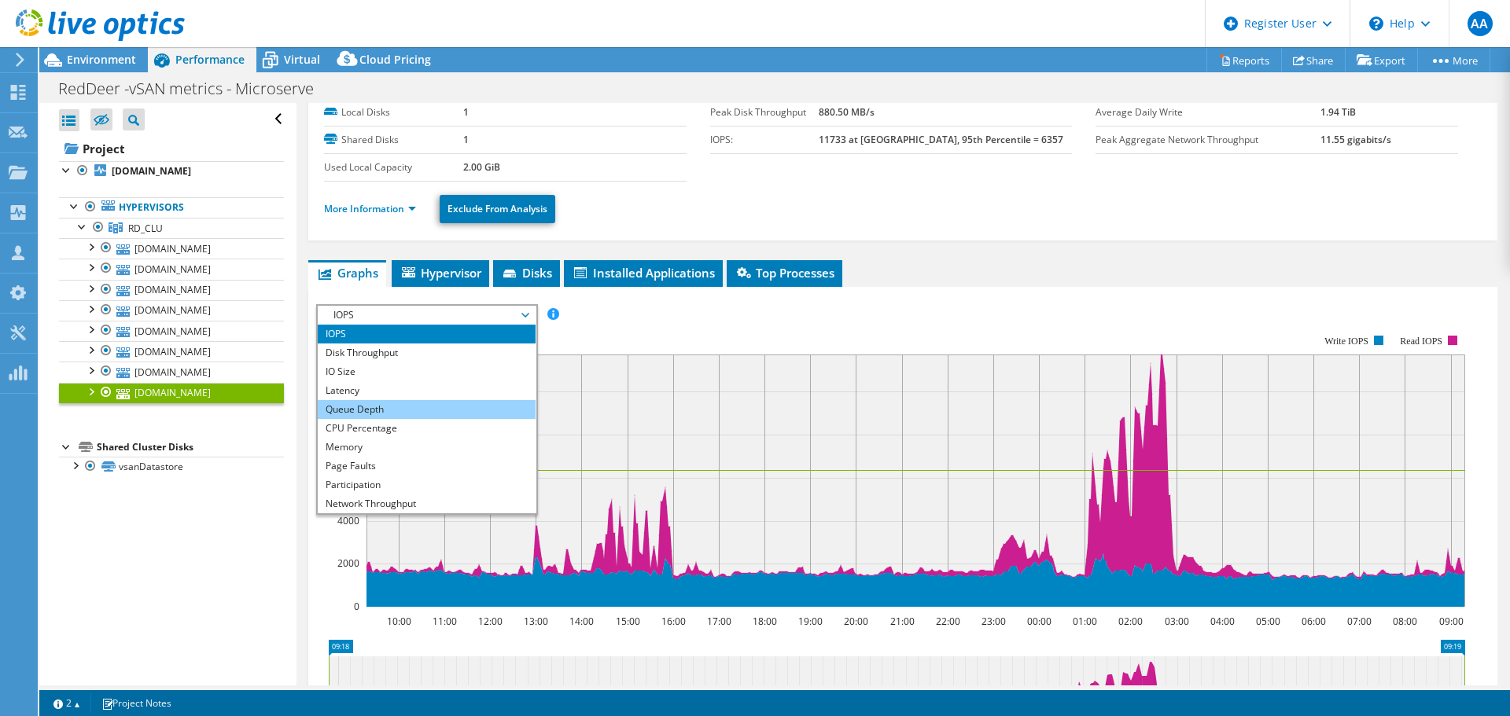
click at [473, 414] on li "Queue Depth" at bounding box center [427, 409] width 218 height 19
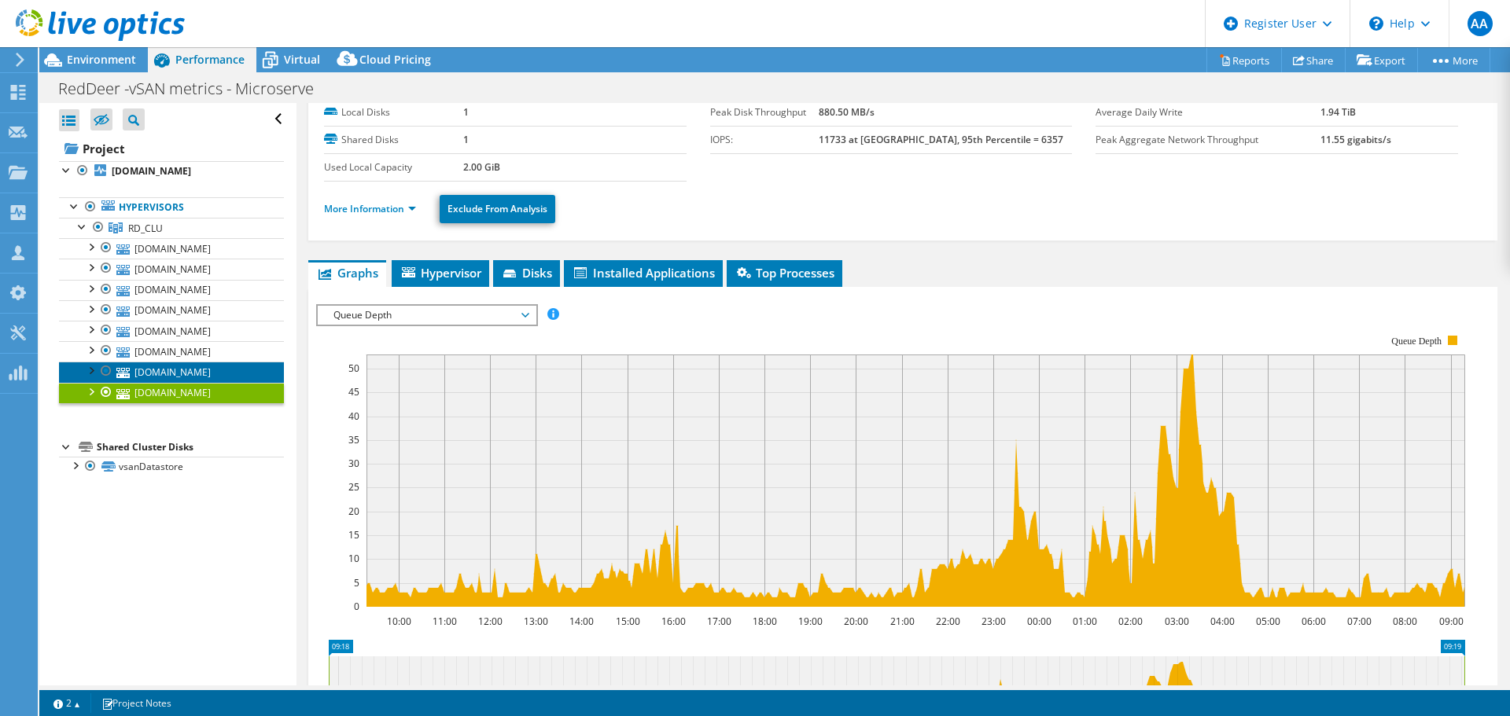
click at [208, 369] on link "rdhost1.crdnet.ca" at bounding box center [171, 372] width 225 height 20
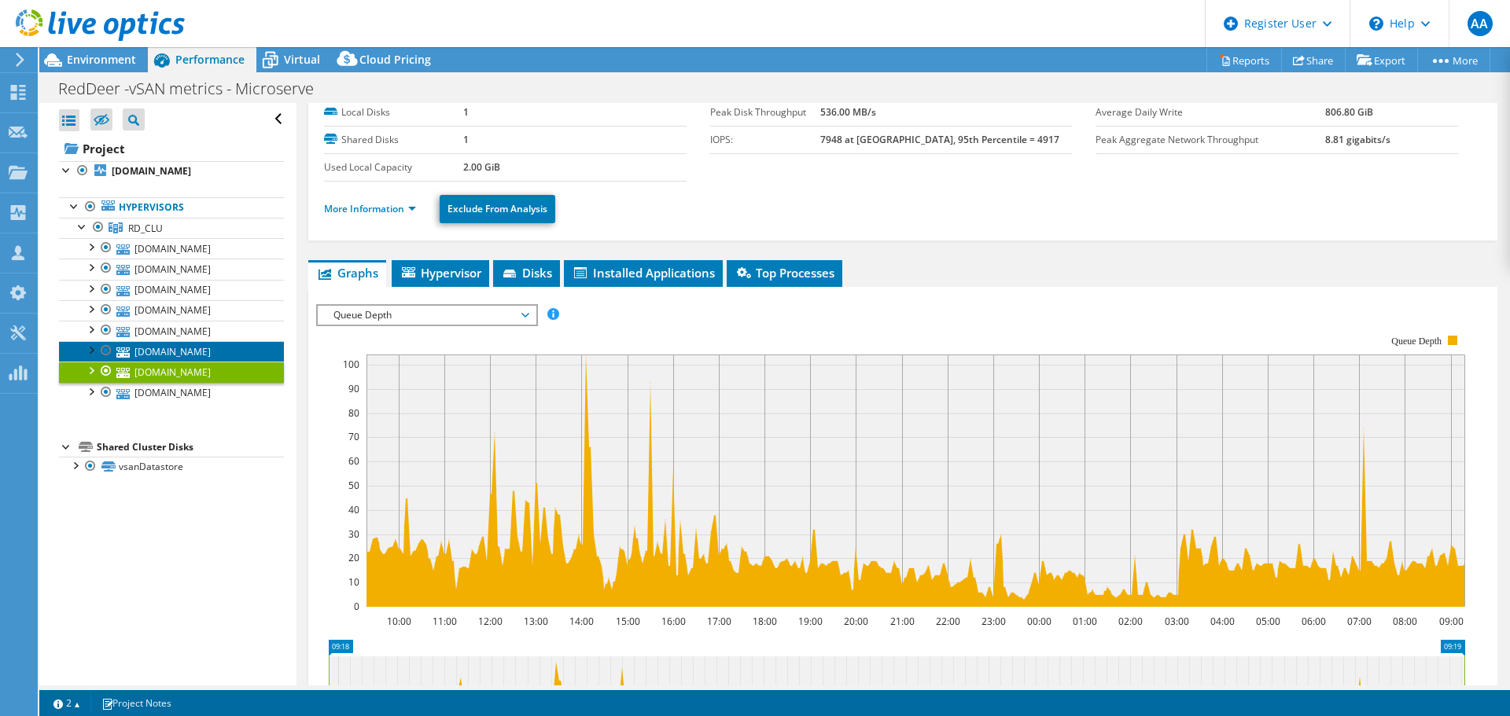
click at [212, 350] on link "rdhost4.crdnet.ca" at bounding box center [171, 351] width 225 height 20
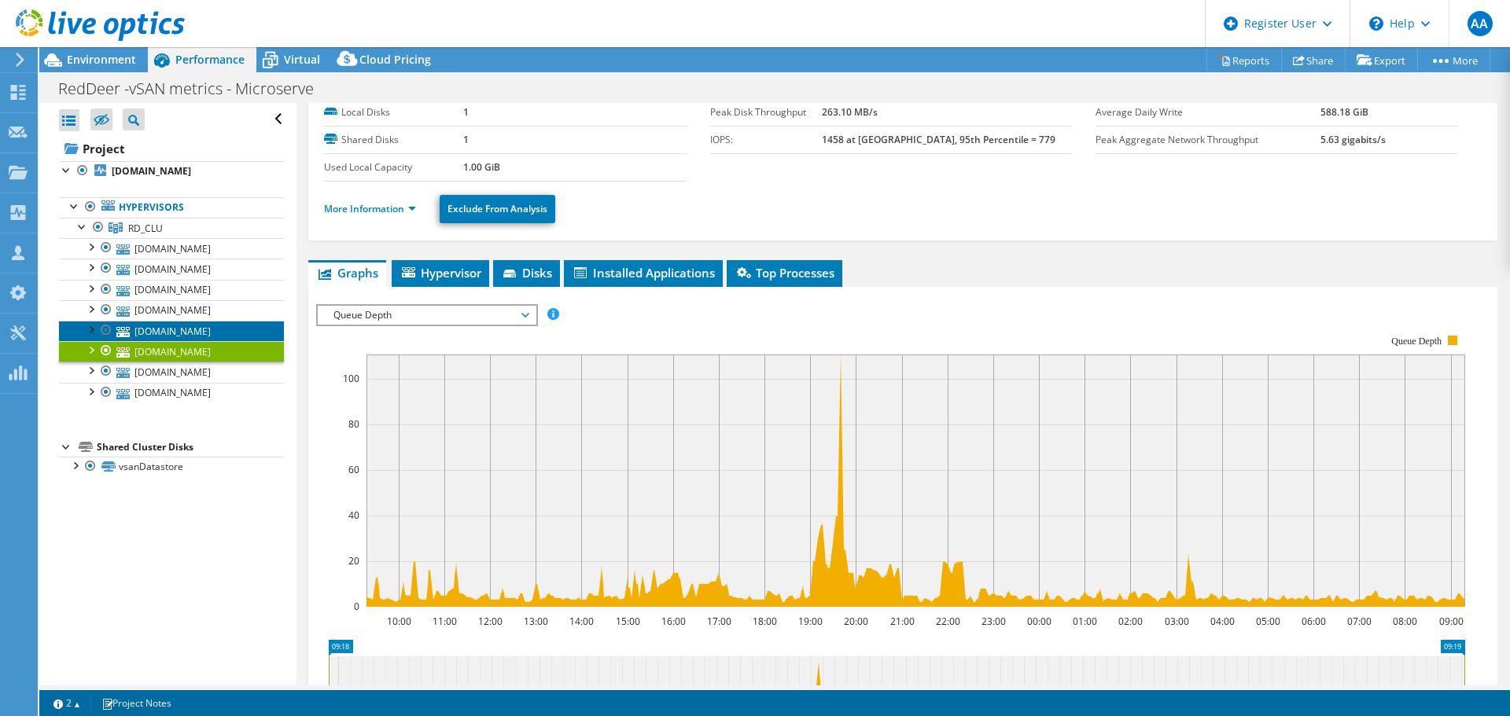
click at [216, 333] on link "rdhost8.crdnet.ca" at bounding box center [171, 331] width 225 height 20
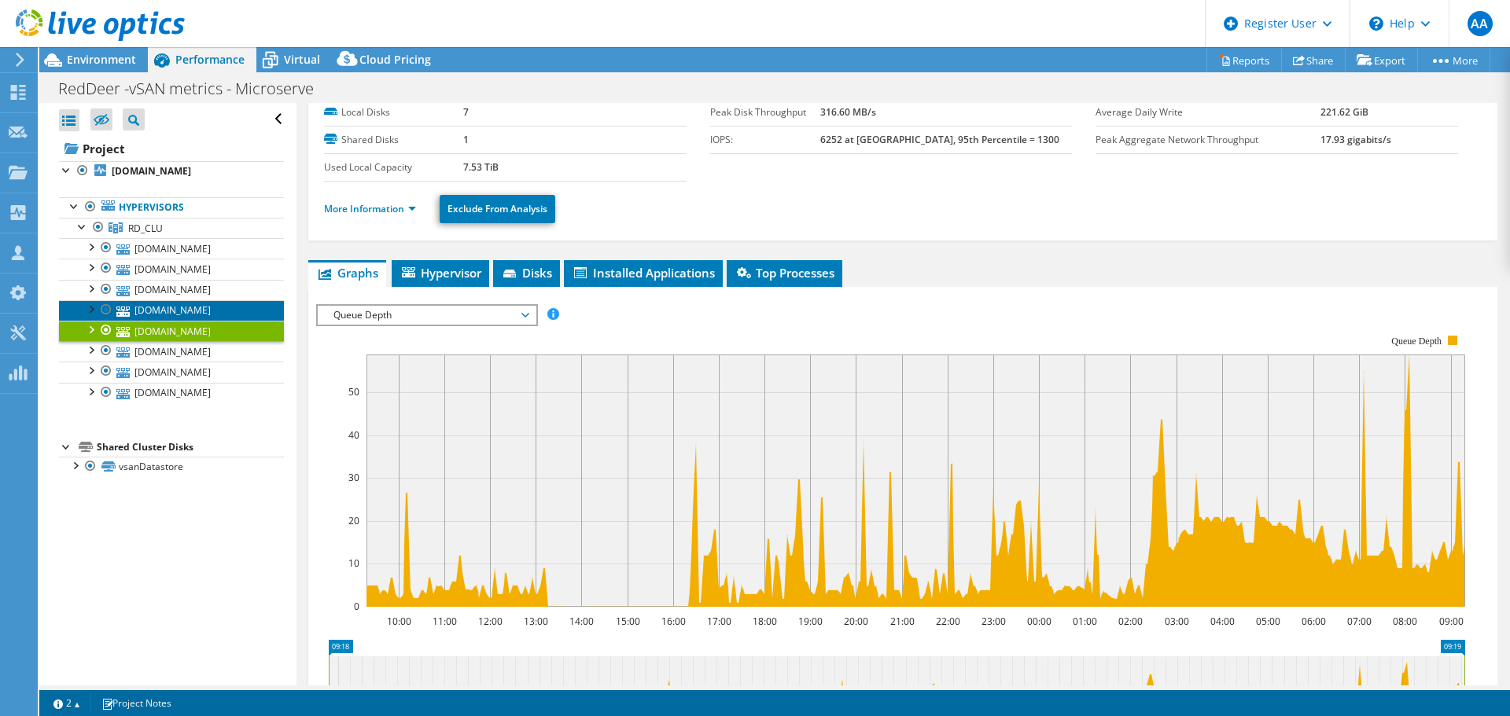
click at [225, 311] on link "rdhost2.crdnet.ca" at bounding box center [171, 310] width 225 height 20
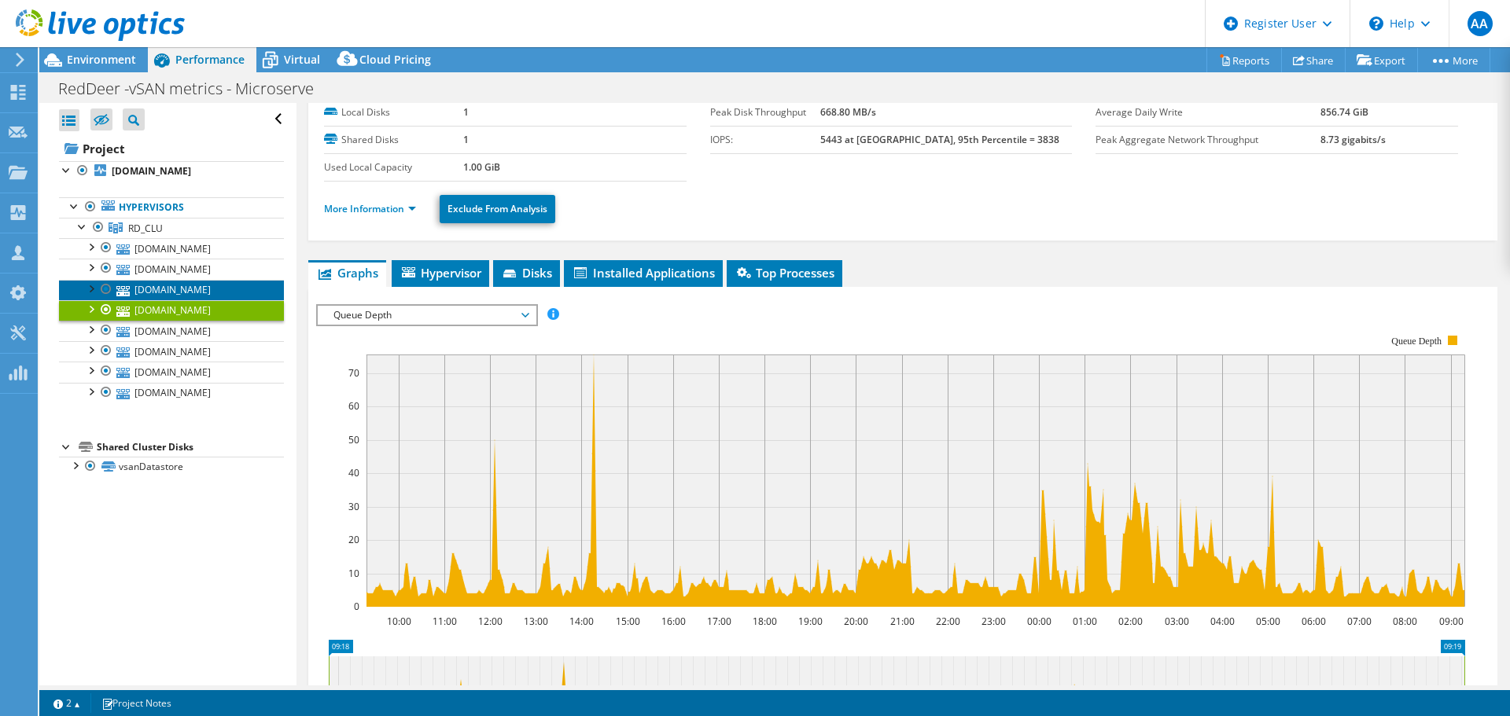
click at [221, 290] on link "rdhost6.crdnet.ca" at bounding box center [171, 290] width 225 height 20
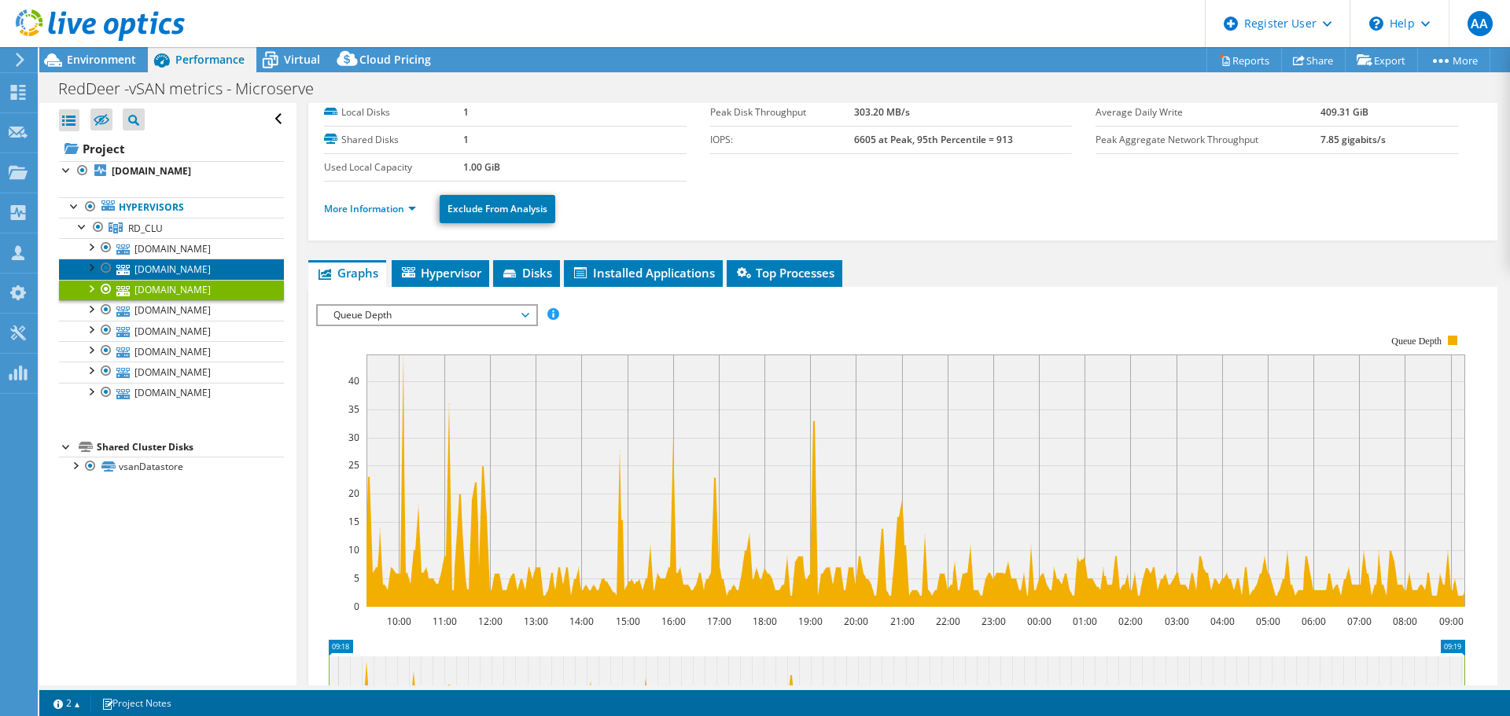
click at [219, 271] on link "rdhost7.crdnet.ca" at bounding box center [171, 269] width 225 height 20
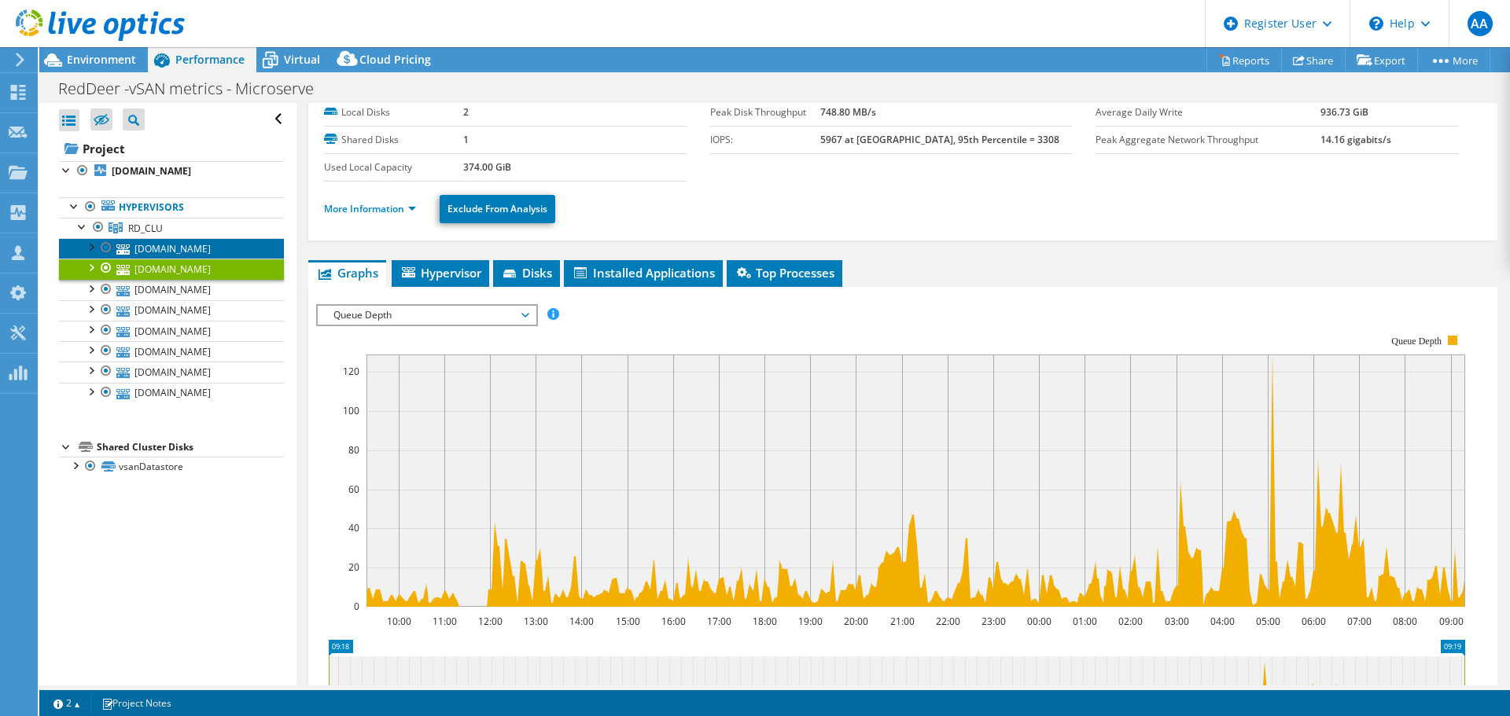
click at [215, 242] on link "rdhost3.crdnet.ca" at bounding box center [171, 248] width 225 height 20
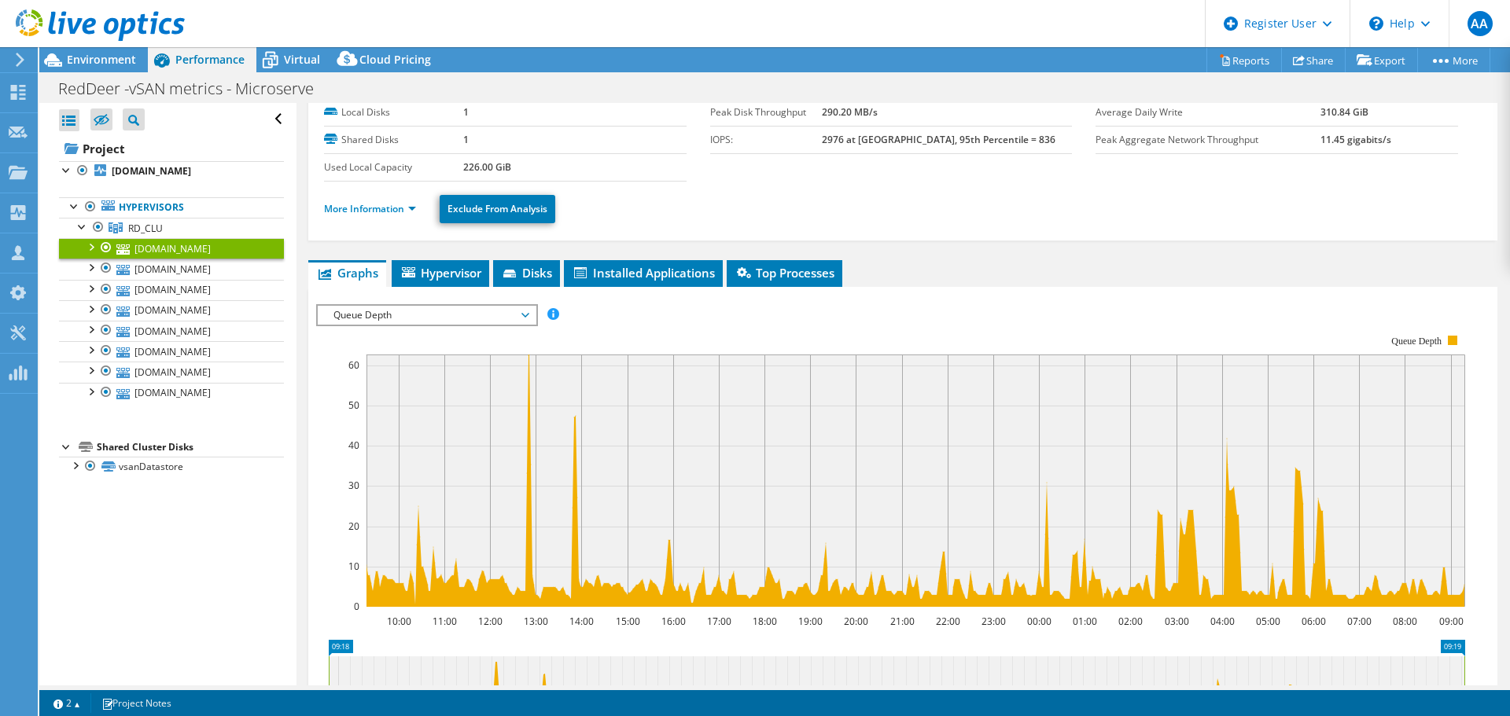
click at [477, 312] on span "Queue Depth" at bounding box center [427, 315] width 202 height 19
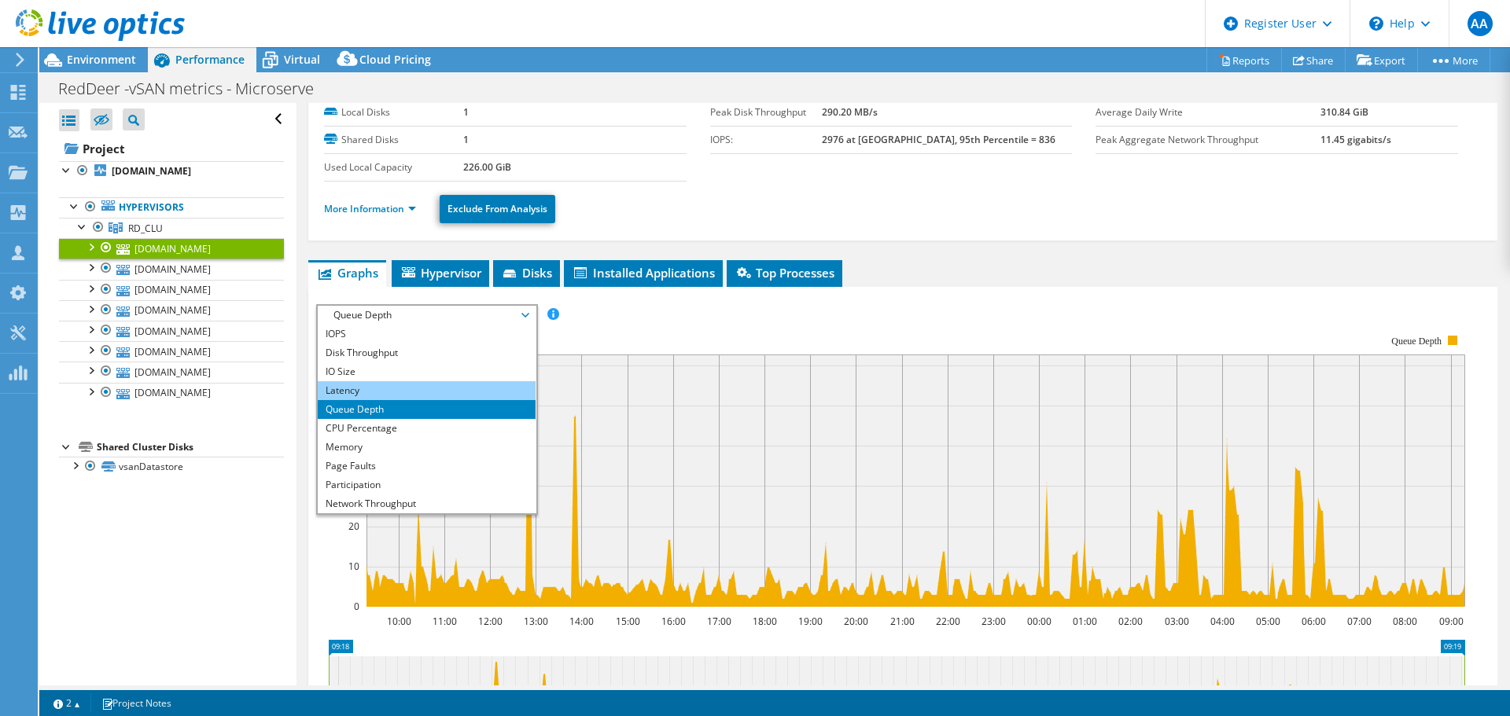
click at [444, 389] on li "Latency" at bounding box center [427, 390] width 218 height 19
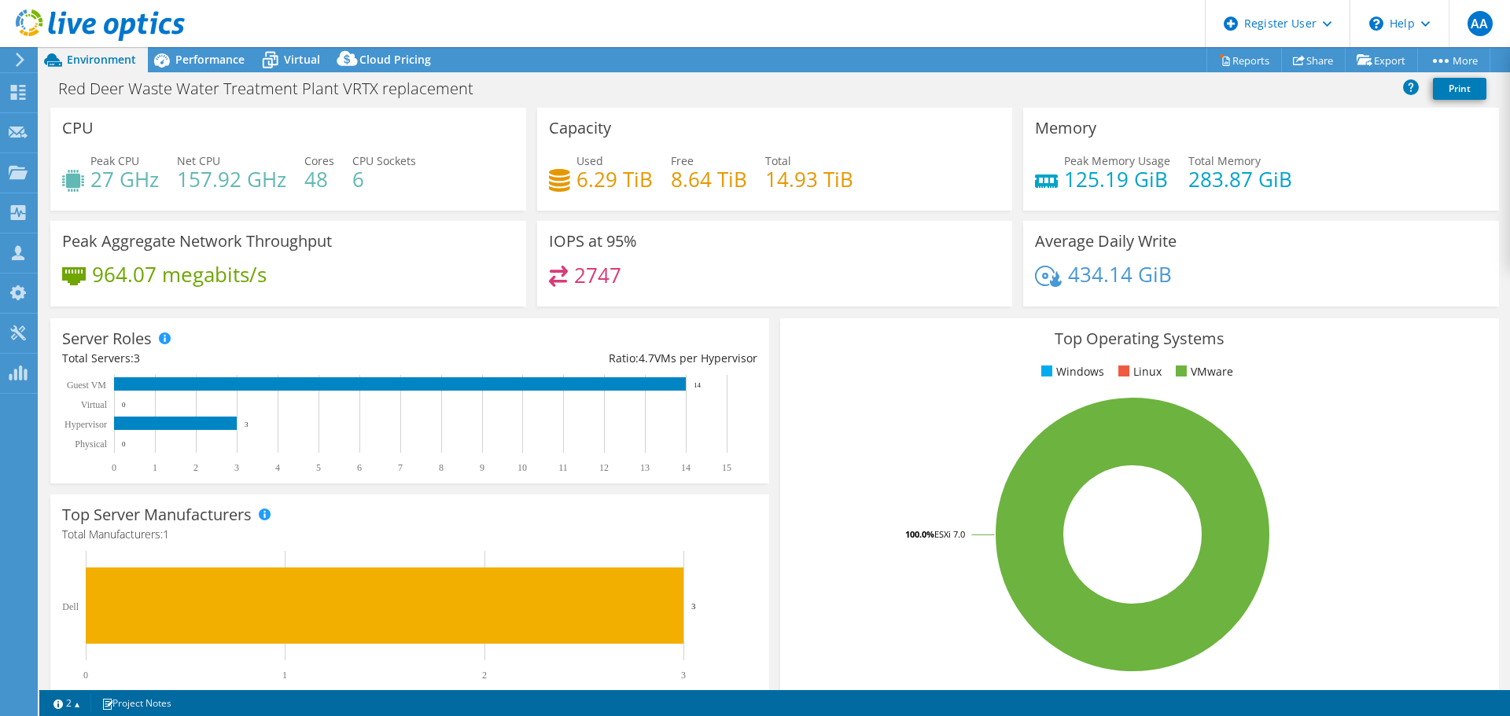
select select "USD"
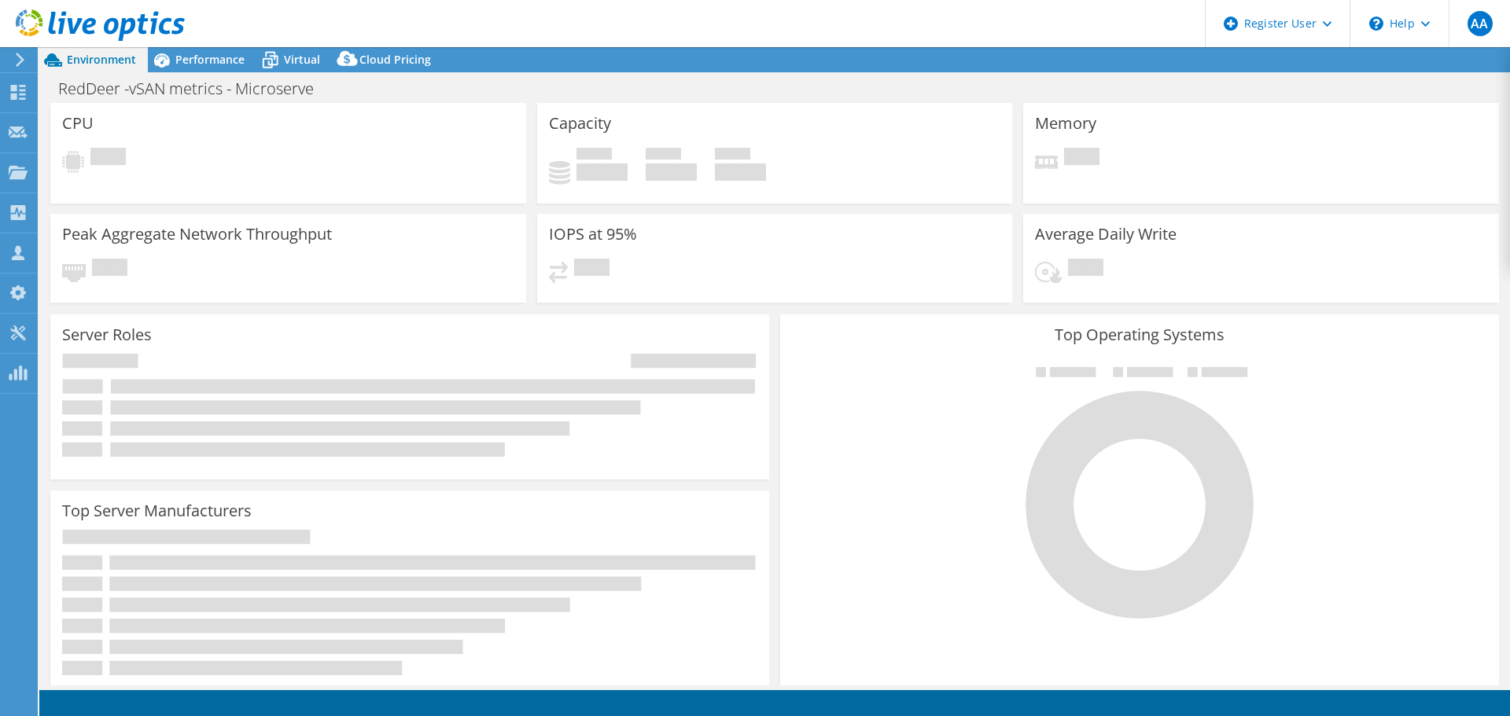
select select "USD"
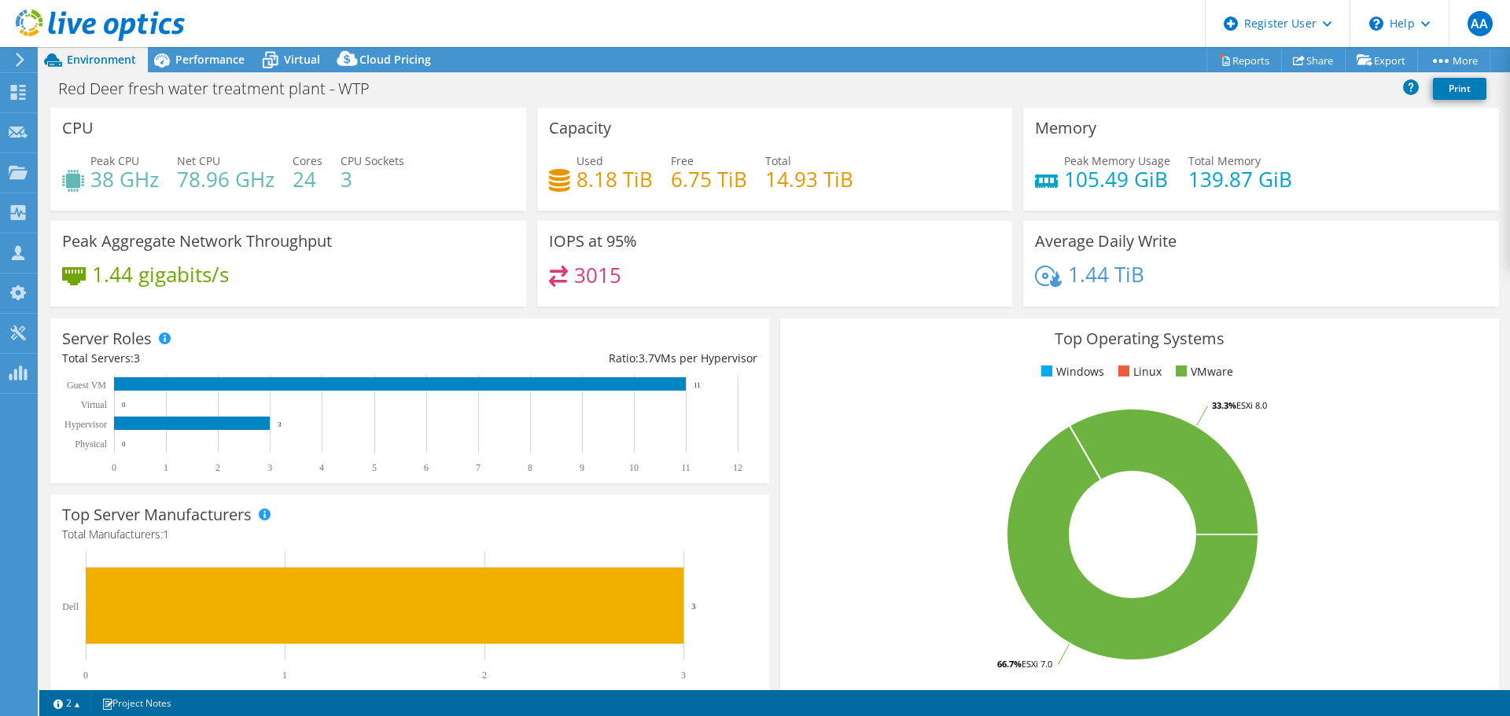
select select "USD"
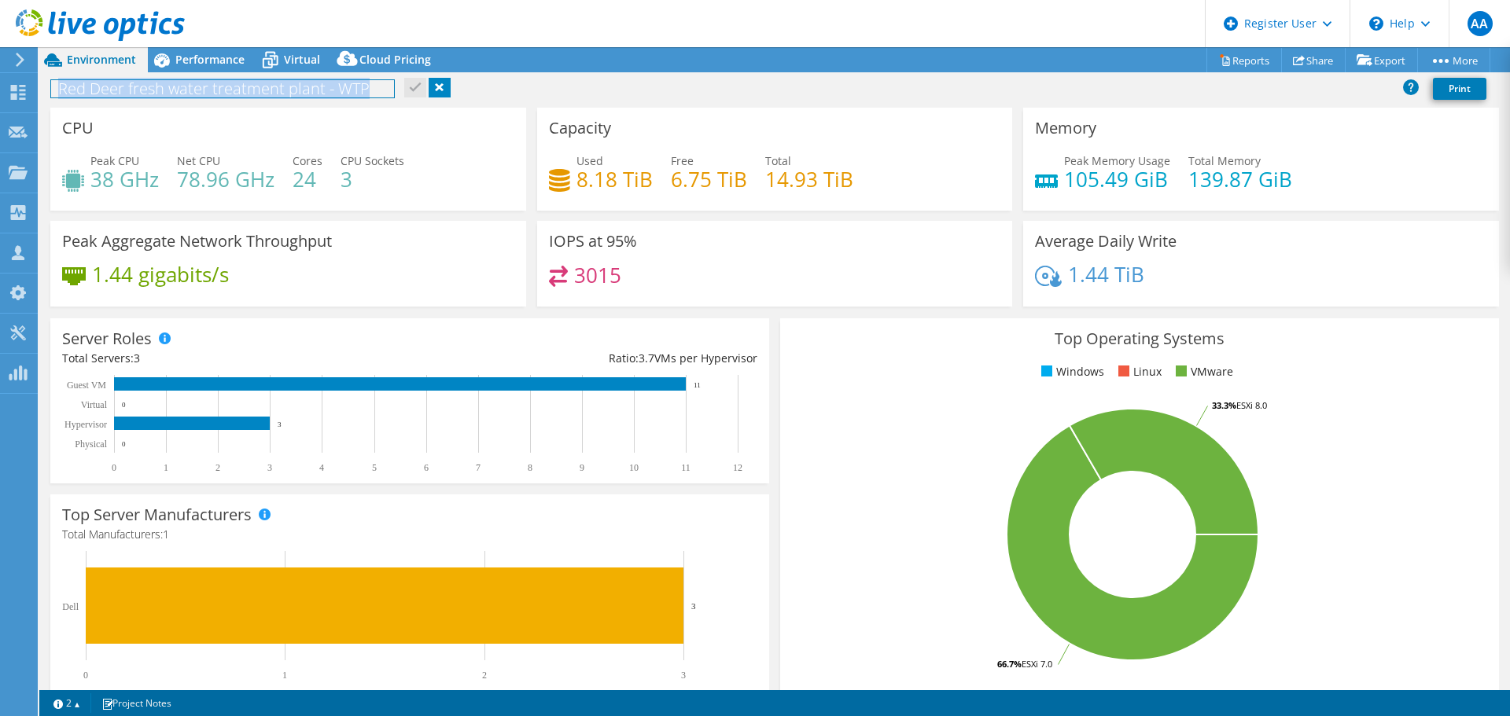
drag, startPoint x: 370, startPoint y: 90, endPoint x: -81, endPoint y: 79, distance: 451.6
click at [0, 79] on html "AA Dell User [PERSON_NAME] [PERSON_NAME][EMAIL_ADDRESS][DOMAIN_NAME] Dell My Pr…" at bounding box center [755, 358] width 1510 height 716
drag, startPoint x: 182, startPoint y: 93, endPoint x: 61, endPoint y: 88, distance: 120.4
click at [61, 88] on h1 "Red Deer fresh water treatment plant - WTP" at bounding box center [222, 88] width 343 height 17
